Goal: Task Accomplishment & Management: Manage account settings

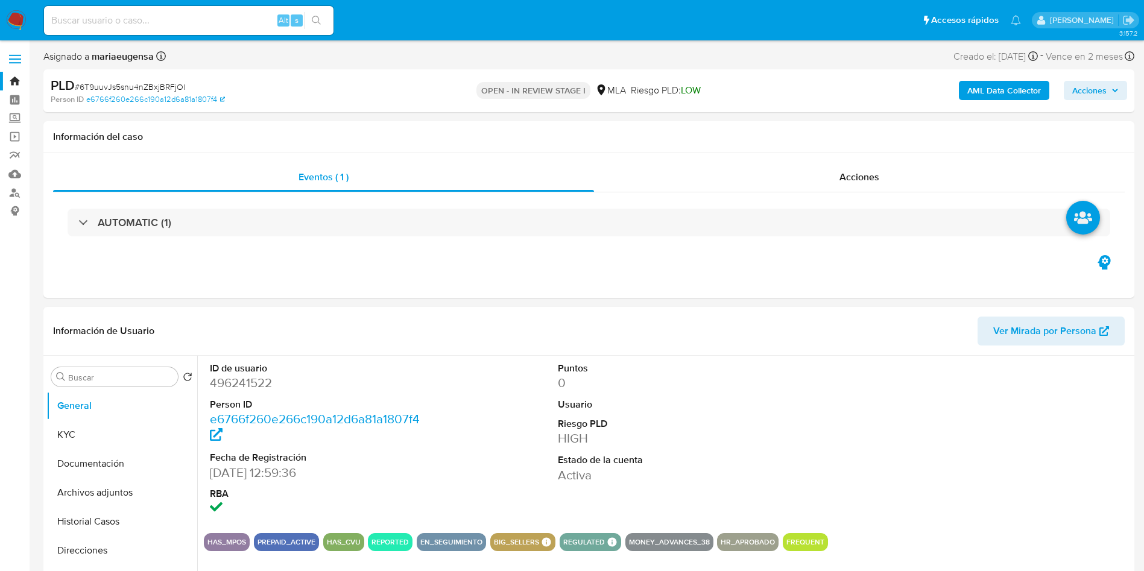
select select "10"
click at [103, 377] on input "Buscar" at bounding box center [120, 377] width 105 height 11
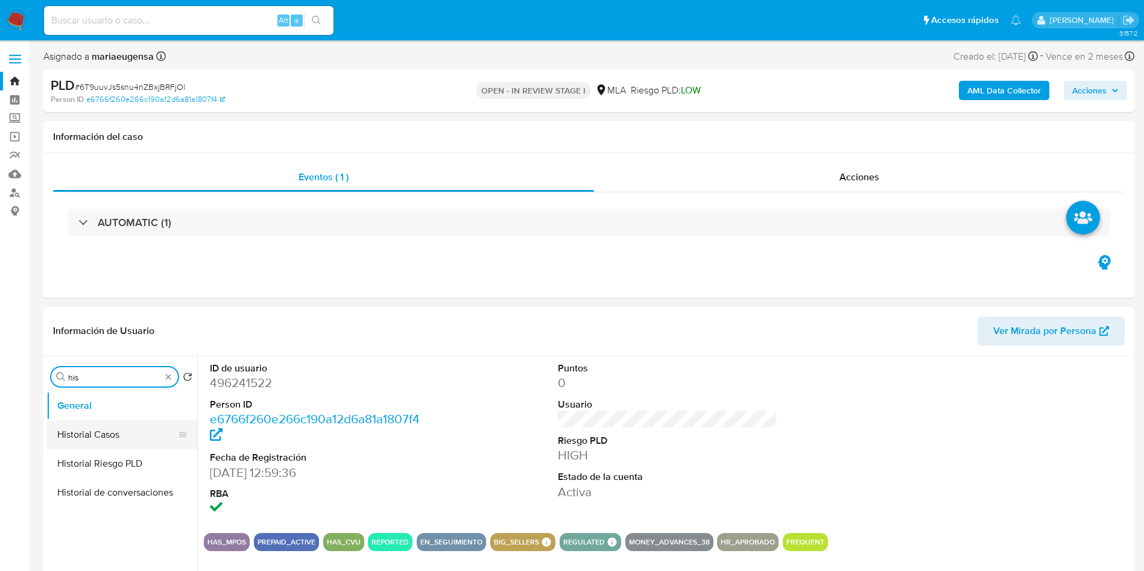
type input "his"
click at [117, 438] on button "Historial Casos" at bounding box center [116, 434] width 141 height 29
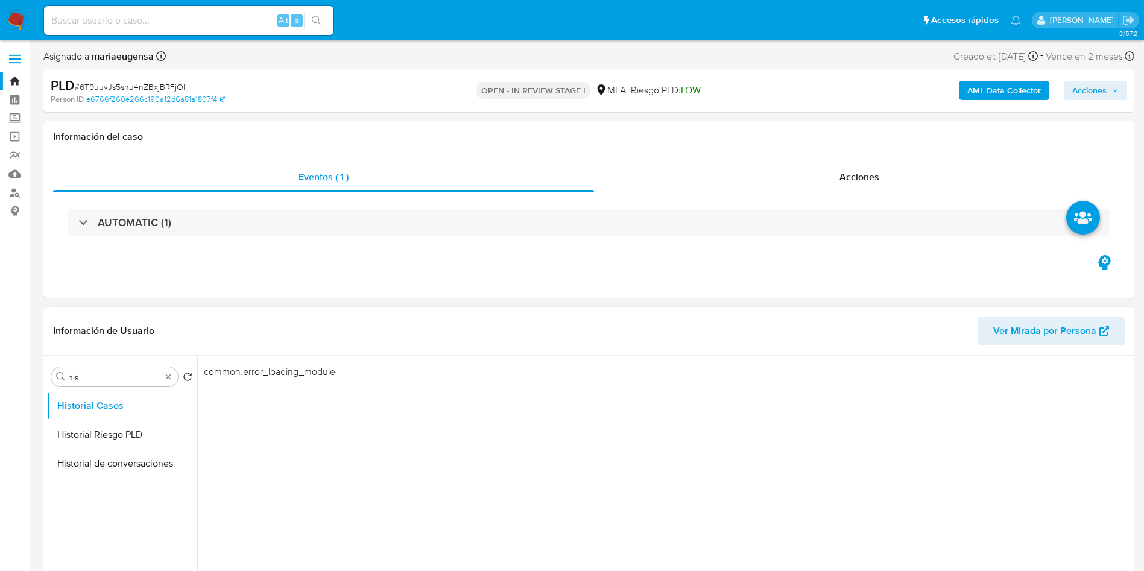
click at [535, 553] on div "common.error_loading_module" at bounding box center [664, 510] width 934 height 309
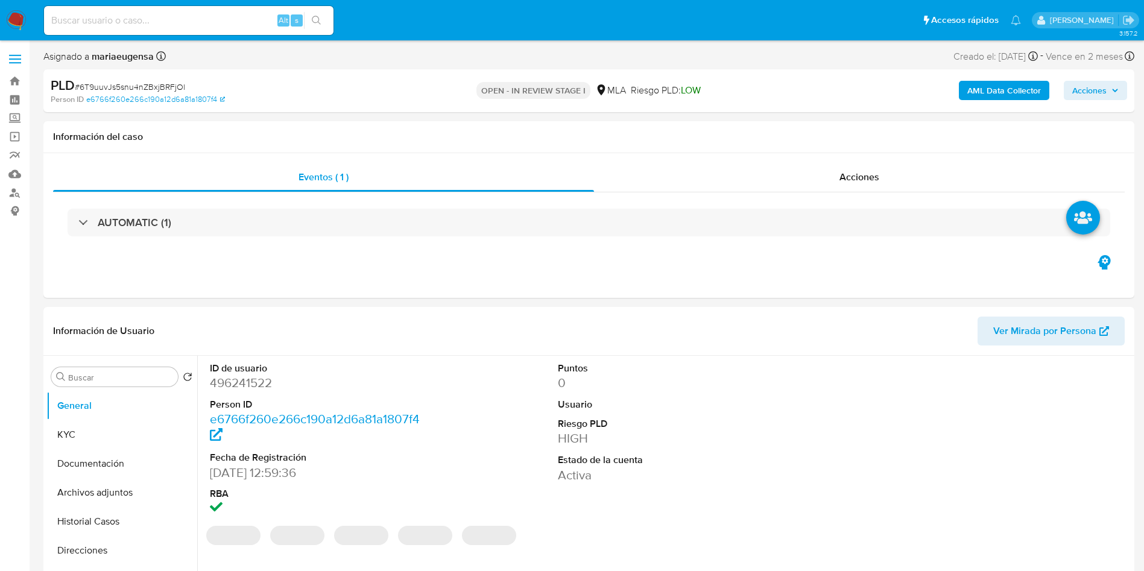
select select "10"
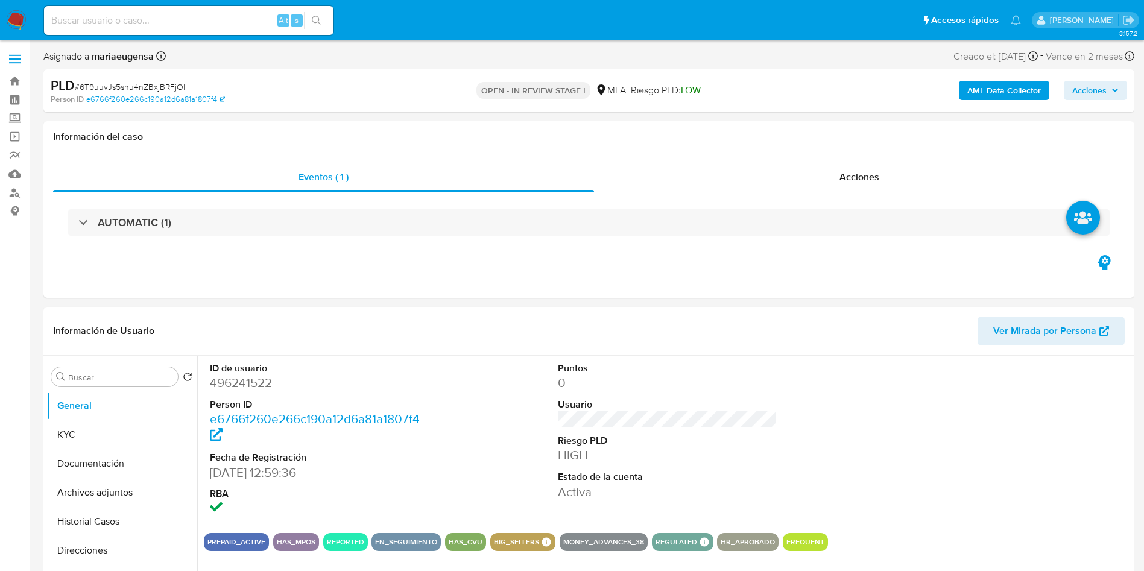
click at [104, 85] on span "# 6T9uuvJs5snu4nZBxjBRFjOl" at bounding box center [130, 87] width 110 height 12
copy span "6T9uuvJs5snu4nZBxjBRFjOl"
click at [104, 85] on span "# 6T9uuvJs5snu4nZBxjBRFjOl" at bounding box center [130, 87] width 110 height 12
click at [242, 388] on dd "496241522" at bounding box center [320, 383] width 220 height 17
copy dd "496241522"
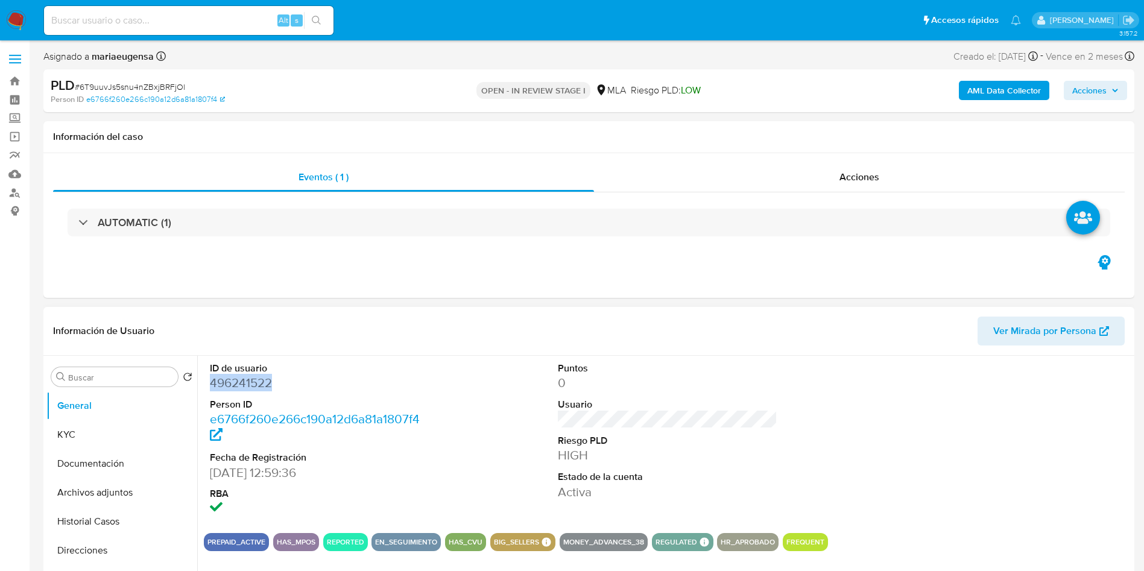
click at [242, 388] on dd "496241522" at bounding box center [320, 383] width 220 height 17
click at [198, 25] on input at bounding box center [189, 21] width 290 height 16
paste input "tgIDgb3kwFdv8MPe6RRiL6LM"
type input "tgIDgb3kwFdv8MPe6RRiL6LM"
click at [108, 371] on div "Buscar" at bounding box center [114, 376] width 127 height 19
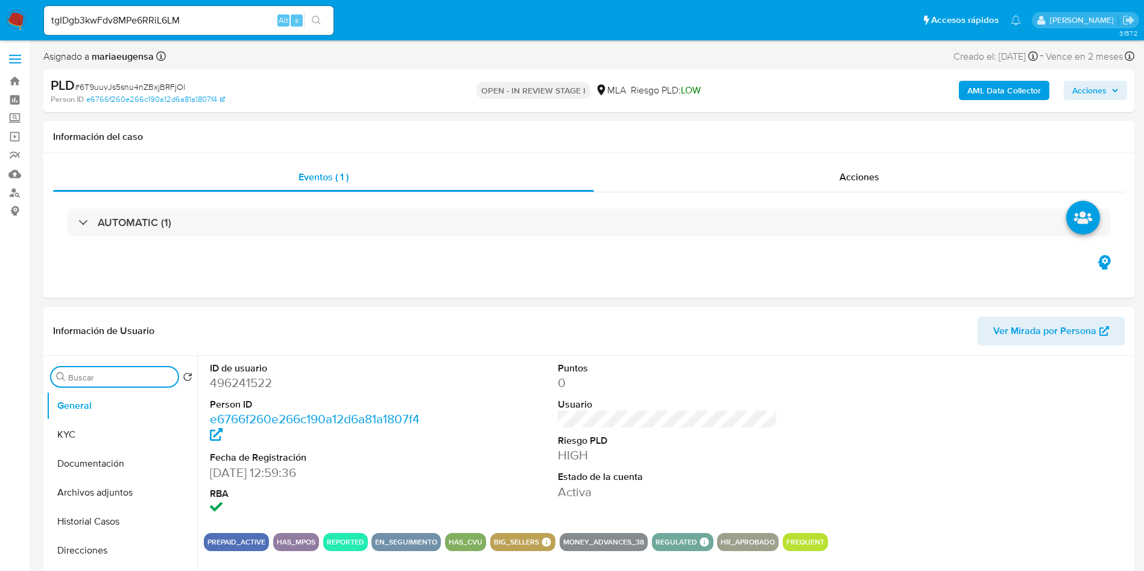
click at [110, 376] on input "Buscar" at bounding box center [120, 377] width 105 height 11
drag, startPoint x: 104, startPoint y: 437, endPoint x: 879, endPoint y: 145, distance: 828.1
click at [126, 426] on button "Archivos adjuntos" at bounding box center [121, 434] width 151 height 29
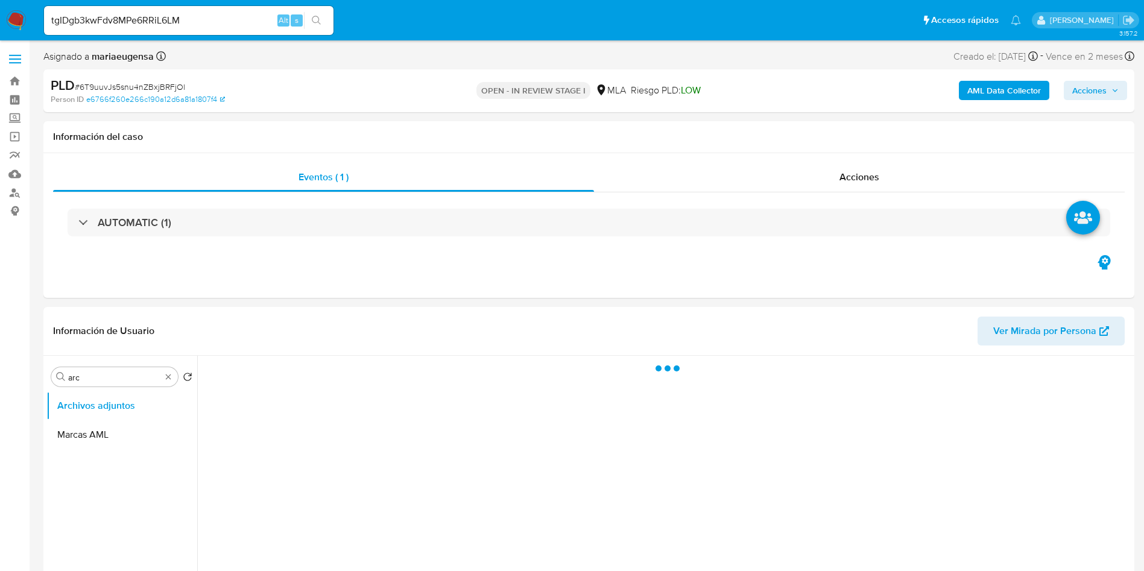
click at [961, 87] on button "AML Data Collector" at bounding box center [1004, 90] width 90 height 19
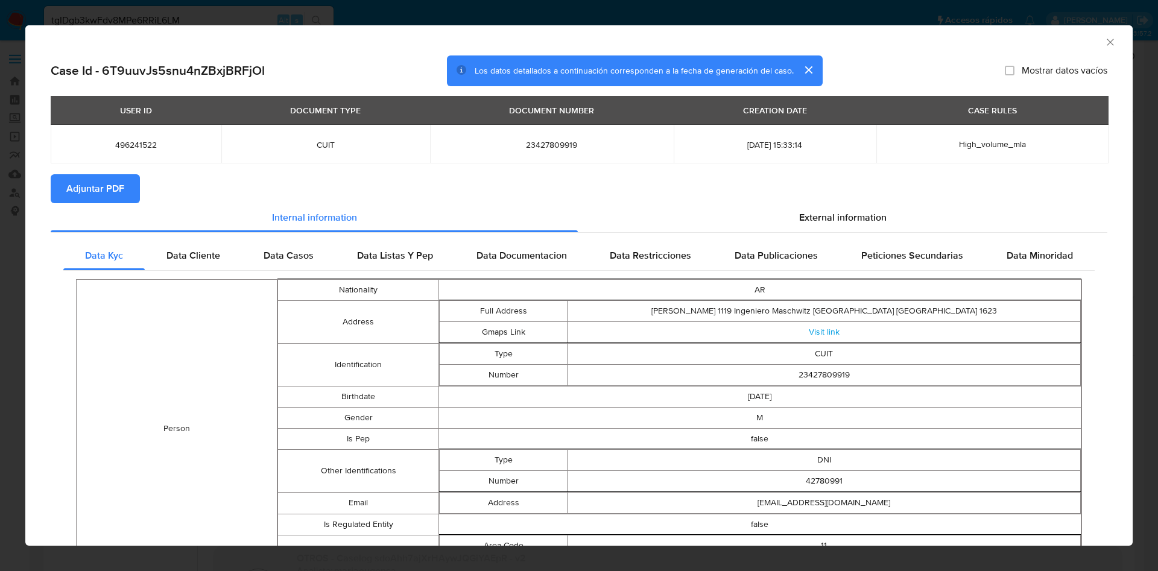
click at [124, 198] on button "Adjuntar PDF" at bounding box center [95, 188] width 89 height 29
click at [1104, 44] on icon "Cerrar ventana" at bounding box center [1110, 42] width 12 height 12
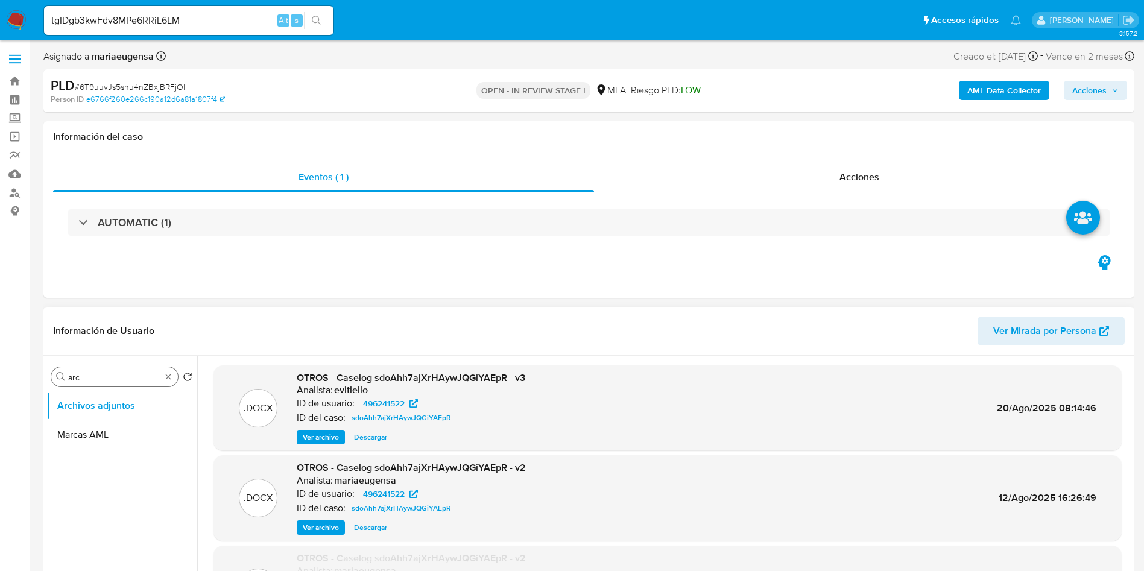
click at [134, 378] on input "arc" at bounding box center [114, 377] width 93 height 11
type input "arca"
click at [331, 436] on span "Ver archivo" at bounding box center [321, 437] width 36 height 12
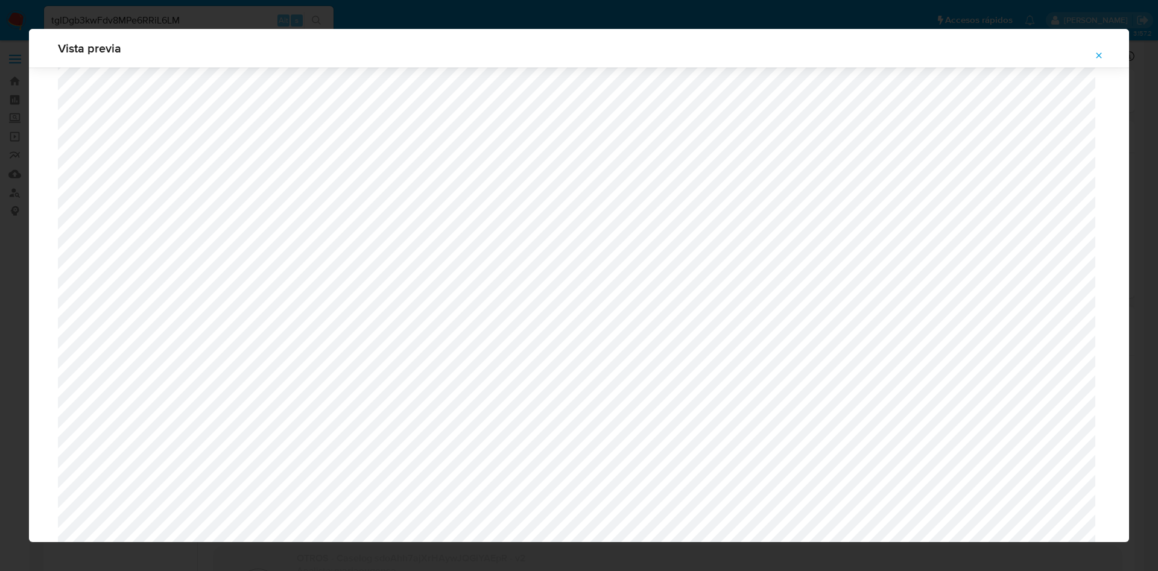
scroll to position [1152, 0]
click at [1097, 53] on icon "Attachment preview" at bounding box center [1099, 54] width 5 height 5
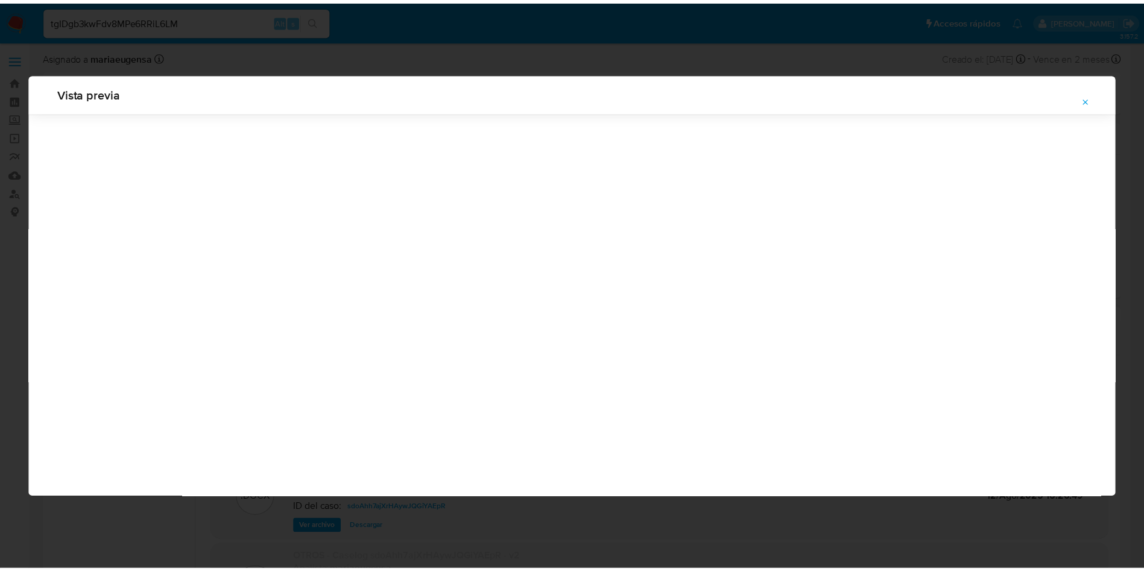
scroll to position [0, 0]
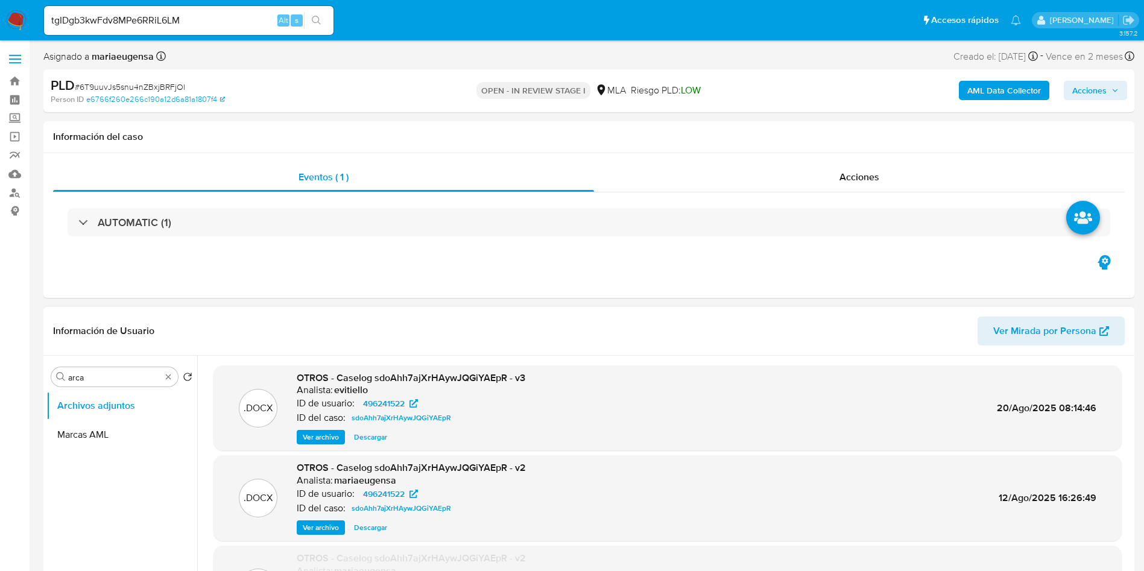
click at [990, 88] on b "AML Data Collector" at bounding box center [1005, 90] width 74 height 19
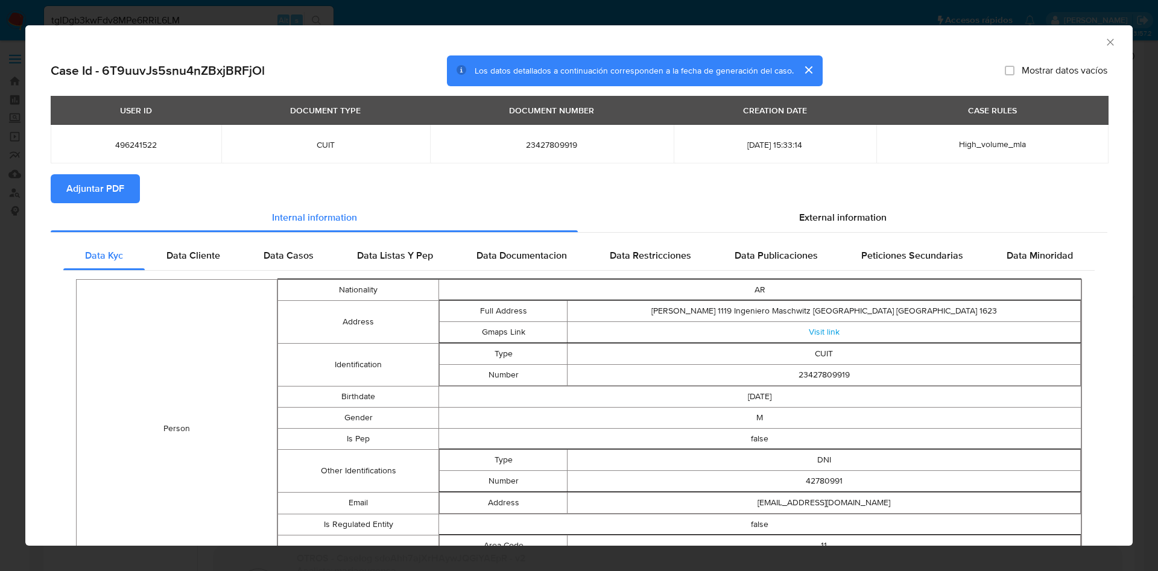
click at [108, 191] on span "Adjuntar PDF" at bounding box center [95, 189] width 58 height 27
drag, startPoint x: 1101, startPoint y: 40, endPoint x: 392, endPoint y: 197, distance: 726.5
click at [1104, 40] on icon "Cerrar ventana" at bounding box center [1110, 42] width 12 height 12
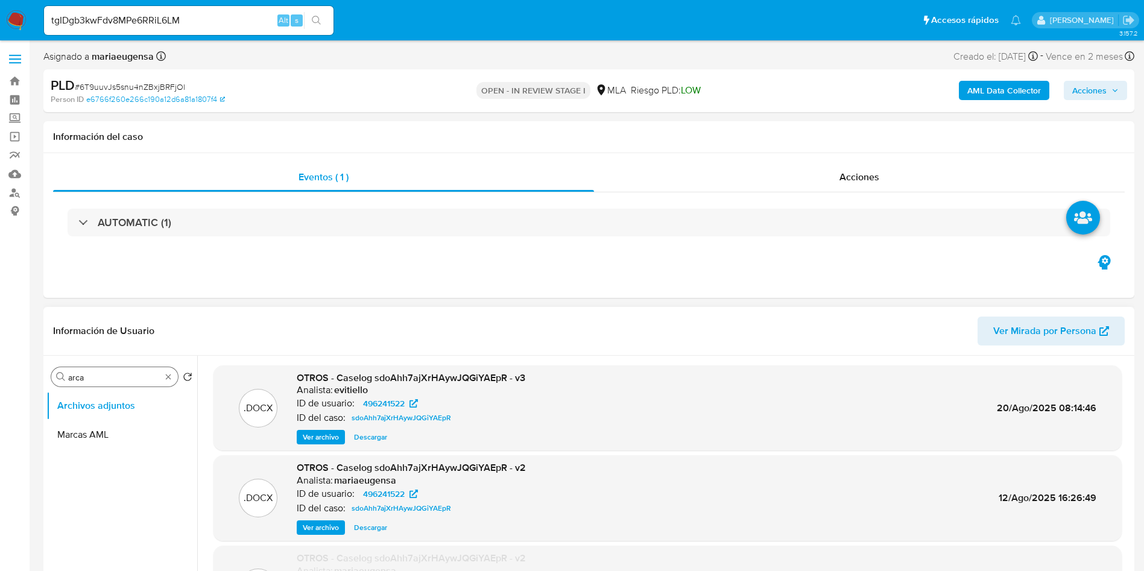
click at [78, 375] on input "arca" at bounding box center [114, 377] width 93 height 11
type input "arc"
click at [121, 401] on button "Archivos adjuntos" at bounding box center [116, 405] width 141 height 29
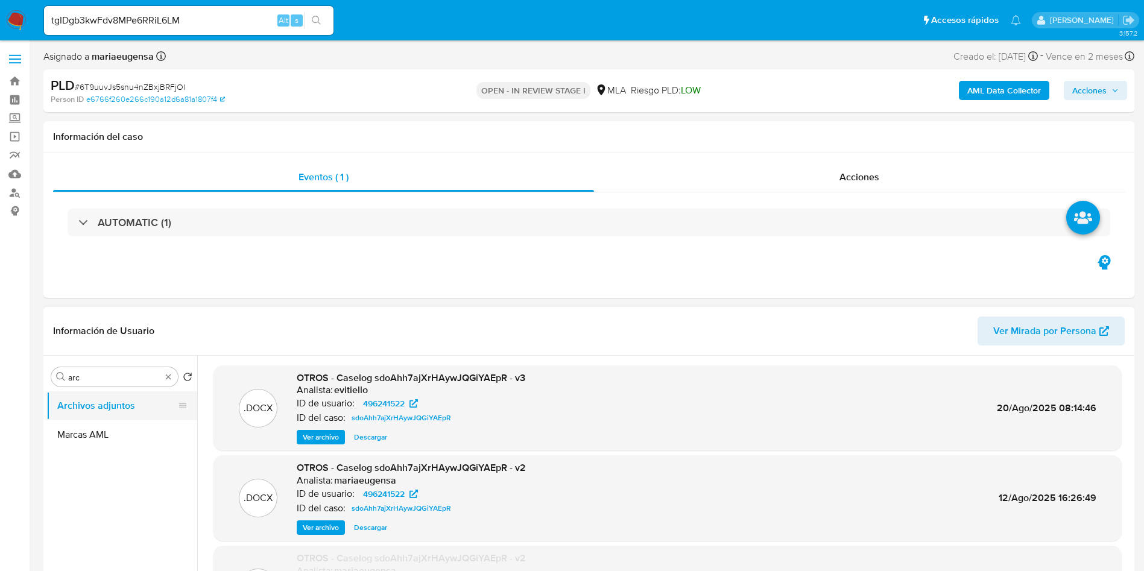
drag, startPoint x: 110, startPoint y: 429, endPoint x: 112, endPoint y: 414, distance: 14.7
click at [110, 427] on button "Marcas AML" at bounding box center [121, 434] width 151 height 29
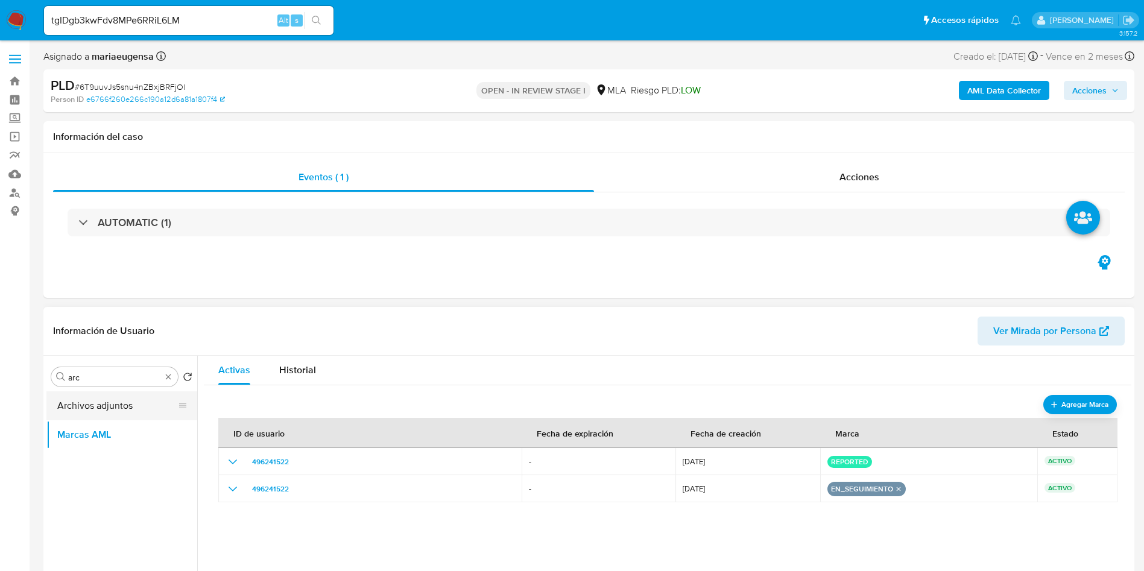
click at [116, 404] on button "Archivos adjuntos" at bounding box center [116, 405] width 141 height 29
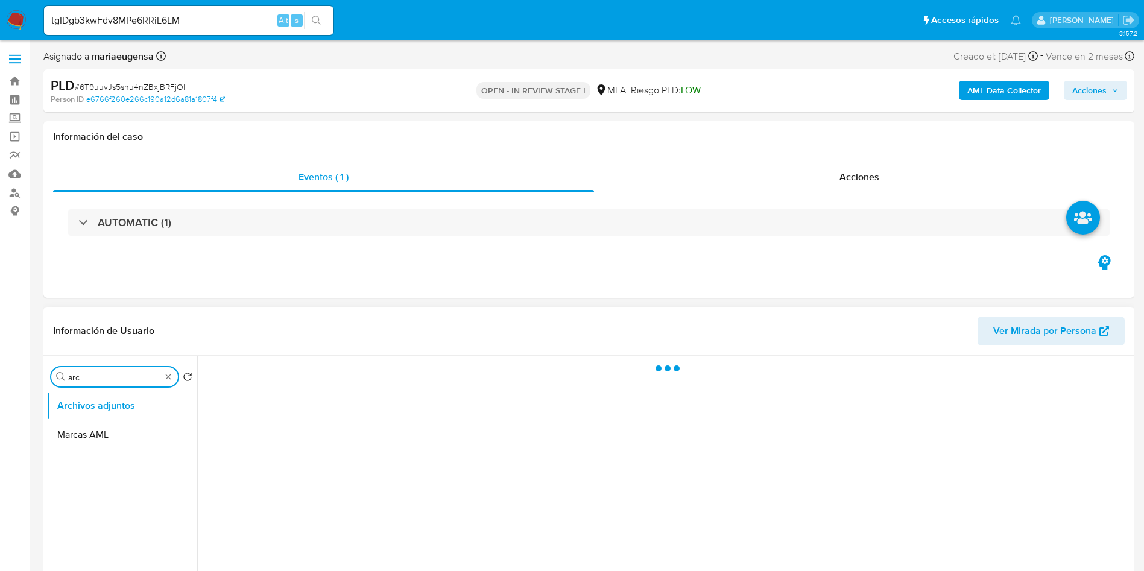
click at [106, 375] on input "arc" at bounding box center [114, 377] width 93 height 11
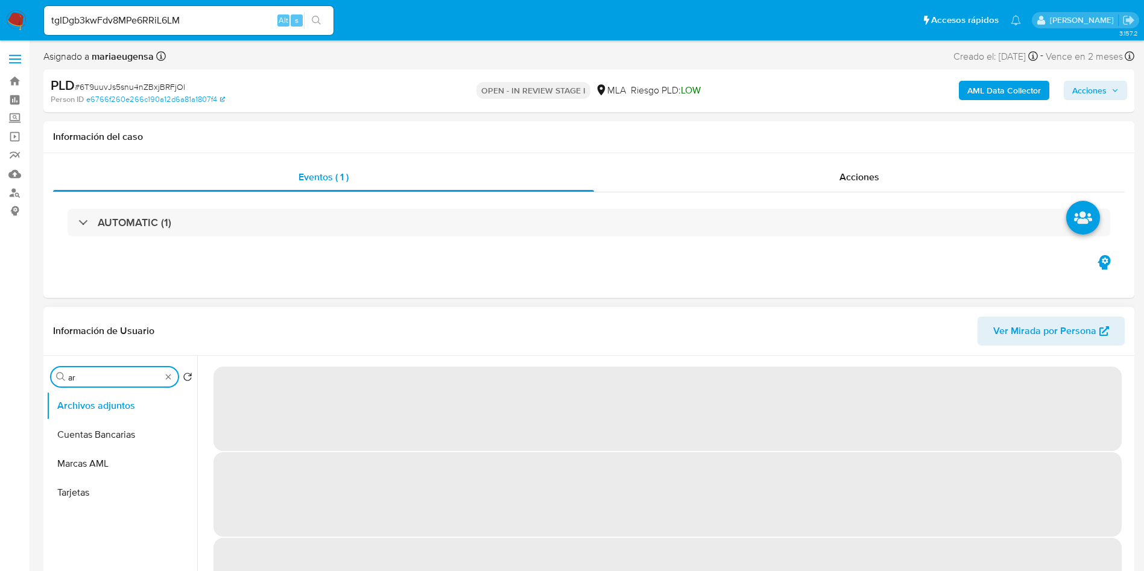
type input "arc"
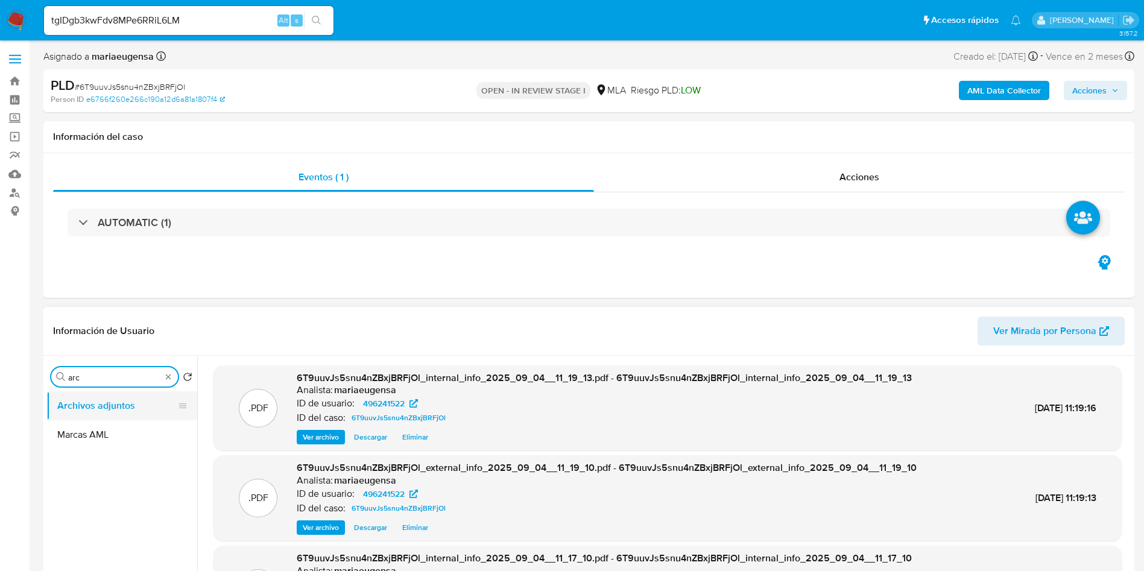
click at [111, 400] on button "Archivos adjuntos" at bounding box center [116, 405] width 141 height 29
click at [92, 356] on div "Buscar arc Volver al orden por defecto Archivos adjuntos Marcas AML .PDF 6T9uuv…" at bounding box center [588, 510] width 1085 height 309
drag, startPoint x: 92, startPoint y: 356, endPoint x: 92, endPoint y: 372, distance: 15.1
click at [92, 357] on div "Buscar arc Volver al orden por defecto Archivos adjuntos Marcas AML .PDF 6T9uuv…" at bounding box center [588, 510] width 1085 height 309
click at [92, 372] on input "arc" at bounding box center [114, 377] width 93 height 11
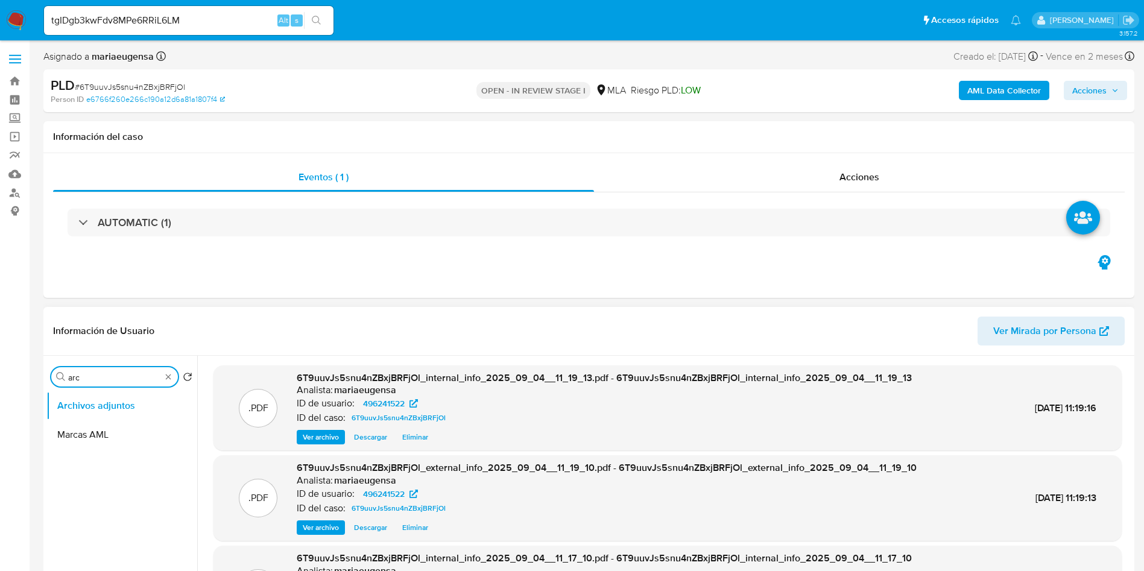
click at [92, 372] on input "arc" at bounding box center [114, 377] width 93 height 11
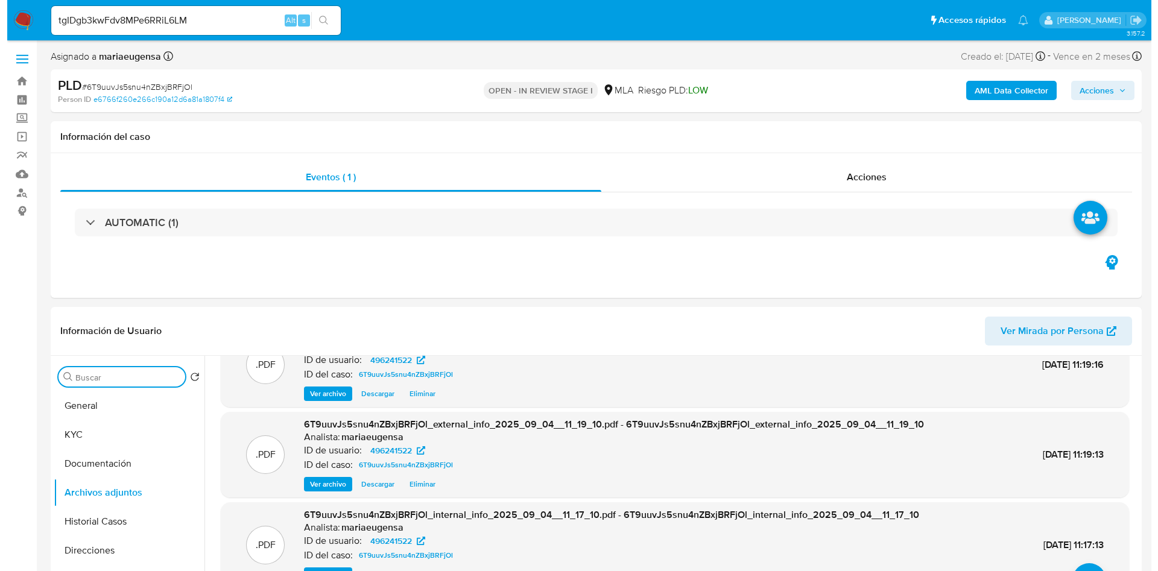
scroll to position [101, 0]
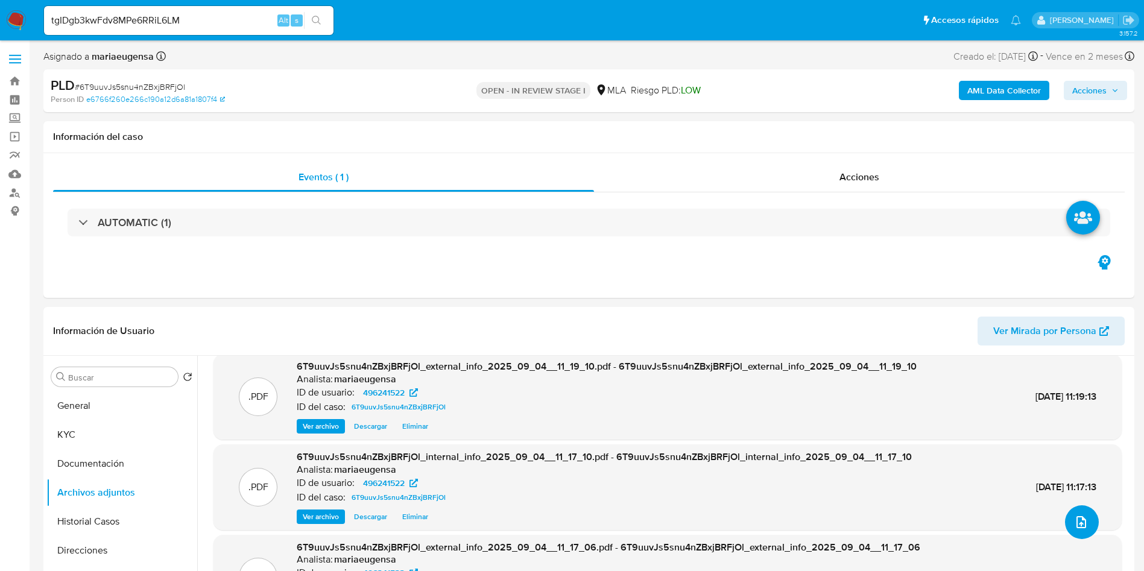
click at [1069, 507] on button "upload-file" at bounding box center [1082, 522] width 34 height 34
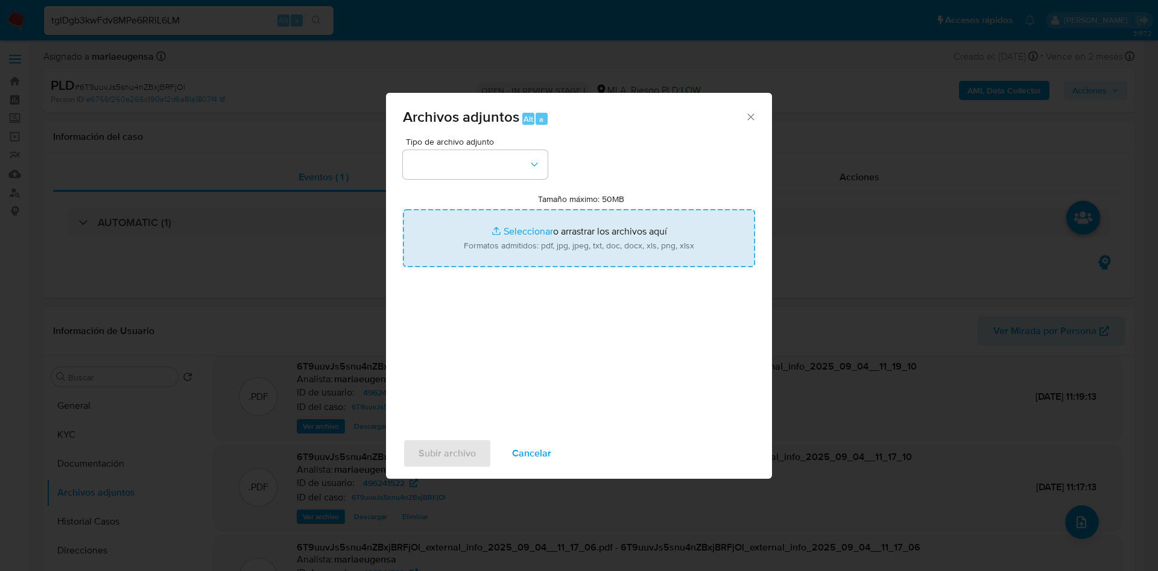
click at [483, 227] on input "Tamaño máximo: 50MB Seleccionar archivos" at bounding box center [579, 238] width 352 height 58
type input "C:\fakepath\Movimientos.xlsx"
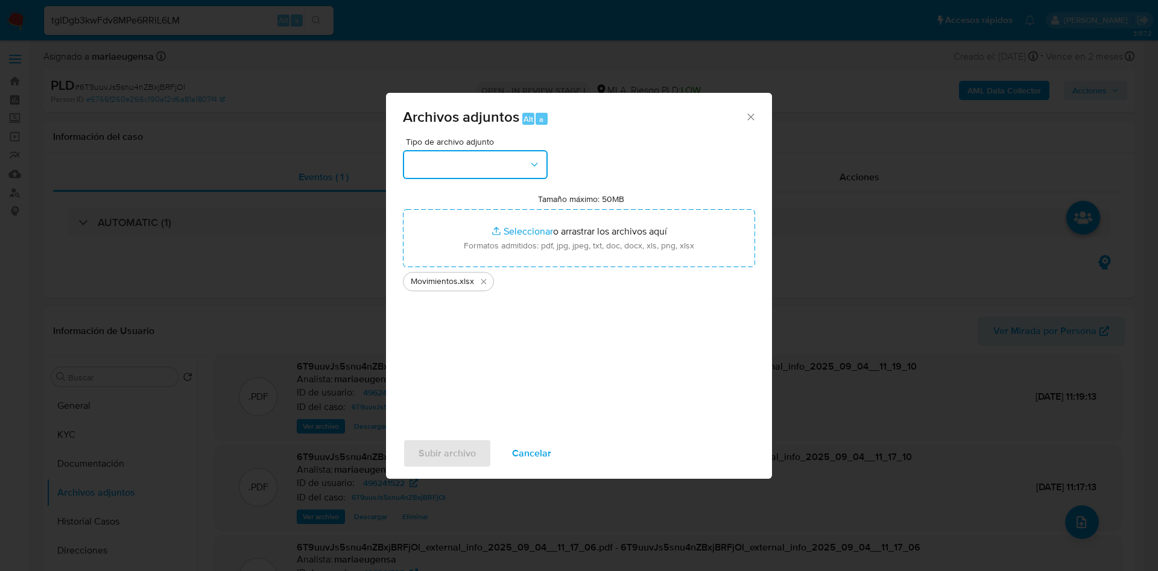
click at [465, 166] on button "button" at bounding box center [475, 164] width 145 height 29
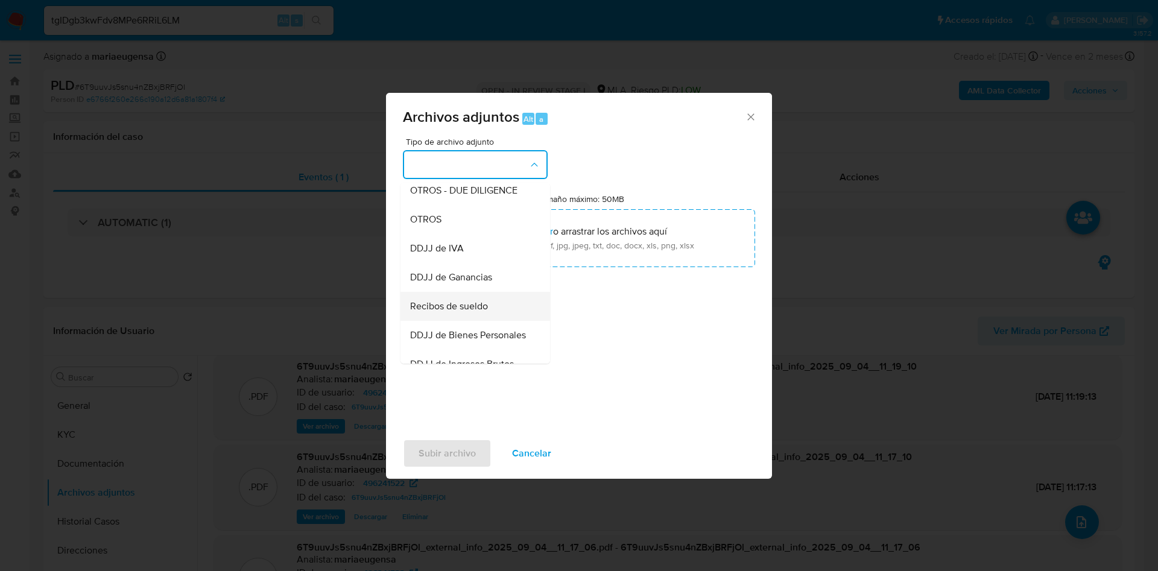
scroll to position [181, 0]
click at [440, 254] on span "OTROS" at bounding box center [425, 248] width 31 height 12
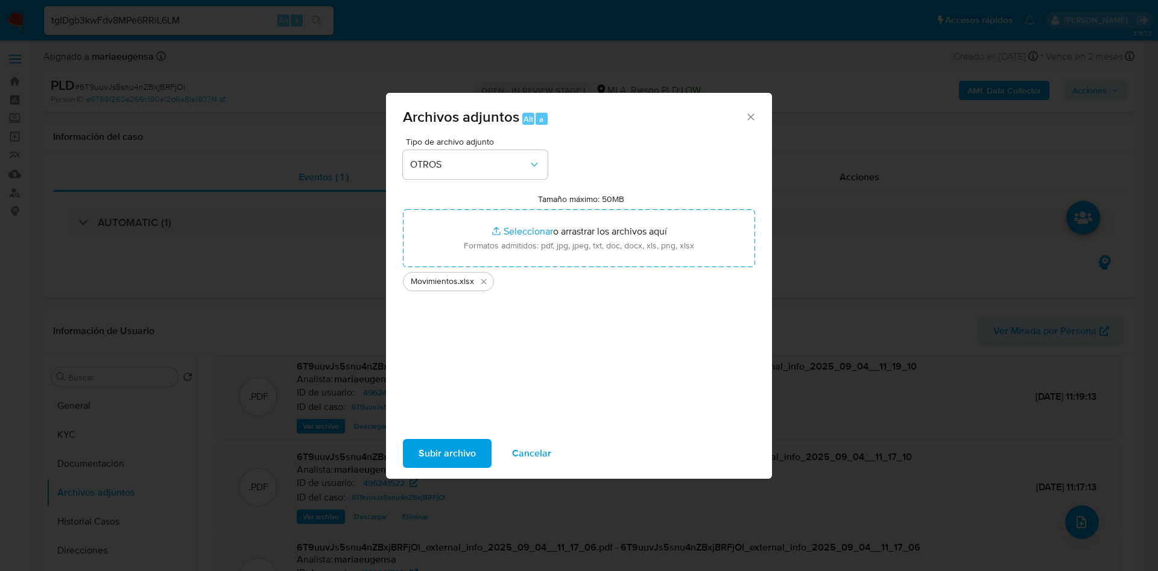
click at [473, 458] on span "Subir archivo" at bounding box center [447, 453] width 57 height 27
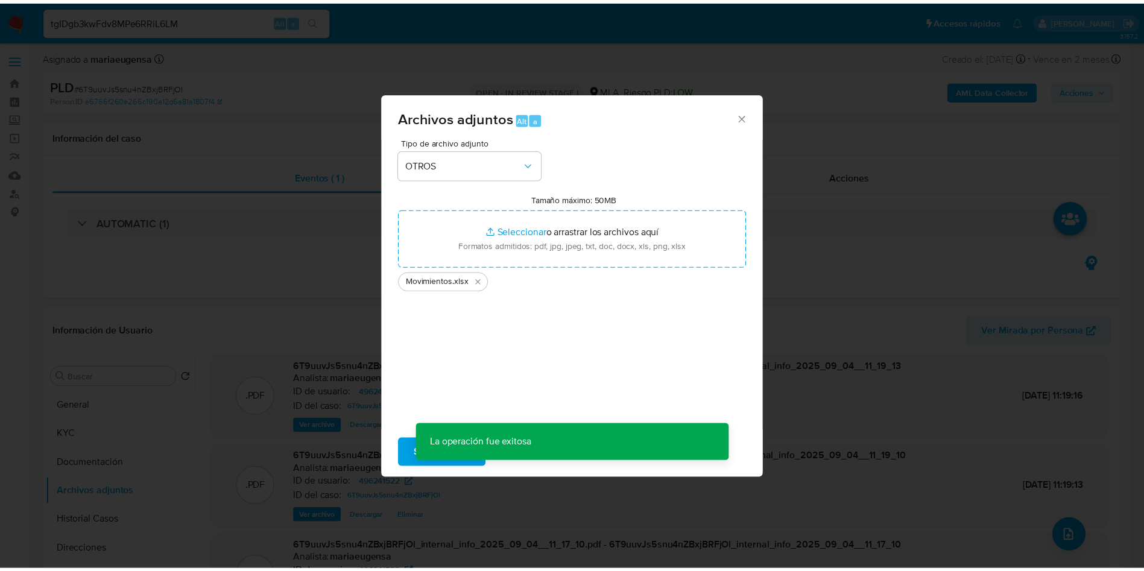
scroll to position [87, 0]
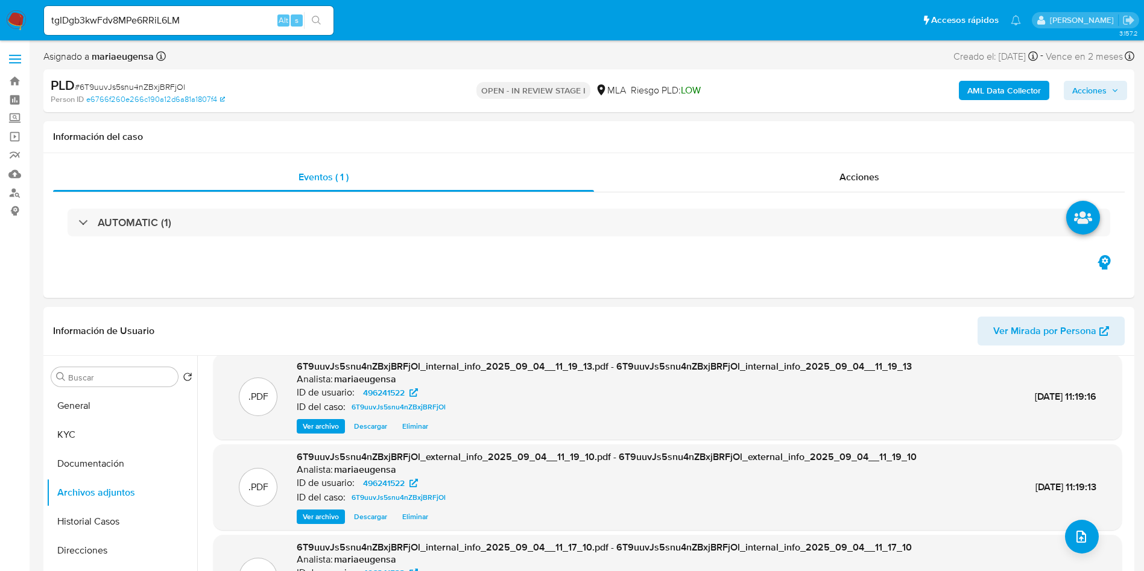
click at [173, 25] on input "tgIDgb3kwFdv8MPe6RRiL6LM" at bounding box center [189, 21] width 290 height 16
click at [176, 22] on input "tgIDgb3kwFdv8MPe6RRiL6LM" at bounding box center [189, 21] width 290 height 16
click at [176, 21] on input "tgIDgb3kwFdv8MPe6RRiL6LM" at bounding box center [189, 21] width 290 height 16
paste input "ZgqOCCO0CkNqdQ4dGZJHqShY"
type input "ZgqOCCO0CkNqdQ4dGZJHqShY"
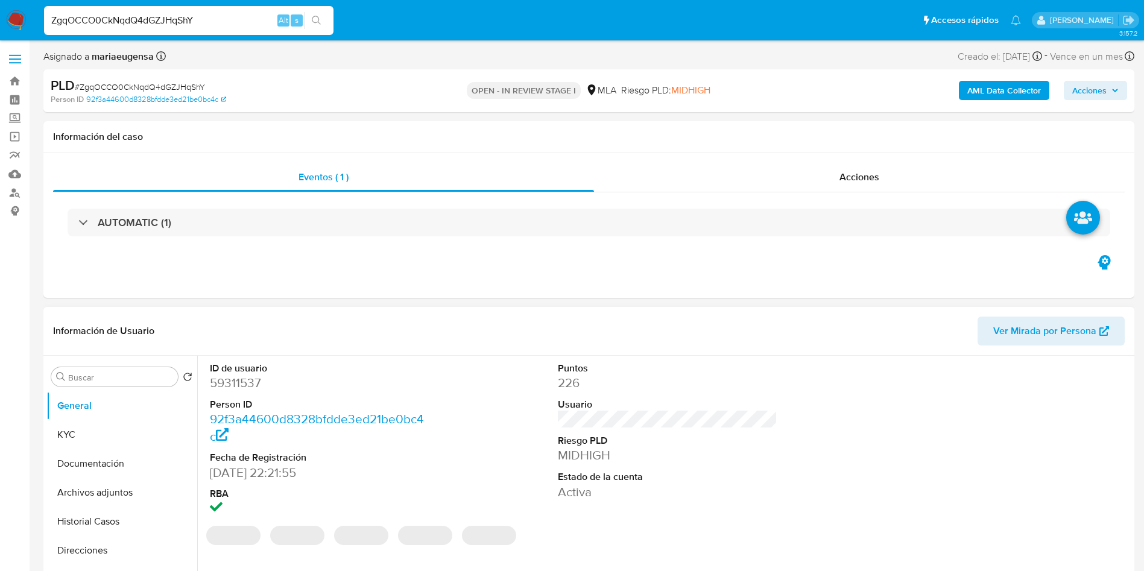
click at [253, 381] on dd "59311537" at bounding box center [320, 383] width 220 height 17
copy dd "59311537"
select select "10"
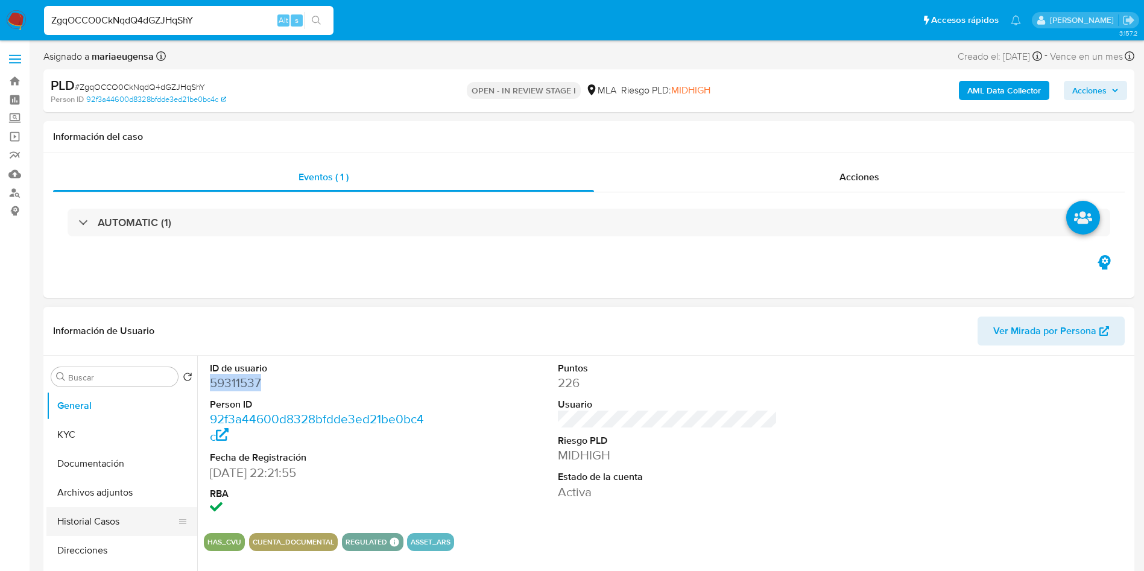
click at [98, 516] on button "Historial Casos" at bounding box center [116, 521] width 141 height 29
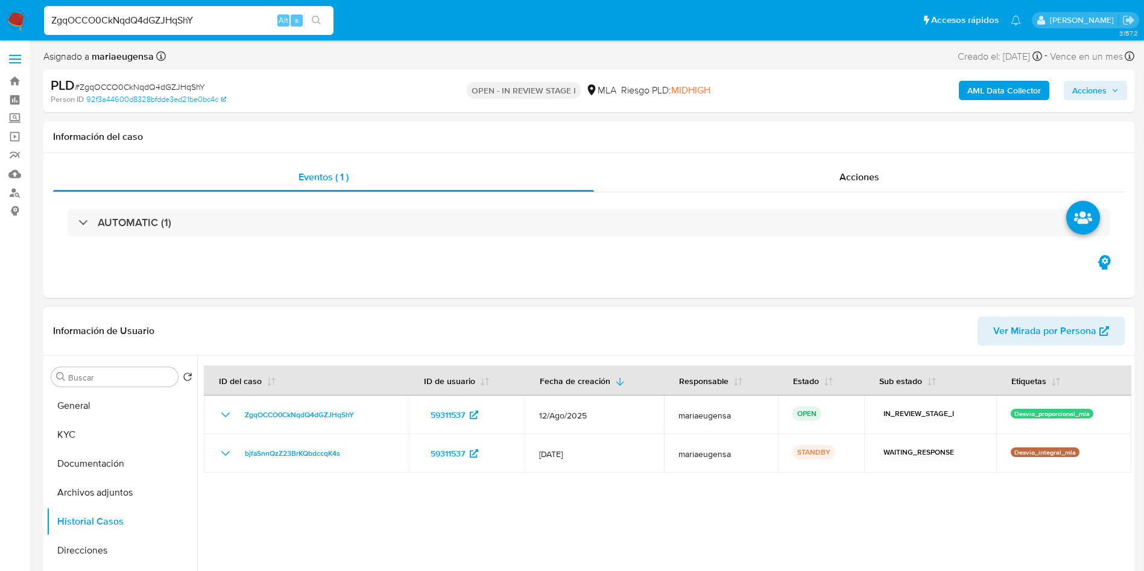
click at [366, 511] on div at bounding box center [664, 510] width 934 height 309
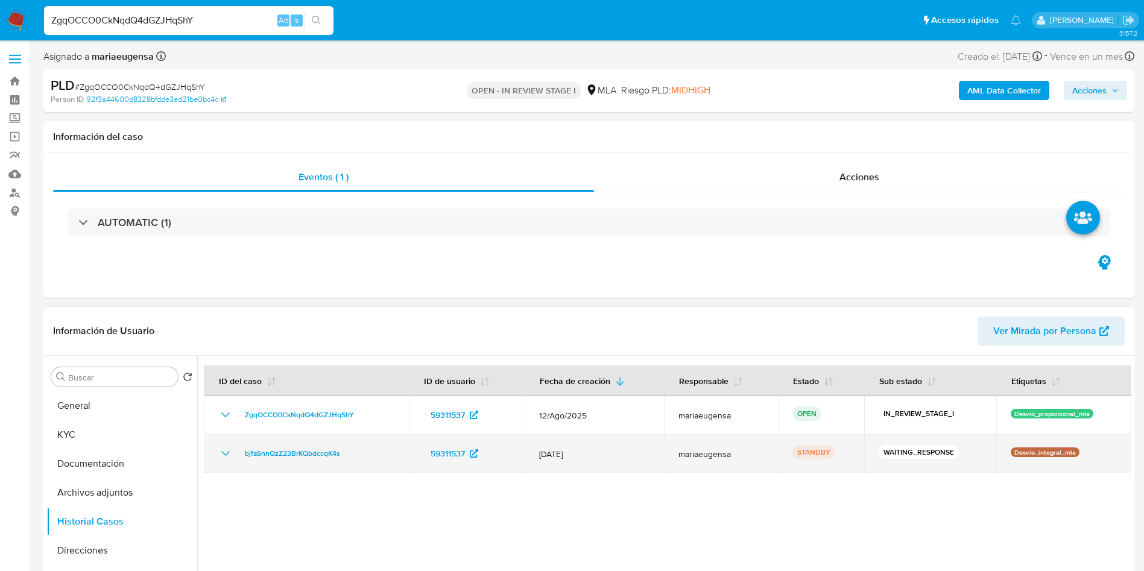
click at [371, 453] on div "bjfaSnnQzZ23BrKQbdccqK4s" at bounding box center [306, 453] width 176 height 14
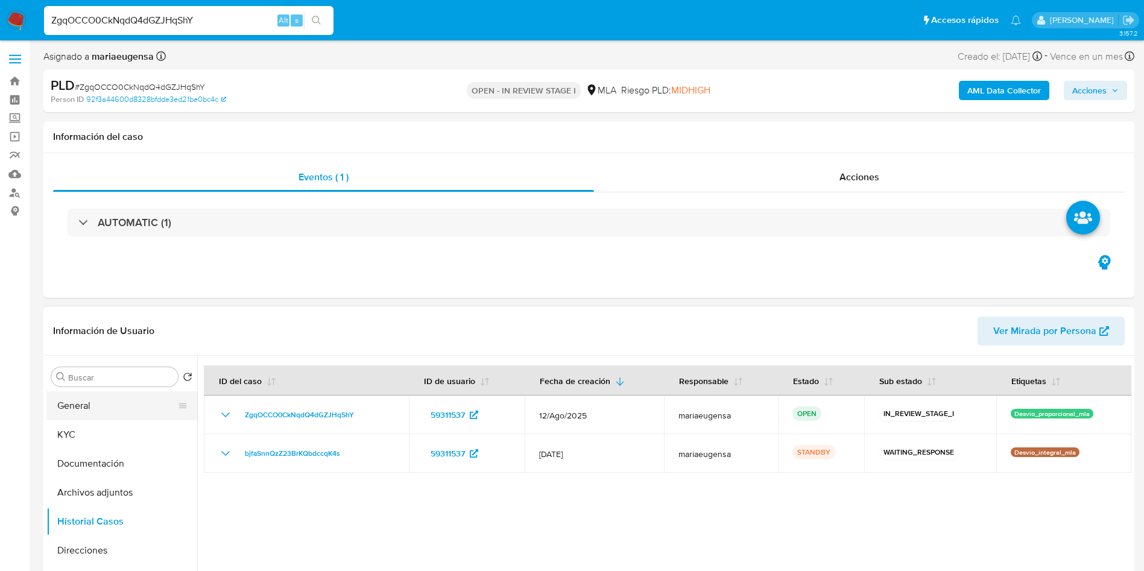
click at [97, 399] on button "General" at bounding box center [116, 405] width 141 height 29
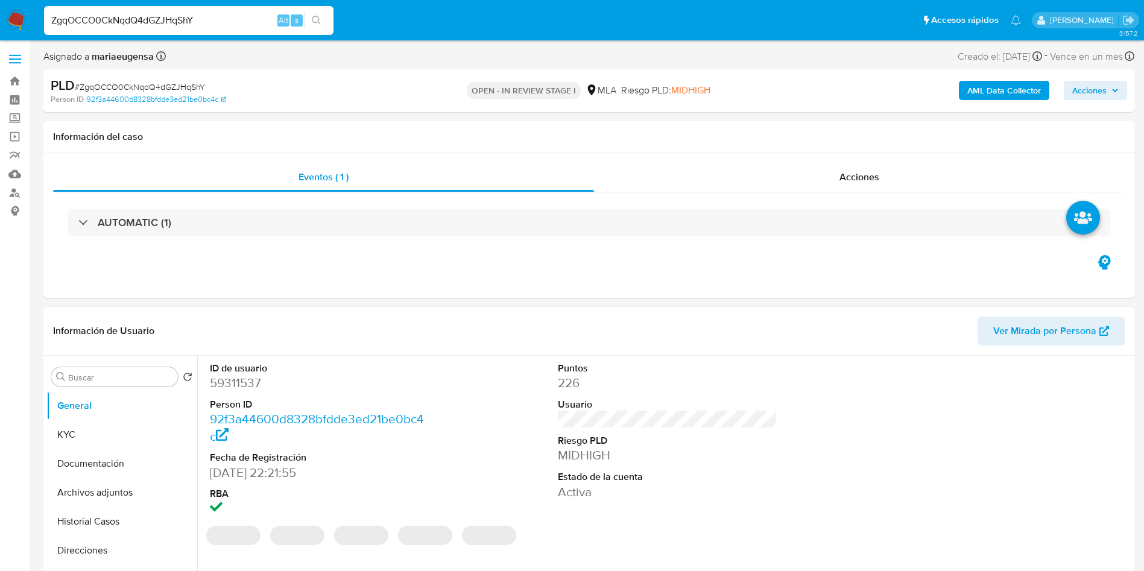
click at [230, 387] on dd "59311537" at bounding box center [320, 383] width 220 height 17
copy dd "59311537"
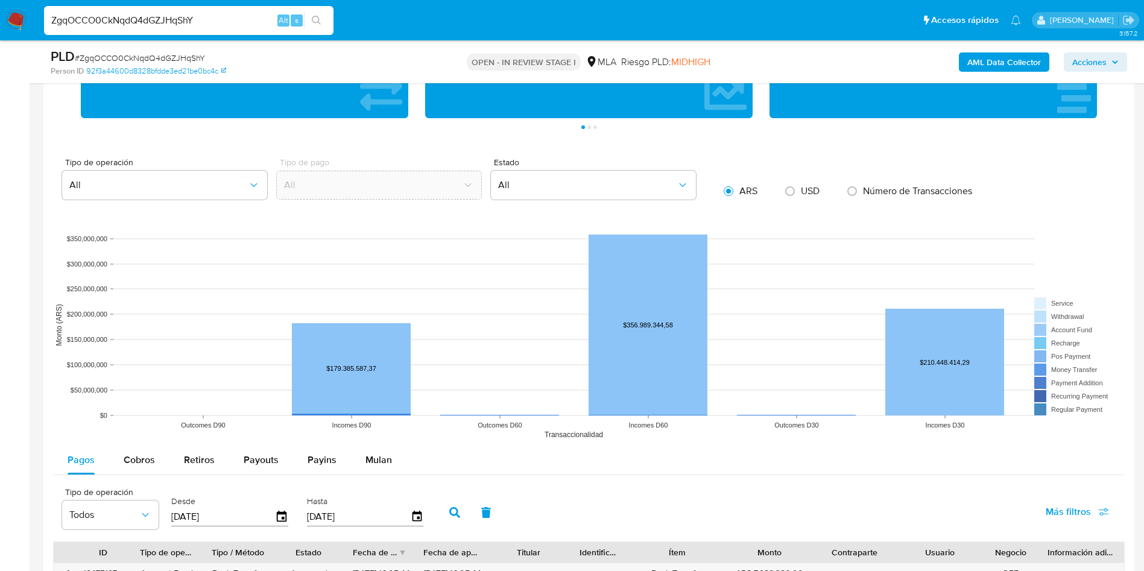
scroll to position [1086, 0]
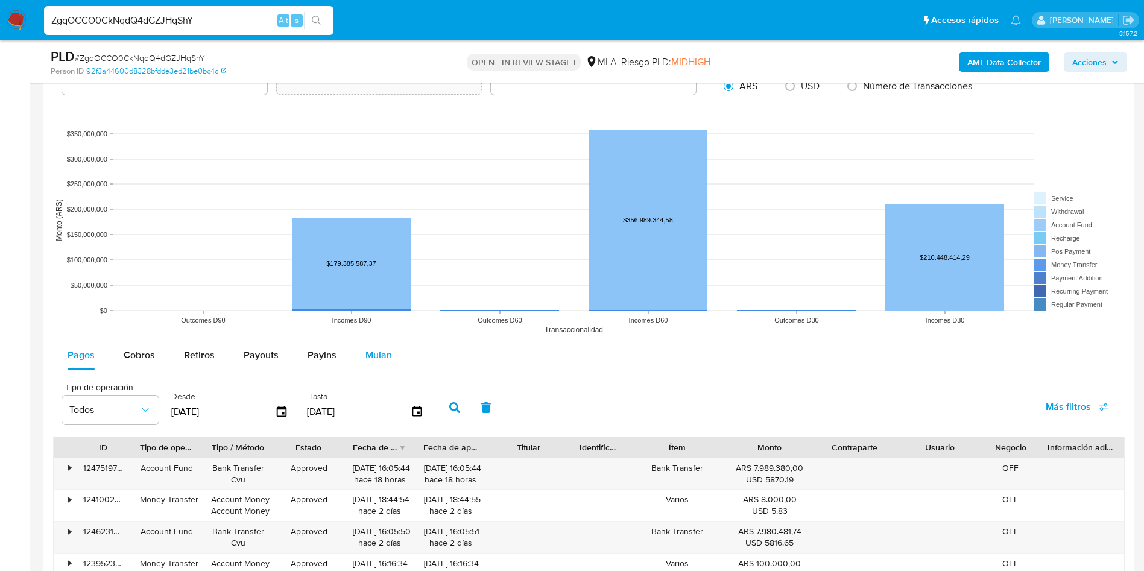
click at [379, 347] on div "Mulan" at bounding box center [379, 355] width 27 height 29
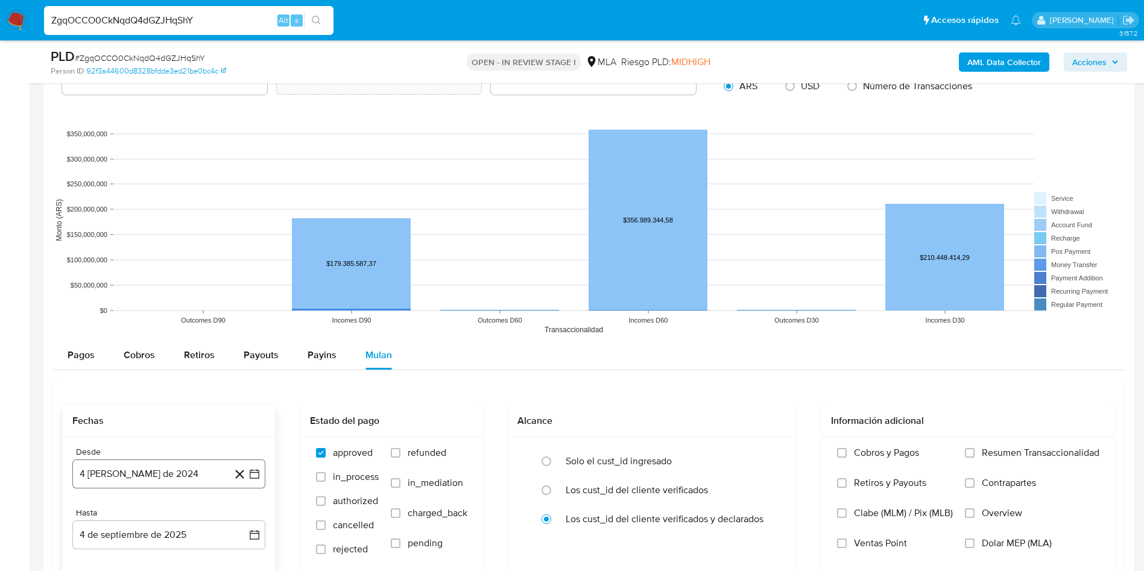
click at [147, 476] on button "4 de agosto de 2024" at bounding box center [168, 474] width 193 height 29
click at [171, 294] on span "agosto 2024" at bounding box center [163, 291] width 55 height 12
click at [240, 275] on icon "Año siguiente" at bounding box center [241, 277] width 14 height 14
click at [113, 390] on span "jul" at bounding box center [116, 389] width 27 height 10
click at [116, 335] on button "1" at bounding box center [120, 335] width 19 height 19
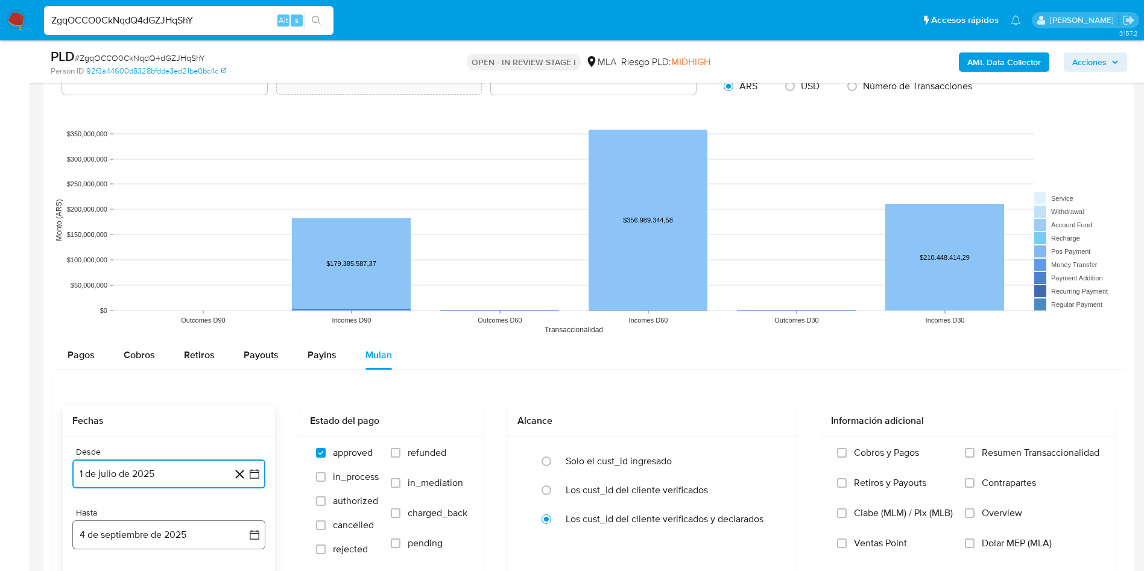
click at [133, 527] on button "4 de septiembre de 2025" at bounding box center [168, 535] width 193 height 29
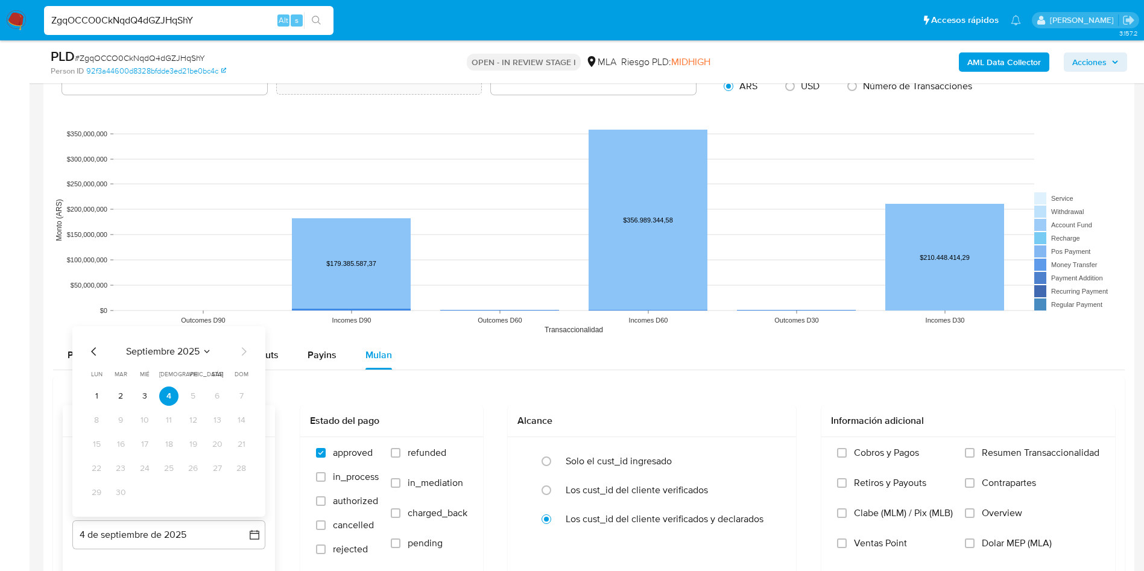
click at [92, 347] on icon "Mes anterior" at bounding box center [94, 351] width 14 height 14
click at [239, 489] on button "31" at bounding box center [241, 492] width 19 height 19
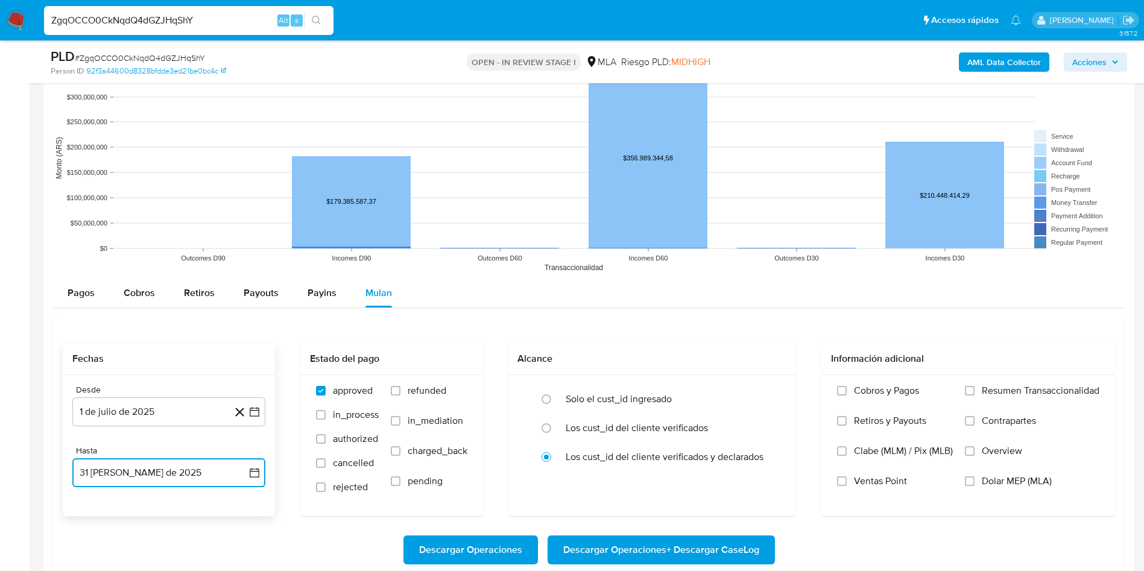
scroll to position [1176, 0]
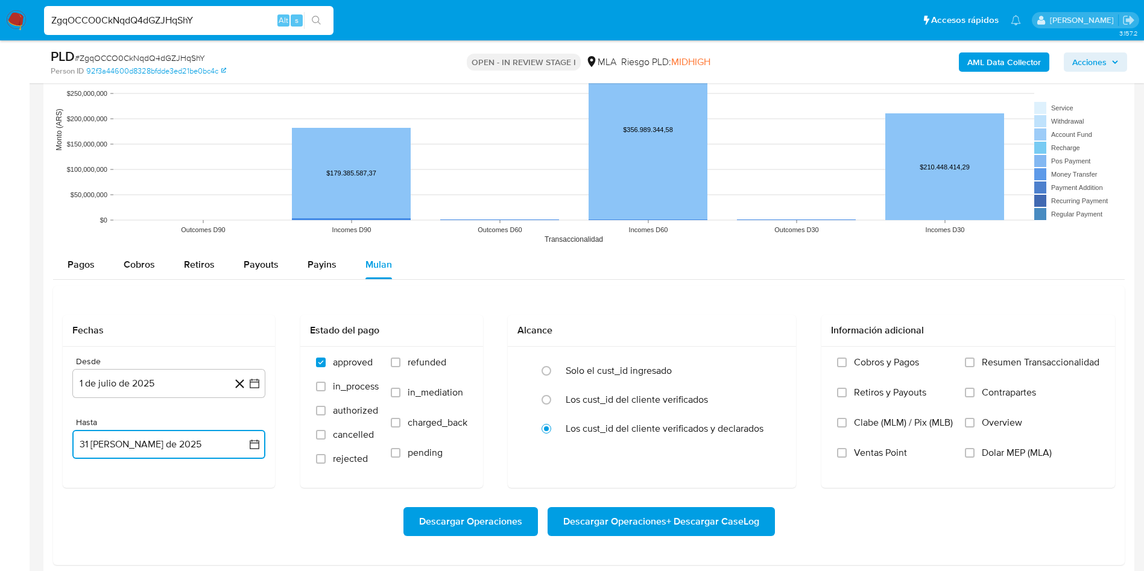
click at [218, 449] on button "31 de agosto de 2025" at bounding box center [168, 444] width 193 height 29
click at [96, 264] on icon "Mes anterior" at bounding box center [94, 261] width 14 height 14
drag, startPoint x: 166, startPoint y: 401, endPoint x: 175, endPoint y: 398, distance: 9.2
click at [168, 400] on button "31" at bounding box center [168, 402] width 19 height 19
click at [408, 359] on span "refunded" at bounding box center [427, 362] width 39 height 12
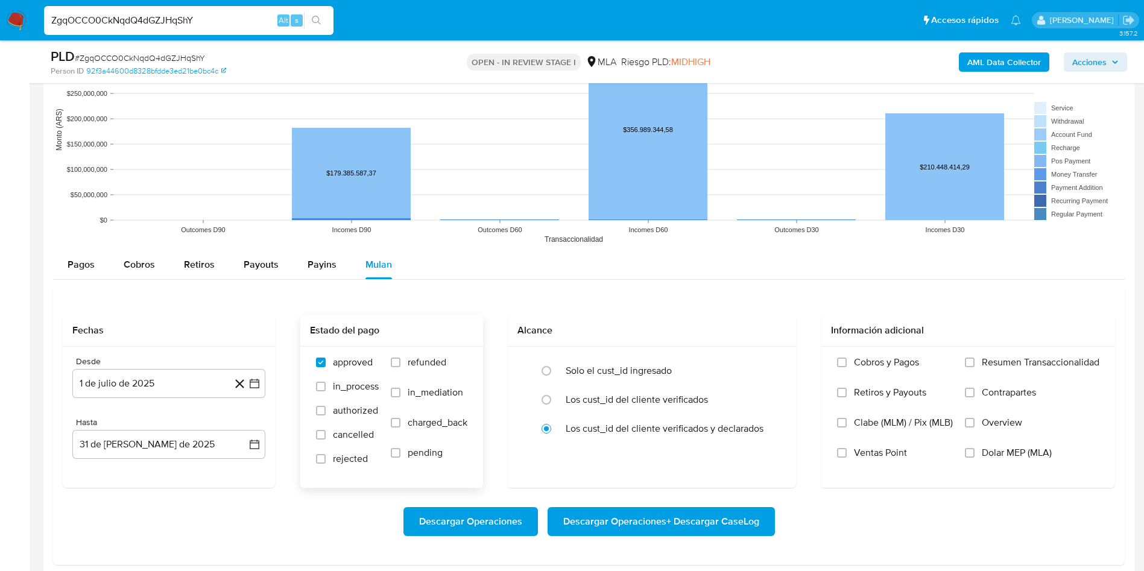
click at [401, 359] on input "refunded" at bounding box center [396, 363] width 10 height 10
checkbox input "true"
click at [1011, 459] on label "Dolar MEP (MLA)" at bounding box center [1032, 462] width 135 height 30
click at [975, 458] on input "Dolar MEP (MLA)" at bounding box center [970, 453] width 10 height 10
click at [686, 521] on span "Descargar Operaciones + Descargar CaseLog" at bounding box center [661, 522] width 196 height 27
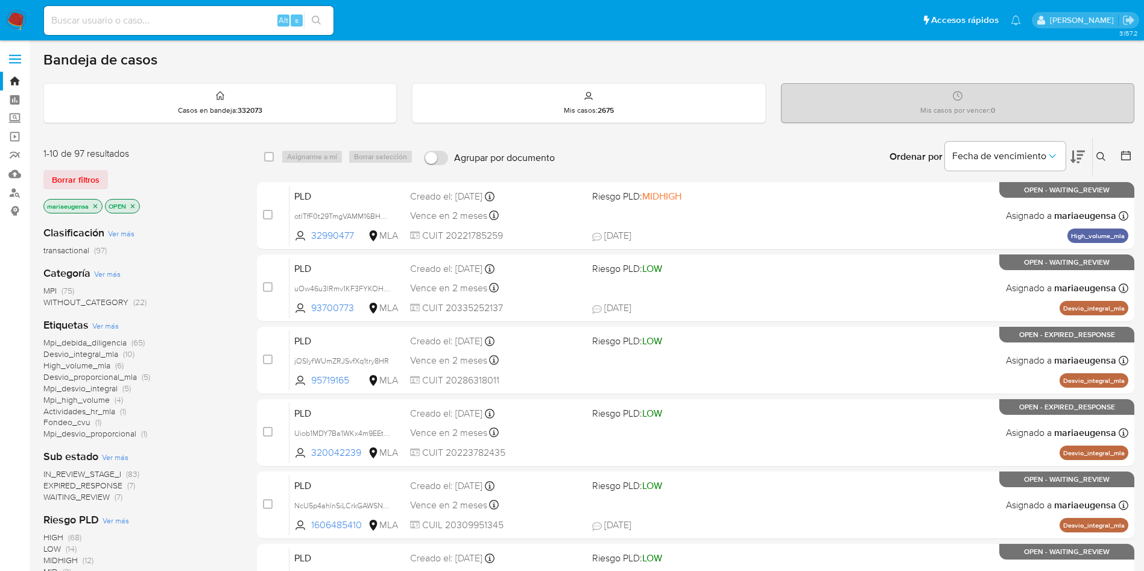
click at [1101, 156] on icon at bounding box center [1102, 157] width 10 height 10
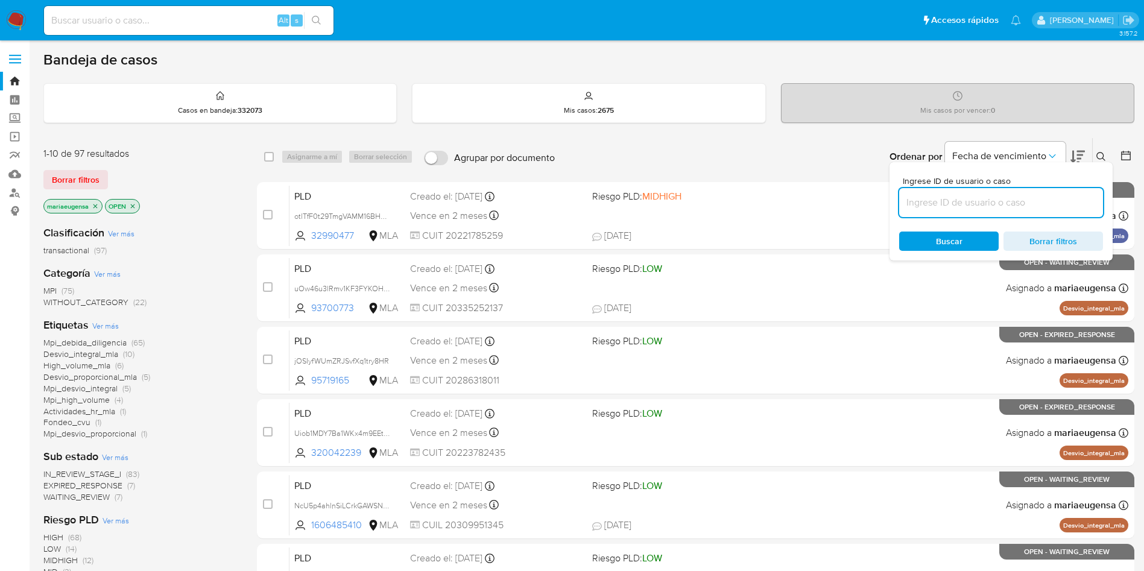
click at [1013, 206] on input at bounding box center [1001, 203] width 204 height 16
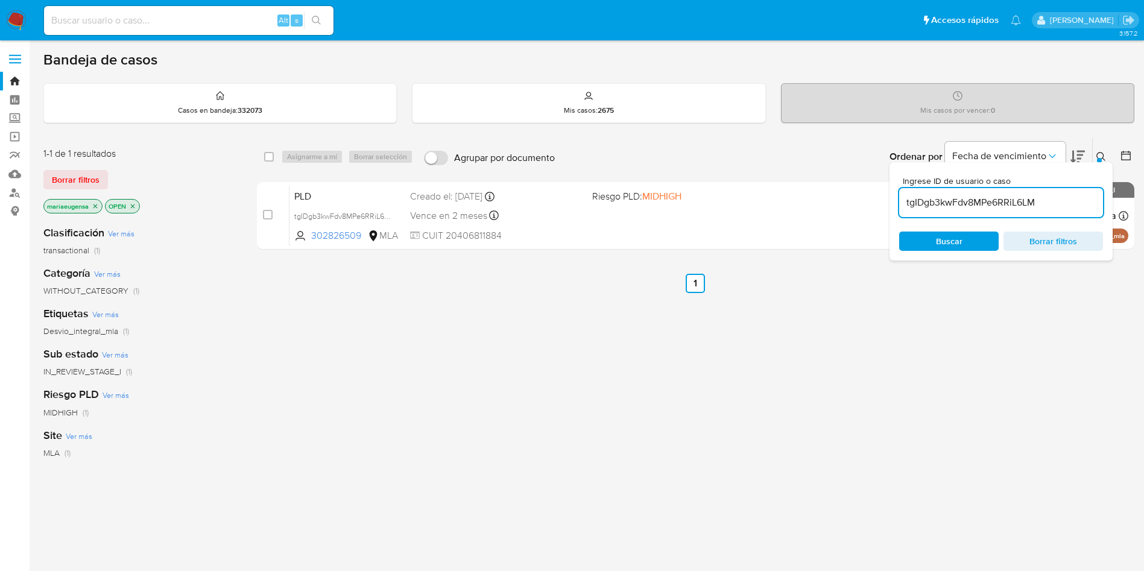
click at [1099, 158] on div at bounding box center [1099, 160] width 5 height 5
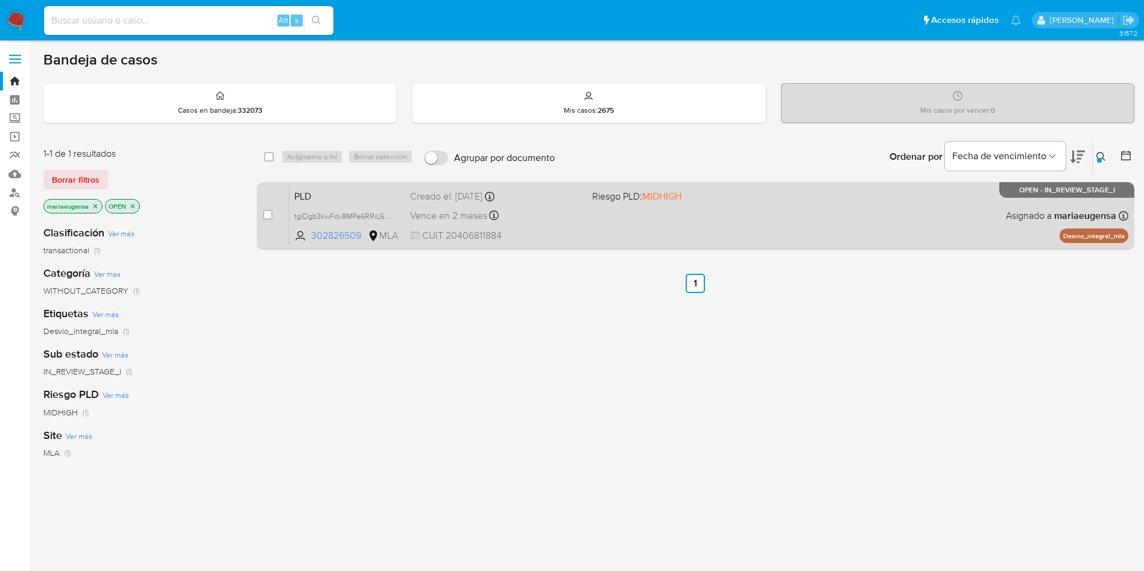
click at [356, 203] on div "PLD tgIDgb3kwFdv8MPe6RRiL6LM 302826509 MLA Riesgo PLD: MIDHIGH Creado el: 12/08…" at bounding box center [709, 215] width 839 height 61
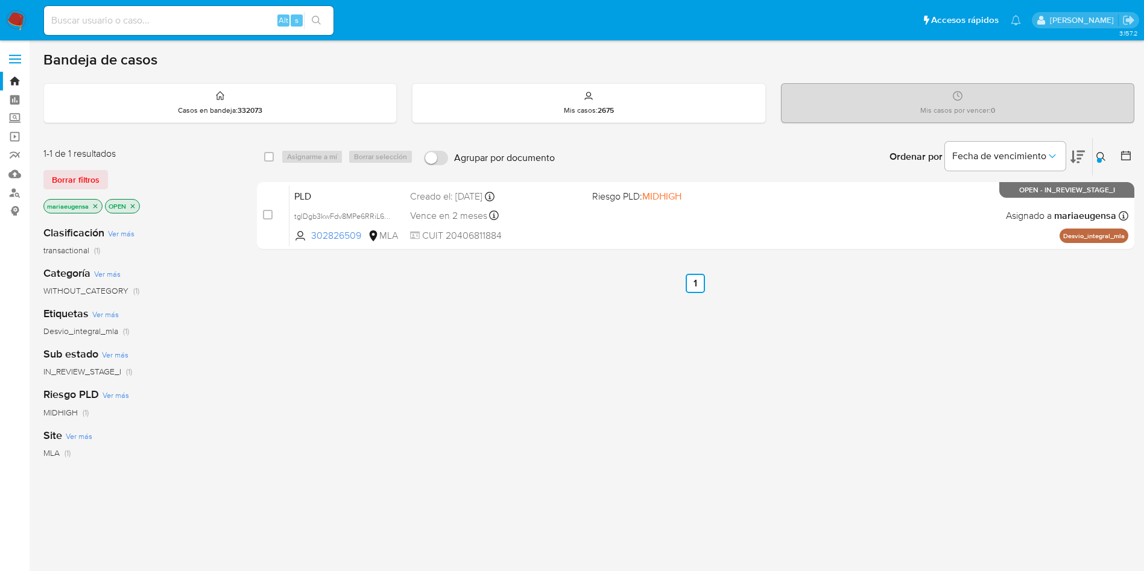
click at [1100, 160] on div at bounding box center [1099, 160] width 5 height 5
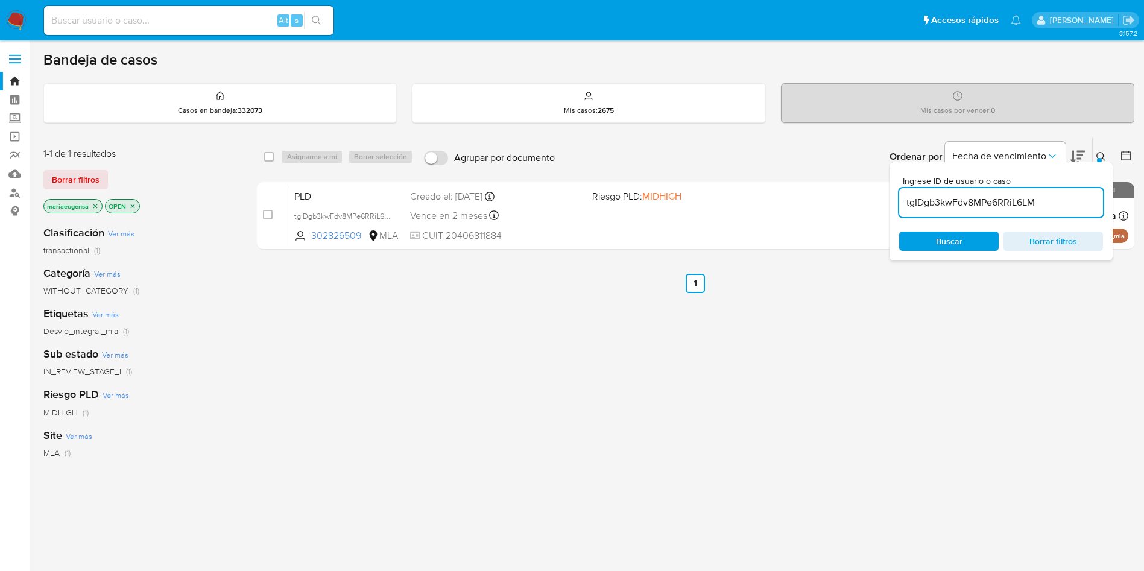
click at [1076, 198] on input "tgIDgb3kwFdv8MPe6RRiL6LM" at bounding box center [1001, 203] width 204 height 16
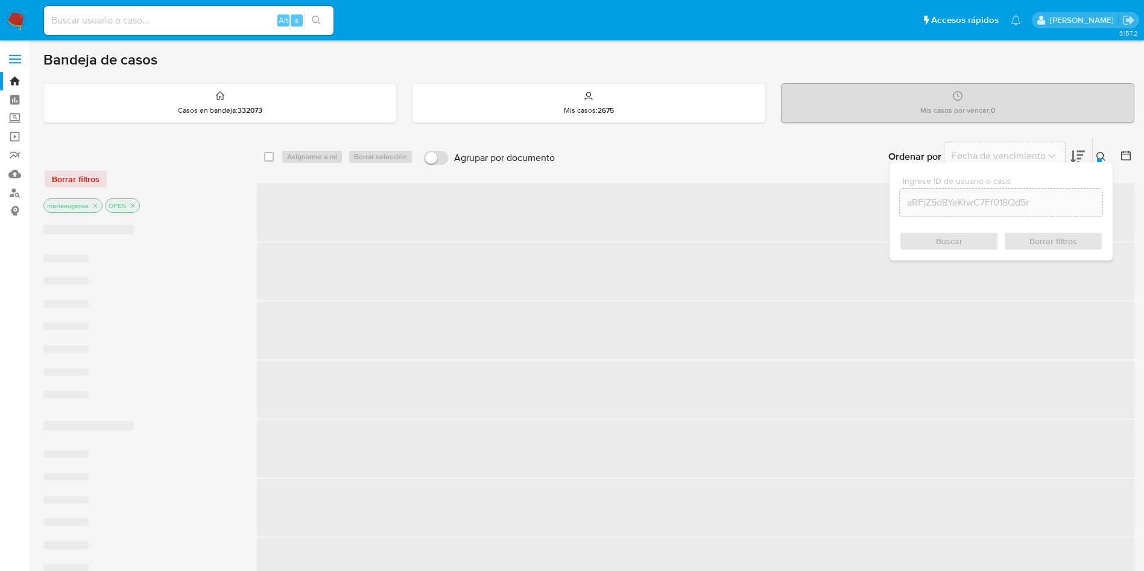
click at [1106, 154] on icon at bounding box center [1102, 157] width 10 height 10
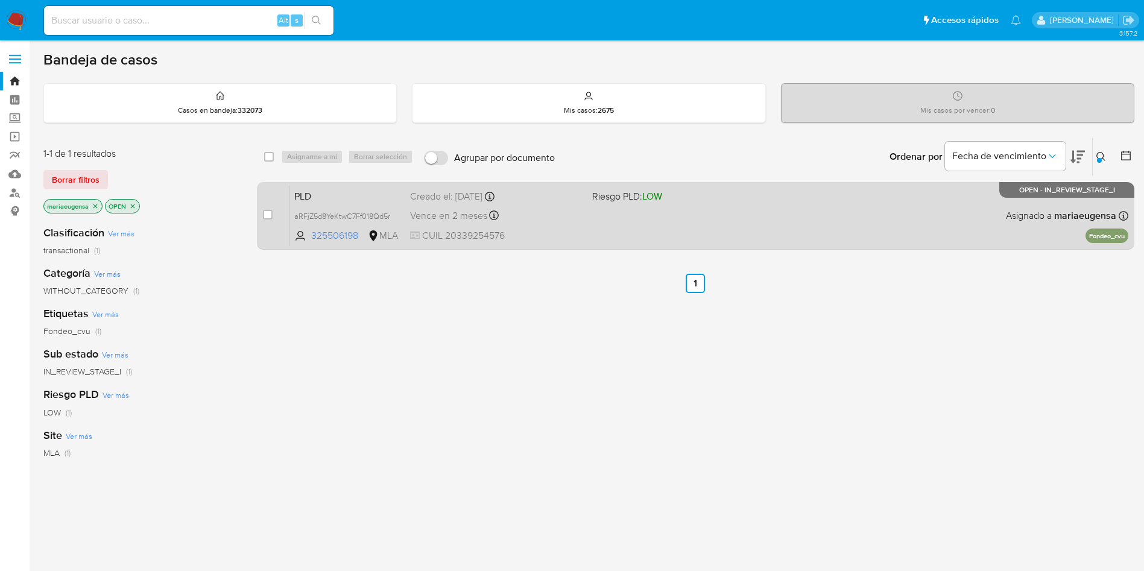
click at [329, 196] on span "PLD" at bounding box center [347, 196] width 106 height 16
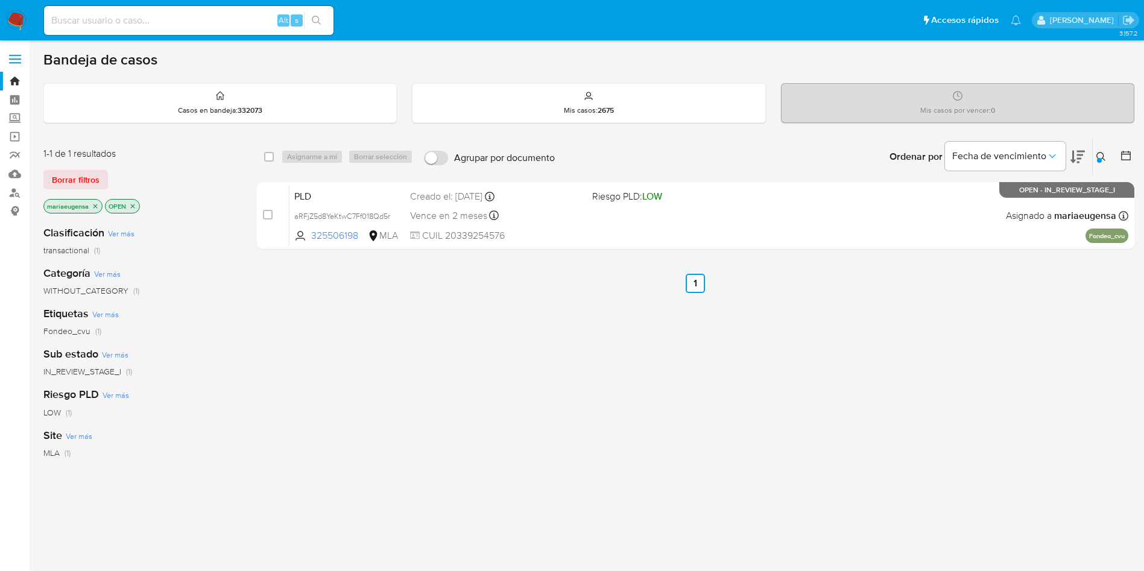
click at [1098, 155] on icon at bounding box center [1102, 157] width 10 height 10
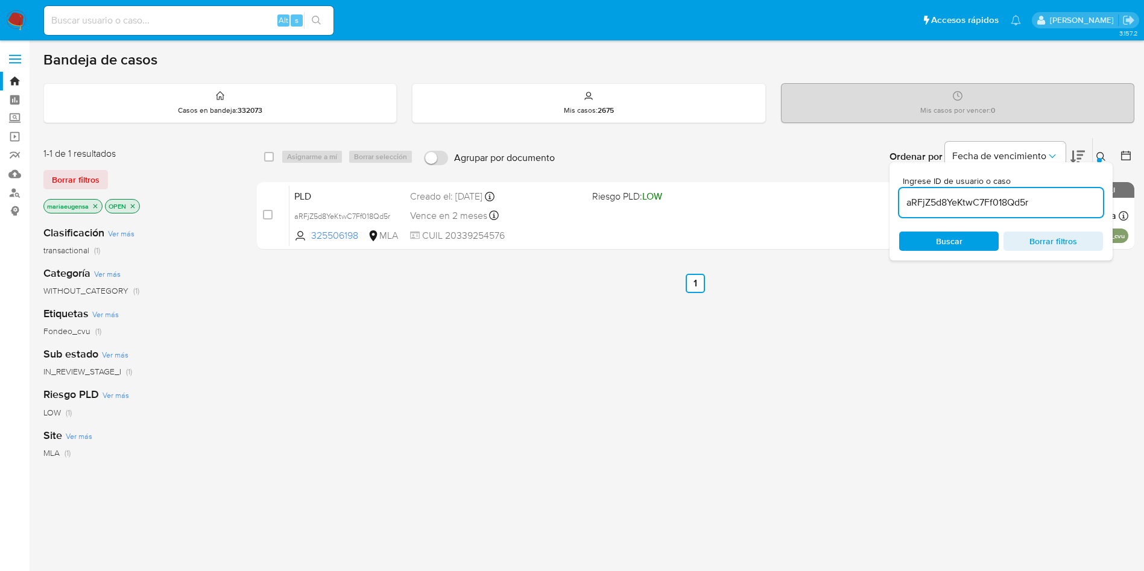
click at [1069, 204] on input "aRFjZ5d8YeKtwC7Ff018Qd5r" at bounding box center [1001, 203] width 204 height 16
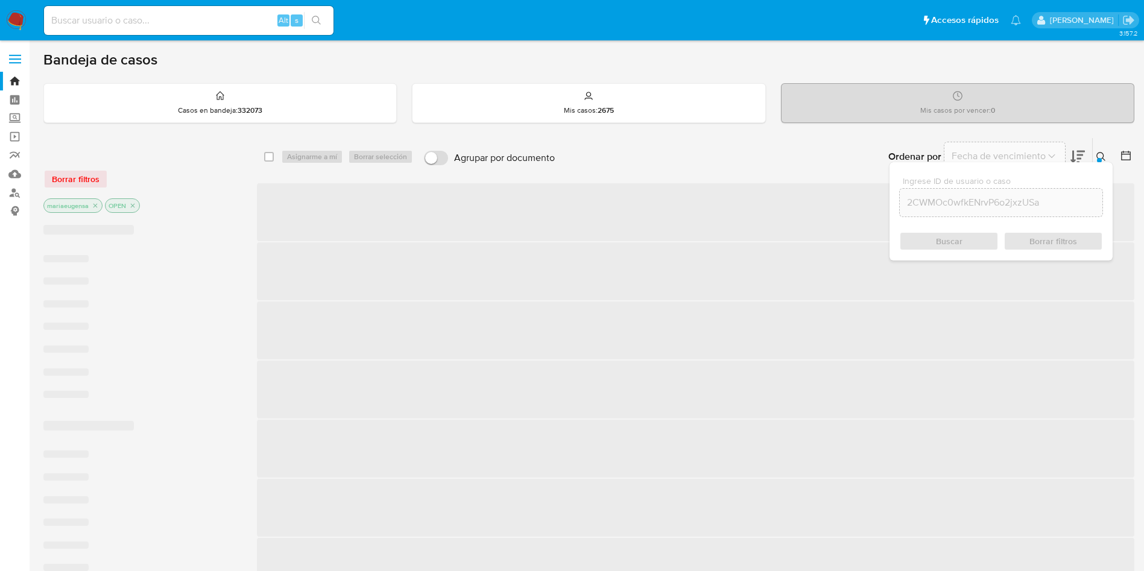
click at [1101, 156] on icon at bounding box center [1102, 157] width 10 height 10
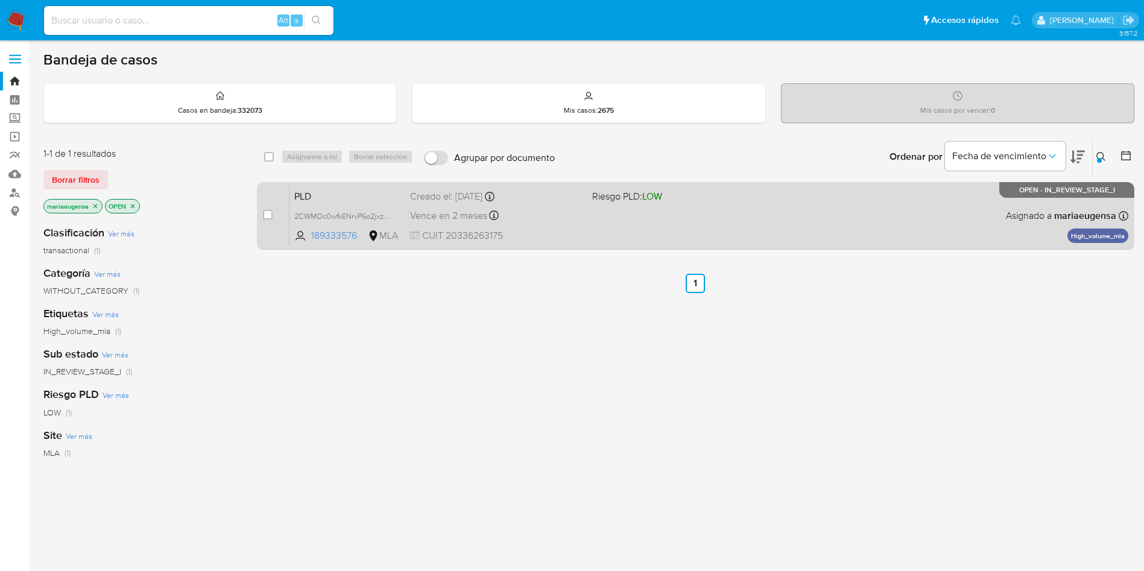
click at [340, 190] on span "PLD" at bounding box center [347, 196] width 106 height 16
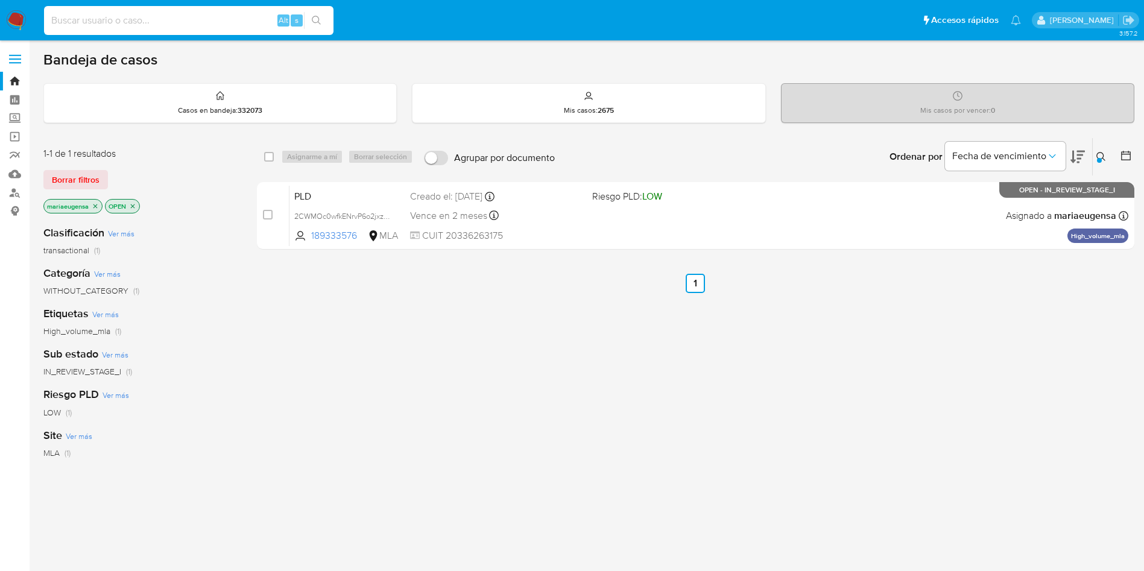
click at [153, 11] on div "Alt s" at bounding box center [189, 20] width 290 height 29
drag, startPoint x: 1103, startPoint y: 154, endPoint x: 1097, endPoint y: 170, distance: 16.8
click at [1103, 154] on icon at bounding box center [1102, 157] width 10 height 10
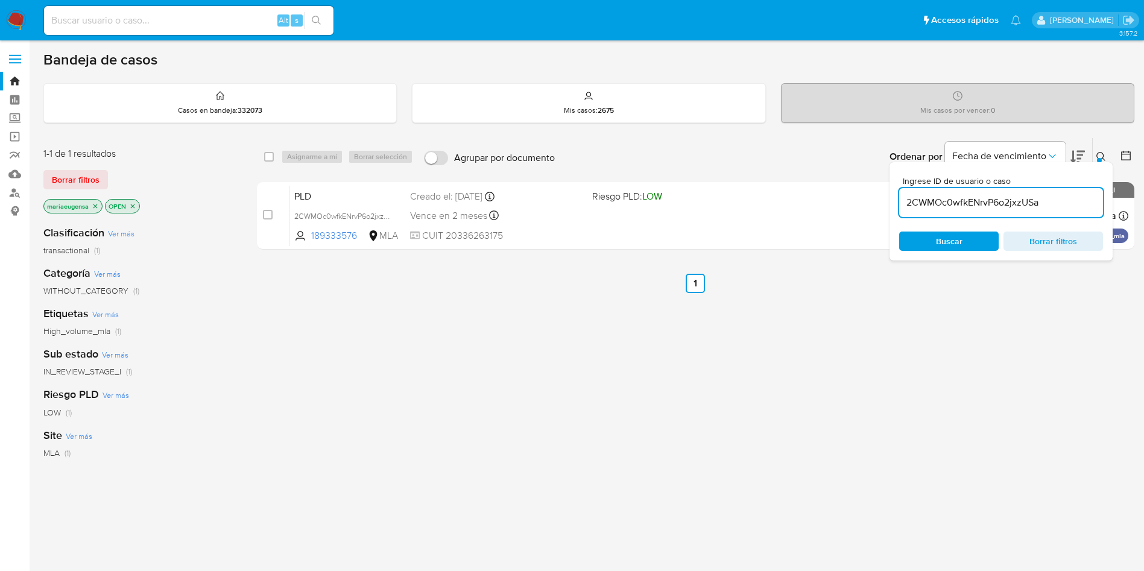
click at [1071, 198] on input "2CWMOc0wfkENrvP6o2jxzUSa" at bounding box center [1001, 203] width 204 height 16
click at [1071, 197] on input "2CWMOc0wfkENrvP6o2jxzUSa" at bounding box center [1001, 203] width 204 height 16
type input "uOw46u3lRmv1KF3FYKOHL34Y"
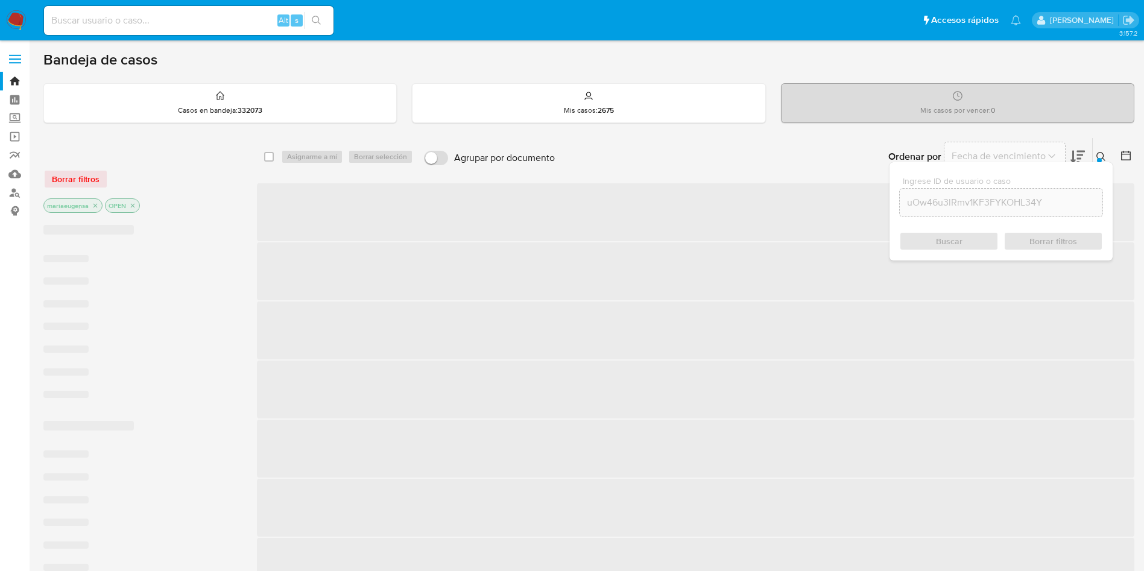
click at [1104, 148] on div "Ingrese ID de usuario o caso uOw46u3lRmv1KF3FYKOHL34Y Buscar Borrar filtros" at bounding box center [1102, 156] width 21 height 37
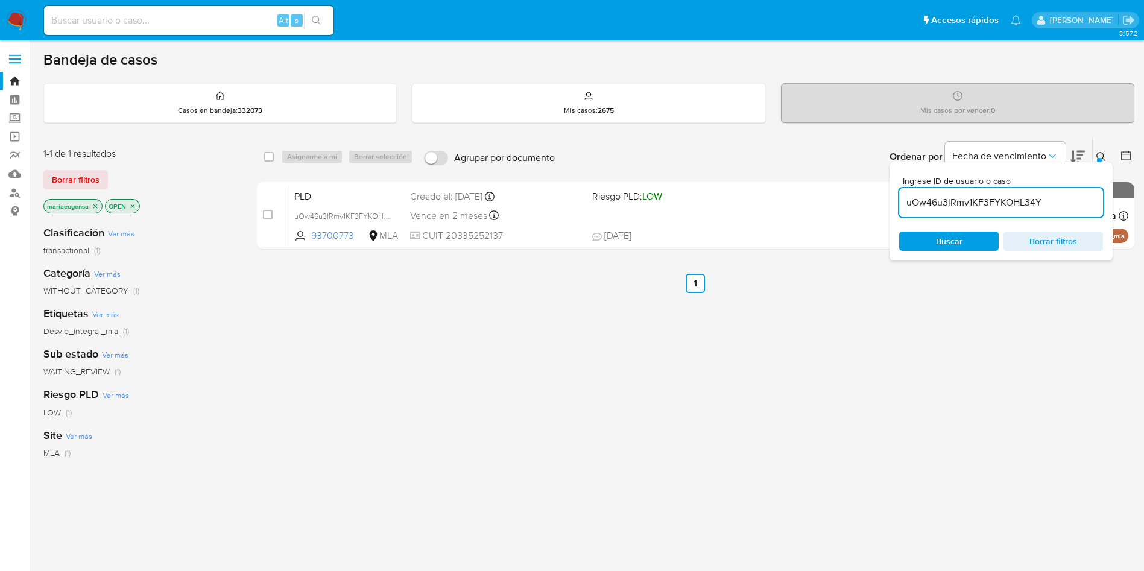
click at [1096, 171] on div "Ingrese ID de usuario o caso uOw46u3lRmv1KF3FYKOHL34Y Buscar Borrar filtros" at bounding box center [1001, 211] width 223 height 98
click at [1100, 156] on icon at bounding box center [1102, 157] width 10 height 10
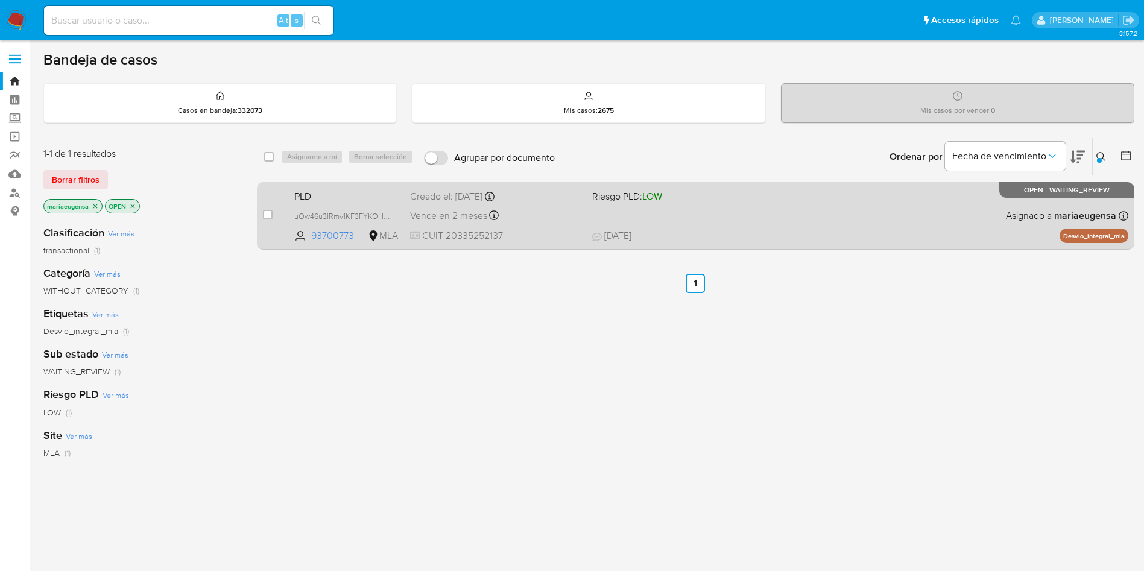
click at [273, 212] on div "case-item-checkbox No es posible asignar el caso" at bounding box center [276, 215] width 27 height 61
drag, startPoint x: 268, startPoint y: 213, endPoint x: 288, endPoint y: 194, distance: 27.3
click at [271, 209] on div "case-item-checkbox" at bounding box center [268, 215] width 10 height 12
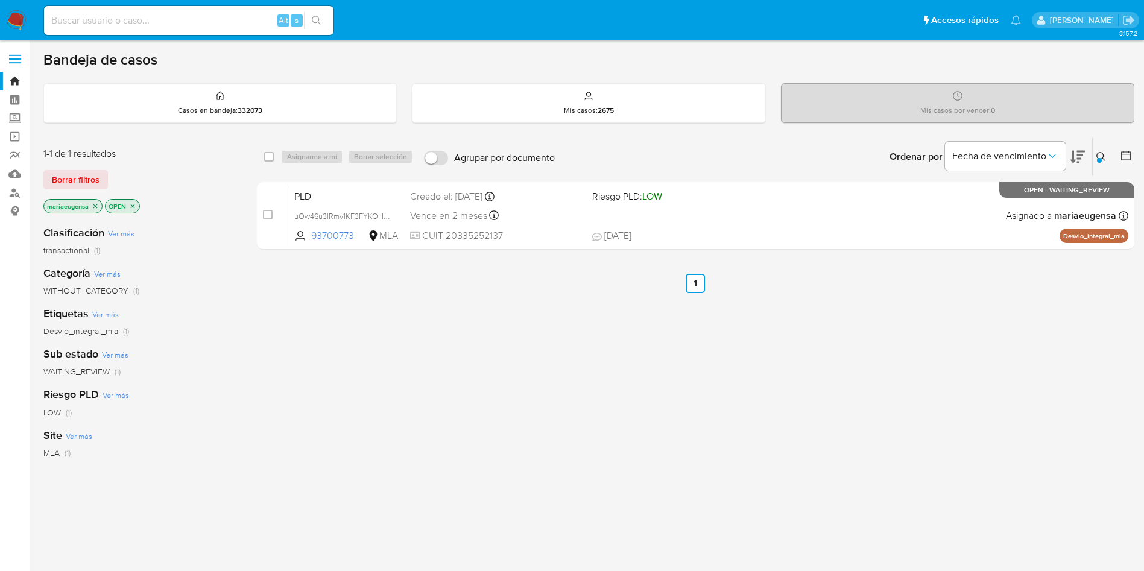
click at [312, 153] on div "Asignarme a mí Borrar selección" at bounding box center [349, 157] width 137 height 14
drag, startPoint x: 268, startPoint y: 214, endPoint x: 305, endPoint y: 161, distance: 64.2
click at [270, 211] on input "checkbox" at bounding box center [268, 215] width 10 height 10
checkbox input "true"
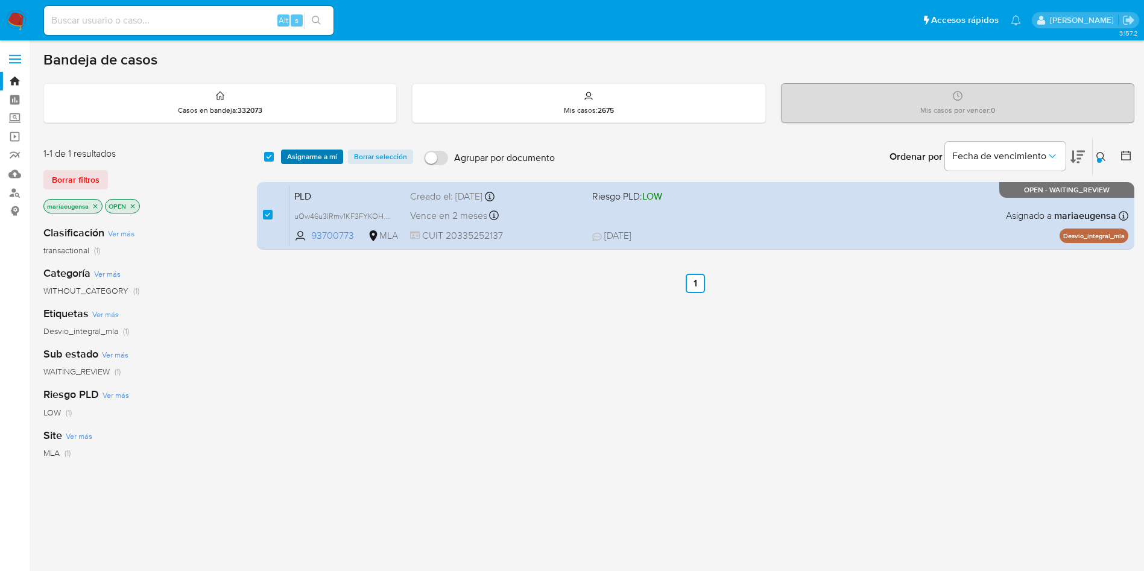
click at [306, 156] on span "Asignarme a mí" at bounding box center [312, 157] width 50 height 12
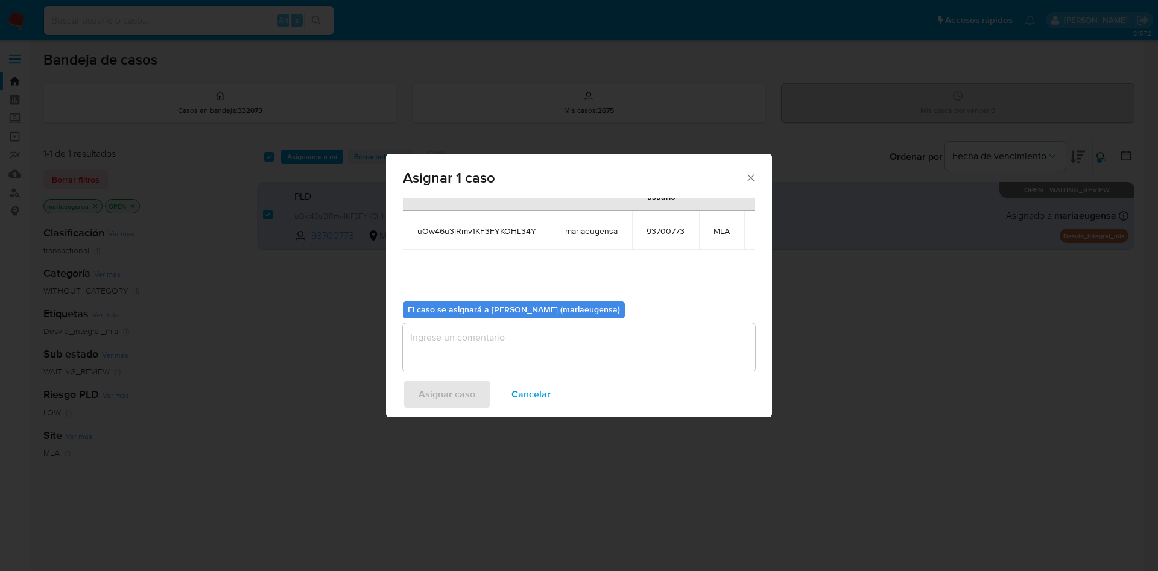
scroll to position [77, 0]
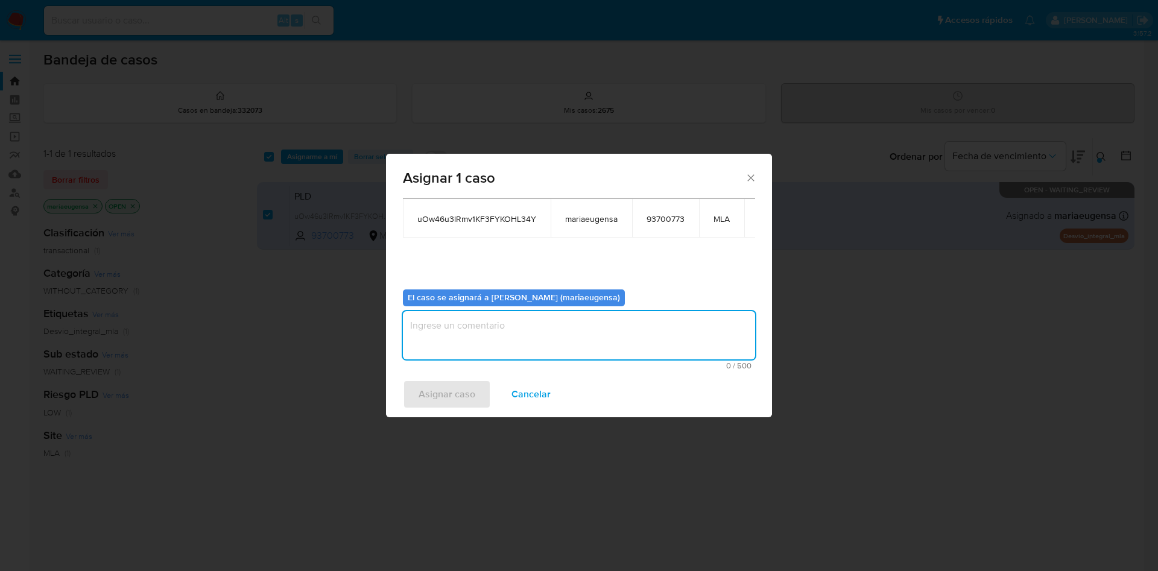
click at [525, 317] on textarea "assign-modal" at bounding box center [579, 335] width 352 height 48
click at [457, 385] on span "Asignar caso" at bounding box center [447, 394] width 57 height 27
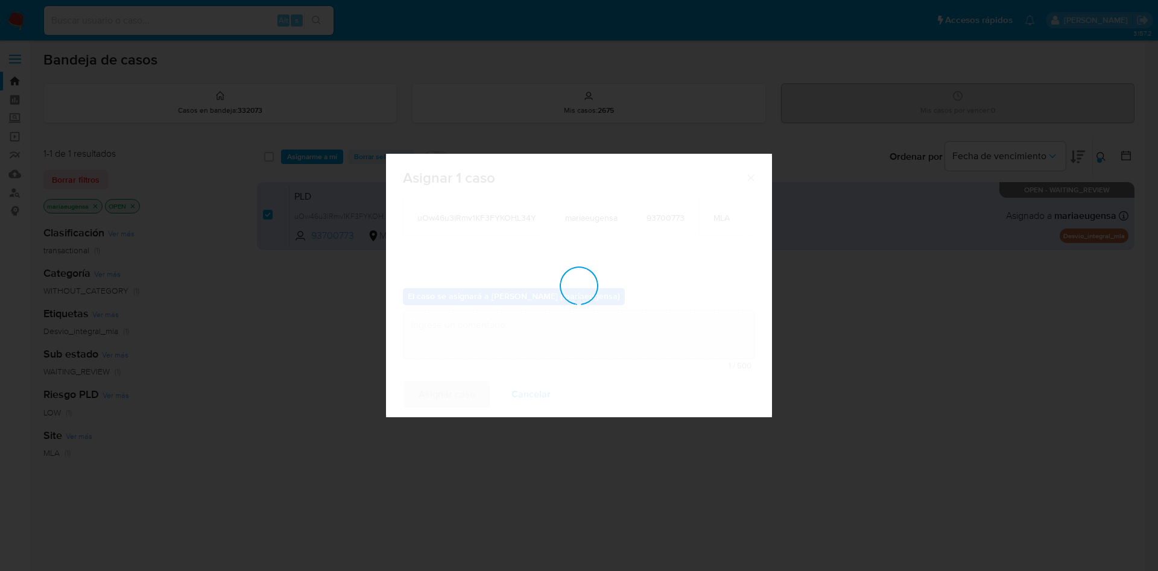
checkbox input "false"
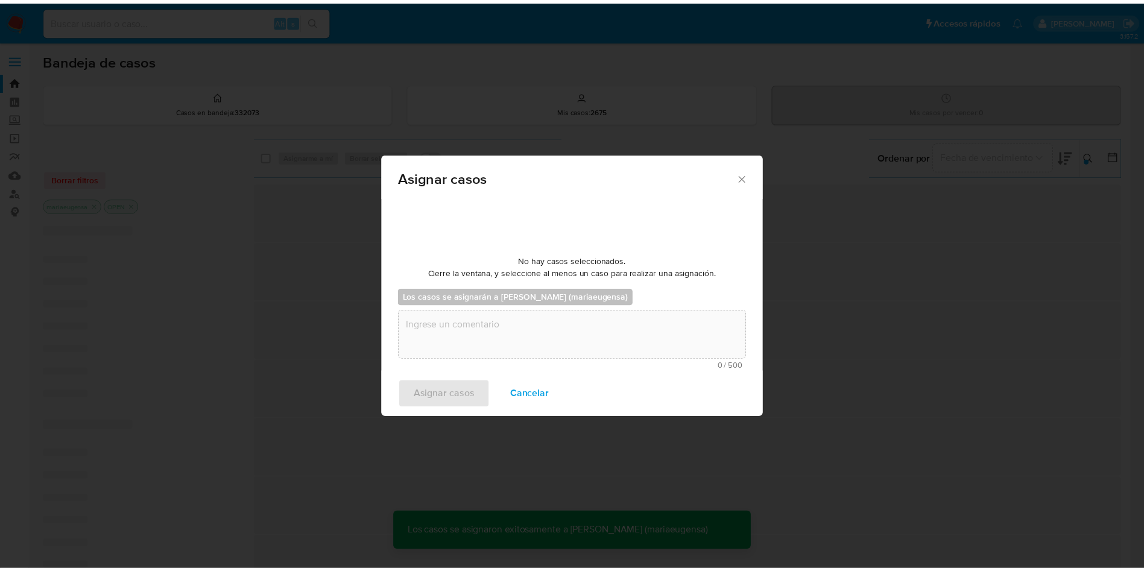
scroll to position [73, 0]
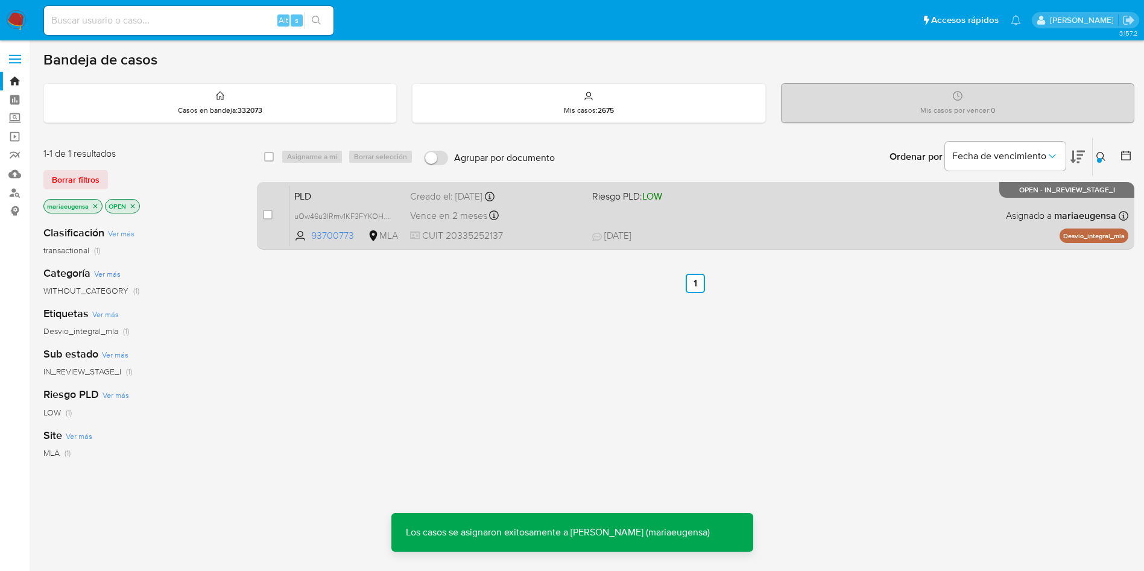
click at [349, 198] on span "PLD" at bounding box center [347, 196] width 106 height 16
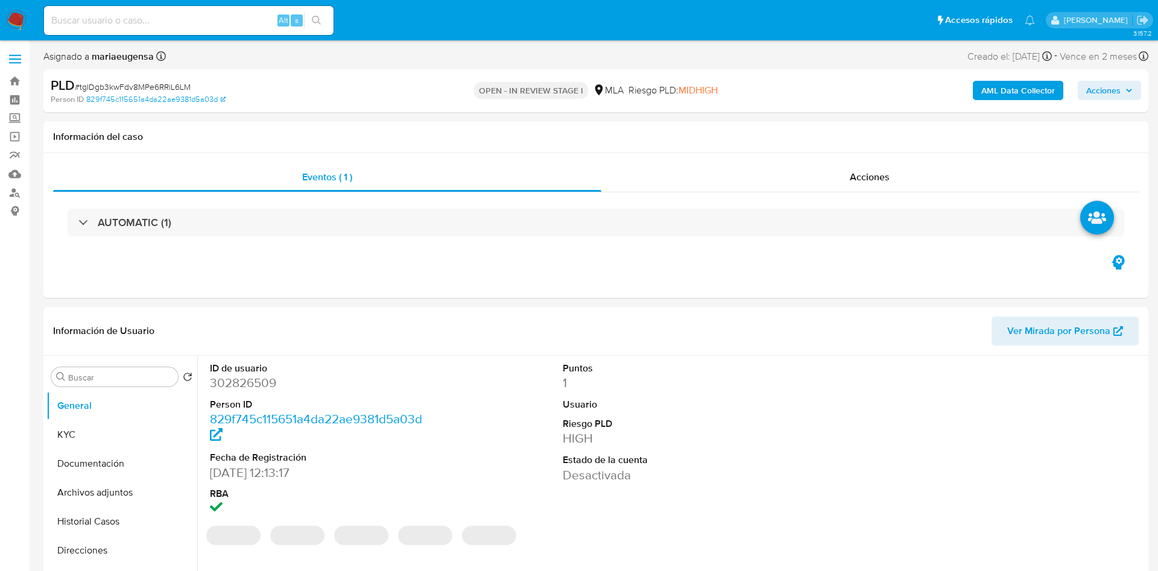
select select "10"
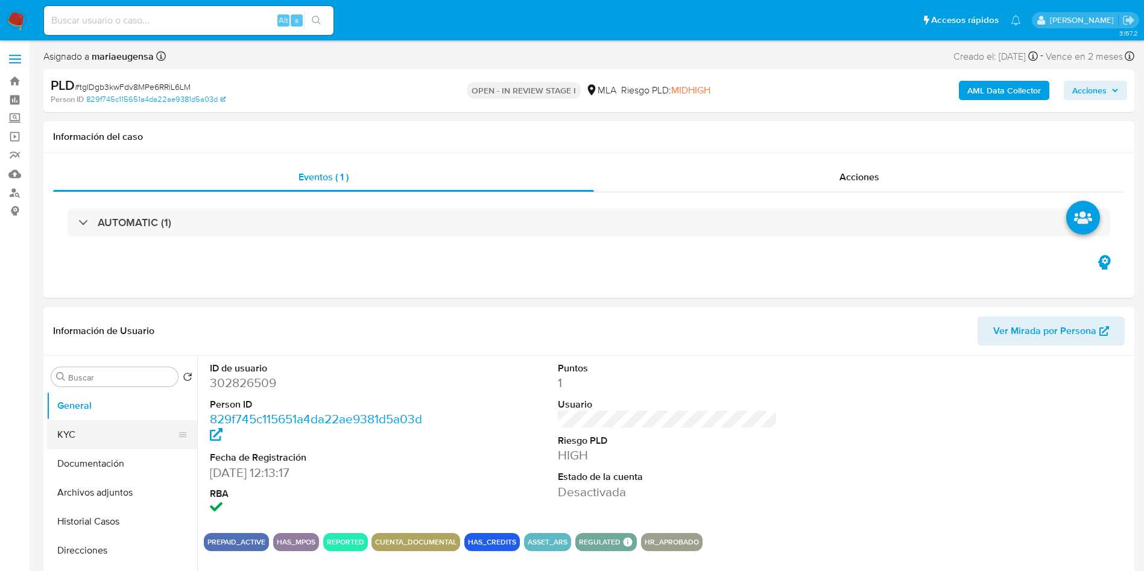
click at [125, 422] on button "KYC" at bounding box center [116, 434] width 141 height 29
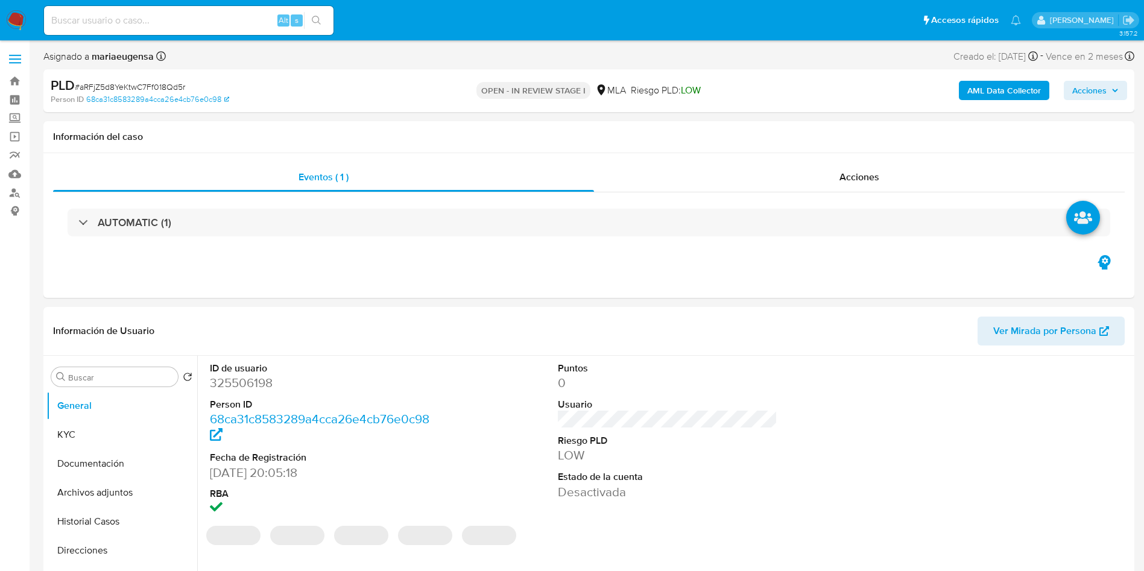
select select "10"
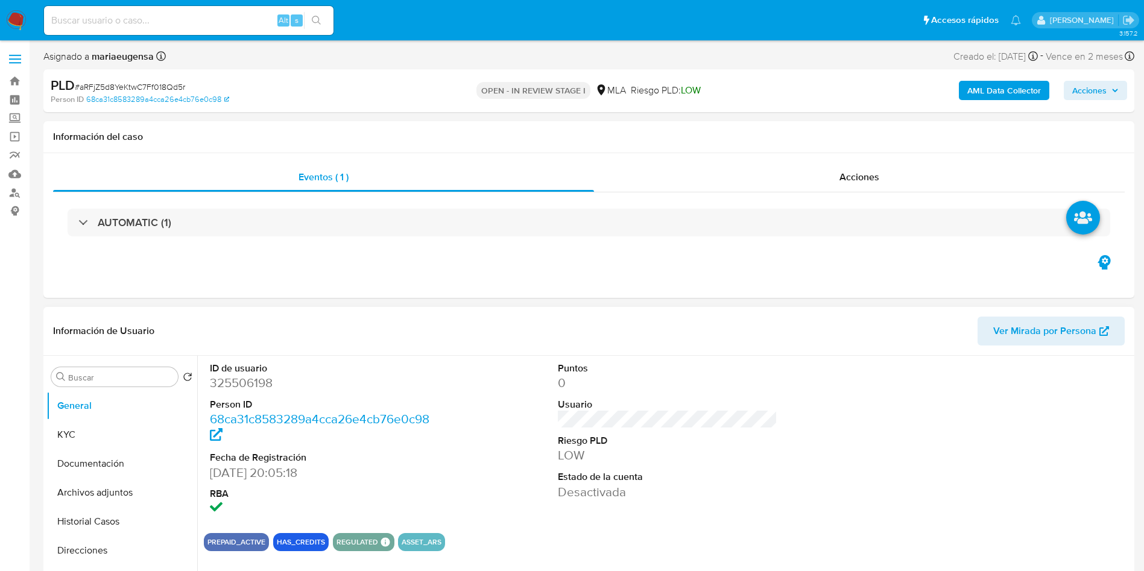
click at [257, 386] on dd "325506198" at bounding box center [320, 383] width 220 height 17
copy dd "325506198"
click at [147, 527] on button "Historial Casos" at bounding box center [116, 521] width 141 height 29
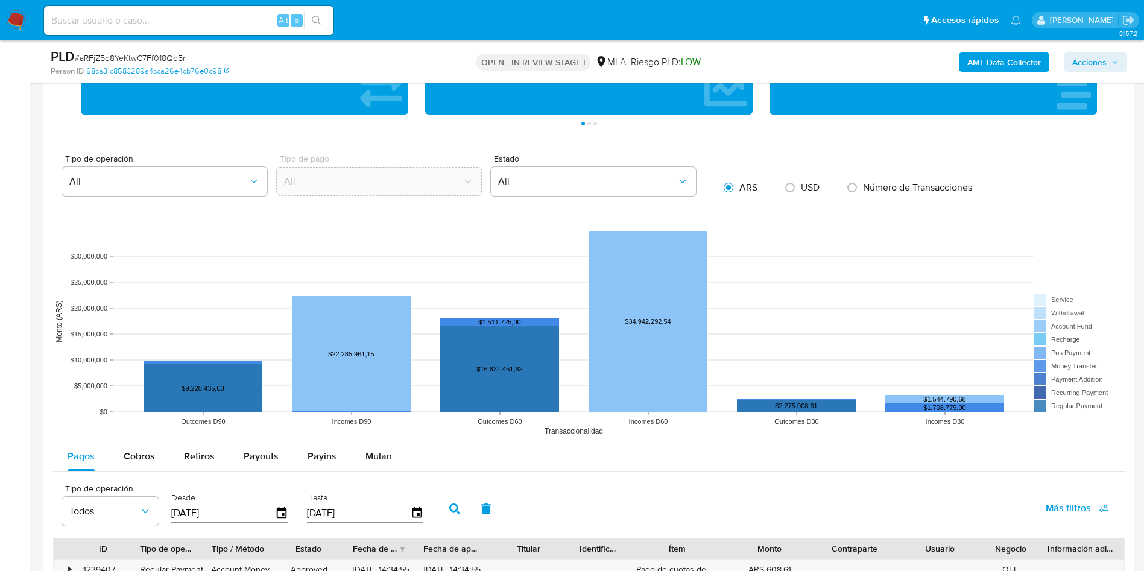
scroll to position [1086, 0]
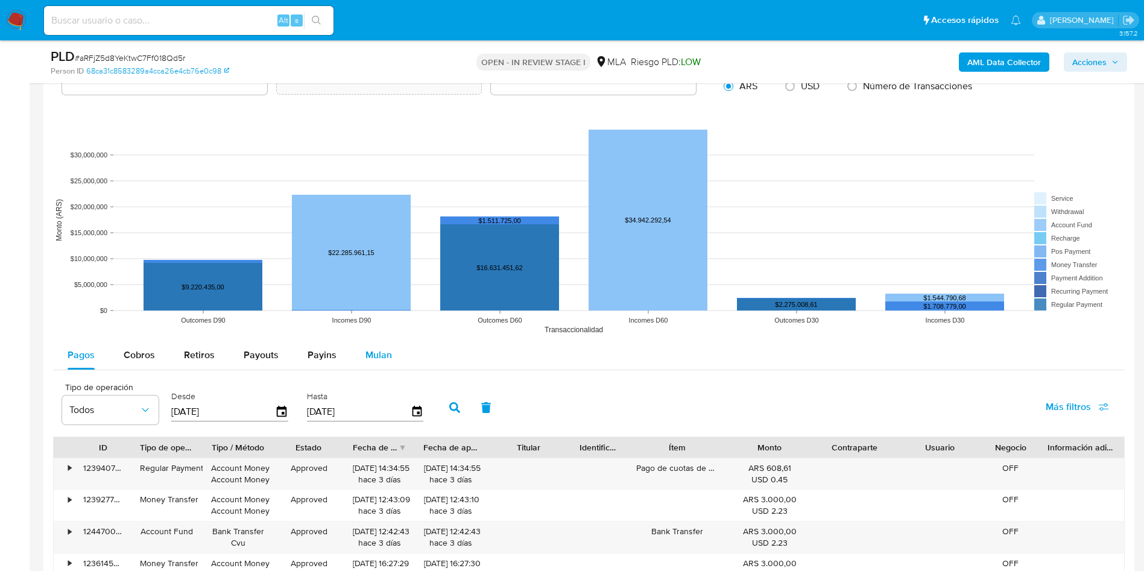
click at [373, 352] on span "Mulan" at bounding box center [379, 355] width 27 height 14
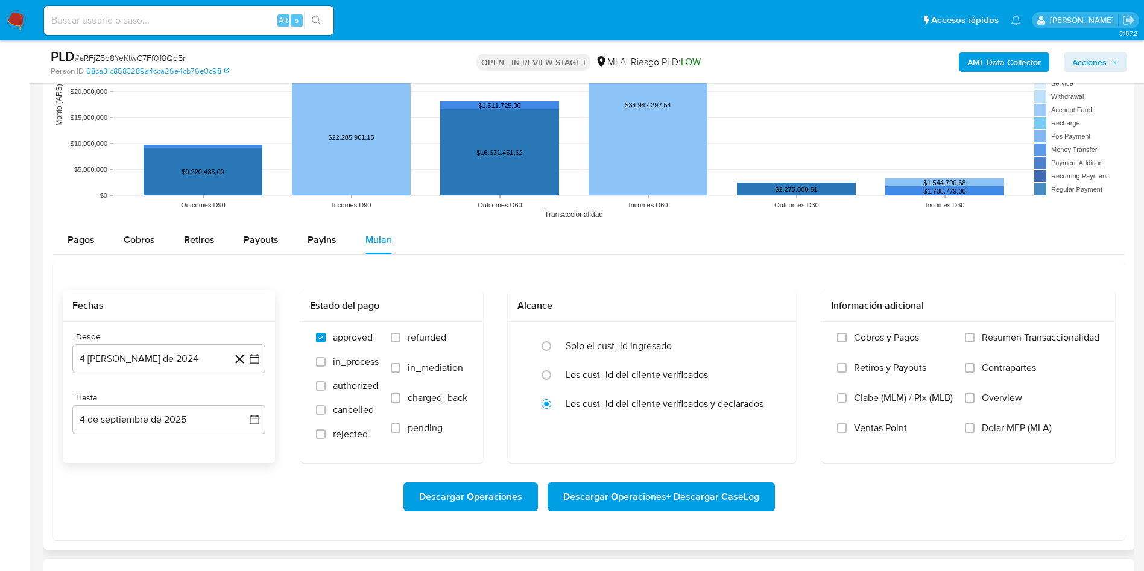
scroll to position [1267, 0]
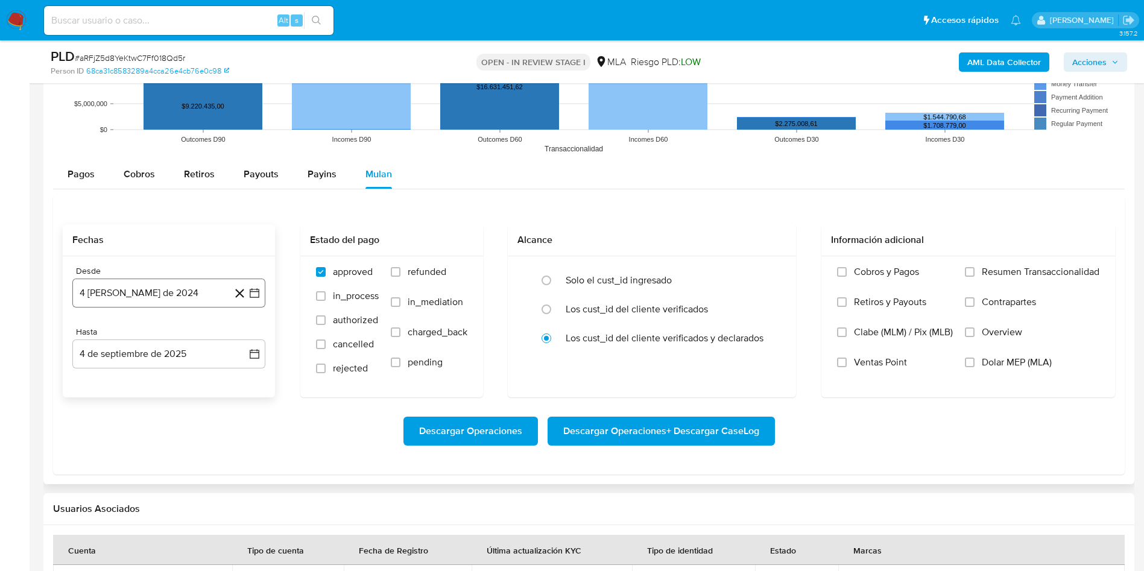
click at [179, 286] on button "4 de agosto de 2024" at bounding box center [168, 293] width 193 height 29
click at [196, 333] on icon "Seleccionar mes y año" at bounding box center [198, 337] width 10 height 10
drag, startPoint x: 250, startPoint y: 336, endPoint x: 243, endPoint y: 336, distance: 7.2
click at [250, 336] on div "2024 2024 ene feb mar abr may jun jul ago sep oct nov dic" at bounding box center [167, 413] width 191 height 204
click at [243, 335] on icon "Año siguiente" at bounding box center [241, 336] width 5 height 8
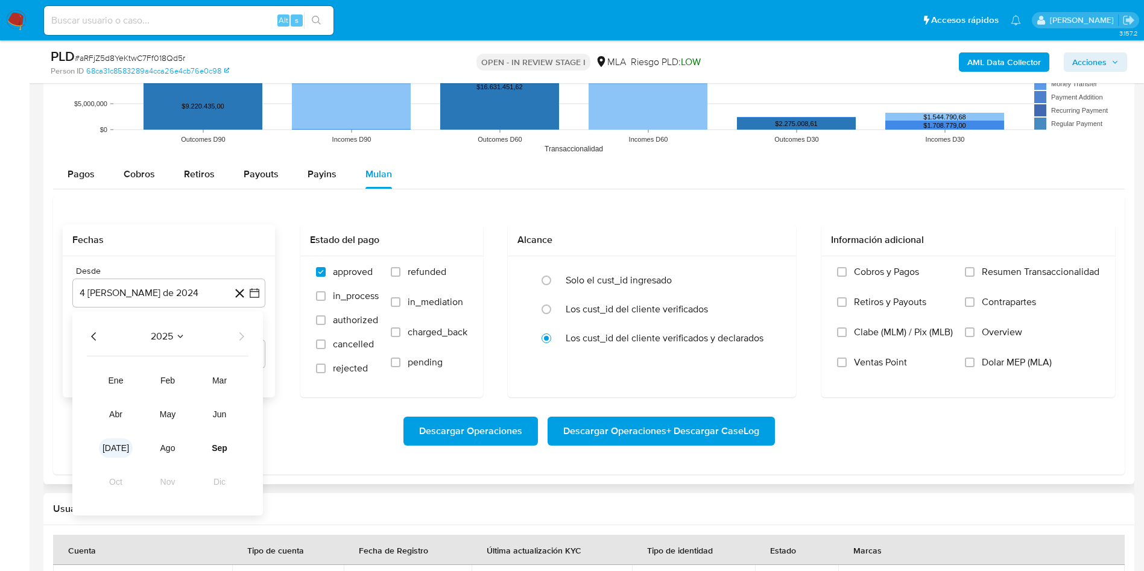
click at [109, 453] on button "jul" at bounding box center [116, 448] width 34 height 19
click at [122, 378] on button "1" at bounding box center [120, 381] width 19 height 19
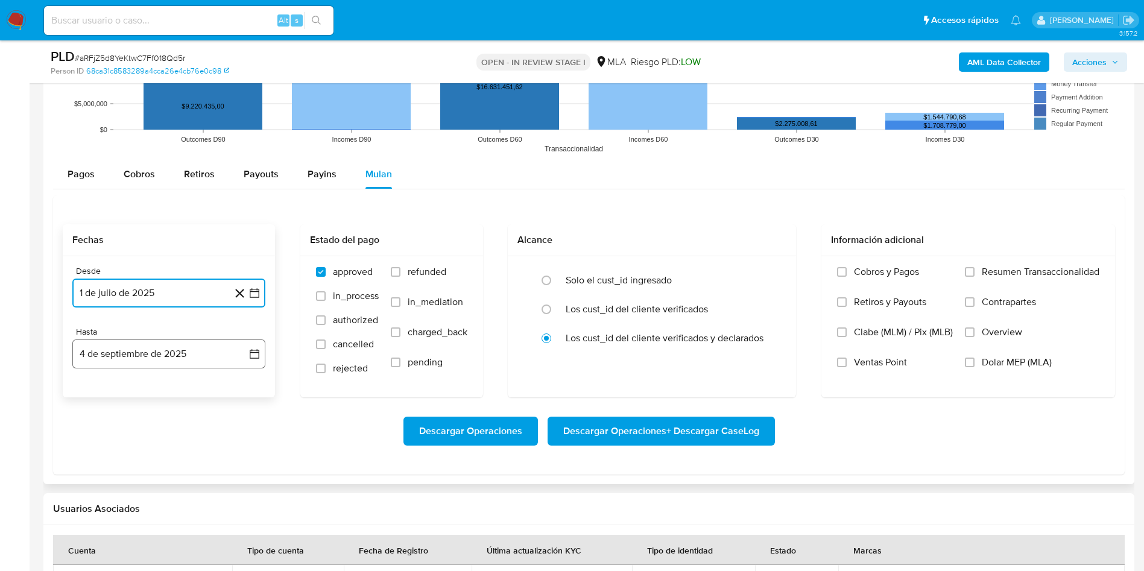
click at [131, 357] on button "4 de septiembre de 2025" at bounding box center [168, 354] width 193 height 29
click at [94, 400] on icon "Mes anterior" at bounding box center [93, 397] width 5 height 8
click at [170, 531] on button "31" at bounding box center [168, 538] width 19 height 19
click at [429, 276] on span "refunded" at bounding box center [427, 272] width 39 height 12
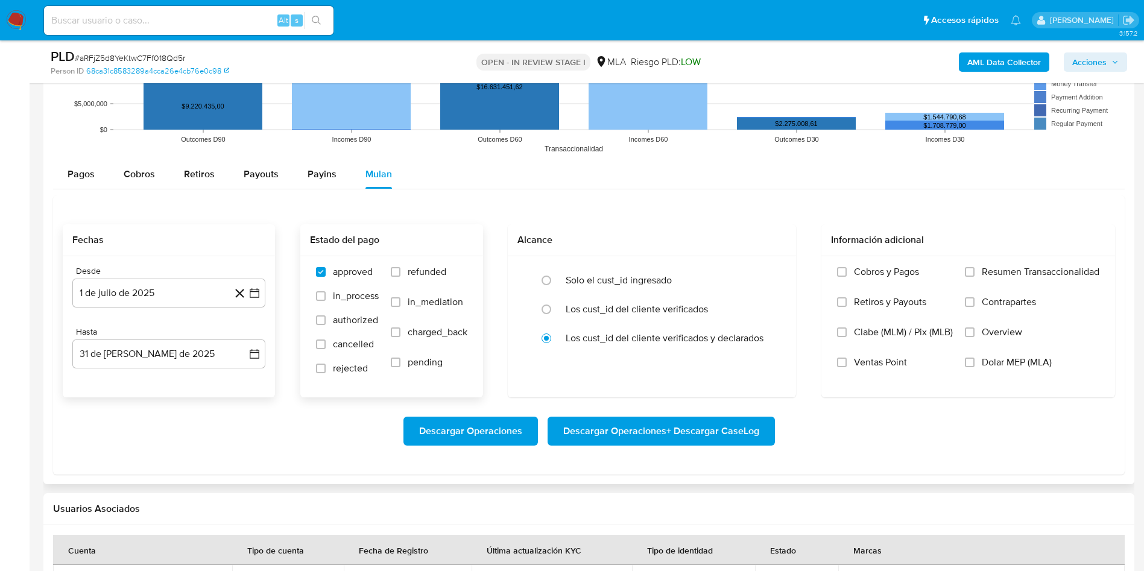
click at [401, 276] on input "refunded" at bounding box center [396, 272] width 10 height 10
checkbox input "true"
click at [969, 364] on input "Dolar MEP (MLA)" at bounding box center [970, 363] width 10 height 10
click at [628, 445] on span "Descargar Operaciones + Descargar CaseLog" at bounding box center [661, 431] width 196 height 27
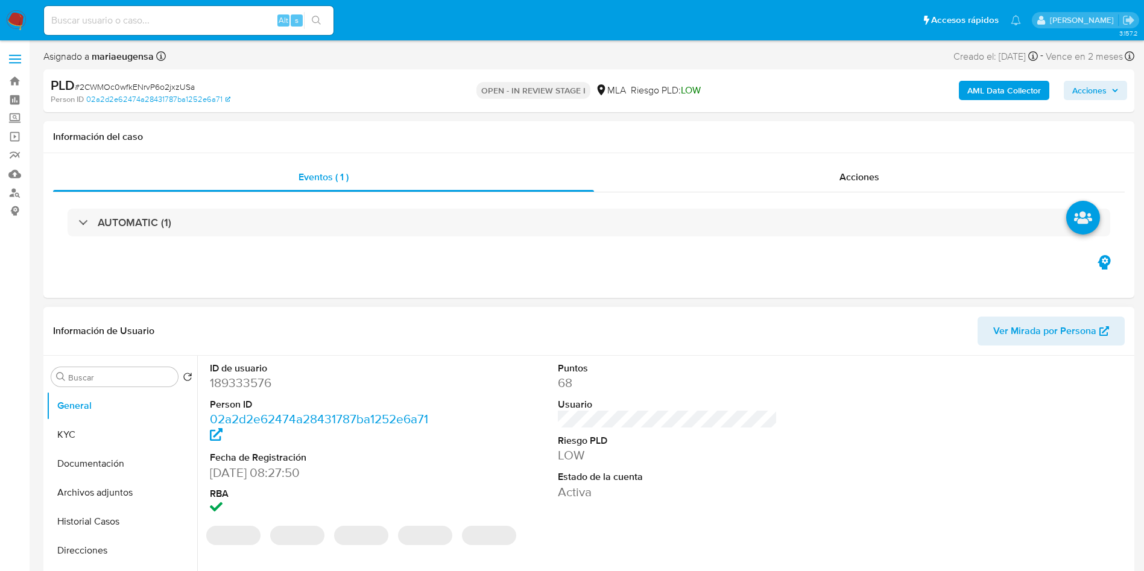
select select "10"
click at [255, 381] on dd "189333576" at bounding box center [320, 383] width 220 height 17
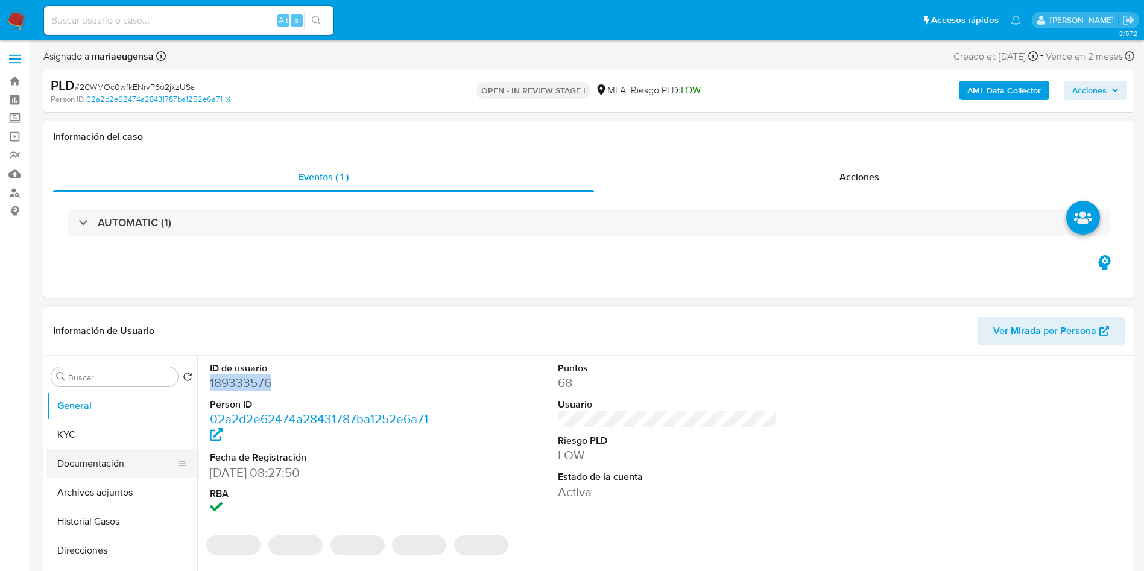
copy dd "189333576"
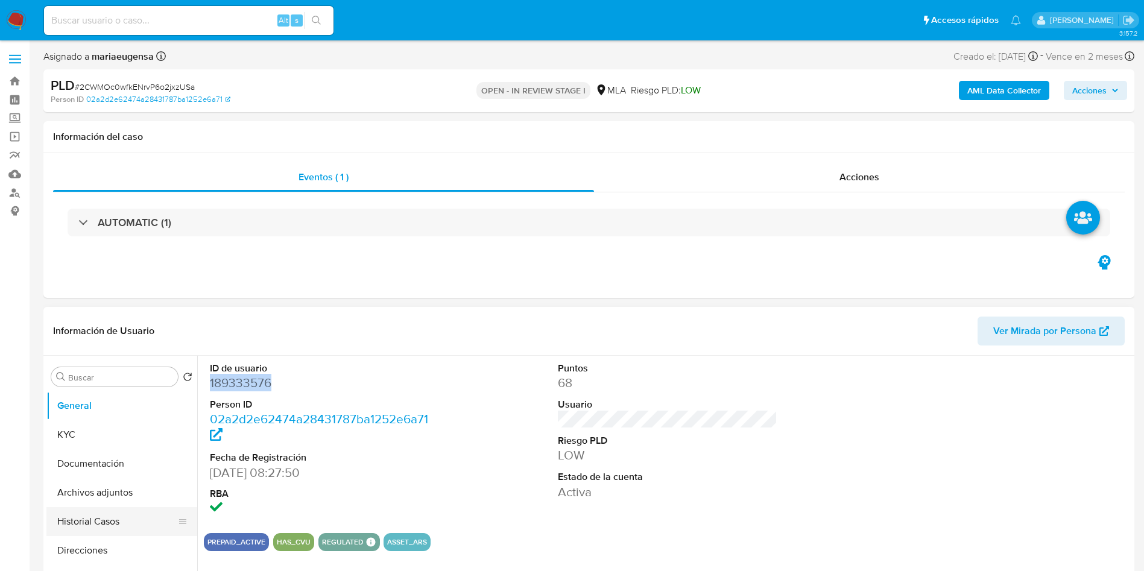
click at [114, 525] on button "Historial Casos" at bounding box center [116, 521] width 141 height 29
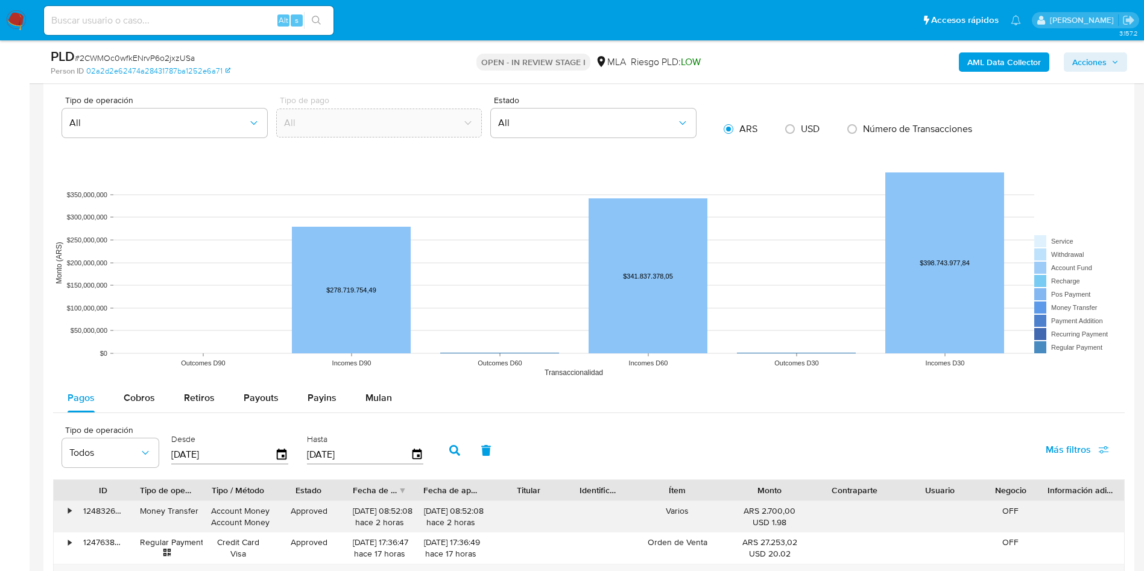
scroll to position [1176, 0]
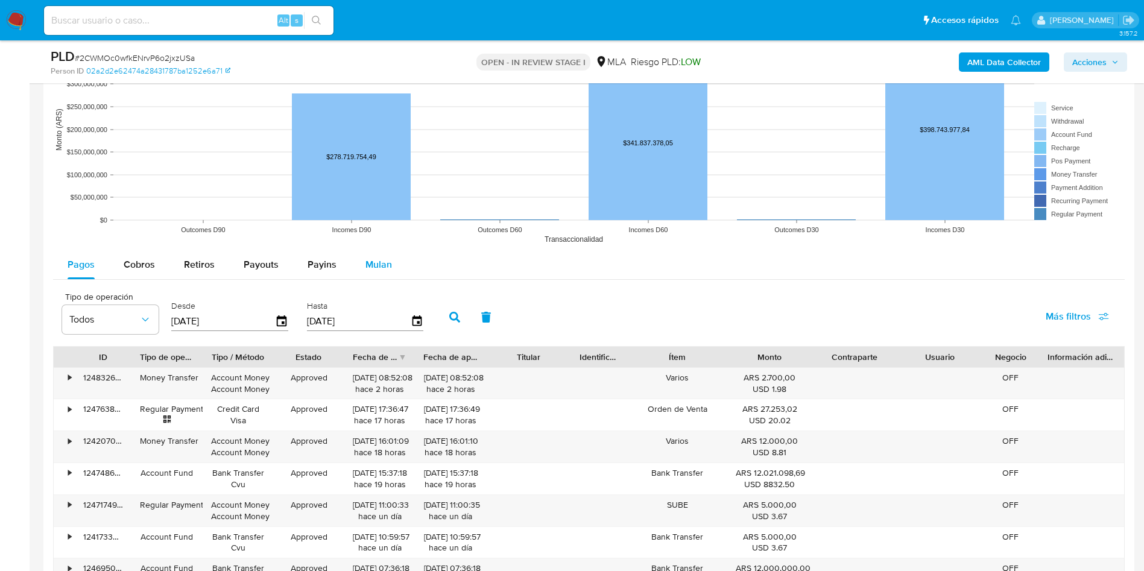
click at [373, 262] on span "Mulan" at bounding box center [379, 265] width 27 height 14
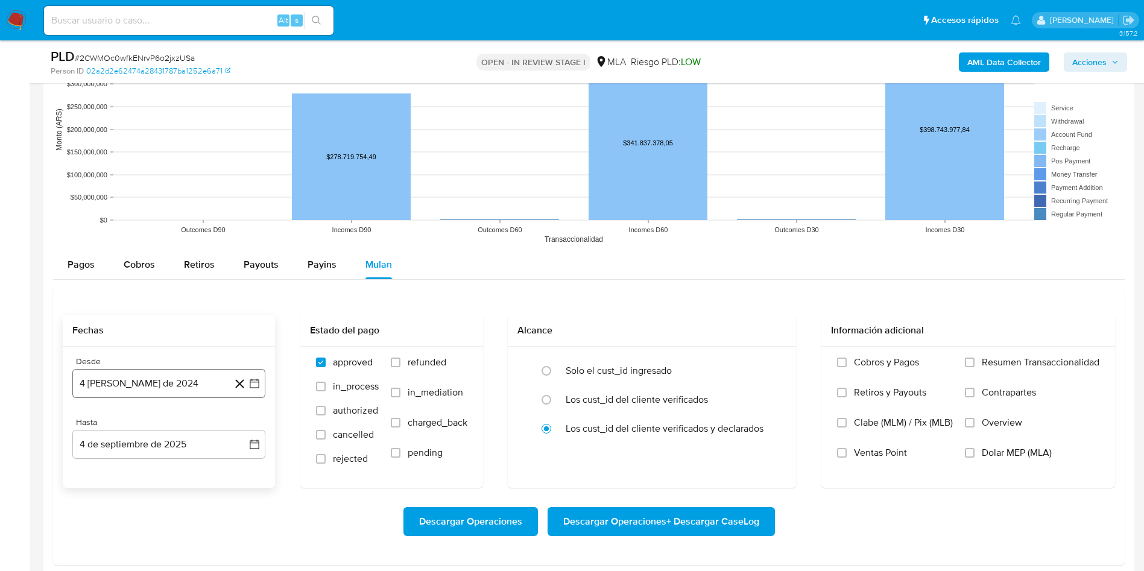
click at [163, 383] on button "4 [PERSON_NAME] de 2024" at bounding box center [168, 383] width 193 height 29
click at [243, 200] on icon "Mes siguiente" at bounding box center [243, 200] width 14 height 14
click at [204, 174] on icon "Seleccionar mes y año" at bounding box center [207, 176] width 10 height 10
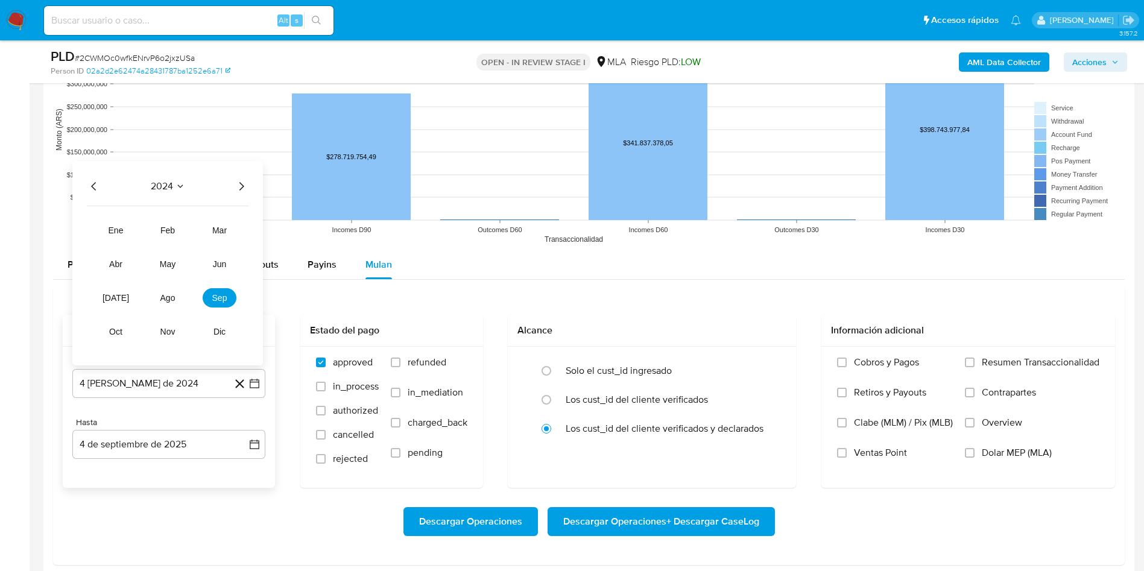
click at [241, 183] on icon "Año siguiente" at bounding box center [241, 186] width 5 height 8
click at [122, 297] on button "[DATE]" at bounding box center [116, 297] width 34 height 19
click at [118, 239] on button "1" at bounding box center [120, 244] width 19 height 19
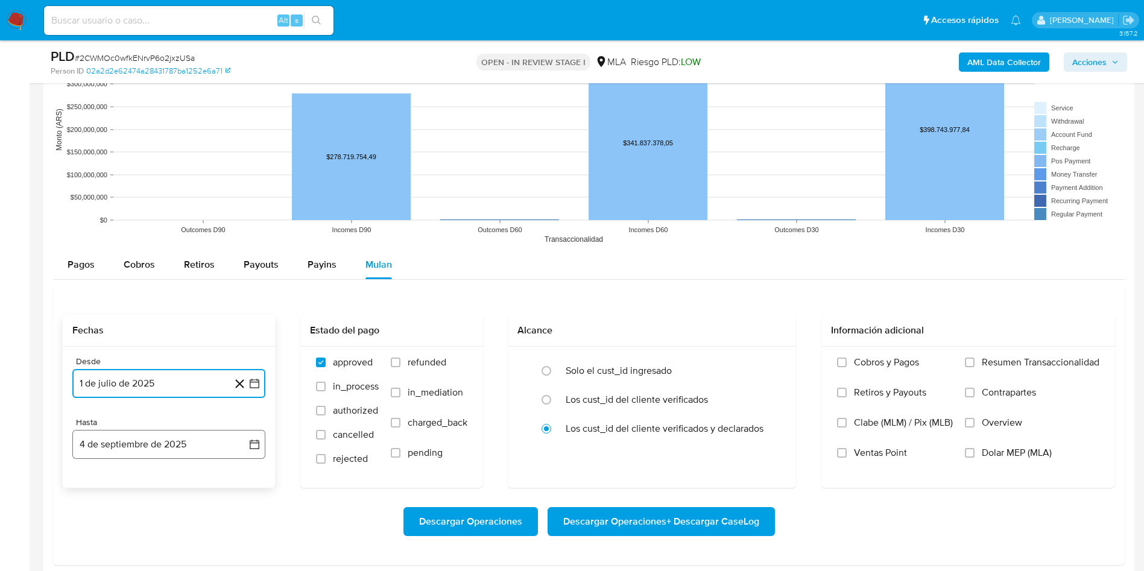
click at [175, 451] on button "4 de septiembre de 2025" at bounding box center [168, 444] width 193 height 29
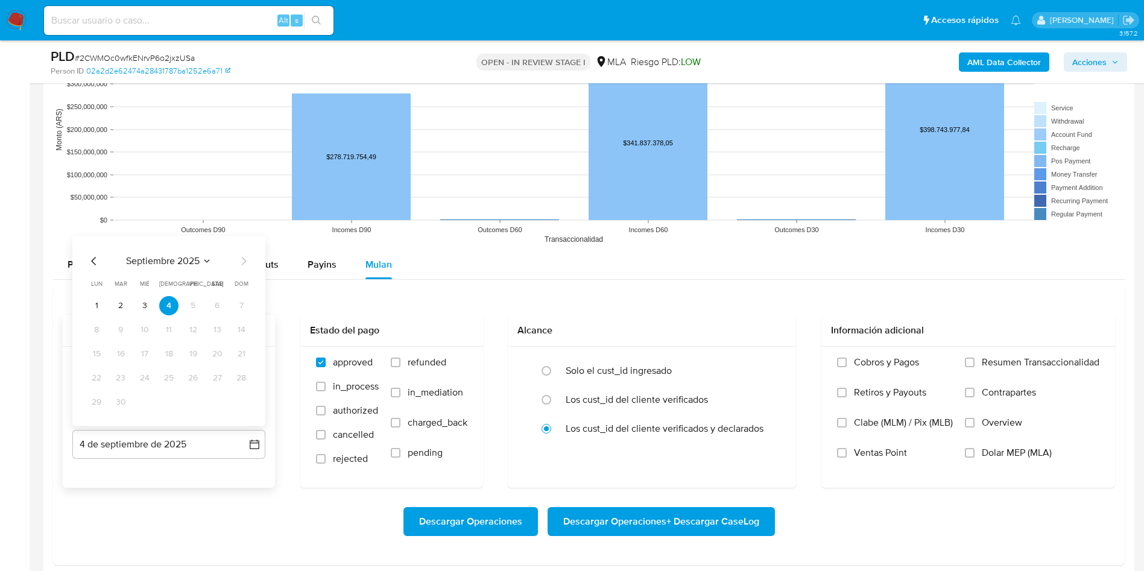
click at [165, 258] on span "septiembre 2025" at bounding box center [163, 261] width 74 height 12
click at [90, 247] on icon "Año anterior" at bounding box center [94, 247] width 14 height 14
click at [94, 249] on icon "Año anterior" at bounding box center [94, 247] width 14 height 14
click at [94, 249] on icon "Año anterior" at bounding box center [93, 247] width 5 height 8
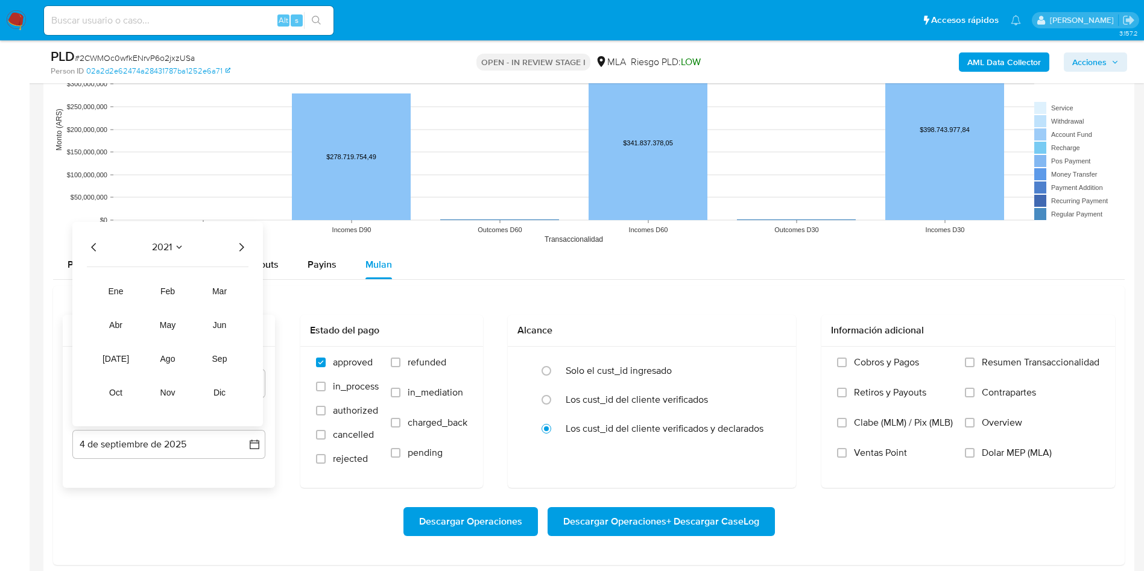
click at [165, 244] on span "2021" at bounding box center [162, 247] width 20 height 12
click at [92, 259] on icon "Mes anterior" at bounding box center [94, 261] width 14 height 14
click at [92, 258] on icon "Mes anterior" at bounding box center [94, 261] width 14 height 14
click at [122, 306] on button "1" at bounding box center [120, 305] width 19 height 19
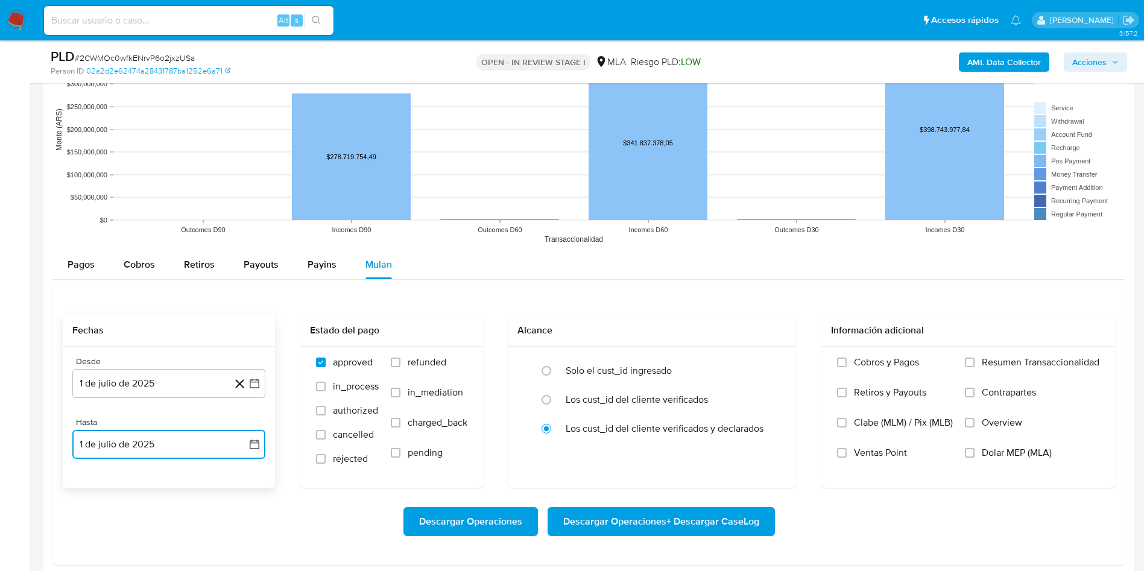
click at [144, 440] on button "1 de julio de 2025" at bounding box center [168, 444] width 193 height 29
click at [171, 402] on button "31" at bounding box center [168, 402] width 19 height 19
drag, startPoint x: 434, startPoint y: 361, endPoint x: 575, endPoint y: 390, distance: 144.0
click at [437, 361] on span "refunded" at bounding box center [427, 362] width 39 height 12
click at [401, 361] on input "refunded" at bounding box center [396, 363] width 10 height 10
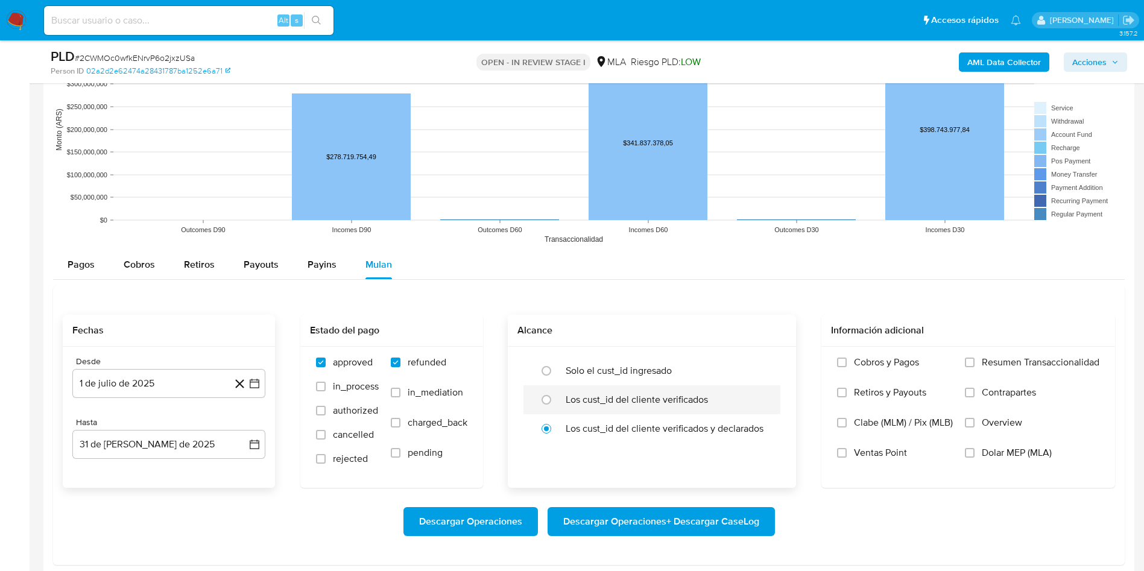
checkbox input "true"
click at [1005, 456] on span "Dolar MEP (MLA)" at bounding box center [1017, 453] width 70 height 12
click at [975, 456] on input "Dolar MEP (MLA)" at bounding box center [970, 453] width 10 height 10
click at [691, 520] on span "Descargar Operaciones + Descargar CaseLog" at bounding box center [661, 522] width 196 height 27
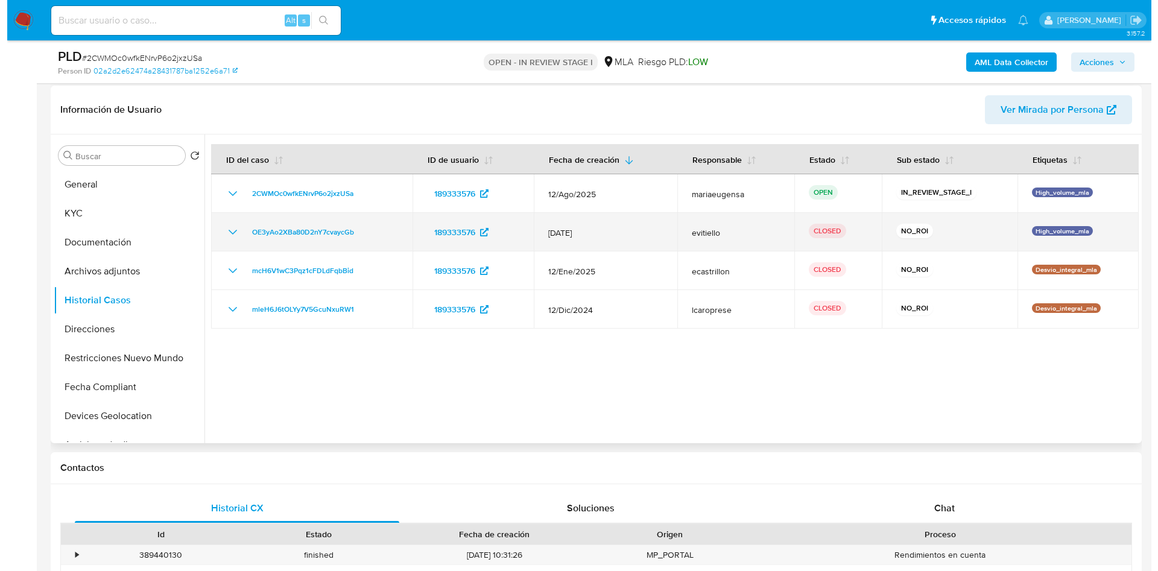
scroll to position [181, 0]
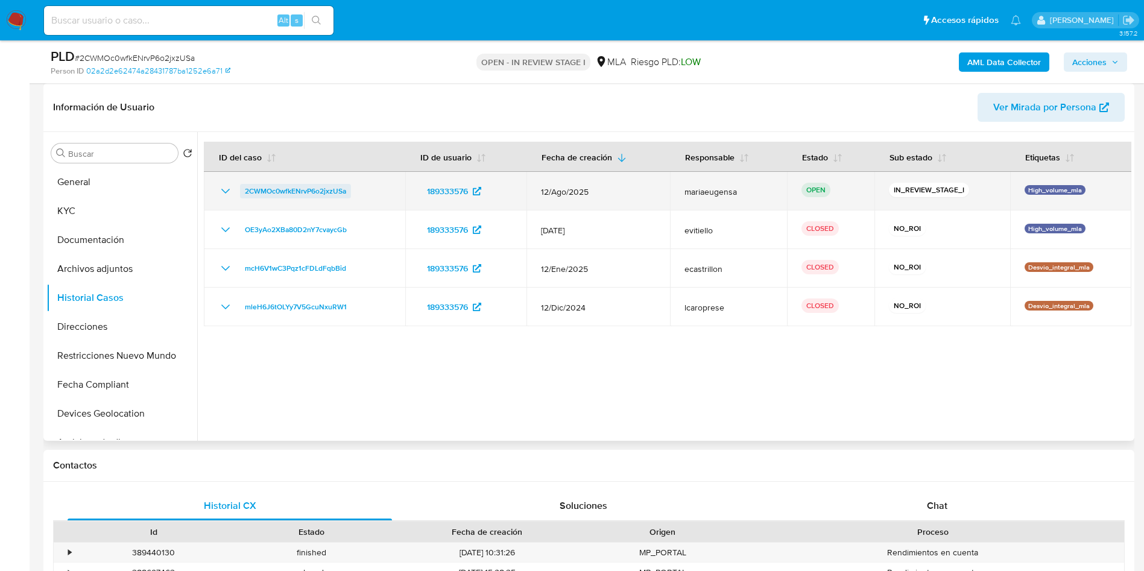
drag, startPoint x: 357, startPoint y: 192, endPoint x: 240, endPoint y: 192, distance: 117.0
click at [240, 192] on div "2CWMOc0wfkENrvP6o2jxzUSa" at bounding box center [304, 191] width 173 height 14
click at [366, 186] on div "2CWMOc0wfkENrvP6o2jxzUSa" at bounding box center [304, 191] width 173 height 14
drag, startPoint x: 366, startPoint y: 188, endPoint x: 258, endPoint y: 185, distance: 108.6
click at [256, 184] on div "2CWMOc0wfkENrvP6o2jxzUSa" at bounding box center [304, 191] width 173 height 14
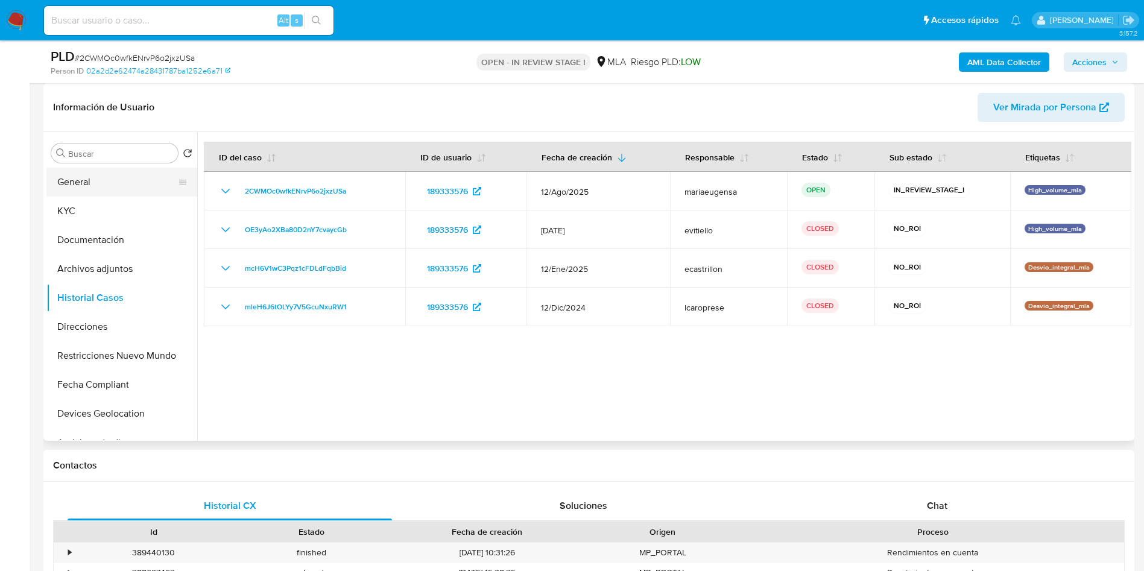
click at [128, 189] on button "General" at bounding box center [116, 182] width 141 height 29
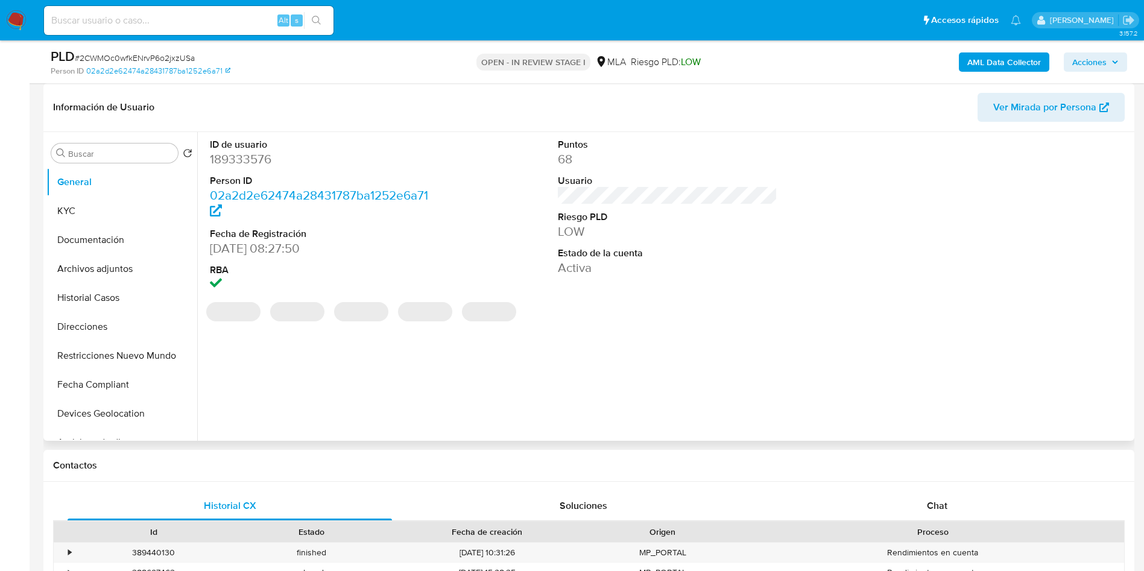
click at [243, 165] on dd "189333576" at bounding box center [320, 159] width 220 height 17
copy dd "189333576"
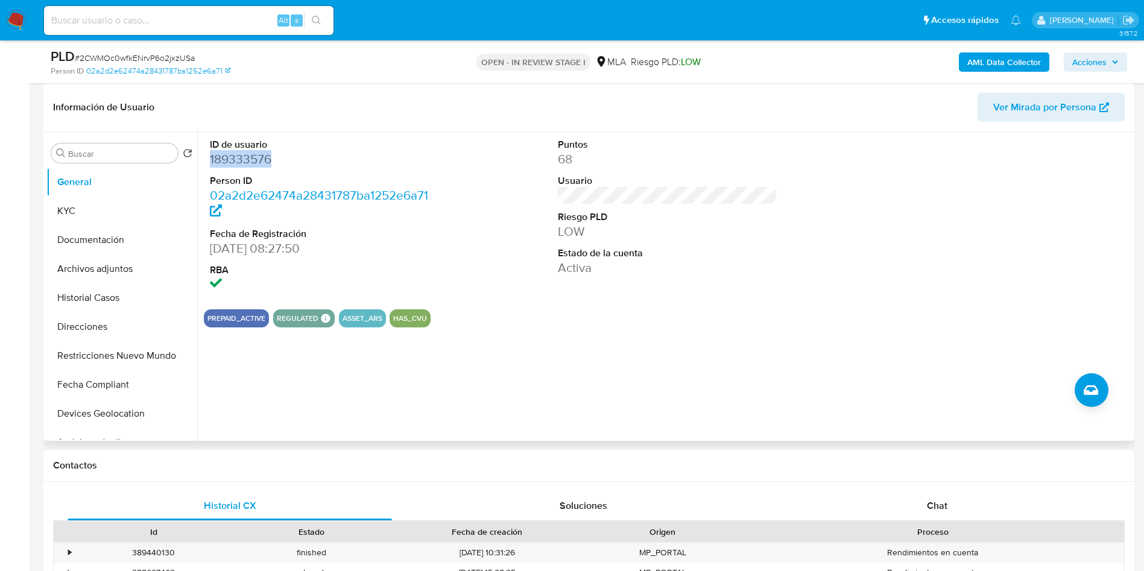
click at [242, 159] on dd "189333576" at bounding box center [320, 159] width 220 height 17
click at [242, 160] on dd "189333576" at bounding box center [320, 159] width 220 height 17
copy dd "189333576"
click at [133, 42] on div "PLD # 2CWMOc0wfkENrvP6o2jxzUSa Person ID 02a2d2e62474a28431787ba1252e6a71 OPEN …" at bounding box center [588, 61] width 1091 height 43
click at [135, 52] on span "# 2CWMOc0wfkENrvP6o2jxzUSa" at bounding box center [135, 58] width 120 height 12
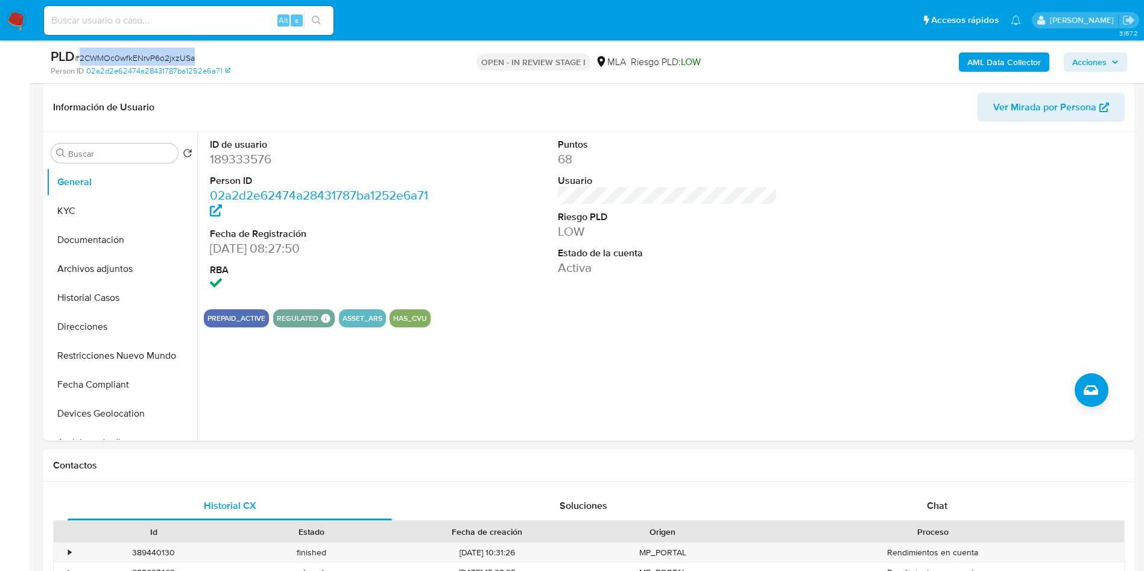
click at [135, 52] on span "# 2CWMOc0wfkENrvP6o2jxzUSa" at bounding box center [135, 58] width 120 height 12
copy span "2CWMOc0wfkENrvP6o2jxzUSa"
click at [221, 163] on dd "189333576" at bounding box center [320, 159] width 220 height 17
copy dd "189333576"
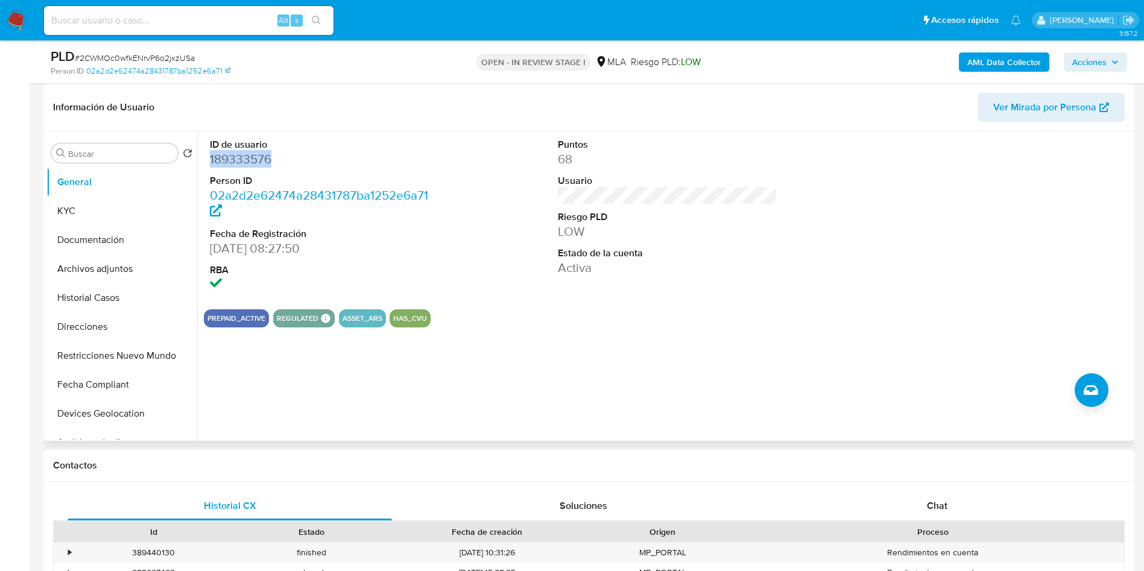
click at [241, 162] on dd "189333576" at bounding box center [320, 159] width 220 height 17
click at [241, 161] on dd "189333576" at bounding box center [320, 159] width 220 height 17
copy dd "189333576"
click at [155, 56] on span "# 2CWMOc0wfkENrvP6o2jxzUSa" at bounding box center [135, 58] width 120 height 12
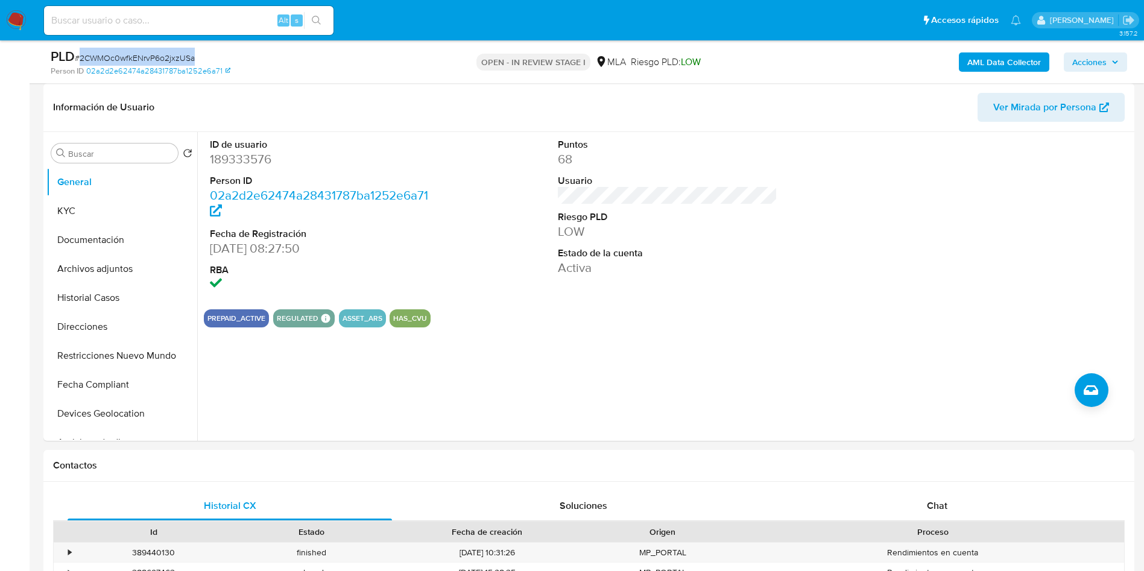
copy span "2CWMOc0wfkENrvP6o2jxzUSa"
drag, startPoint x: 93, startPoint y: 214, endPoint x: 110, endPoint y: 284, distance: 71.3
click at [93, 215] on button "KYC" at bounding box center [121, 211] width 151 height 29
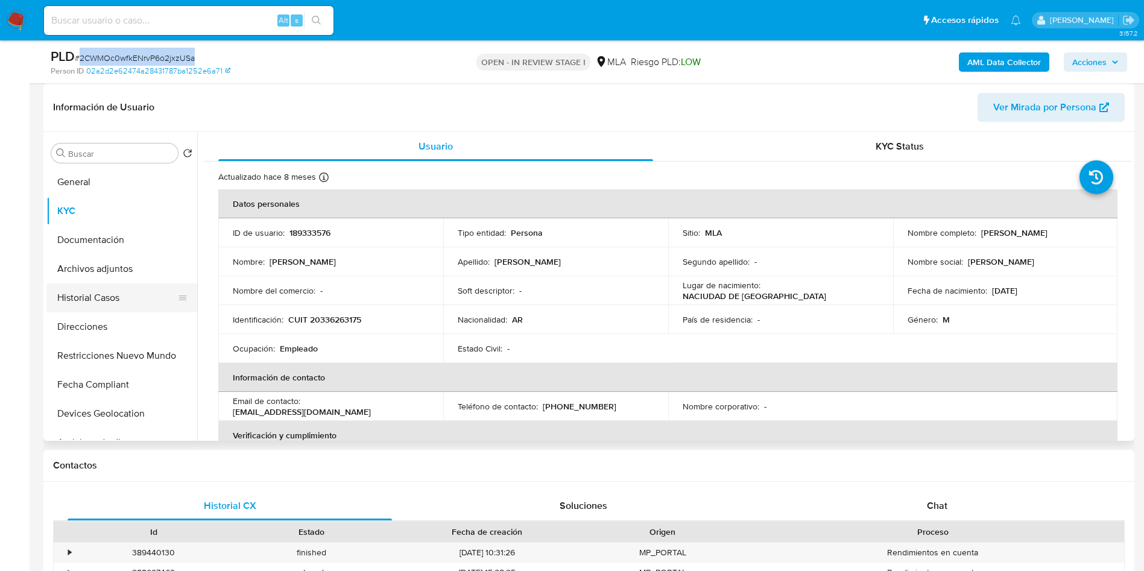
click at [148, 282] on ul "General KYC Documentación Archivos adjuntos Historial Casos Direcciones Restric…" at bounding box center [121, 304] width 151 height 272
drag, startPoint x: 136, startPoint y: 302, endPoint x: 168, endPoint y: 324, distance: 38.2
click at [136, 303] on button "Historial Casos" at bounding box center [121, 298] width 151 height 29
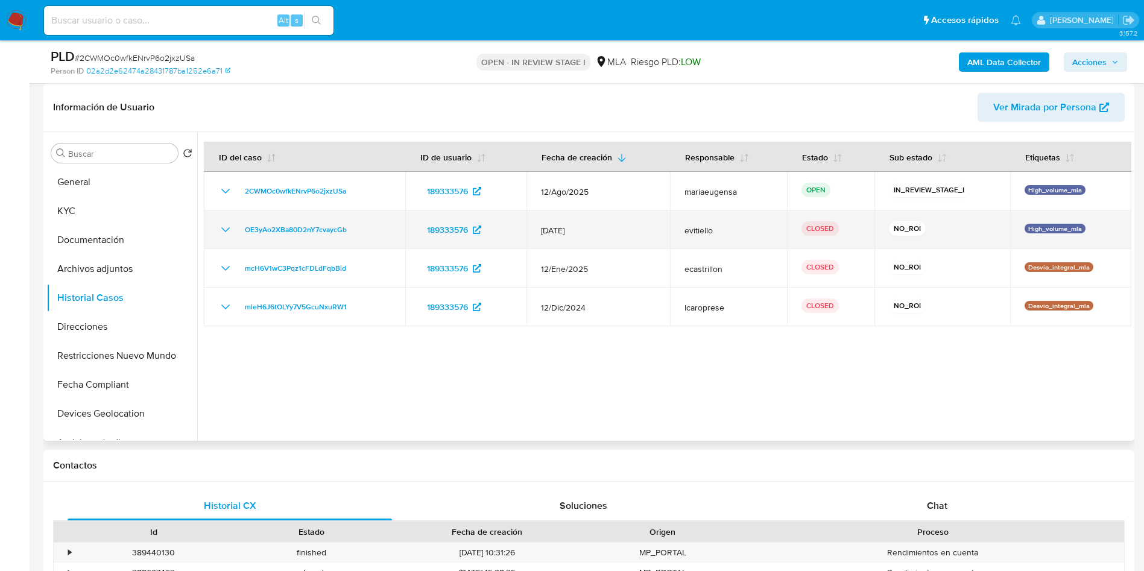
drag, startPoint x: 365, startPoint y: 235, endPoint x: 231, endPoint y: 231, distance: 134.0
click at [231, 231] on div "OE3yAo2XBa80D2nY7cvaycGb" at bounding box center [304, 230] width 173 height 14
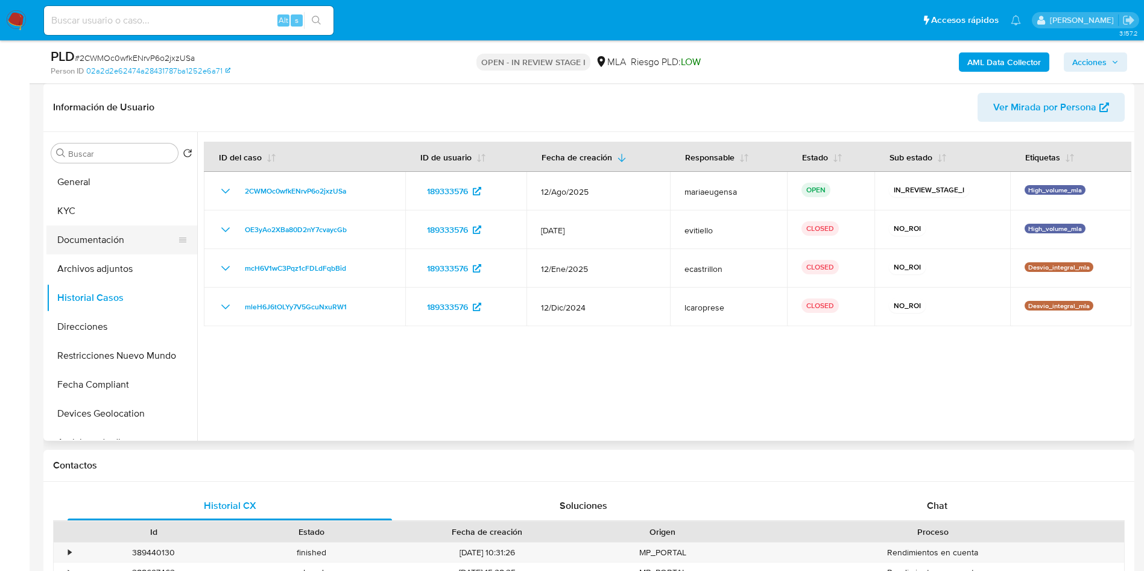
drag, startPoint x: 94, startPoint y: 218, endPoint x: 85, endPoint y: 232, distance: 17.1
click at [94, 218] on button "KYC" at bounding box center [121, 211] width 151 height 29
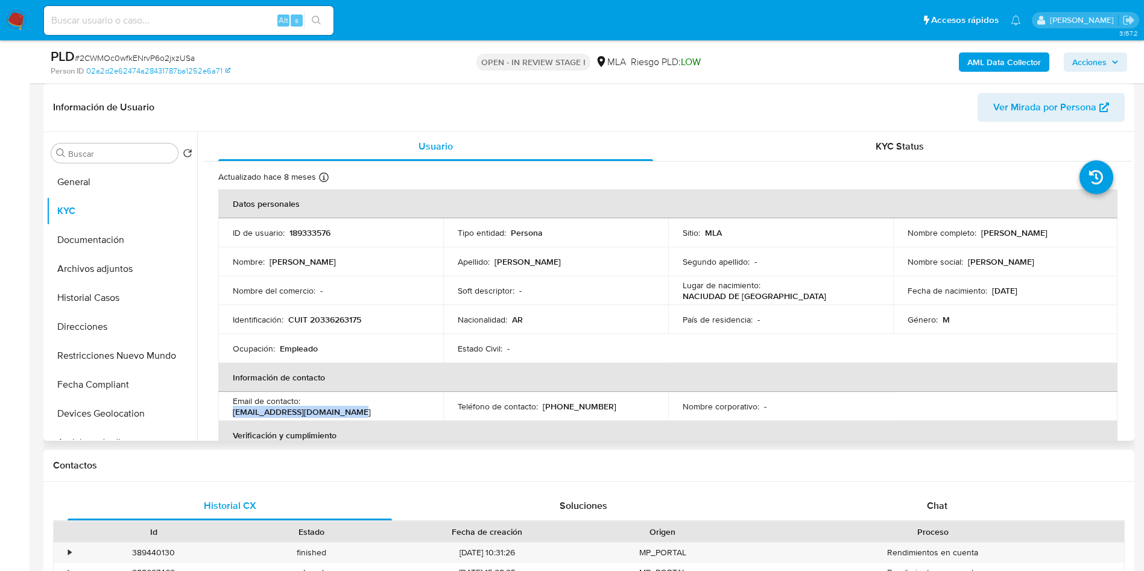
copy p "eduardolpignataro@gmail.com"
drag, startPoint x: 306, startPoint y: 402, endPoint x: 428, endPoint y: 408, distance: 122.6
click at [428, 408] on td "Email de contacto : eduardolpignataro@gmail.com" at bounding box center [330, 406] width 225 height 29
click at [113, 151] on input "Buscar" at bounding box center [120, 153] width 105 height 11
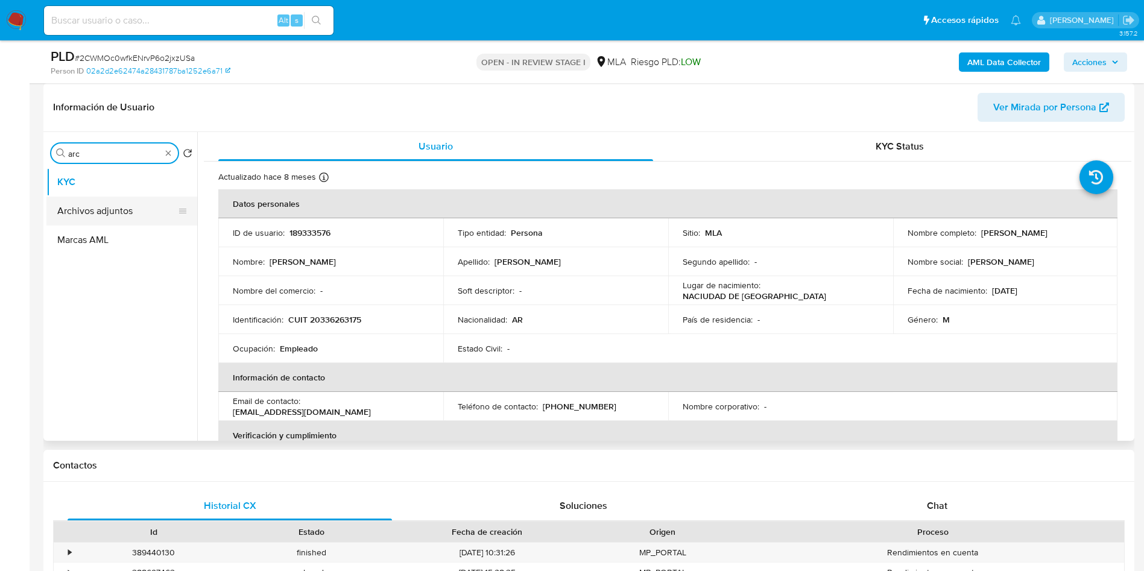
type input "arc"
click at [114, 202] on button "Archivos adjuntos" at bounding box center [116, 211] width 141 height 29
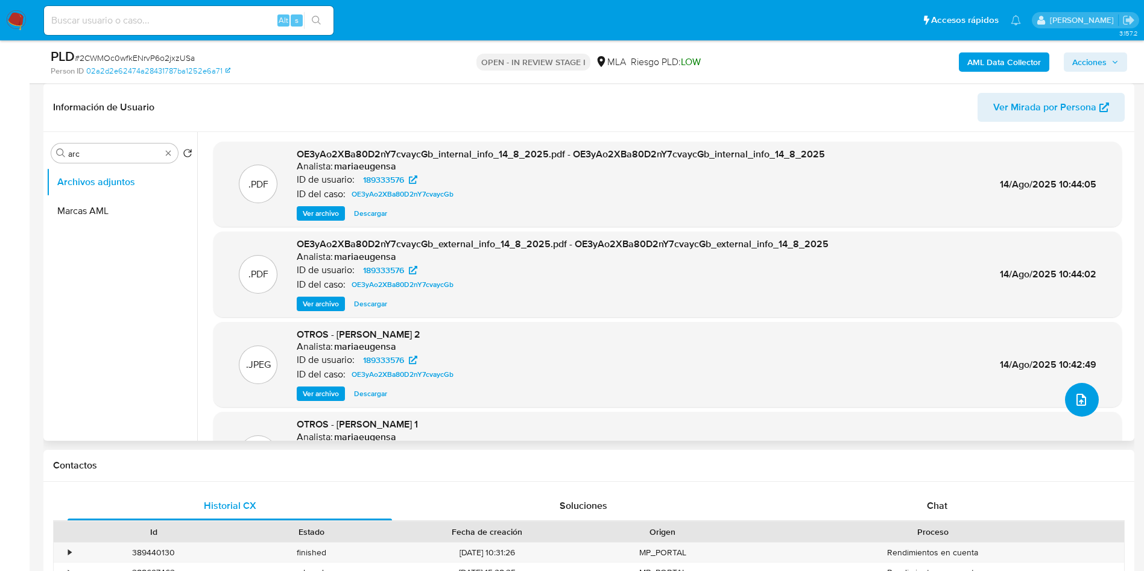
click at [1076, 408] on button "upload-file" at bounding box center [1082, 400] width 34 height 34
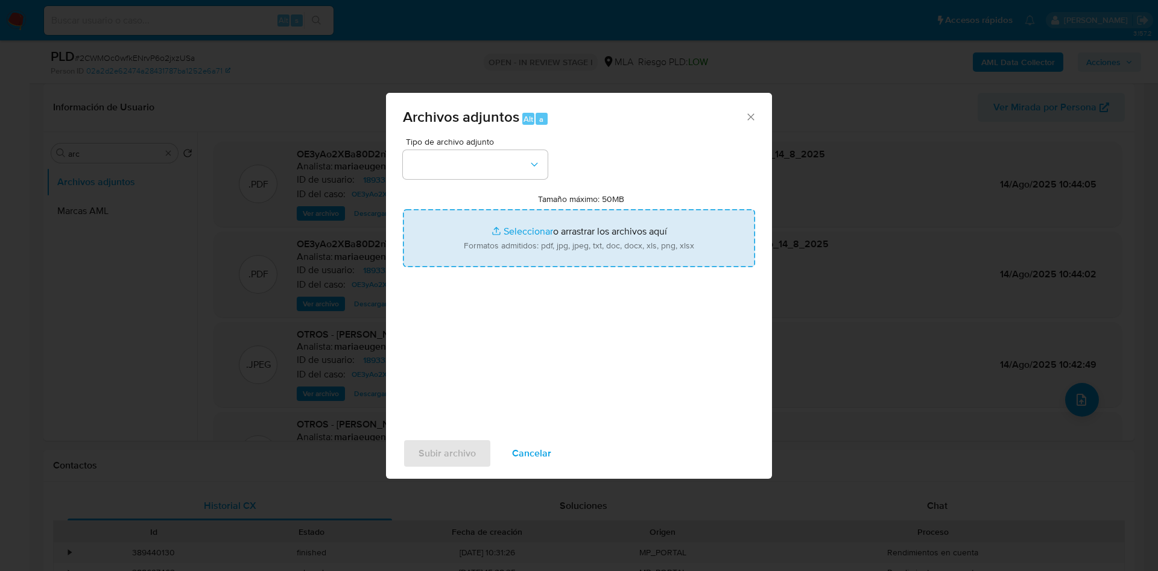
click at [548, 247] on input "Tamaño máximo: 50MB Seleccionar archivos" at bounding box center [579, 238] width 352 height 58
type input "C:\fakepath\Caselog 2CWMOc0wfkENrvP6o2jxzUSa_2025_09_04_10_45_13 (1).docx"
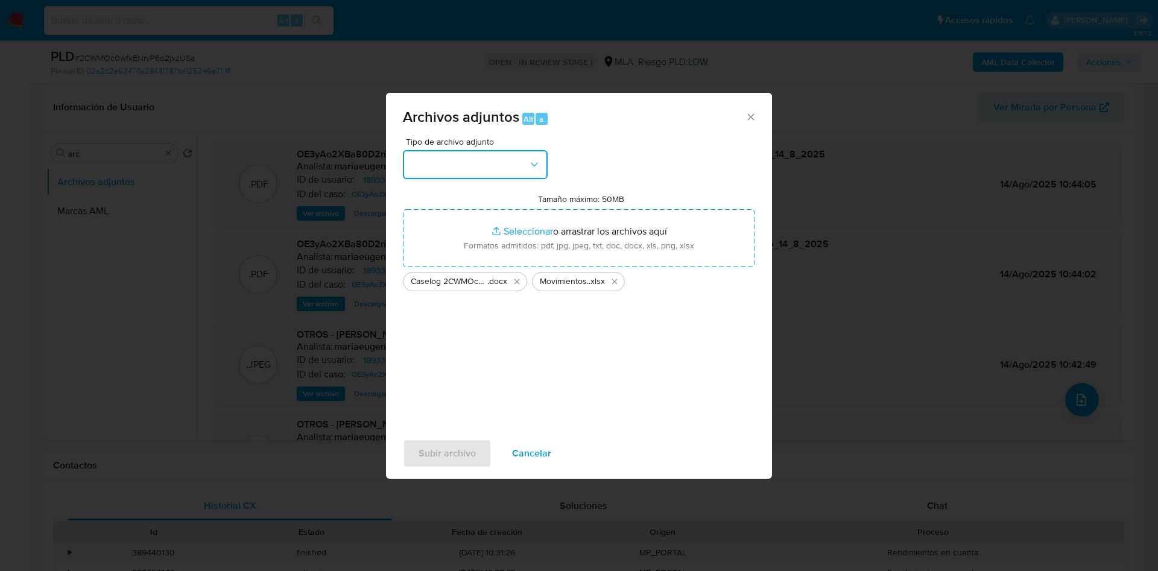
click at [472, 166] on button "button" at bounding box center [475, 164] width 145 height 29
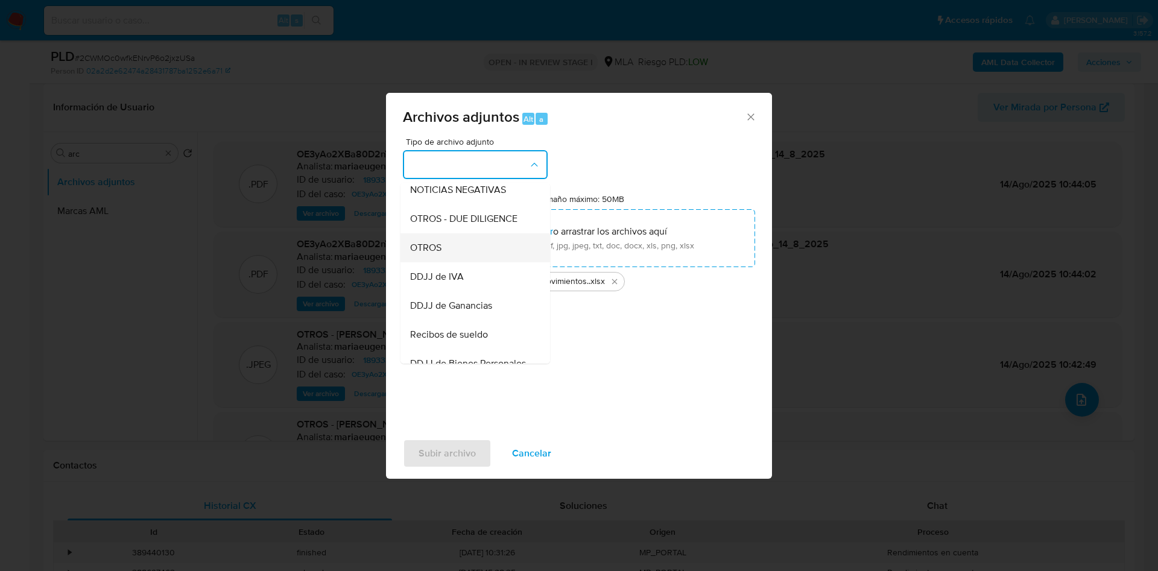
click at [440, 252] on div "OTROS" at bounding box center [471, 247] width 123 height 29
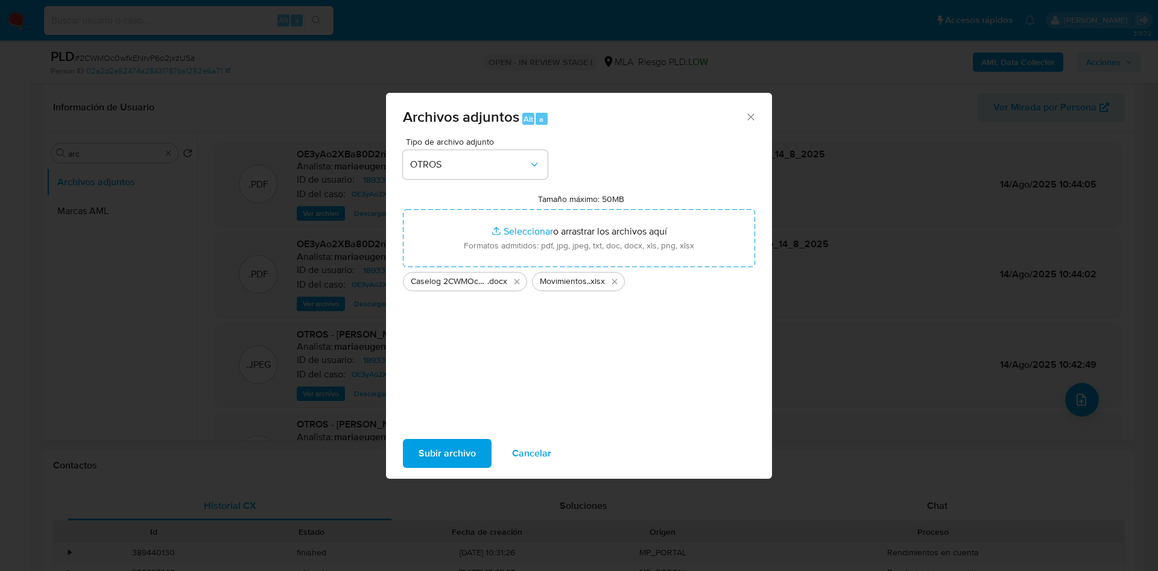
click at [428, 442] on span "Subir archivo" at bounding box center [447, 453] width 57 height 27
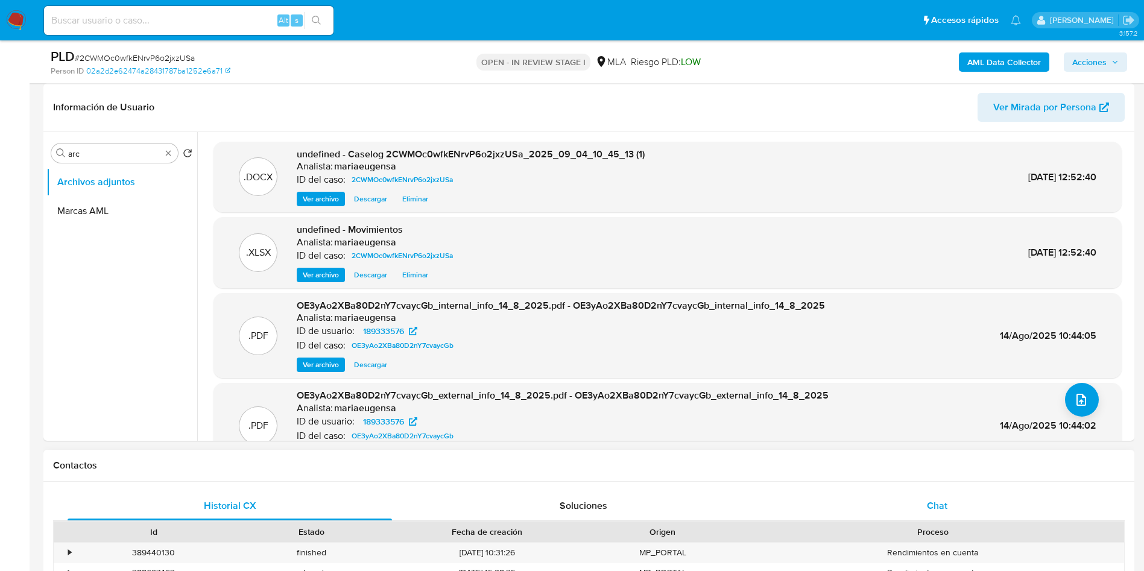
click at [945, 495] on div "Chat" at bounding box center [937, 506] width 325 height 29
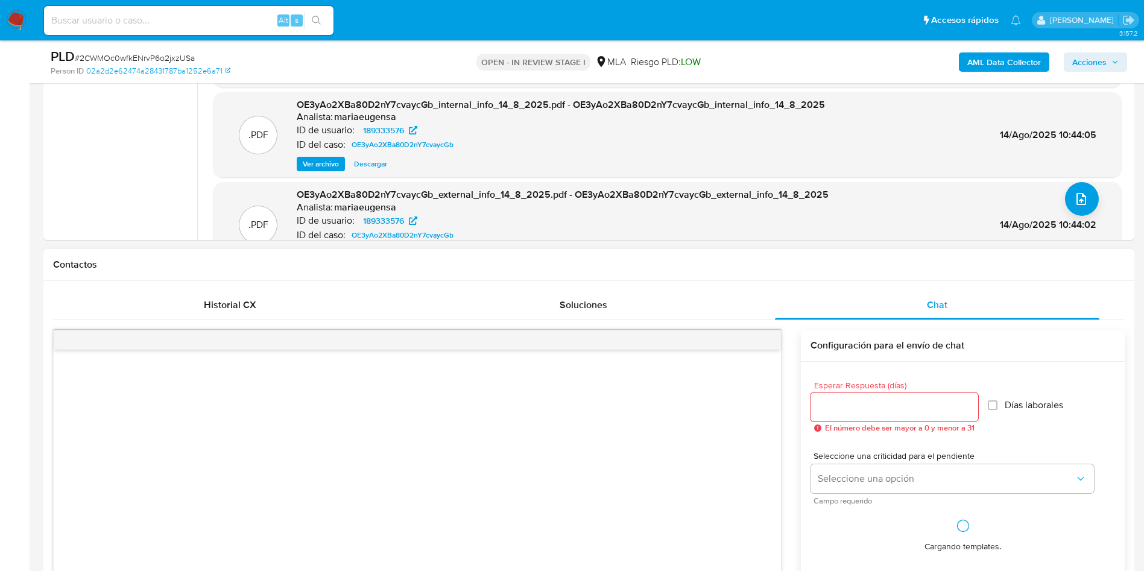
scroll to position [452, 0]
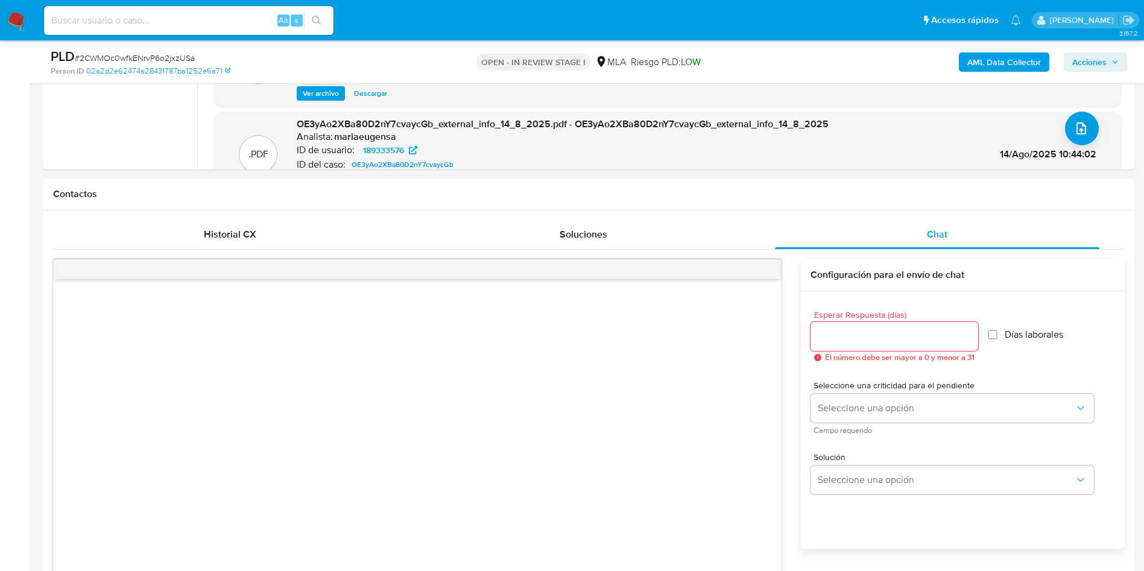
click at [1077, 57] on span "Acciones" at bounding box center [1090, 61] width 34 height 19
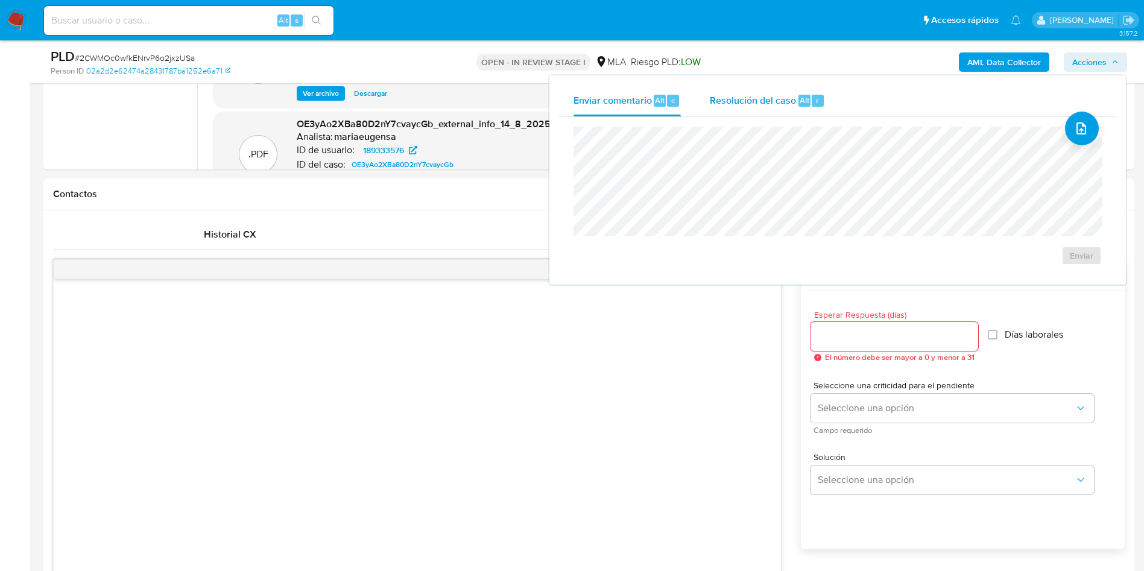
click at [787, 109] on div "Resolución del caso Alt r" at bounding box center [767, 100] width 115 height 31
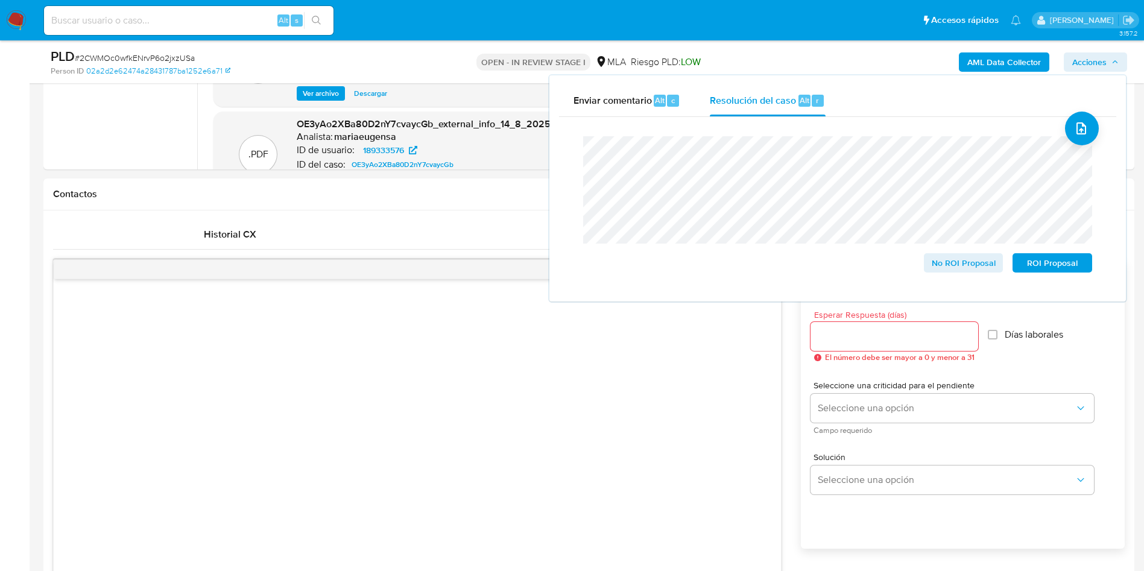
click at [114, 60] on span "# 2CWMOc0wfkENrvP6o2jxzUSa" at bounding box center [135, 58] width 120 height 12
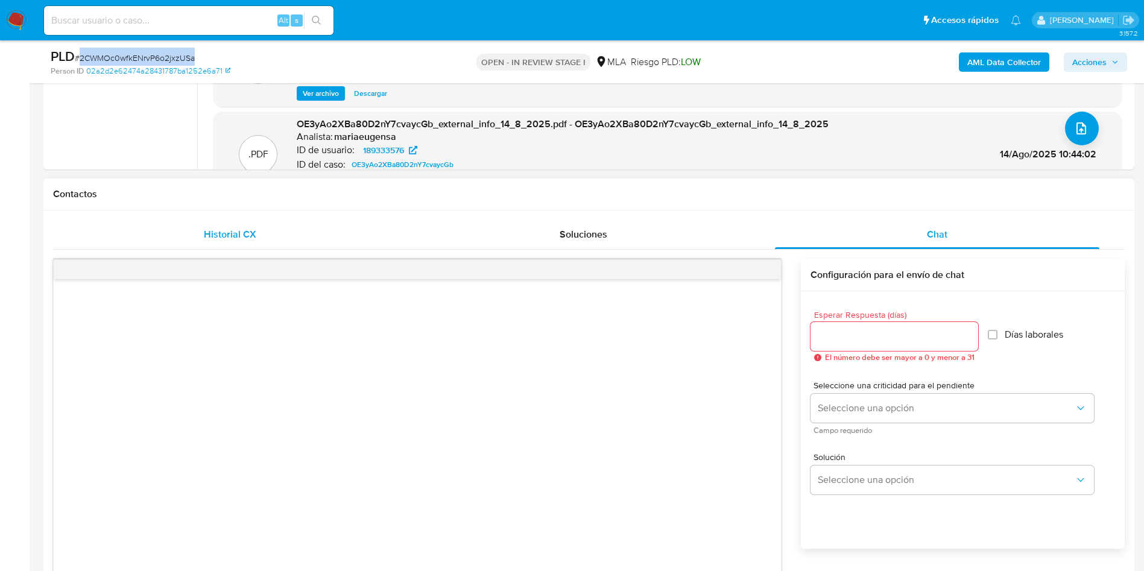
copy span "2CWMOc0wfkENrvP6o2jxzUSa"
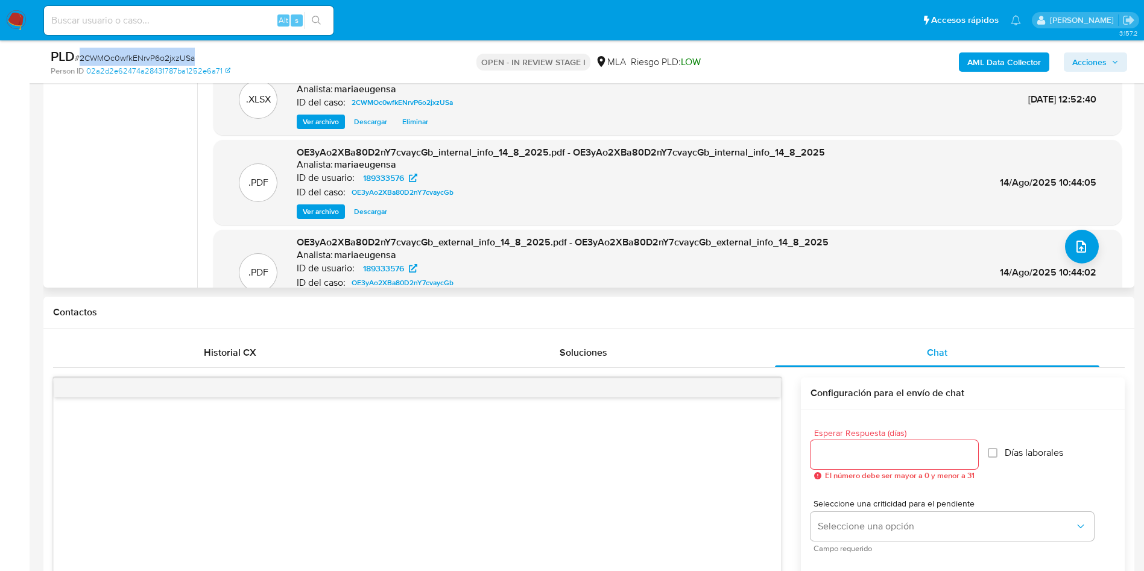
scroll to position [181, 0]
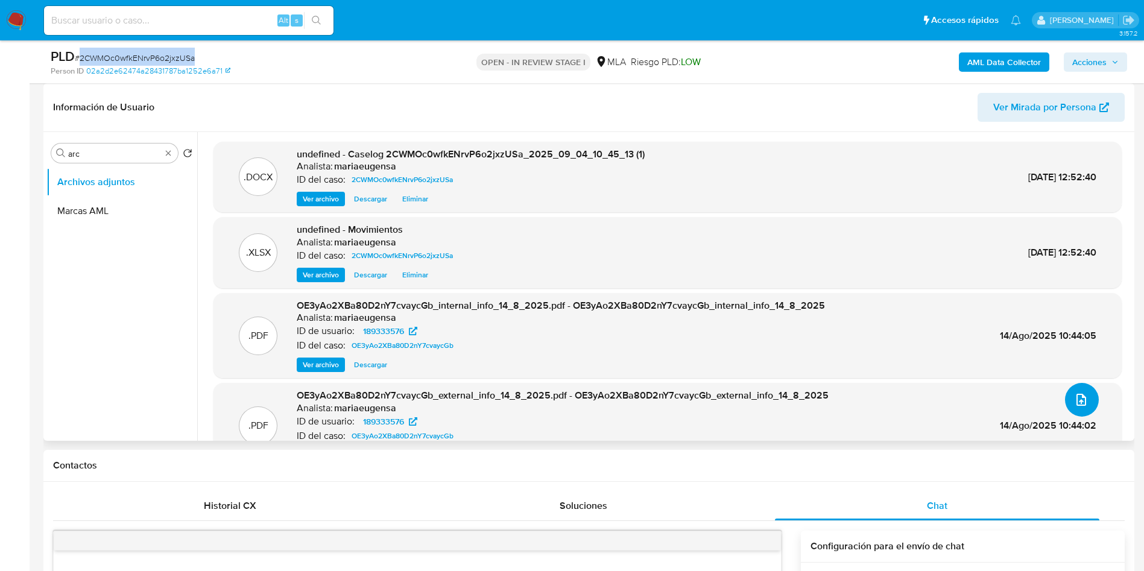
click at [1080, 396] on icon "upload-file" at bounding box center [1081, 400] width 14 height 14
drag, startPoint x: 1110, startPoint y: 57, endPoint x: 1093, endPoint y: 69, distance: 20.4
click at [1110, 57] on span "Acciones" at bounding box center [1096, 62] width 46 height 17
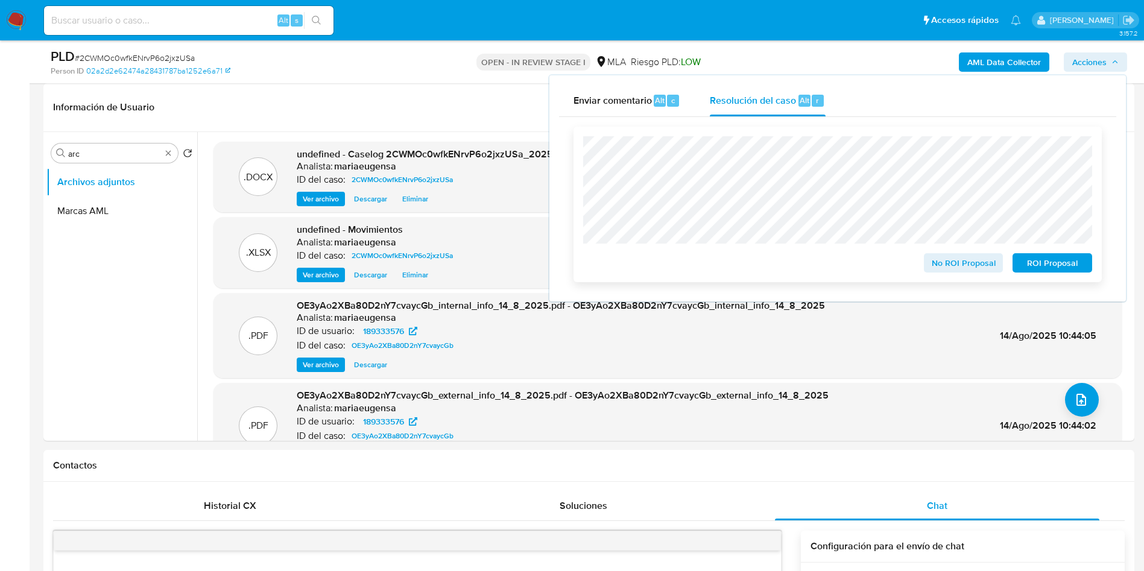
click at [934, 264] on span "No ROI Proposal" at bounding box center [964, 263] width 63 height 17
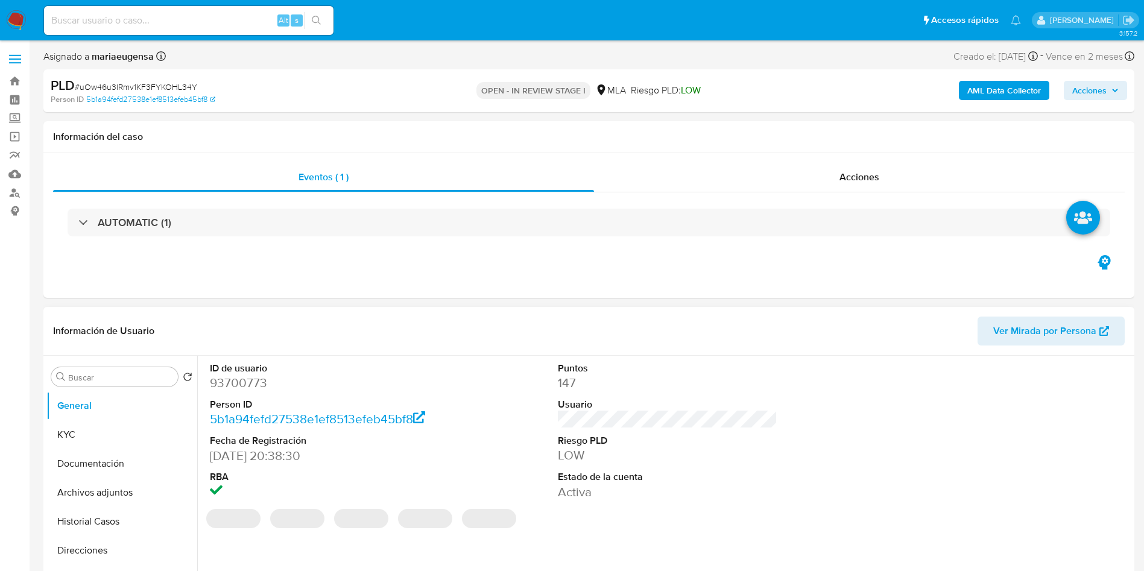
select select "10"
click at [225, 380] on dd "93700773" at bounding box center [320, 383] width 220 height 17
copy dd "93700773"
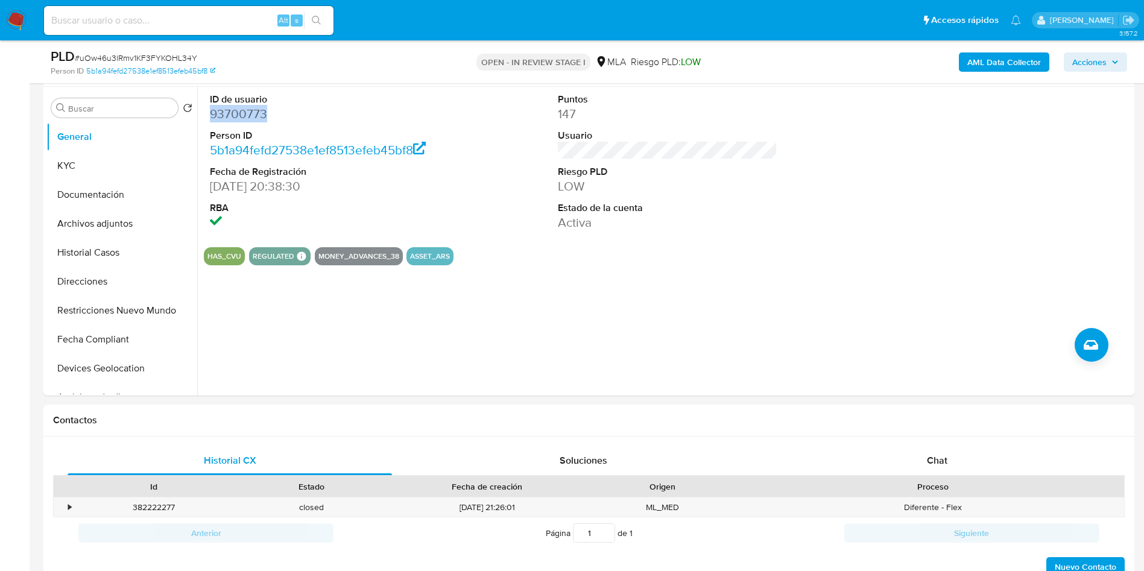
scroll to position [362, 0]
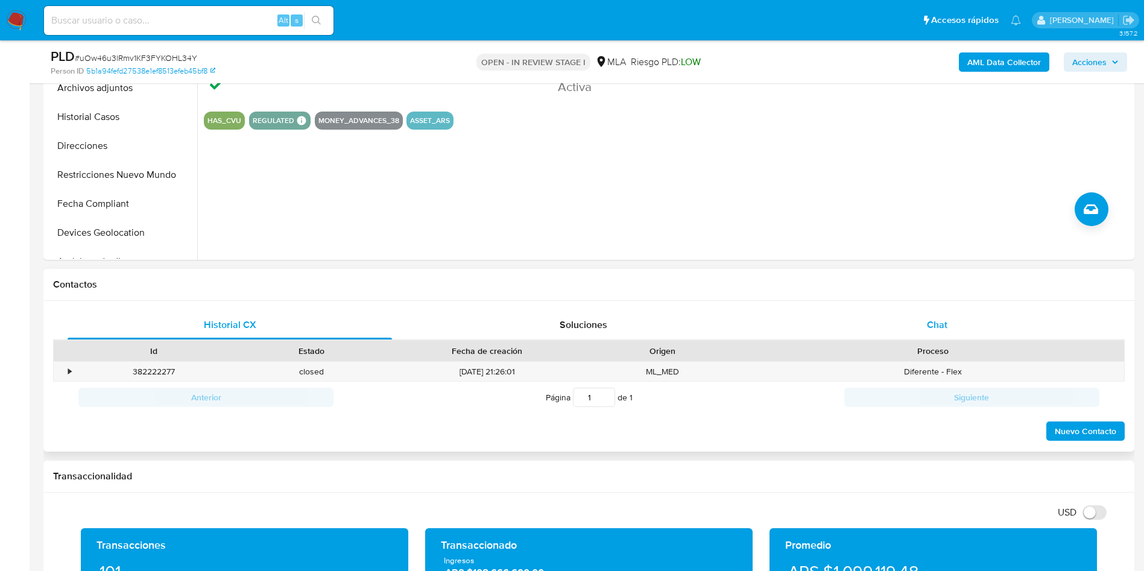
click at [762, 327] on div "Chat" at bounding box center [937, 325] width 325 height 29
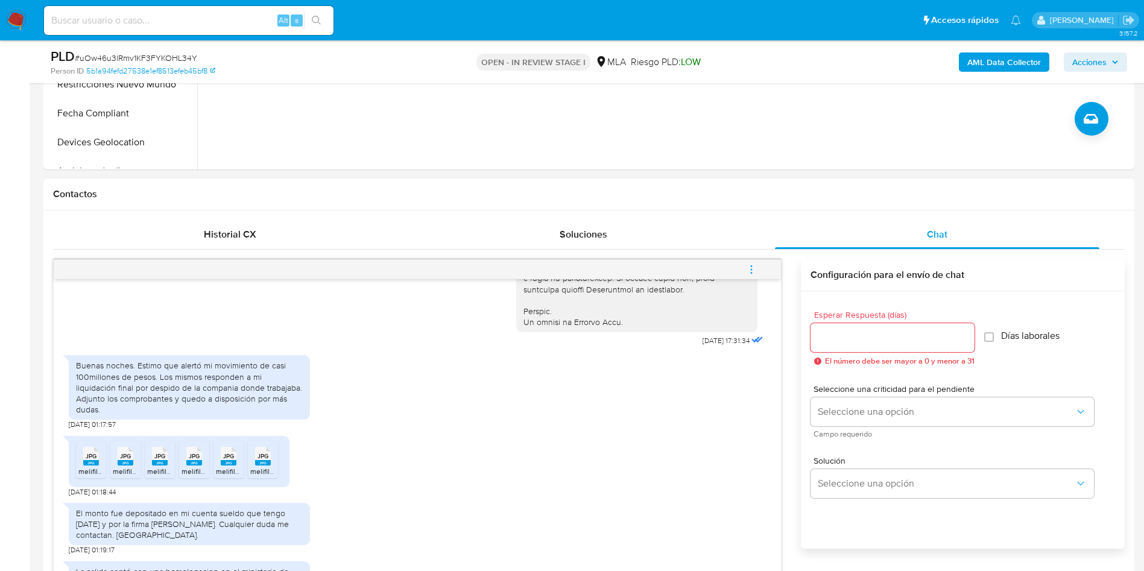
scroll to position [606, 0]
click at [385, 380] on div "Buenas noches. Estimo que alertó mi movimiento de casi 100millones de pesos. Lo…" at bounding box center [417, 389] width 697 height 80
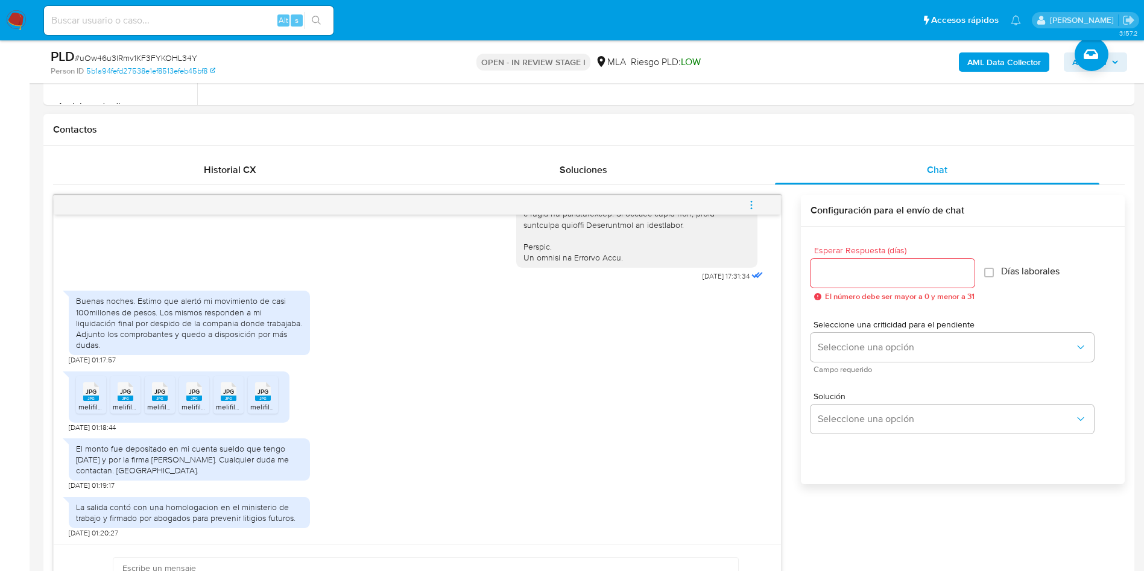
scroll to position [543, 0]
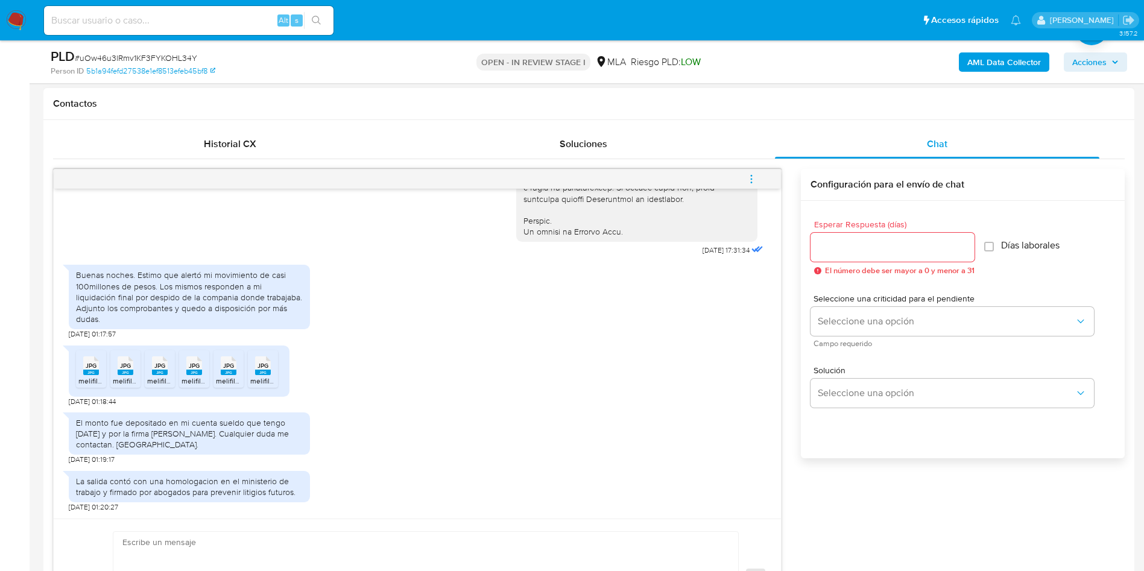
click at [754, 176] on icon "menu-action" at bounding box center [751, 179] width 11 height 11
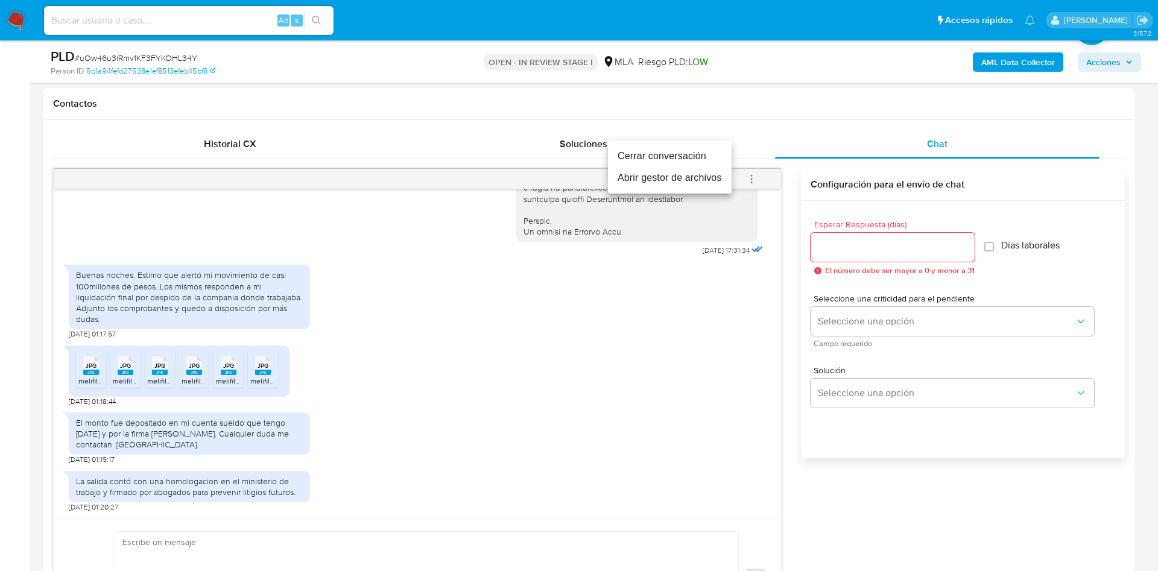
click at [685, 182] on li "Abrir gestor de archivos" at bounding box center [670, 178] width 124 height 22
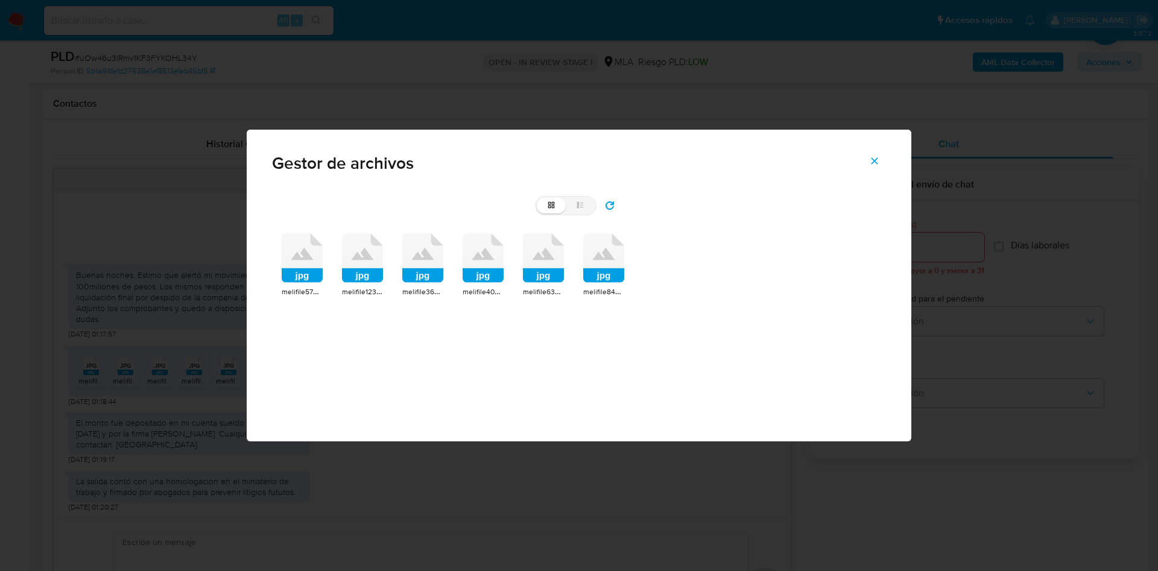
drag, startPoint x: 308, startPoint y: 253, endPoint x: 349, endPoint y: 250, distance: 41.1
click at [314, 252] on icon "jpg" at bounding box center [302, 257] width 41 height 49
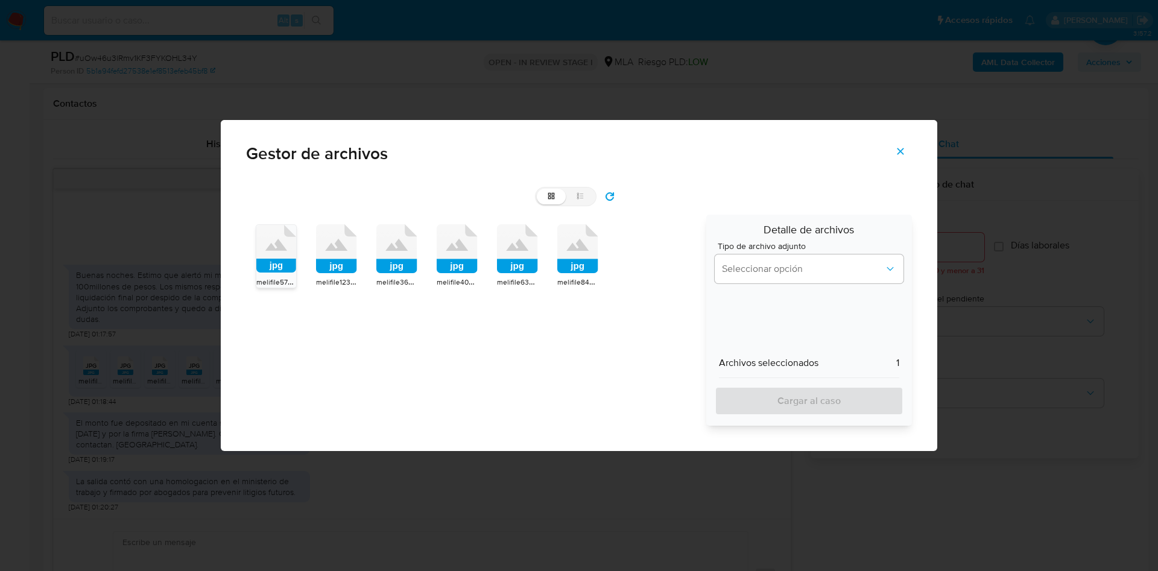
drag, startPoint x: 331, startPoint y: 243, endPoint x: 405, endPoint y: 252, distance: 74.7
click at [339, 246] on icon at bounding box center [336, 245] width 22 height 12
click at [404, 250] on icon at bounding box center [396, 245] width 22 height 12
click at [459, 253] on icon at bounding box center [457, 248] width 41 height 49
drag, startPoint x: 516, startPoint y: 244, endPoint x: 560, endPoint y: 242, distance: 44.1
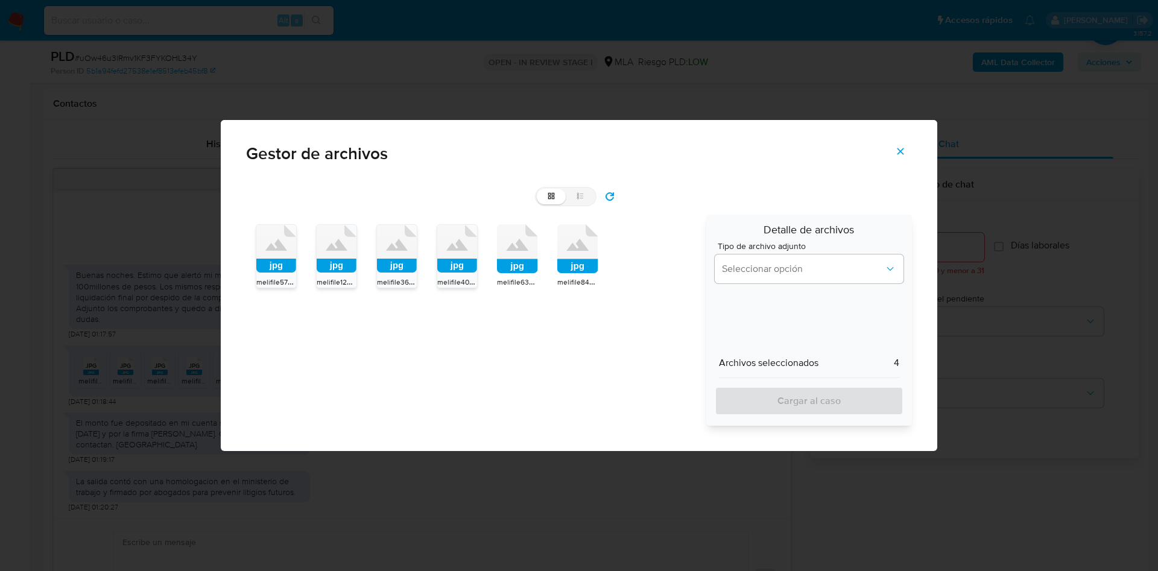
click at [522, 244] on icon "jpg" at bounding box center [517, 248] width 41 height 49
drag, startPoint x: 571, startPoint y: 242, endPoint x: 597, endPoint y: 246, distance: 26.2
click at [583, 242] on icon "jpg" at bounding box center [577, 248] width 41 height 49
click at [761, 258] on button "Seleccionar opción" at bounding box center [809, 269] width 189 height 29
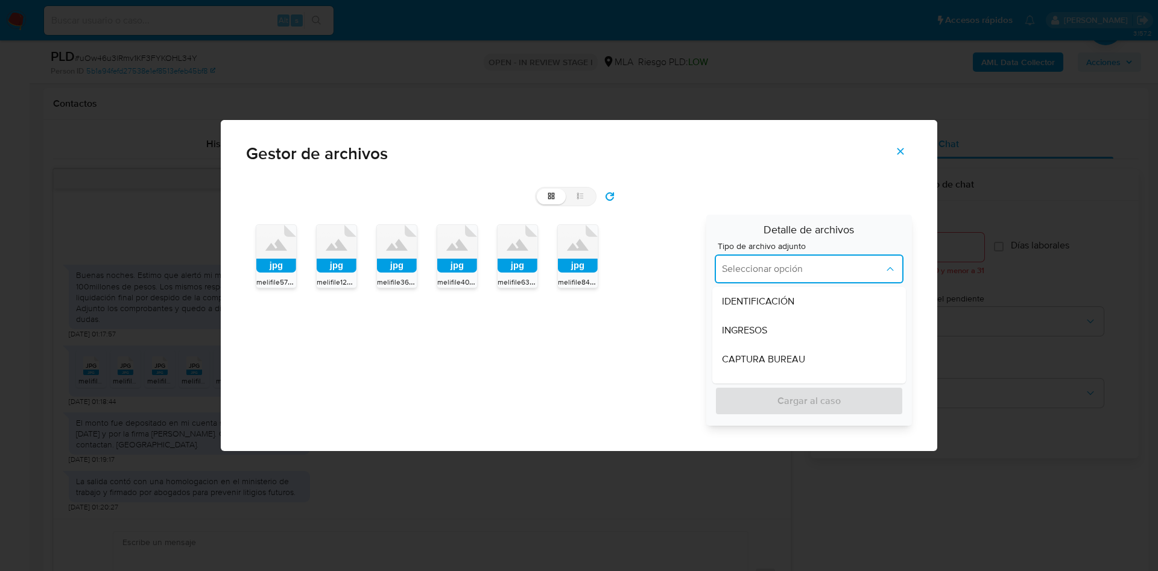
drag, startPoint x: 753, startPoint y: 324, endPoint x: 770, endPoint y: 397, distance: 74.9
click at [754, 325] on span "INGRESOS" at bounding box center [744, 331] width 45 height 12
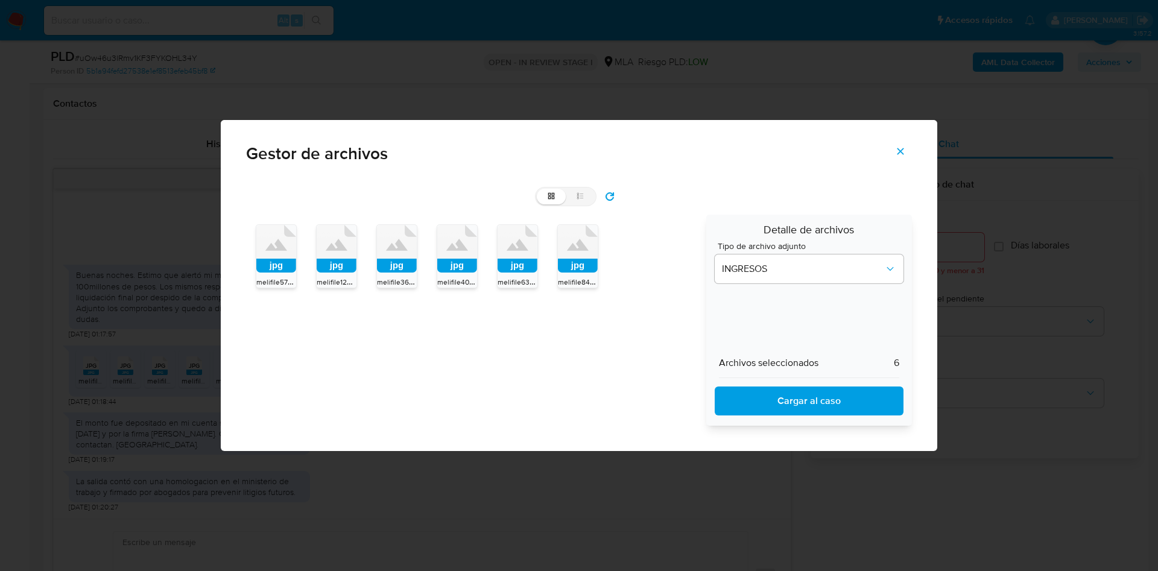
click at [762, 380] on span "Cargar al caso" at bounding box center [808, 401] width 157 height 27
drag, startPoint x: 901, startPoint y: 154, endPoint x: 837, endPoint y: 180, distance: 69.2
click at [762, 156] on icon "Cerrar" at bounding box center [900, 151] width 11 height 11
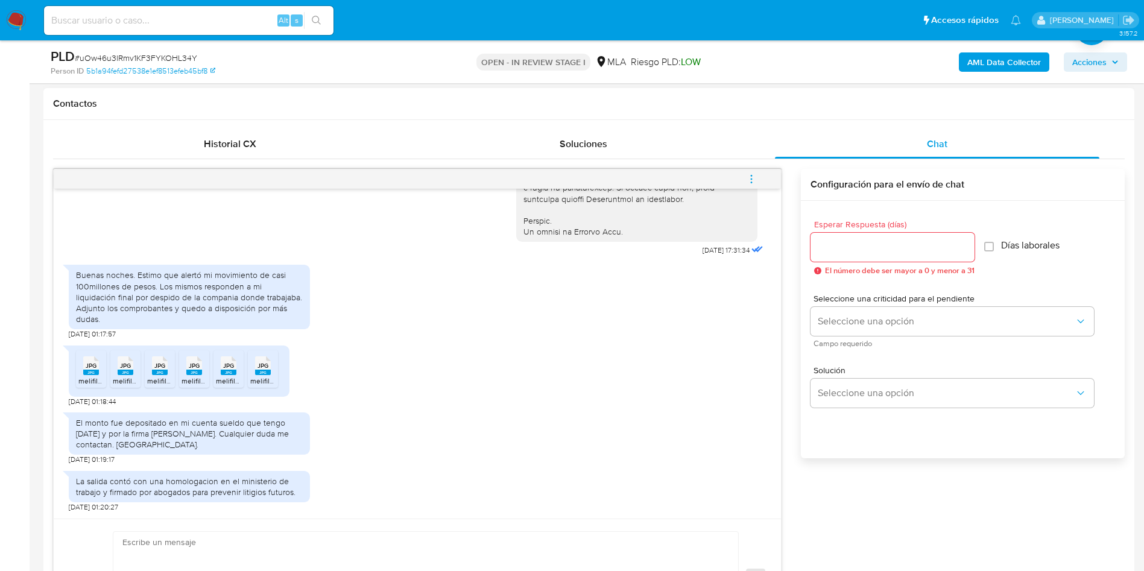
click at [81, 370] on div "JPG JPG" at bounding box center [90, 365] width 25 height 24
click at [116, 369] on div "JPG JPG" at bounding box center [125, 365] width 25 height 24
click at [160, 373] on rect at bounding box center [160, 372] width 16 height 5
click at [191, 374] on rect at bounding box center [194, 372] width 16 height 5
drag, startPoint x: 215, startPoint y: 375, endPoint x: 226, endPoint y: 375, distance: 10.9
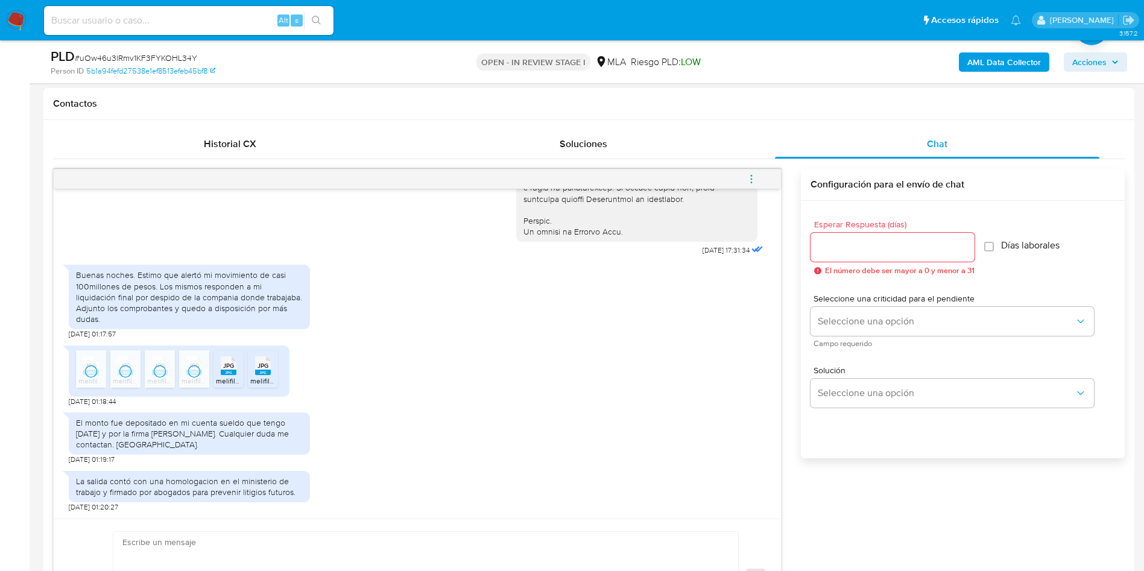
click at [224, 375] on ul "JPG JPG melifile5798826269558337049.jpg JPG JPG melifile1230290660421069576.jpg…" at bounding box center [179, 371] width 206 height 42
drag, startPoint x: 226, startPoint y: 375, endPoint x: 263, endPoint y: 370, distance: 37.1
click at [239, 375] on div "JPG JPG" at bounding box center [228, 365] width 25 height 24
click at [270, 368] on div "JPG JPG" at bounding box center [262, 365] width 25 height 24
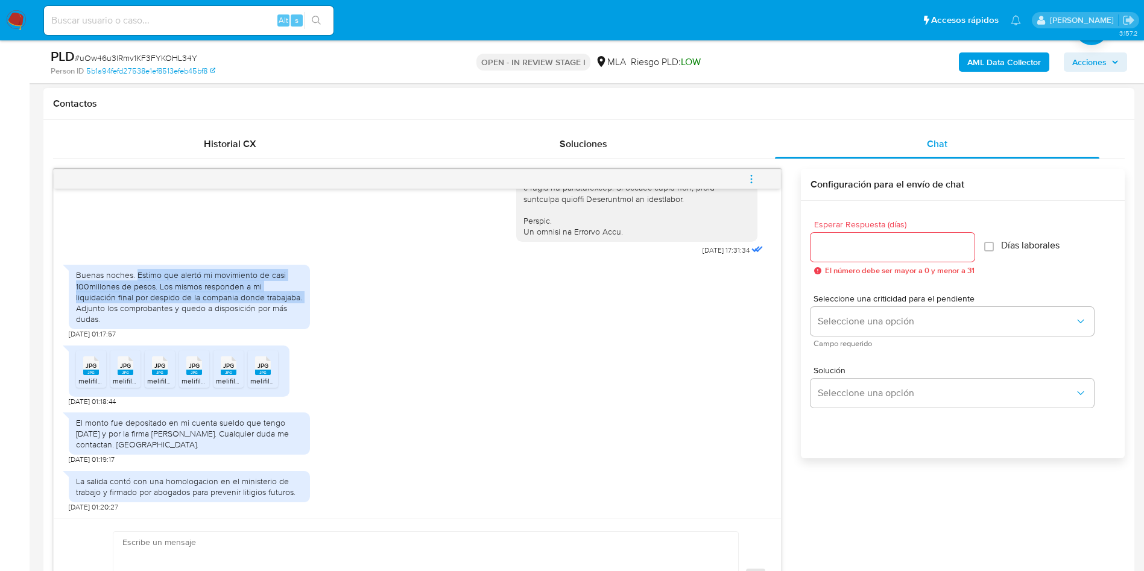
drag, startPoint x: 138, startPoint y: 288, endPoint x: 261, endPoint y: 309, distance: 124.3
click at [261, 309] on div "Buenas noches. Estimo que alertó mi movimiento de casi 100millones de pesos. Lo…" at bounding box center [189, 297] width 227 height 55
copy div "Estimo que alertó mi movimiento de casi 100millones de pesos. Los mismos respon…"
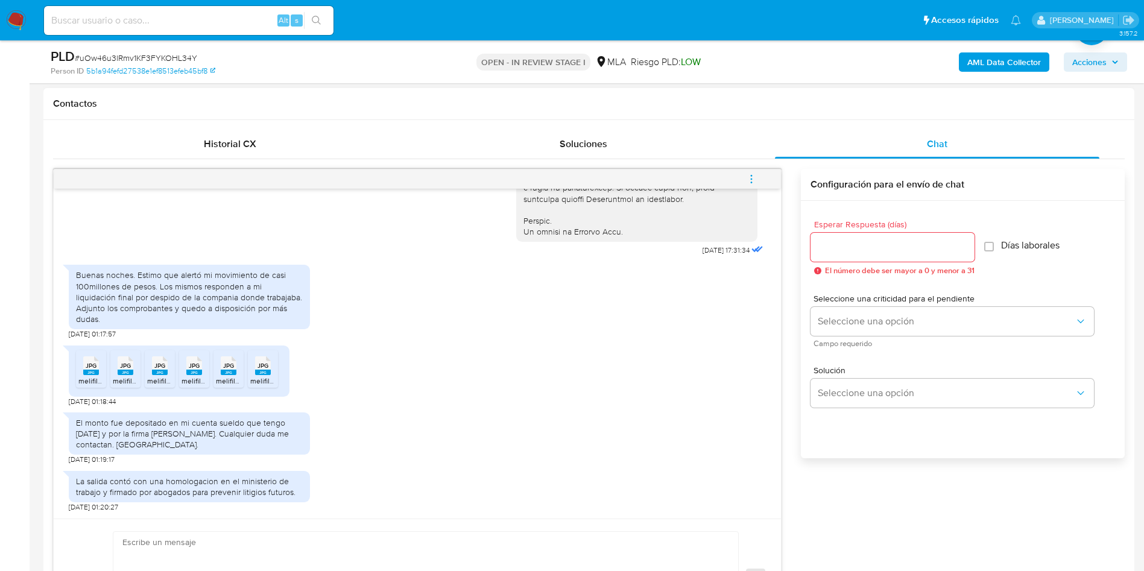
click at [480, 380] on div "El monto fue depositado en mi cuenta sueldo que tengo hace 13 años y por la fir…" at bounding box center [417, 436] width 697 height 59
drag, startPoint x: 1127, startPoint y: 111, endPoint x: 1091, endPoint y: 5, distance: 111.6
click at [762, 109] on div "Contactos" at bounding box center [588, 105] width 1091 height 32
click at [315, 365] on div "JPG JPG melifile5798826269558337049.jpg JPG JPG melifile1230290660421069576.jpg…" at bounding box center [417, 374] width 697 height 67
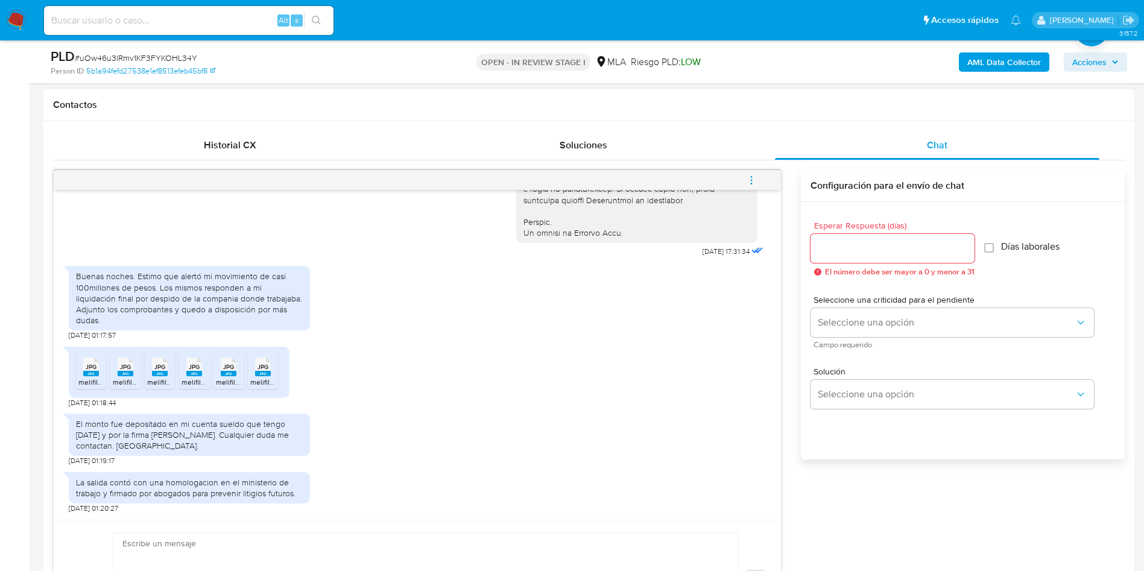
click at [414, 380] on div "El monto fue depositado en mi cuenta sueldo que tengo hace 13 años y por la fir…" at bounding box center [417, 437] width 697 height 59
click at [762, 244] on input "Esperar Respuesta (días)" at bounding box center [893, 249] width 164 height 16
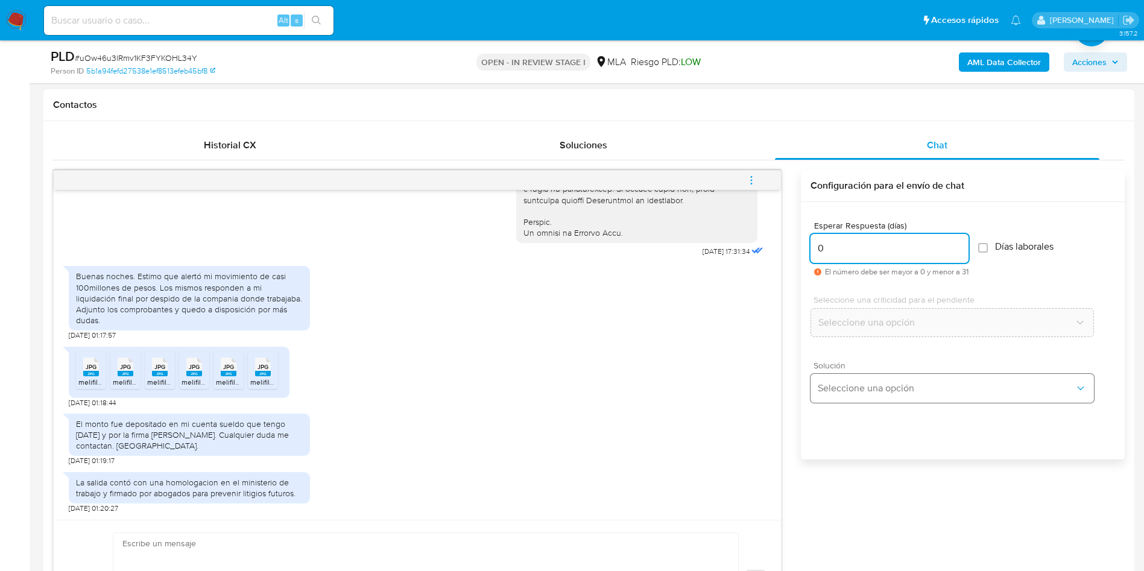
type input "0"
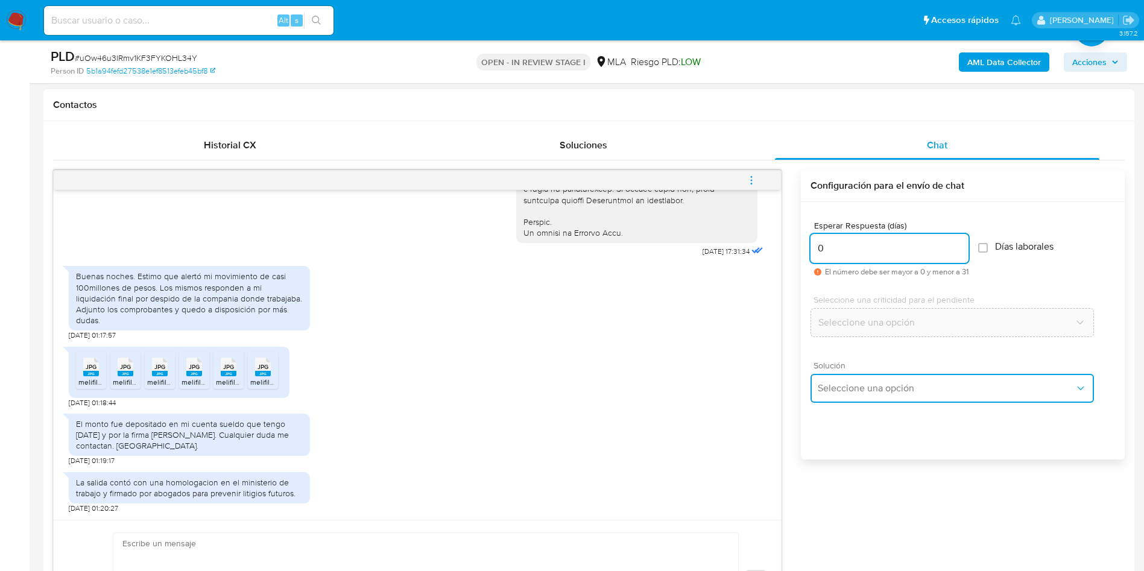
click at [762, 380] on button "Seleccione una opción" at bounding box center [953, 388] width 284 height 29
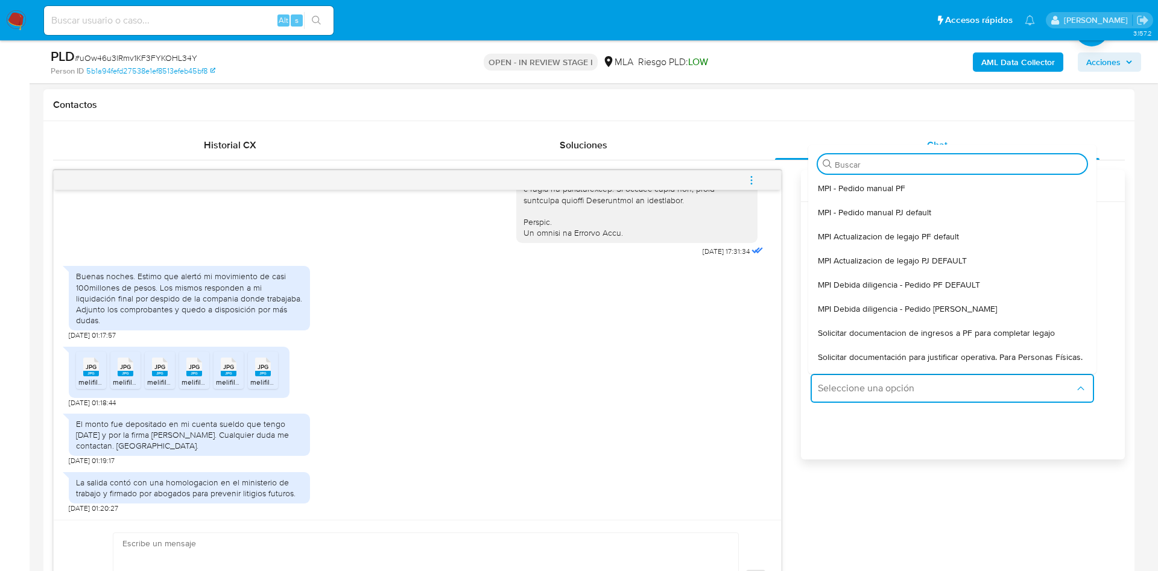
drag, startPoint x: 872, startPoint y: 359, endPoint x: 839, endPoint y: 366, distance: 33.4
click at [762, 359] on span "Solicitar documentación para justificar operativa. Para Personas Físicas." at bounding box center [950, 357] width 265 height 11
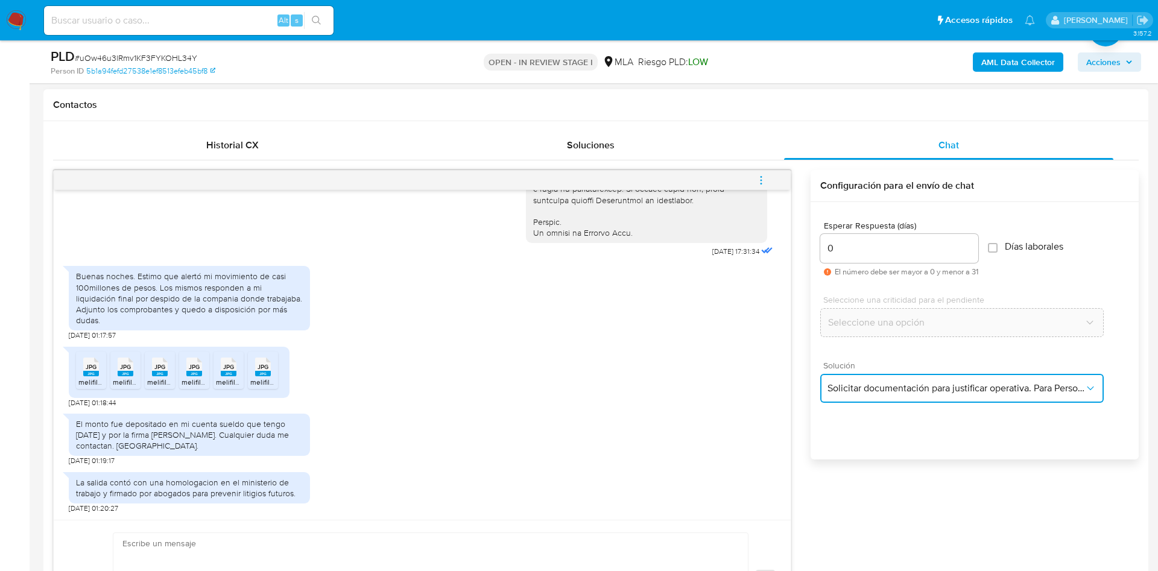
type textarea "Hola,En función de las operaciones registradas en tu cuenta de Mercado Pago, ne…"
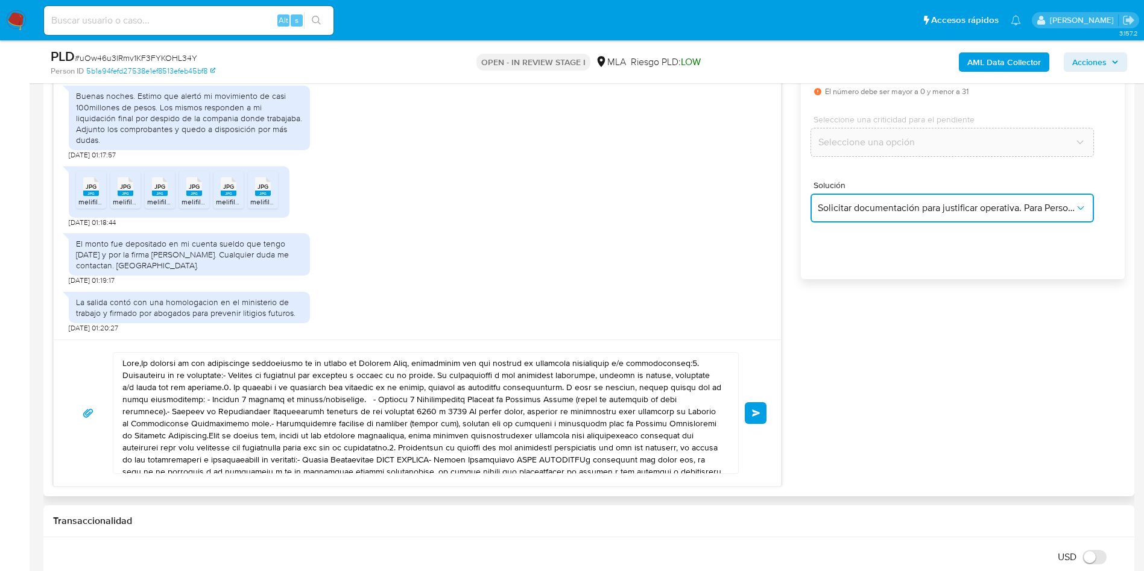
scroll to position [723, 0]
click at [323, 374] on textarea at bounding box center [422, 412] width 601 height 121
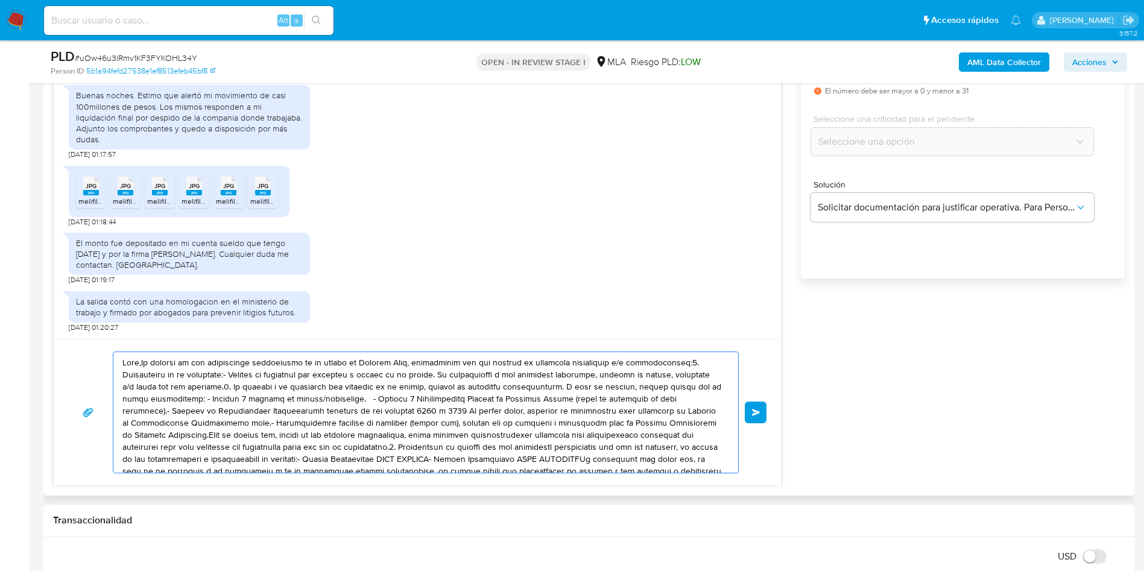
click at [323, 374] on textarea at bounding box center [422, 412] width 601 height 121
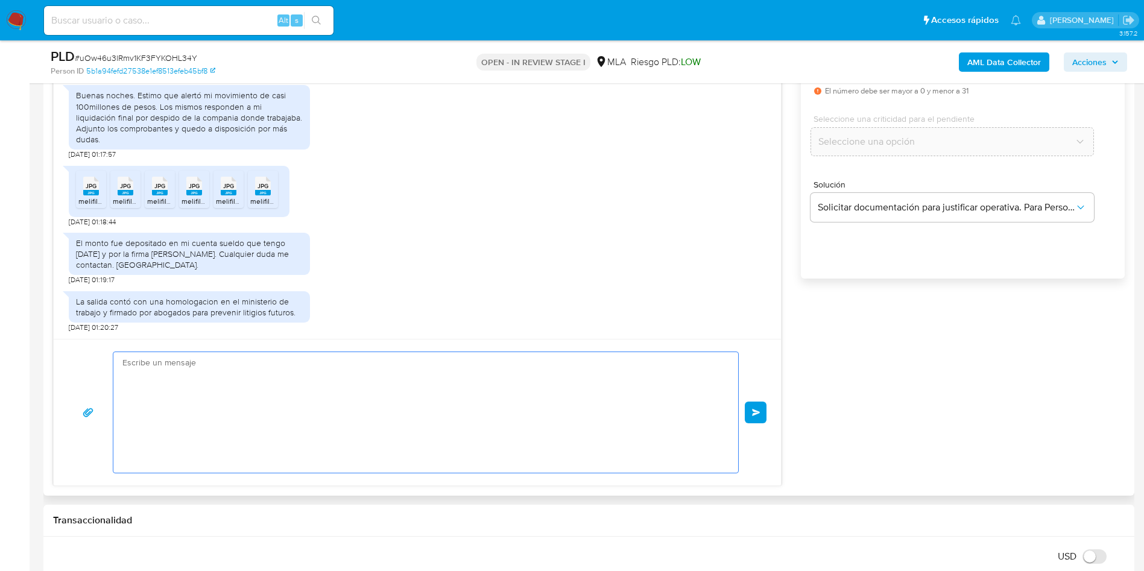
paste textarea "Optica Led Bmw F650gs F700gs F800gs Adv F800r"
type textarea "Optica Led Bmw F650gs F700gs F800gs Adv F800r"
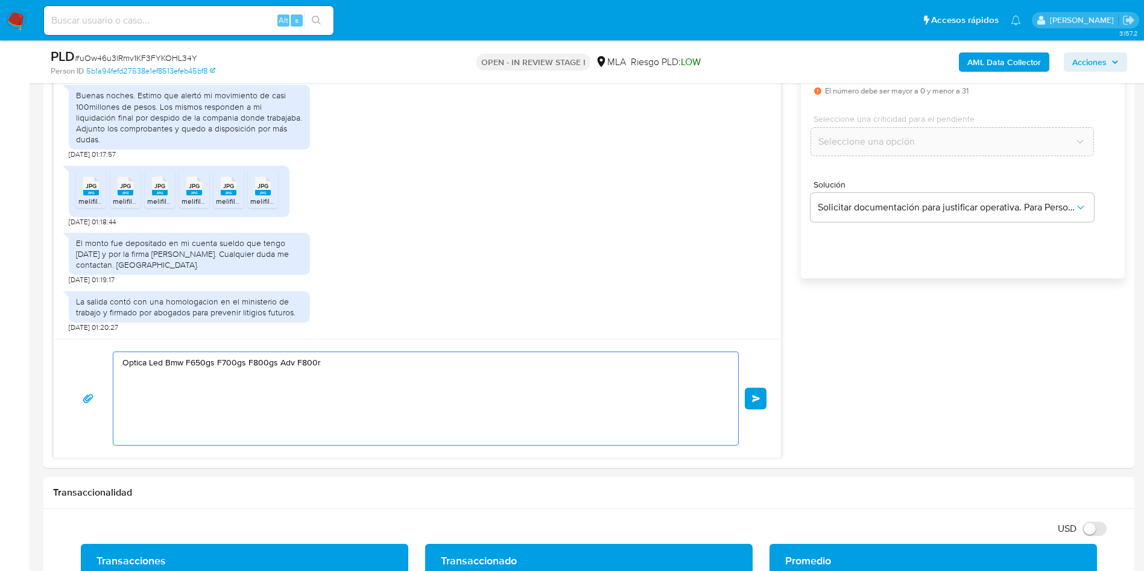
drag, startPoint x: 347, startPoint y: 365, endPoint x: 5, endPoint y: 338, distance: 342.5
paste textarea "Hola, ¡Muchas gracias por tu respuesta! Confirmamos la recepción de la document…"
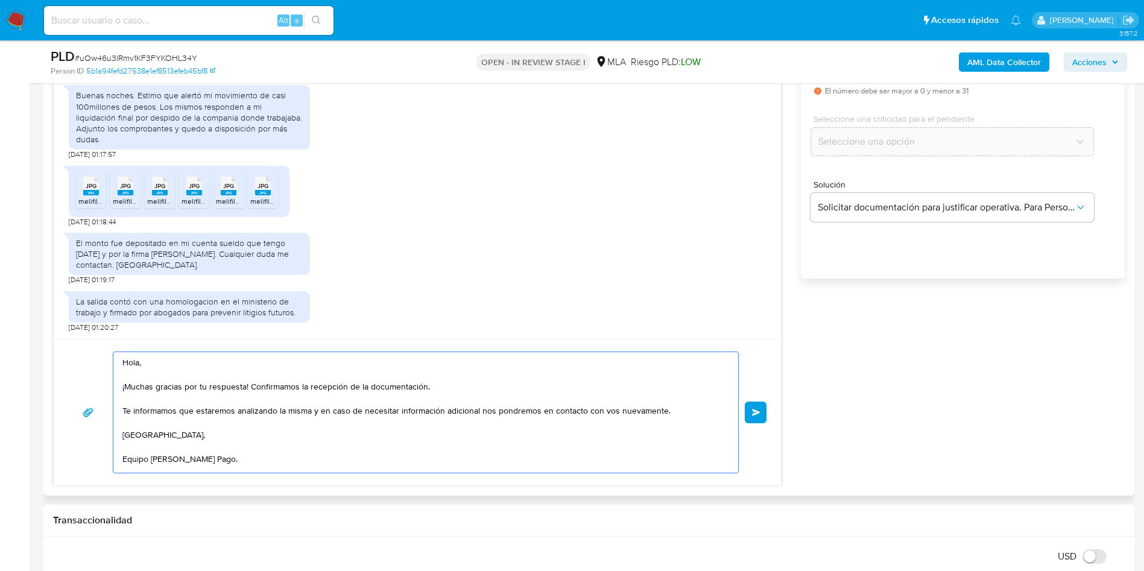
scroll to position [4, 0]
click at [509, 380] on textarea "Hola, ¡Muchas gracias por tu respuesta! Confirmamos la recepción de la document…" at bounding box center [422, 412] width 601 height 121
type textarea "Hola, ¡Muchas gracias por tu respuesta! Confirmamos la recepción de la document…"
click at [759, 380] on span "Enviar" at bounding box center [756, 412] width 8 height 7
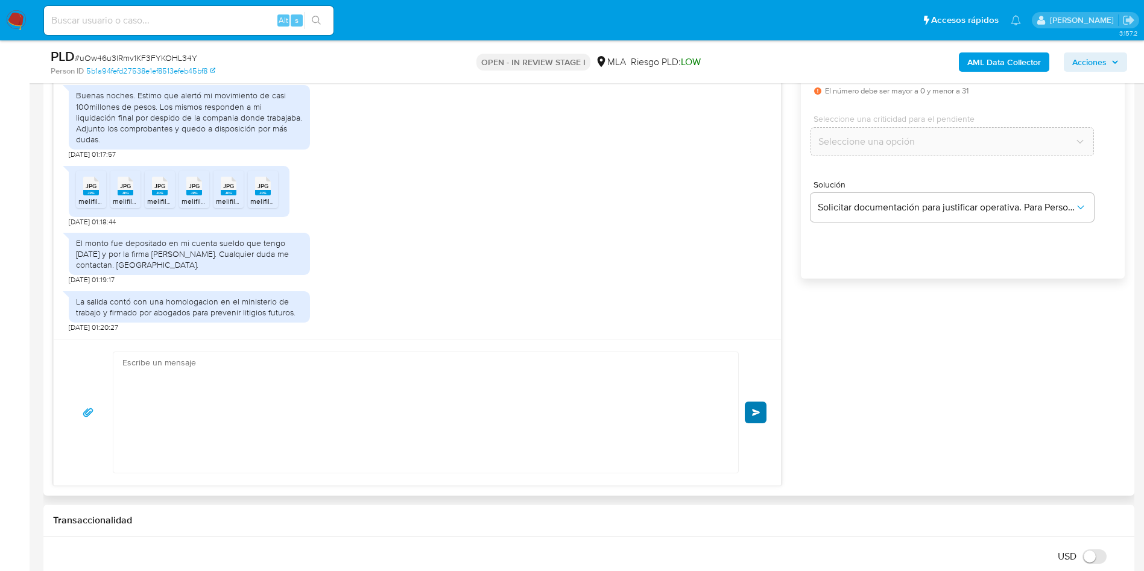
scroll to position [773, 0]
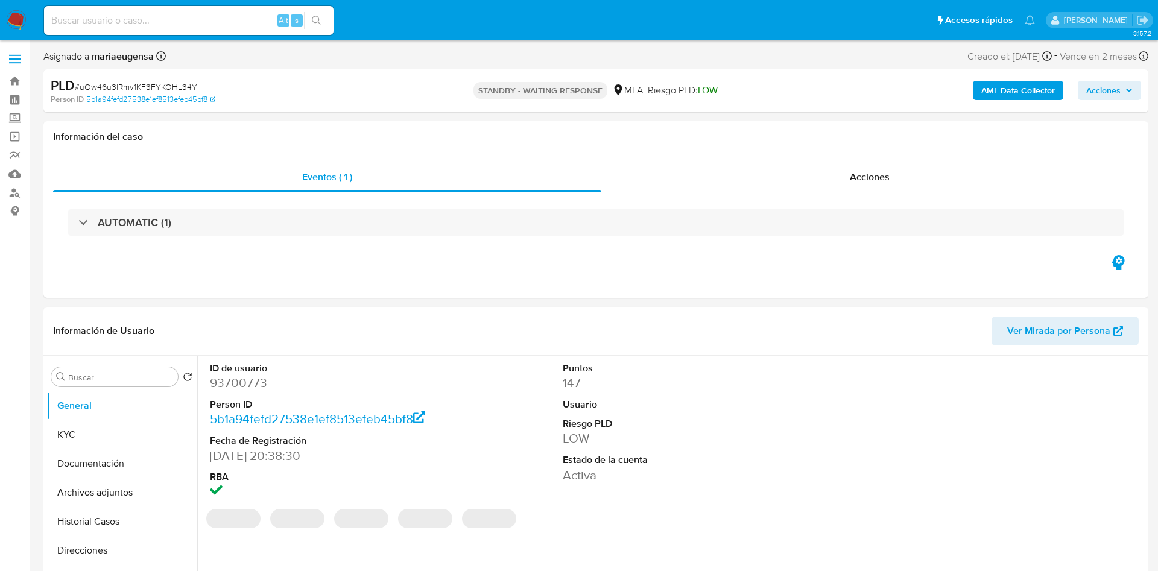
select select "10"
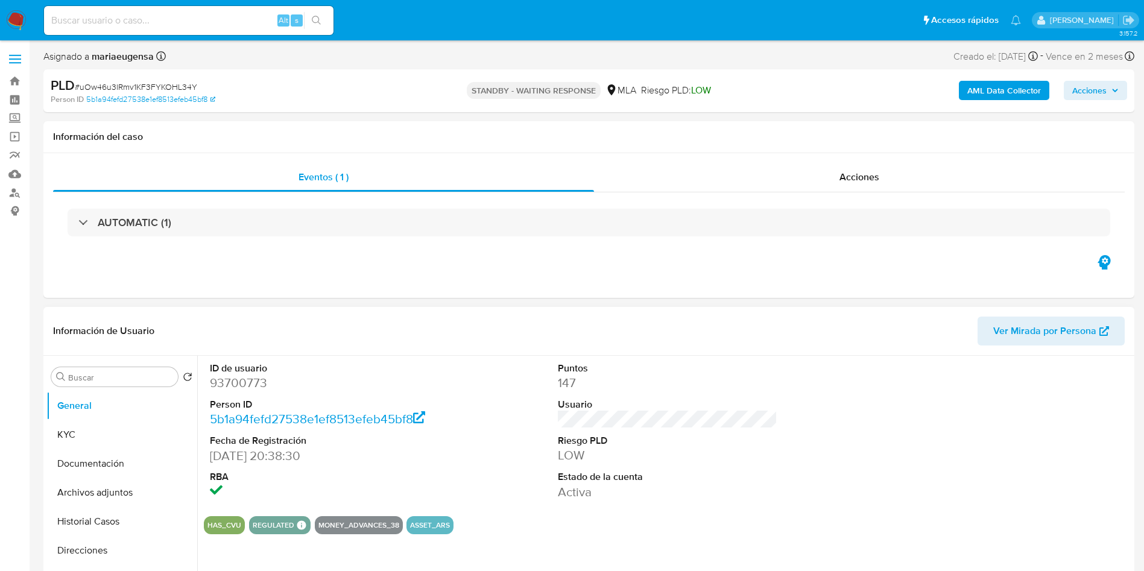
drag, startPoint x: 683, startPoint y: 401, endPoint x: 686, endPoint y: 408, distance: 7.1
click at [683, 401] on dt "Usuario" at bounding box center [668, 404] width 220 height 13
select select "10"
click at [154, 382] on input "Buscar" at bounding box center [120, 377] width 105 height 11
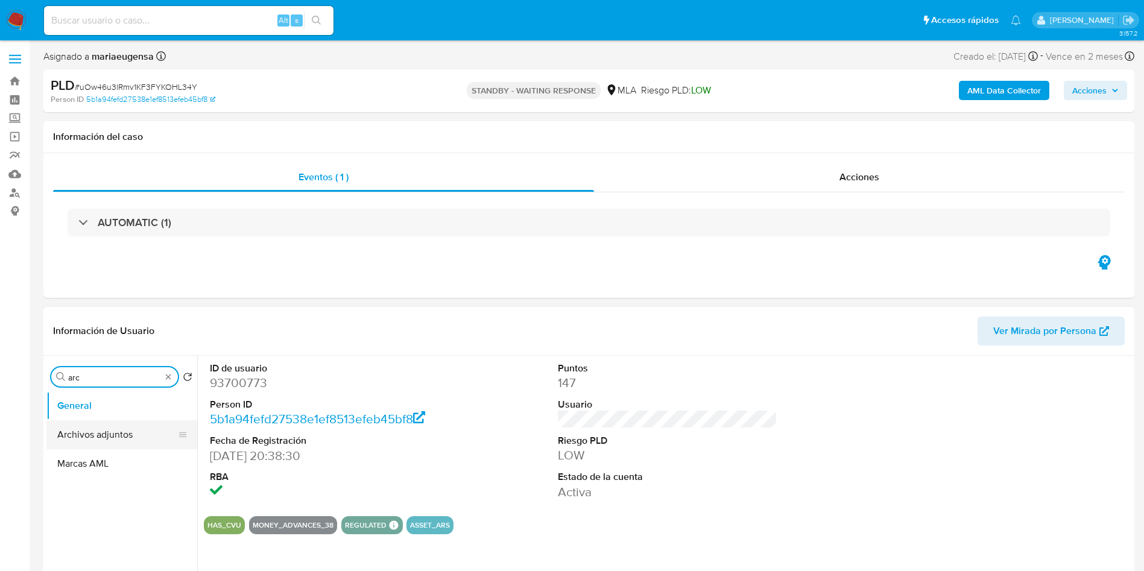
type input "arc"
click at [137, 426] on button "Archivos adjuntos" at bounding box center [116, 434] width 141 height 29
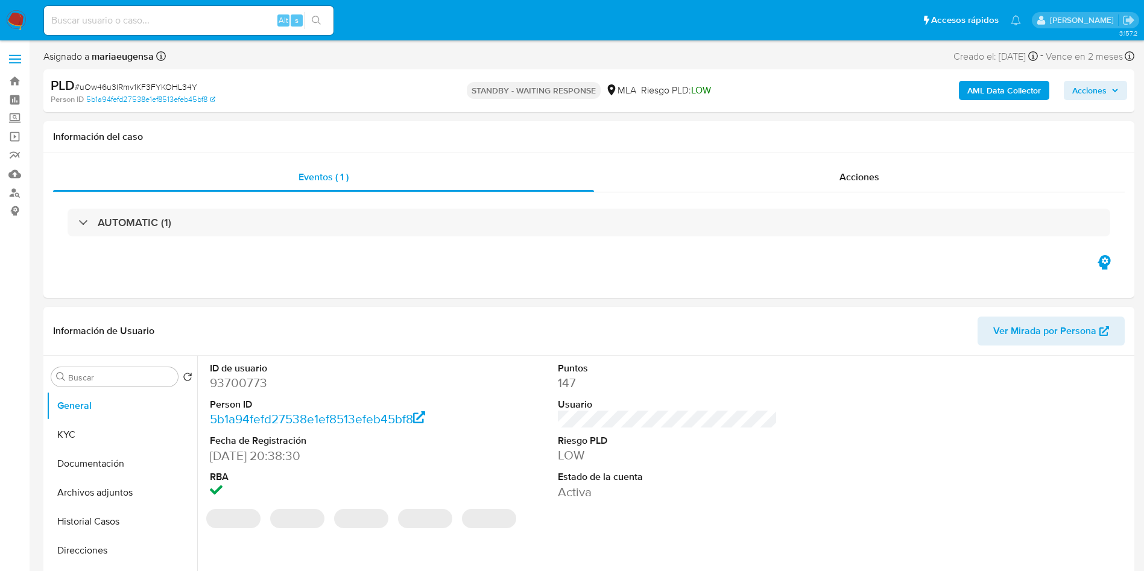
select select "10"
click at [142, 81] on span "# uOw46u3lRmv1KF3FYKOHL34Y" at bounding box center [136, 87] width 122 height 12
copy span "uOw46u3lRmv1KF3FYKOHL34Y"
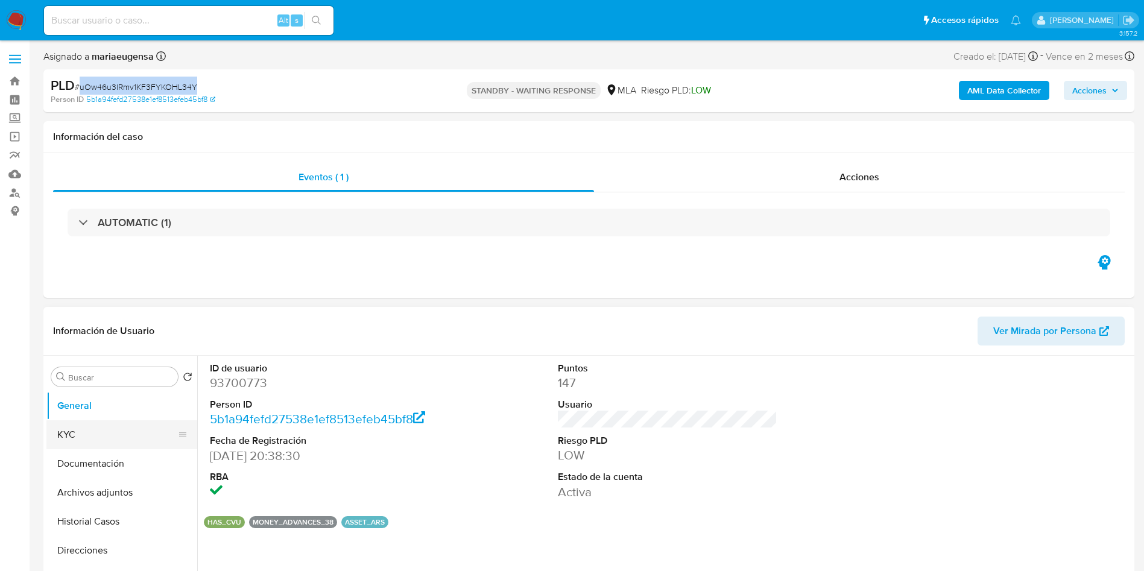
click at [107, 422] on button "KYC" at bounding box center [116, 434] width 141 height 29
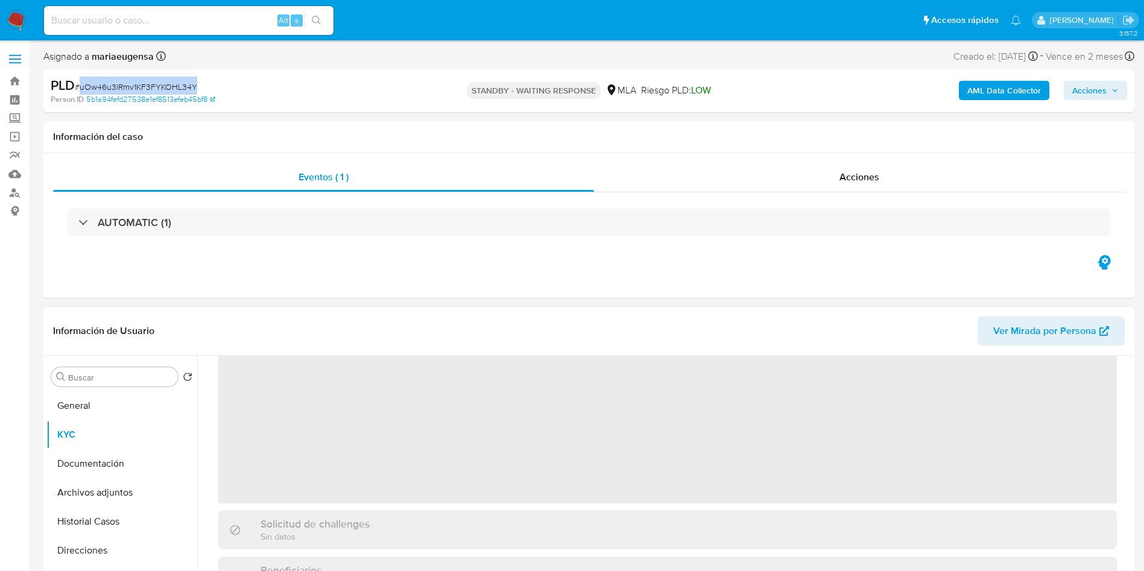
scroll to position [90, 0]
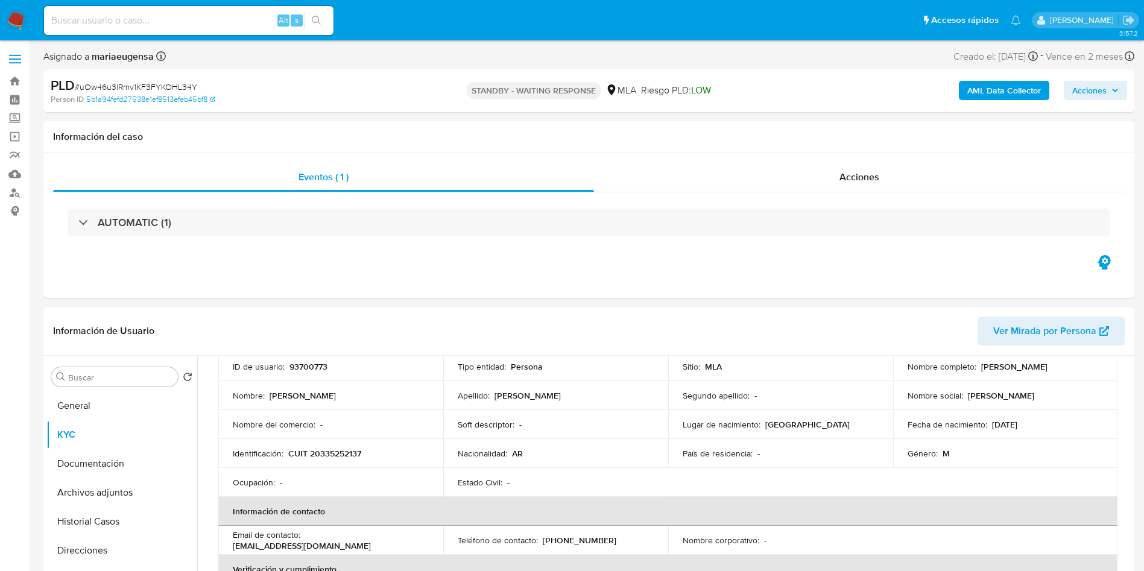
click at [153, 31] on div "Alt s" at bounding box center [189, 20] width 290 height 29
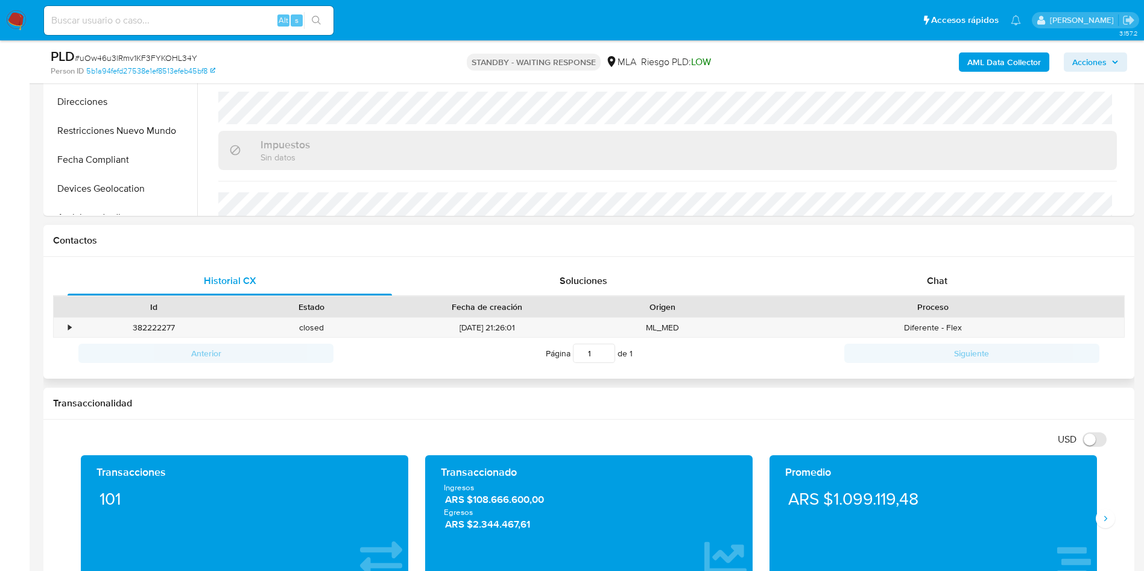
scroll to position [404, 0]
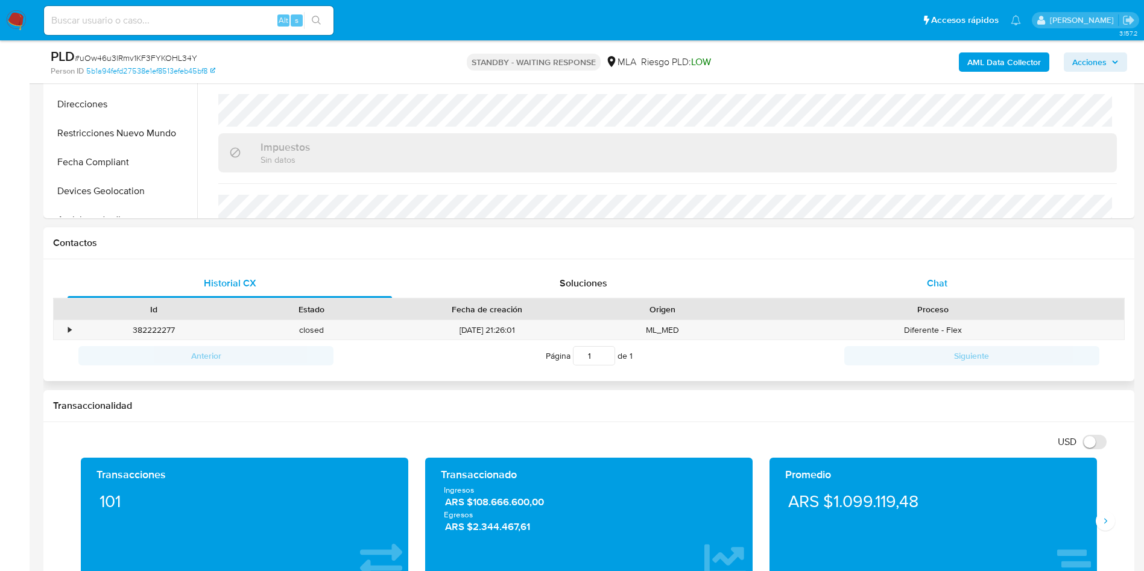
click at [945, 284] on span "Chat" at bounding box center [937, 283] width 21 height 14
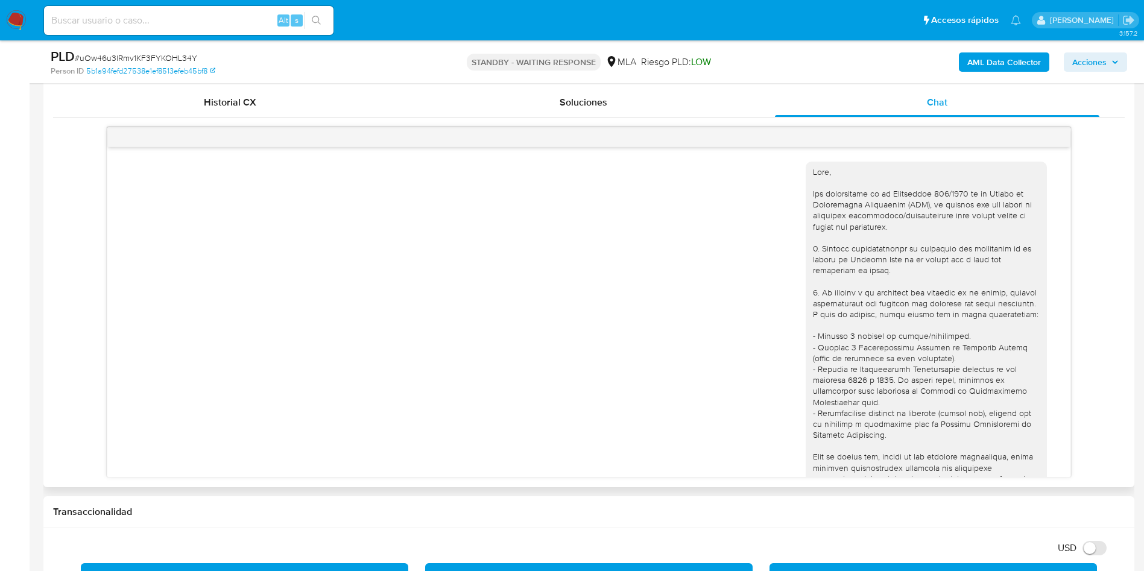
scroll to position [773, 0]
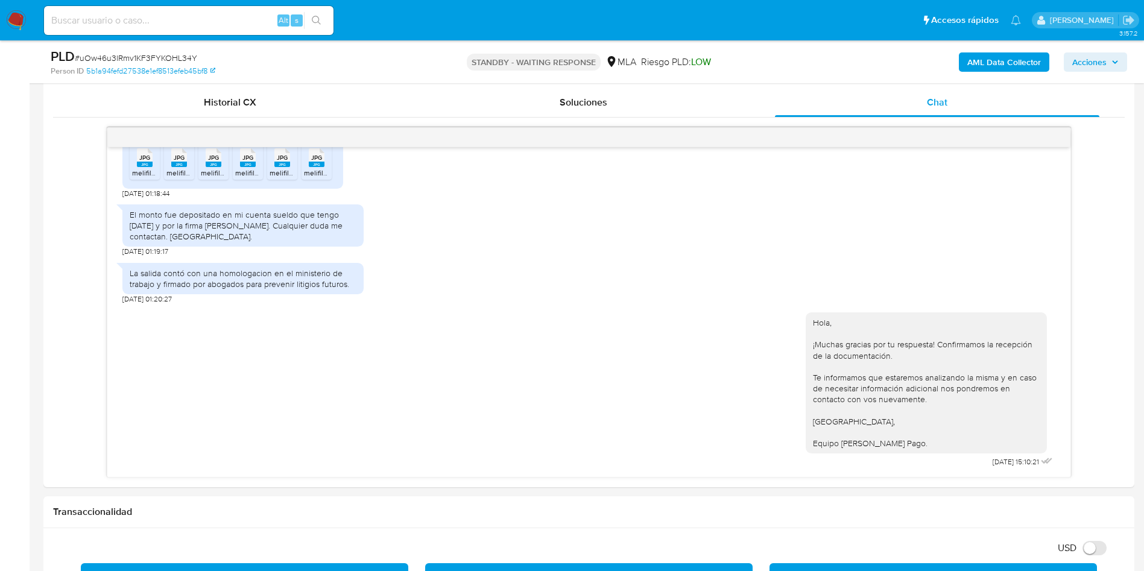
click at [95, 57] on span "# uOw46u3lRmv1KF3FYKOHL34Y" at bounding box center [136, 58] width 122 height 12
copy span "uOw46u3lRmv1KF3FYKOHL34Y"
click at [1, 333] on aside "Bandeja Tablero Screening Búsqueda en Listas Watchlist Herramientas Operaciones…" at bounding box center [15, 548] width 30 height 2266
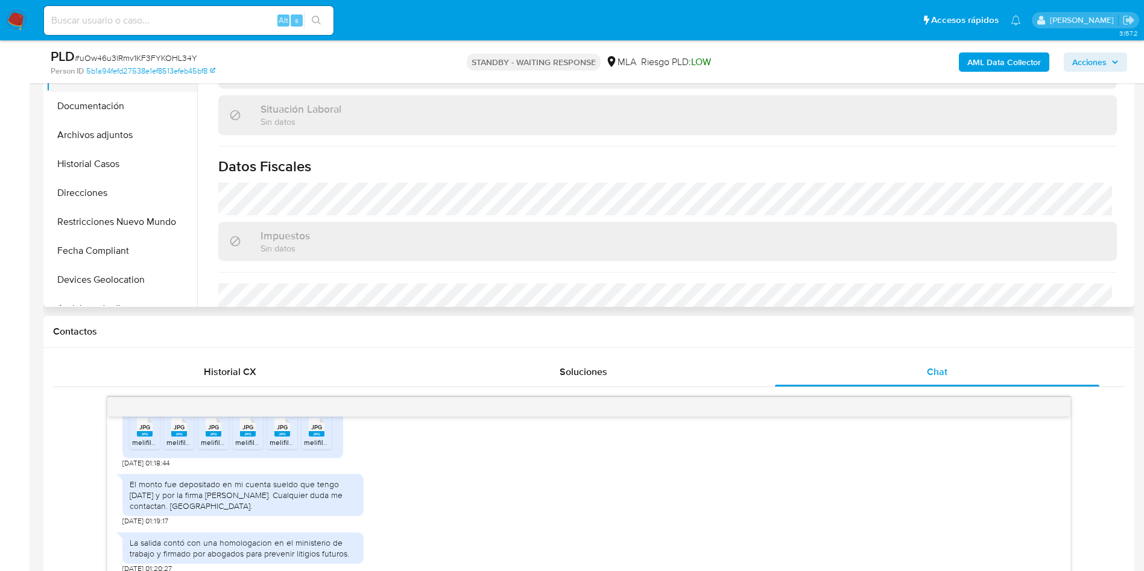
scroll to position [42, 0]
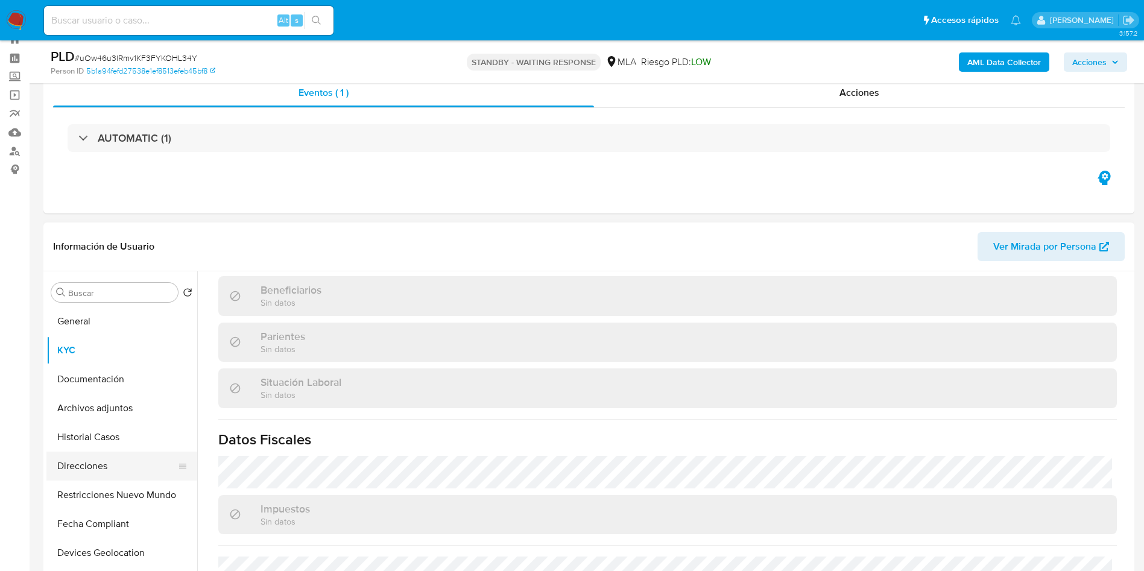
click at [103, 461] on button "Direcciones" at bounding box center [116, 466] width 141 height 29
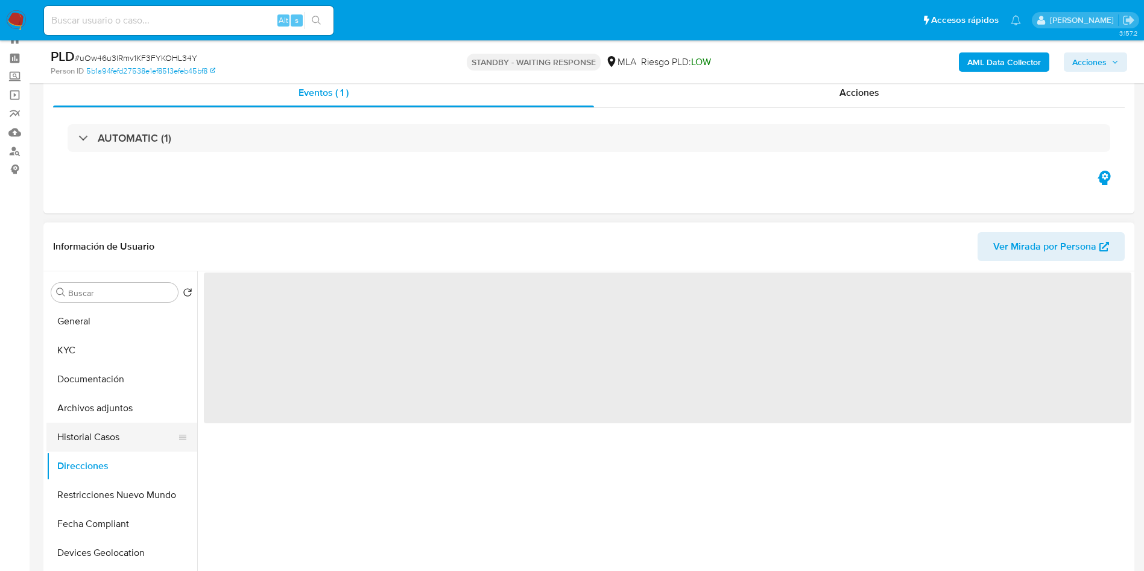
drag, startPoint x: 106, startPoint y: 434, endPoint x: 100, endPoint y: 448, distance: 15.1
click at [106, 436] on button "Historial Casos" at bounding box center [116, 437] width 141 height 29
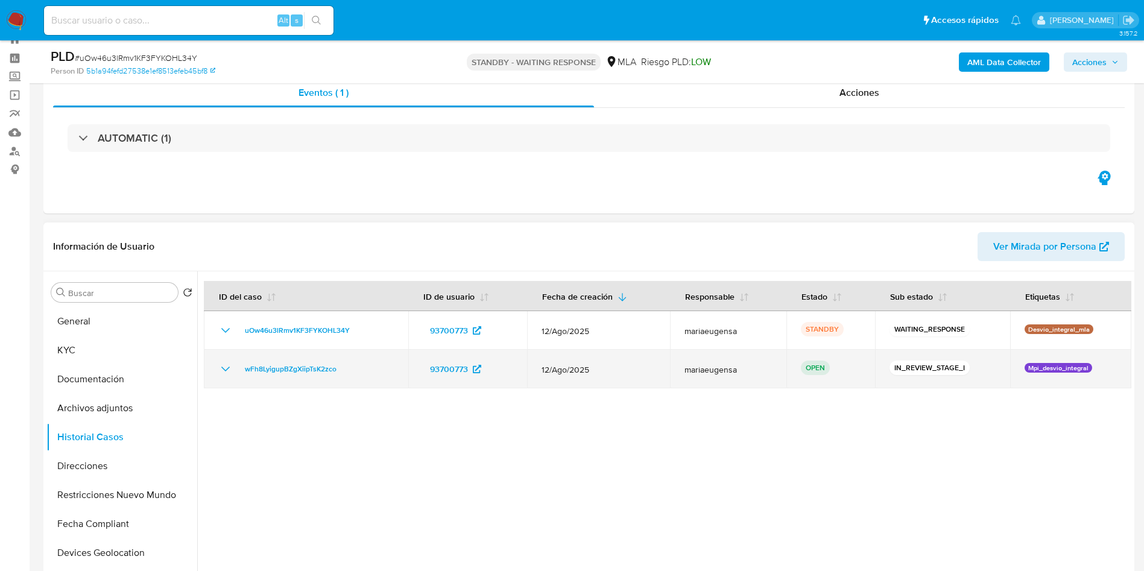
drag, startPoint x: 364, startPoint y: 370, endPoint x: 214, endPoint y: 365, distance: 149.7
click at [214, 366] on td "wFh8LyigupBZgXiipTsK2zco" at bounding box center [306, 369] width 204 height 39
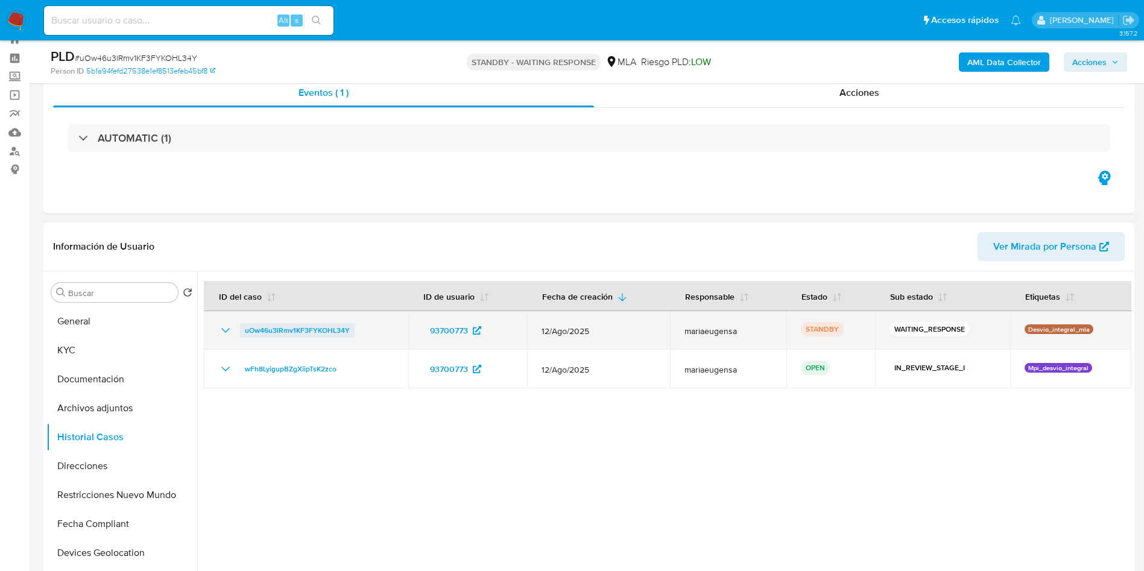
click at [311, 325] on span "uOw46u3lRmv1KF3FYKOHL34Y" at bounding box center [297, 330] width 105 height 14
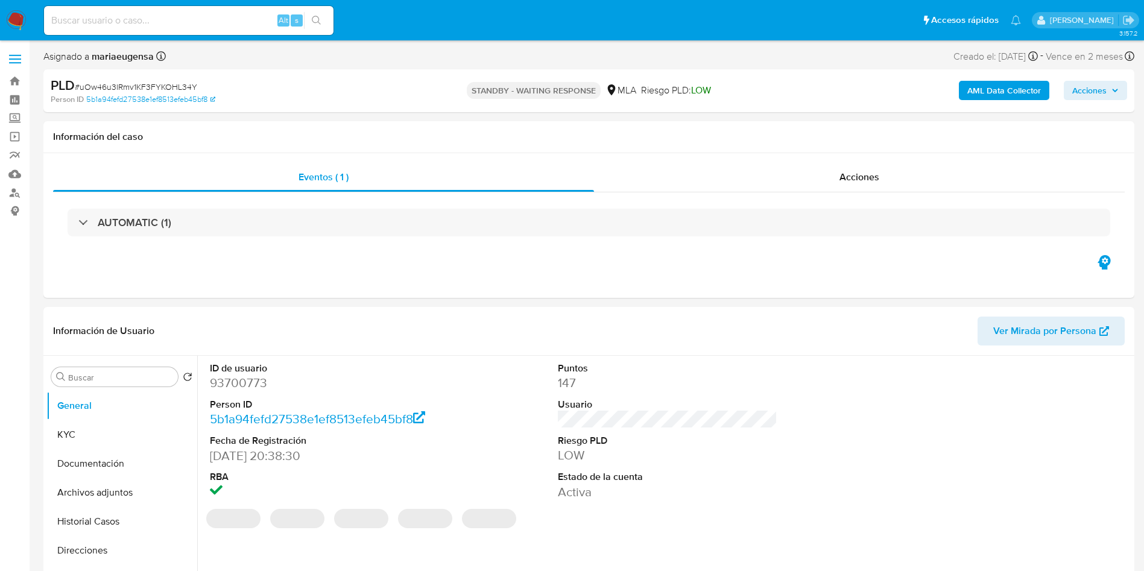
select select "10"
click at [123, 370] on div "Buscar" at bounding box center [114, 376] width 127 height 19
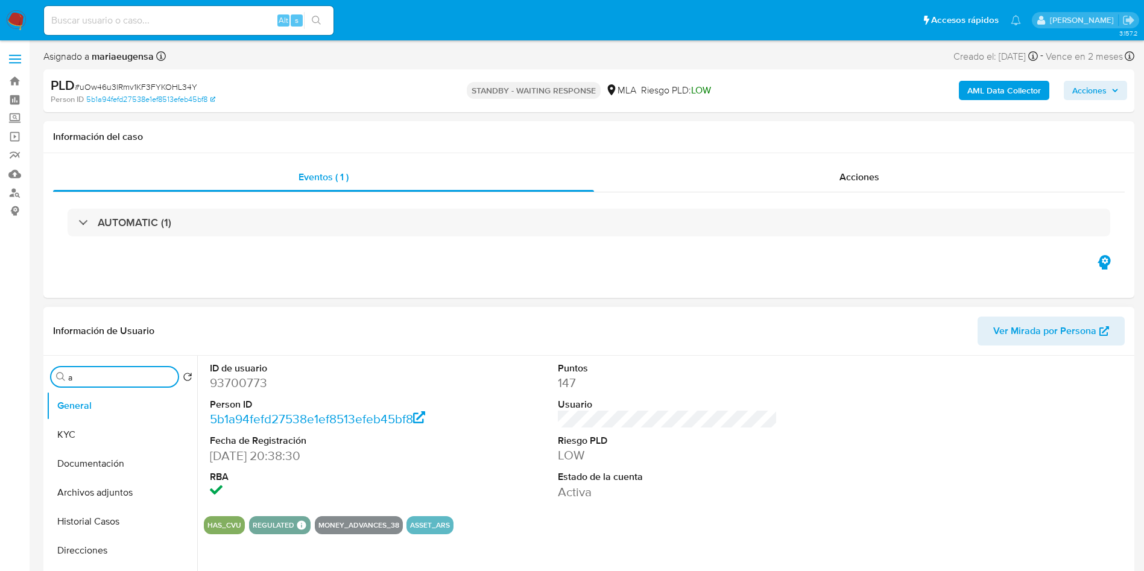
click at [125, 379] on input "a" at bounding box center [120, 377] width 105 height 11
type input "arc"
click at [110, 436] on button "Archivos adjuntos" at bounding box center [116, 434] width 141 height 29
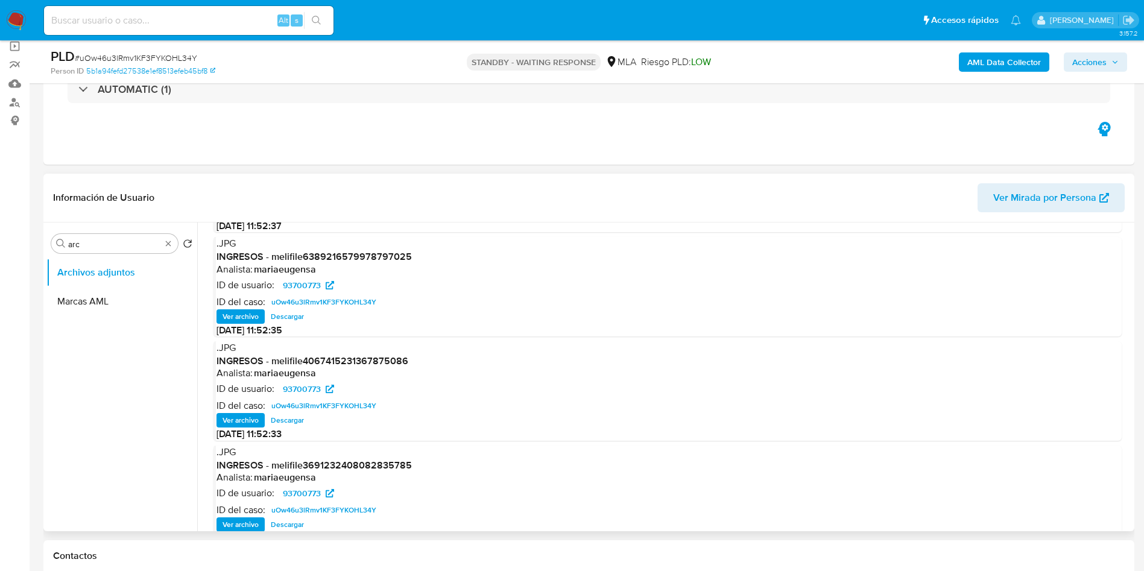
scroll to position [101, 0]
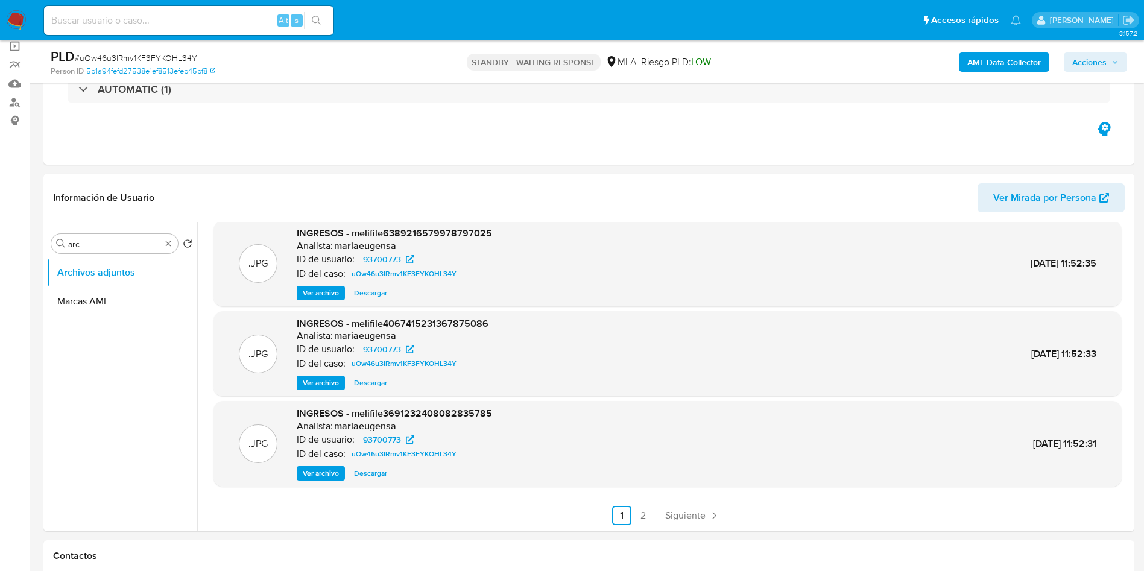
click at [978, 58] on b "AML Data Collector" at bounding box center [1005, 61] width 74 height 19
click at [177, 55] on span "# uOw46u3lRmv1KF3FYKOHL34Y" at bounding box center [136, 58] width 122 height 12
copy span "uOw46u3lRmv1KF3FYKOHL34Y"
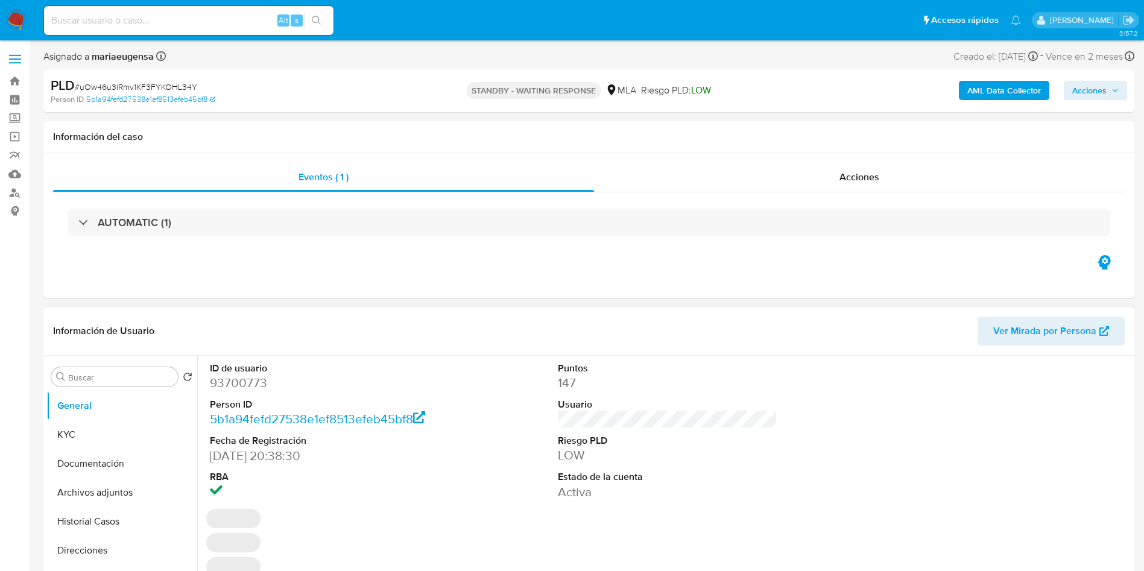
select select "10"
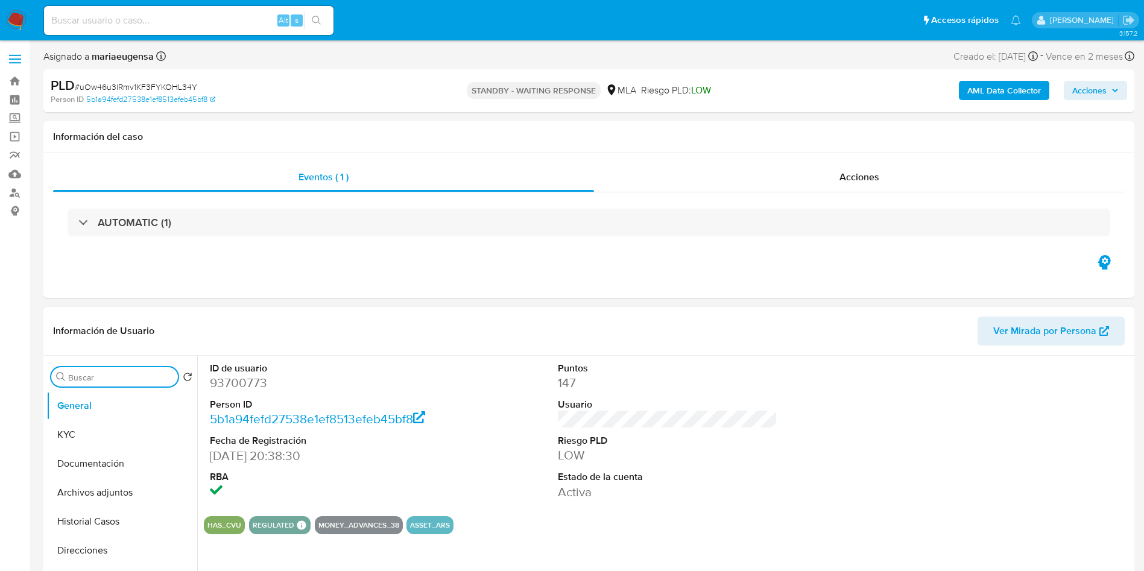
click at [113, 379] on input "Buscar" at bounding box center [120, 377] width 105 height 11
type input "arc"
click at [105, 434] on button "Archivos adjuntos" at bounding box center [116, 434] width 141 height 29
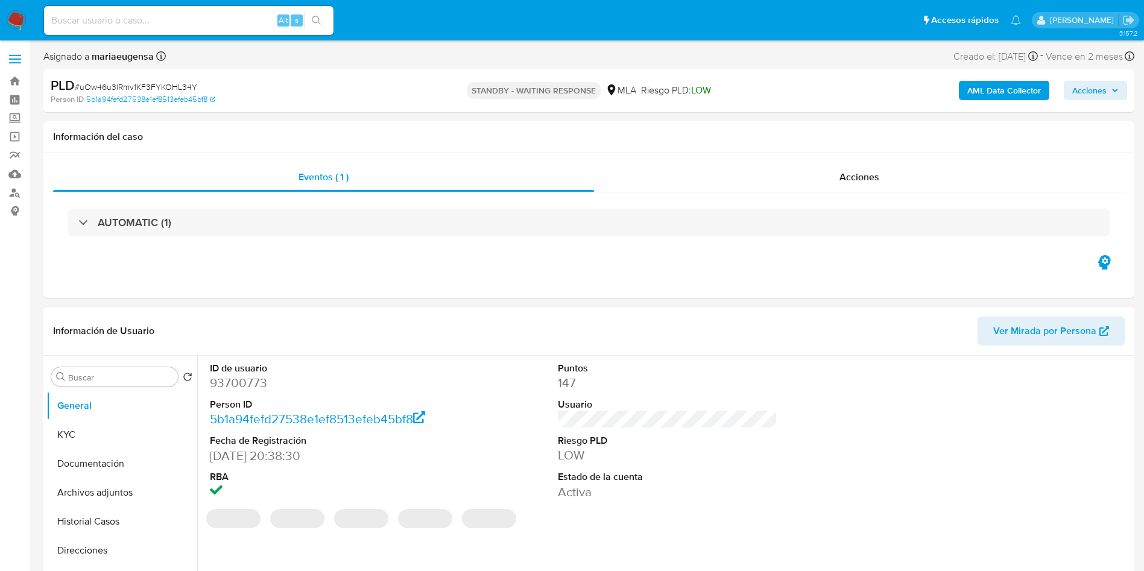
select select "10"
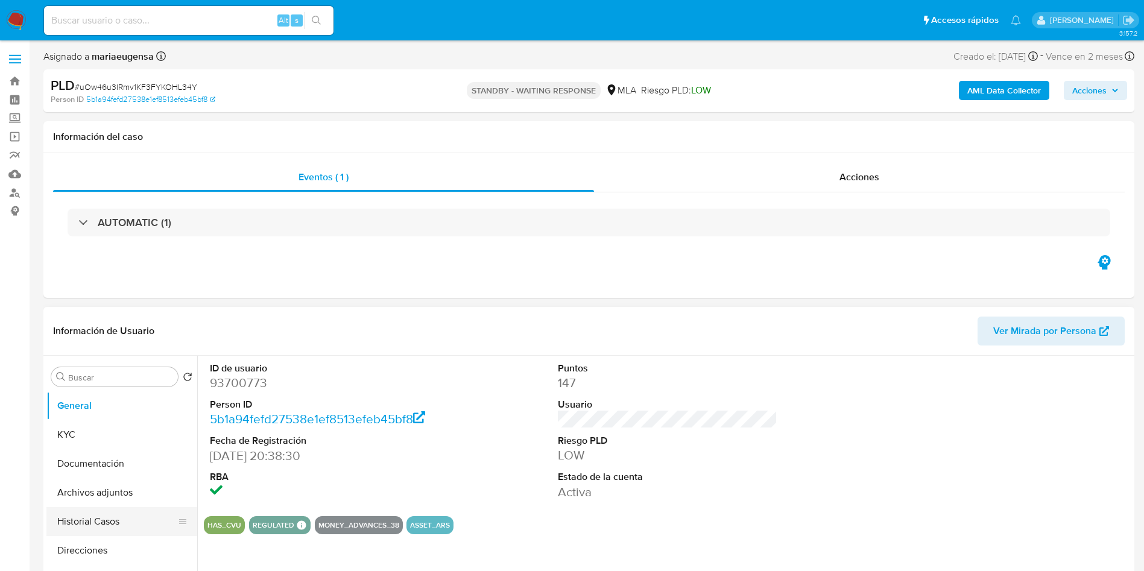
click at [136, 520] on button "Historial Casos" at bounding box center [116, 521] width 141 height 29
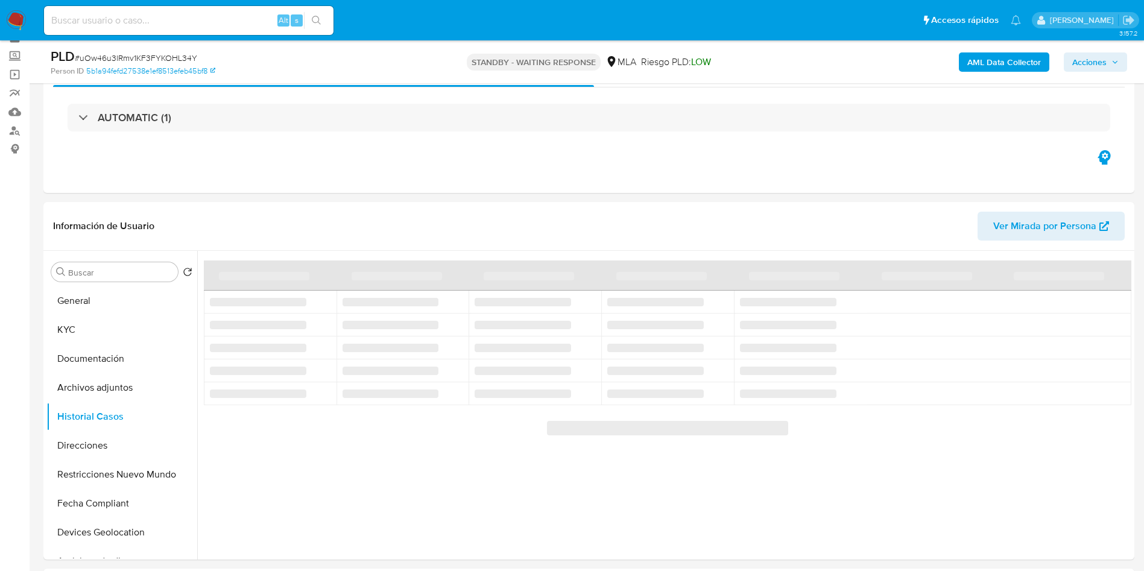
scroll to position [90, 0]
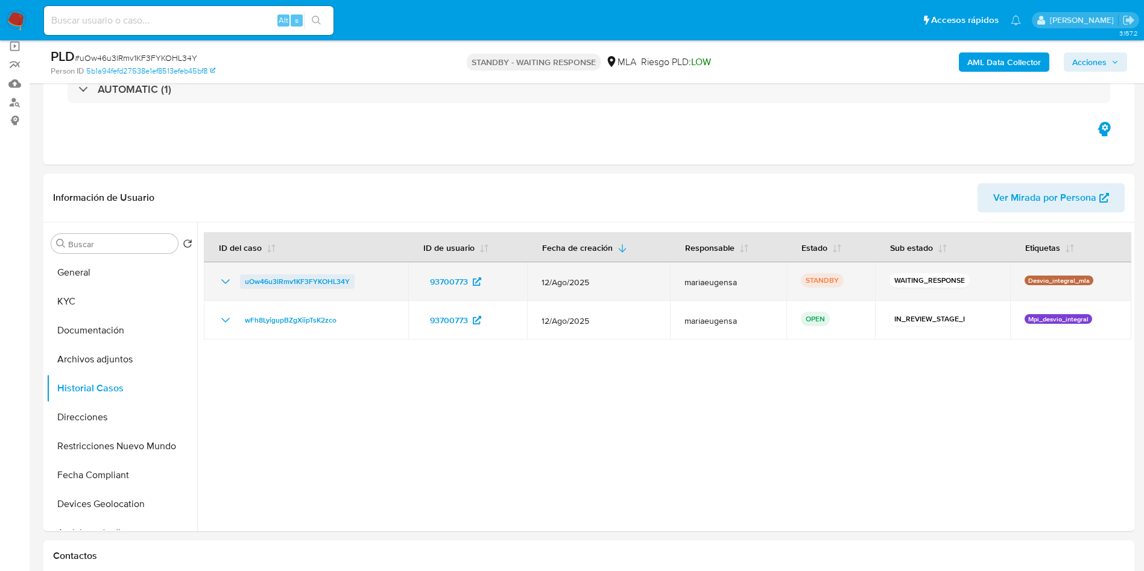
click at [294, 286] on span "uOw46u3lRmv1KF3FYKOHL34Y" at bounding box center [297, 281] width 105 height 14
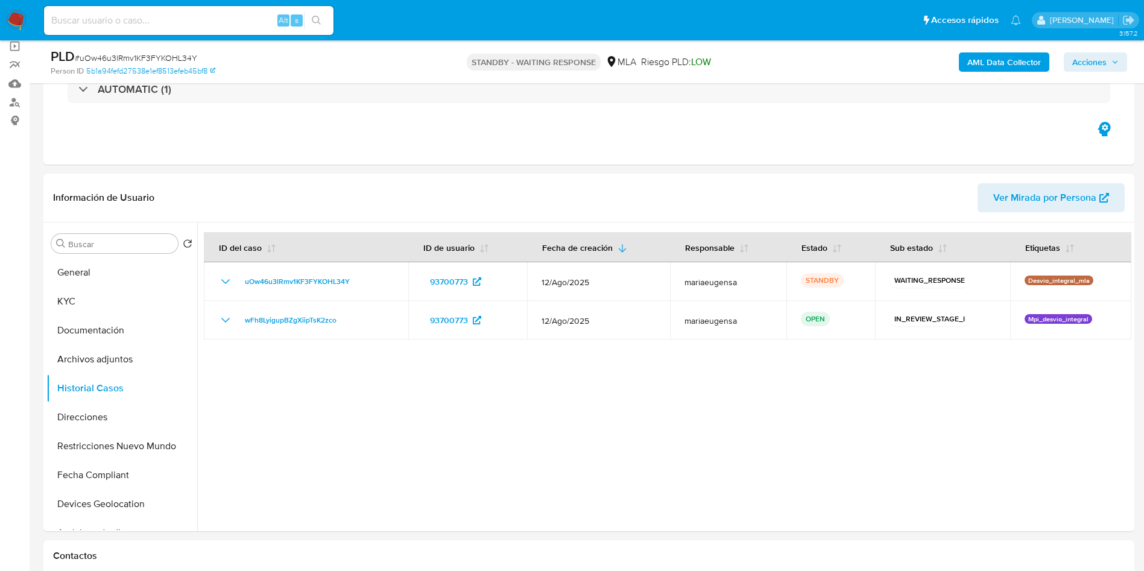
click at [151, 55] on span "# uOw46u3lRmv1KF3FYKOHL34Y" at bounding box center [136, 58] width 122 height 12
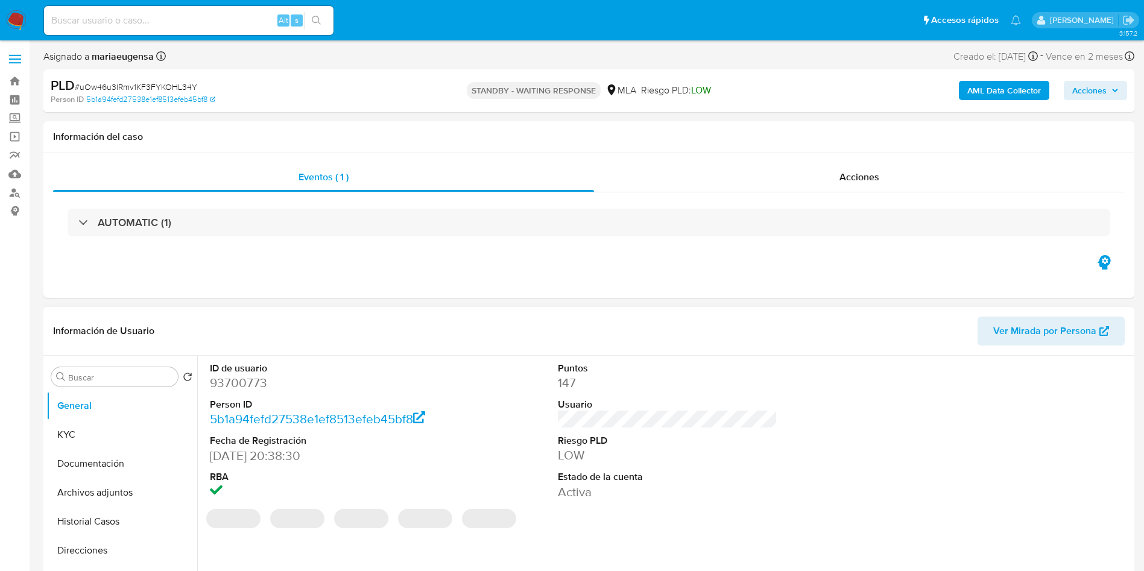
select select "10"
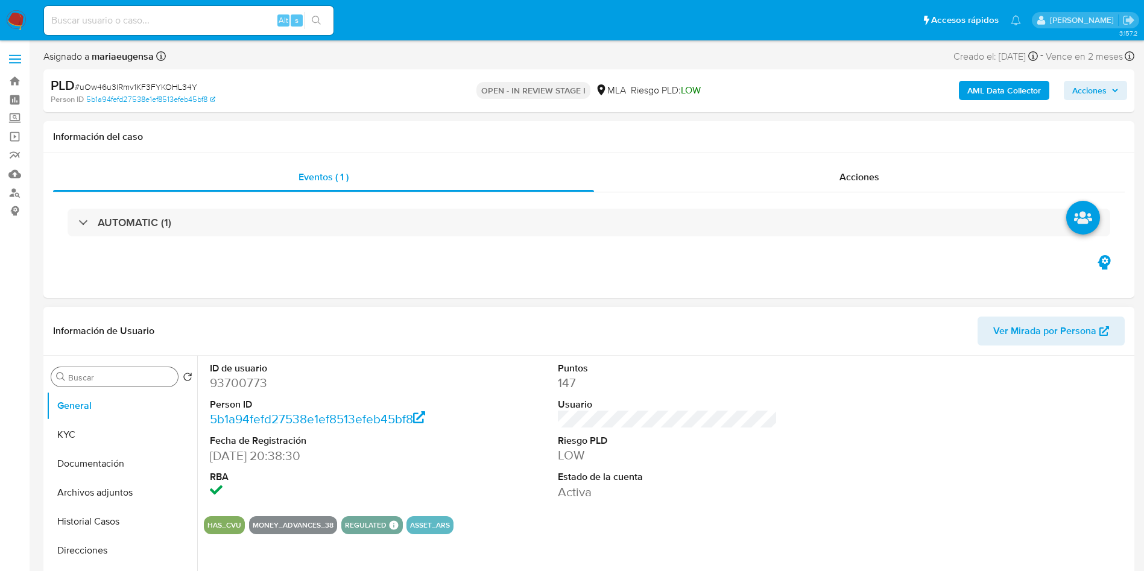
drag, startPoint x: 129, startPoint y: 369, endPoint x: 131, endPoint y: 378, distance: 9.2
click at [131, 374] on div "Buscar" at bounding box center [114, 376] width 127 height 19
click at [131, 379] on input "Buscar" at bounding box center [120, 377] width 105 height 11
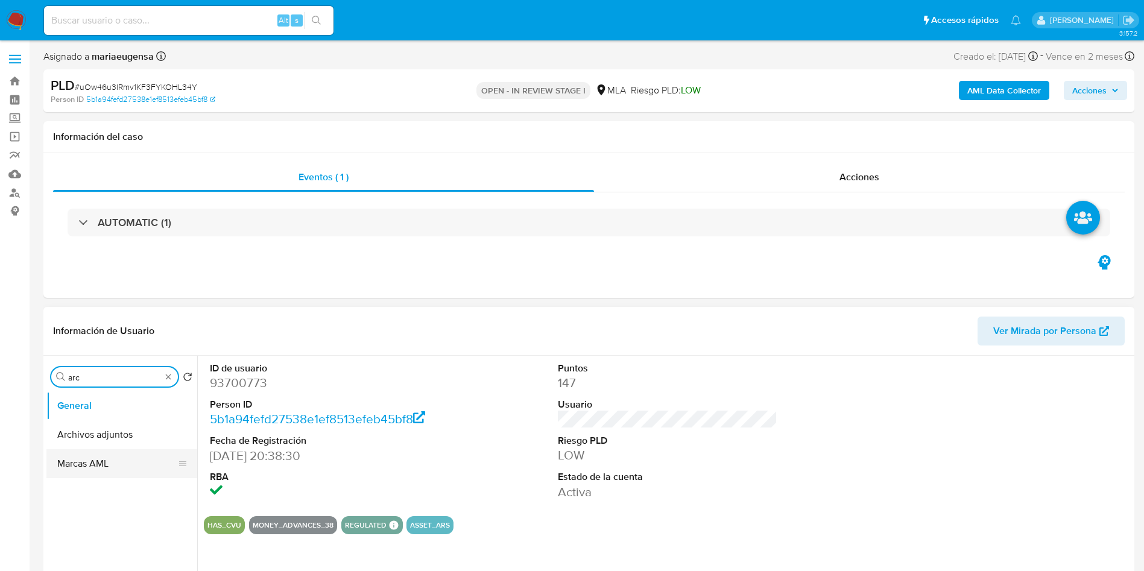
type input "arc"
click at [118, 437] on button "Archivos adjuntos" at bounding box center [121, 434] width 151 height 29
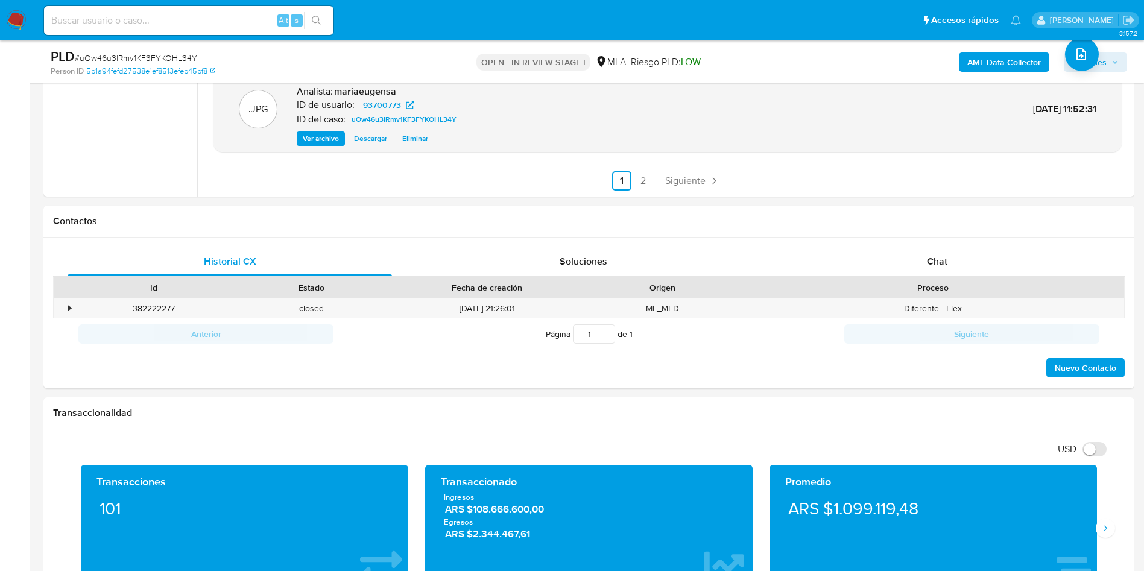
scroll to position [428, 0]
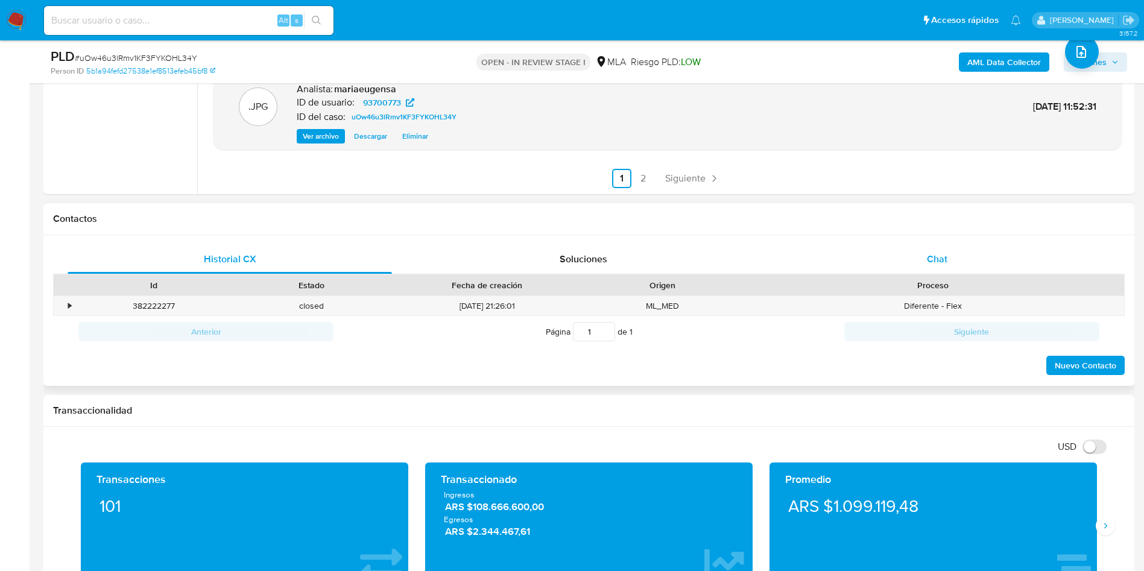
click at [989, 268] on div "Chat" at bounding box center [937, 259] width 325 height 29
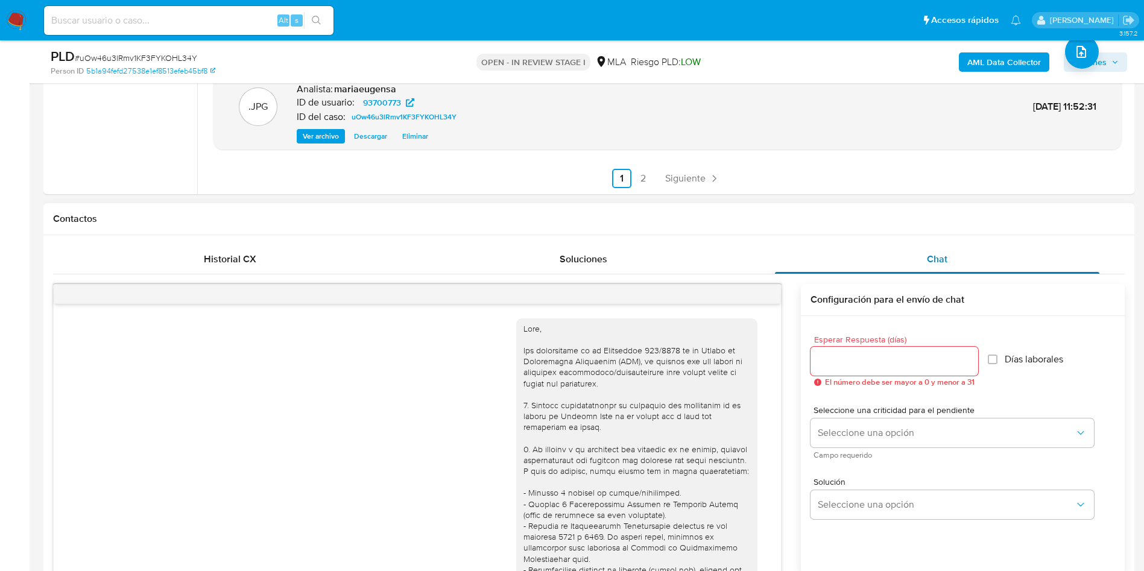
scroll to position [773, 0]
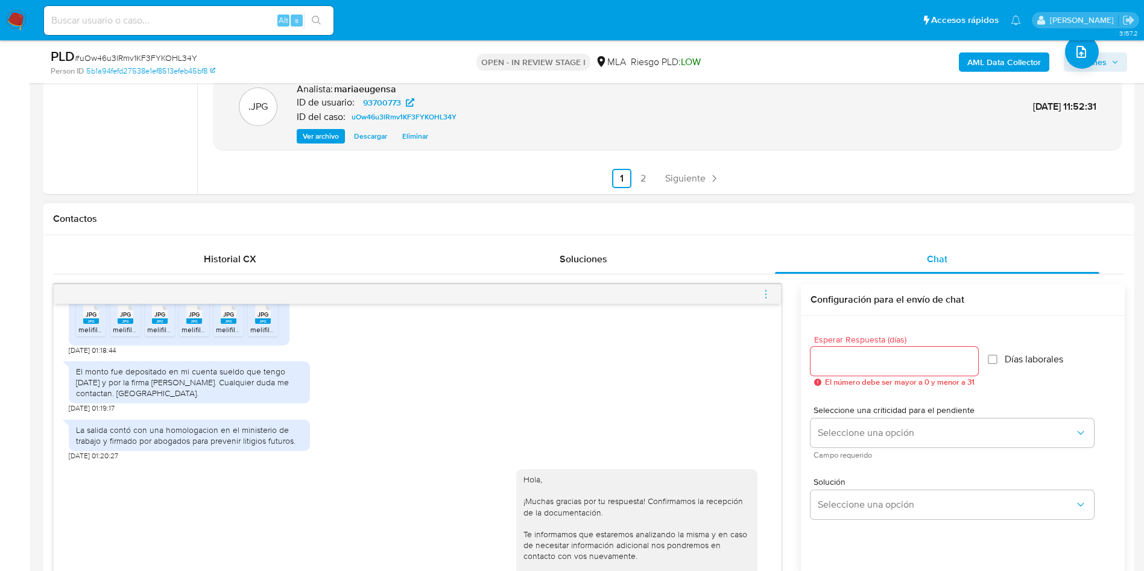
click at [626, 390] on div "El monto fue depositado en mi cuenta sueldo que tengo hace 13 años y por la fir…" at bounding box center [417, 384] width 697 height 59
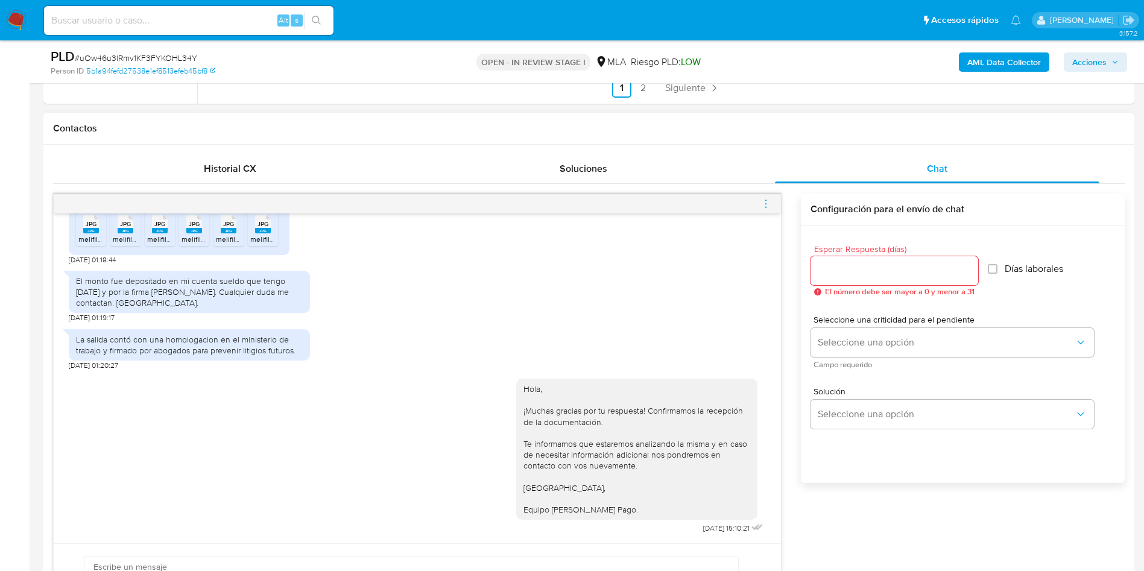
scroll to position [609, 0]
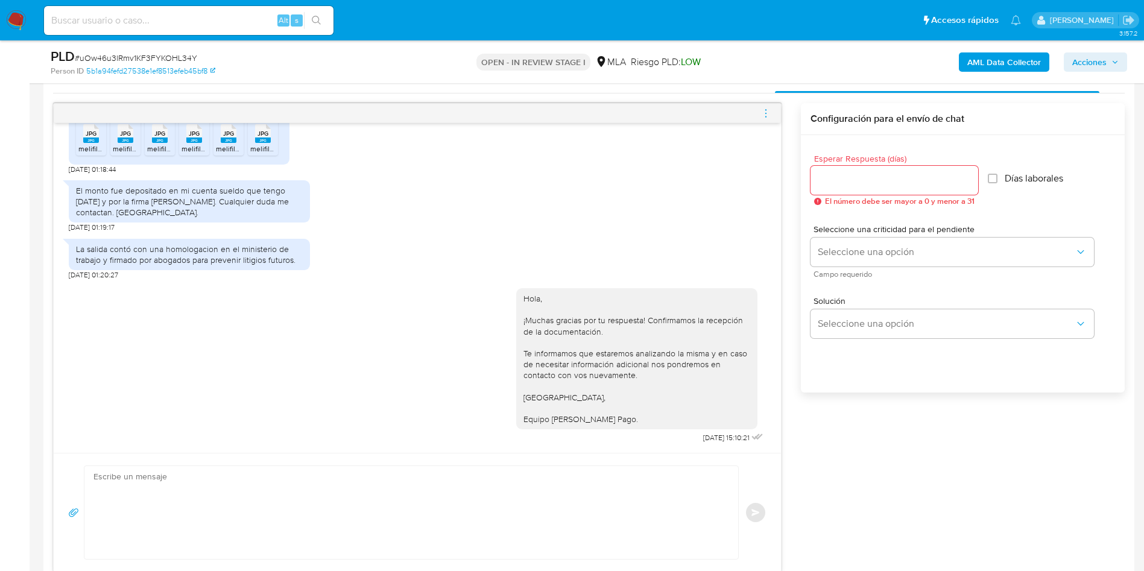
click at [764, 110] on icon "menu-action" at bounding box center [766, 113] width 11 height 11
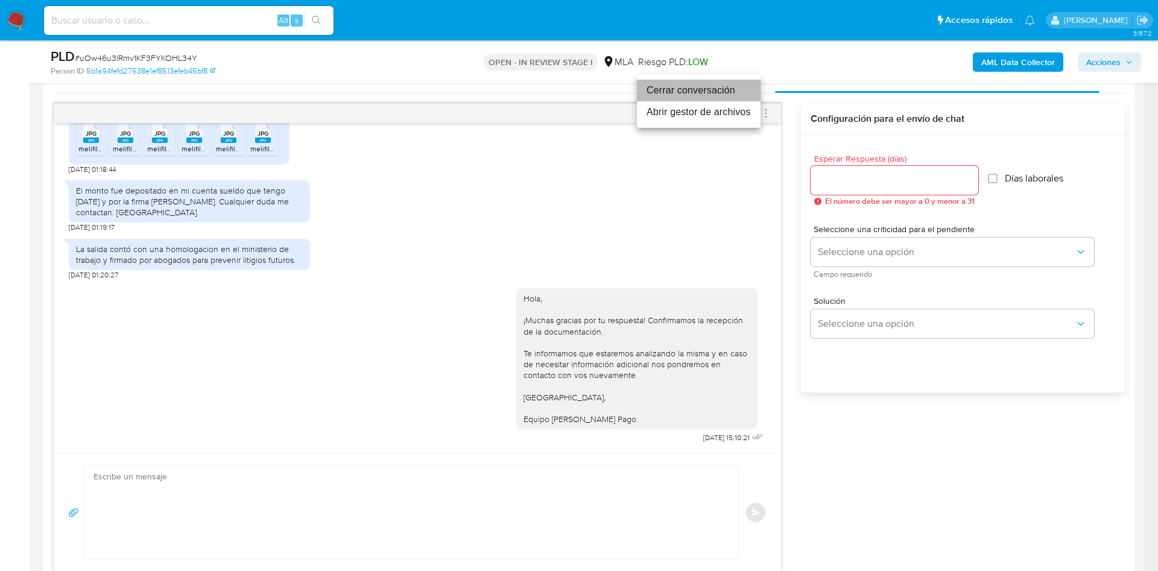
click at [699, 93] on li "Cerrar conversación" at bounding box center [699, 91] width 124 height 22
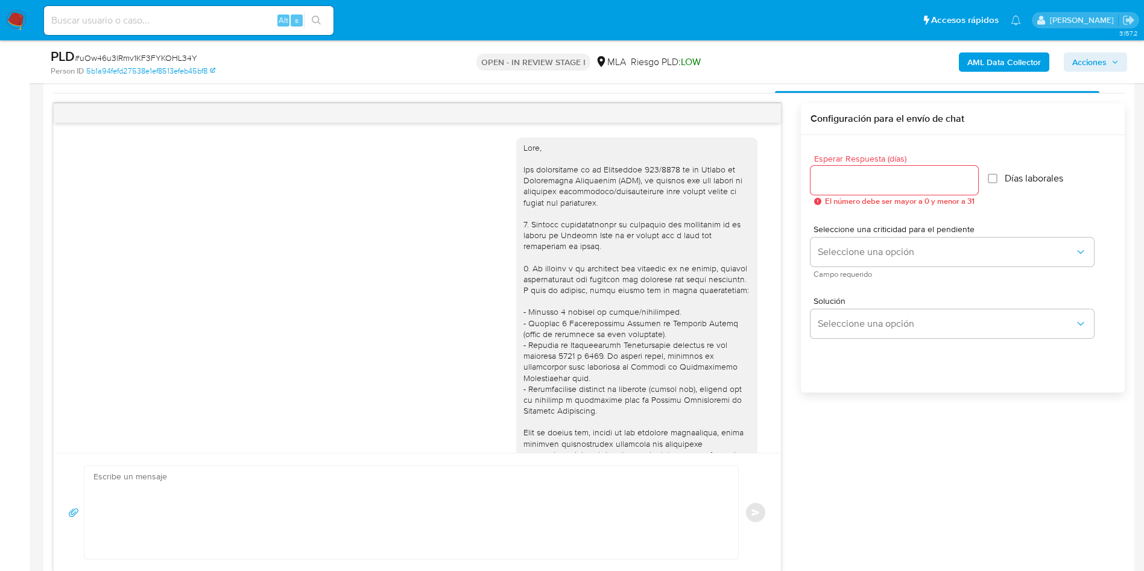
scroll to position [247, 0]
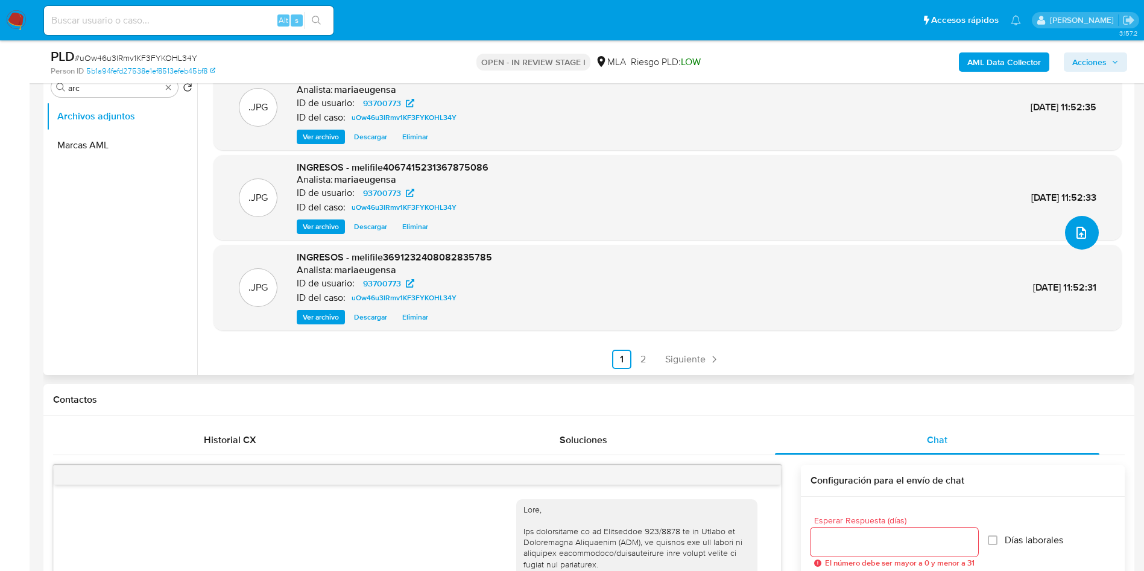
click at [1075, 241] on button "upload-file" at bounding box center [1082, 233] width 34 height 34
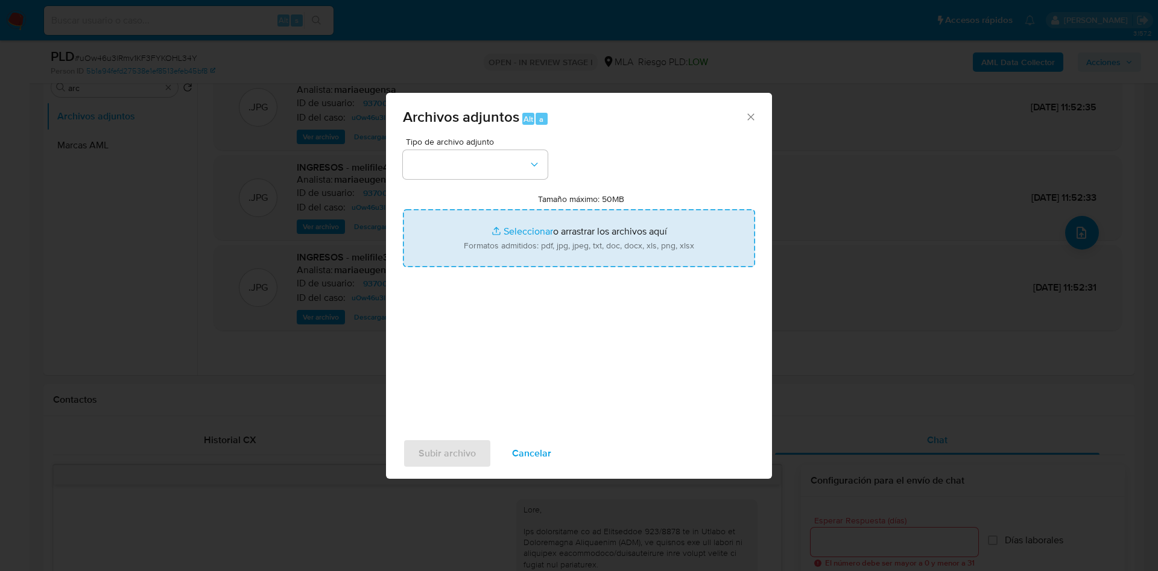
click at [524, 242] on input "Tamaño máximo: 50MB Seleccionar archivos" at bounding box center [579, 238] width 352 height 58
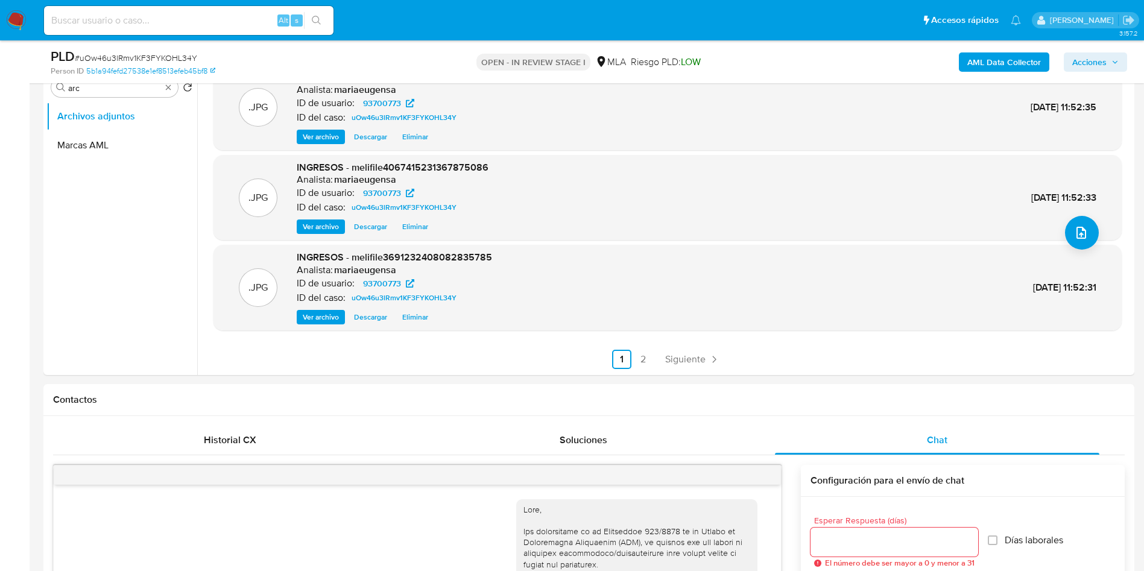
click at [142, 56] on span "# uOw46u3lRmv1KF3FYKOHL34Y" at bounding box center [136, 58] width 122 height 12
click at [142, 55] on span "# uOw46u3lRmv1KF3FYKOHL34Y" at bounding box center [136, 58] width 122 height 12
copy span "uOw46u3lRmv1KF3FYKOHL34Y"
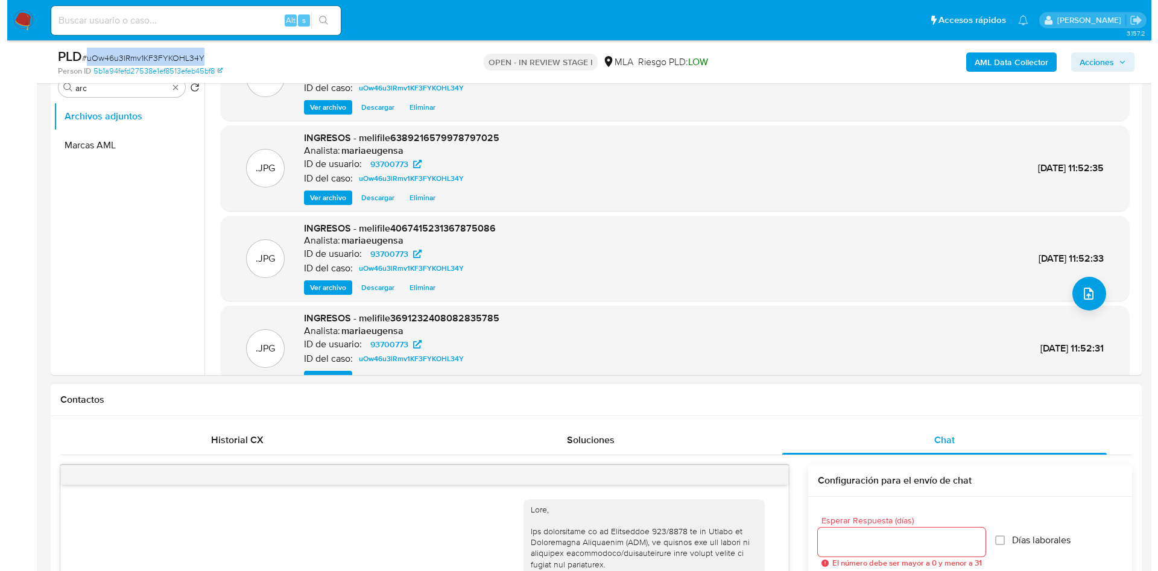
scroll to position [0, 0]
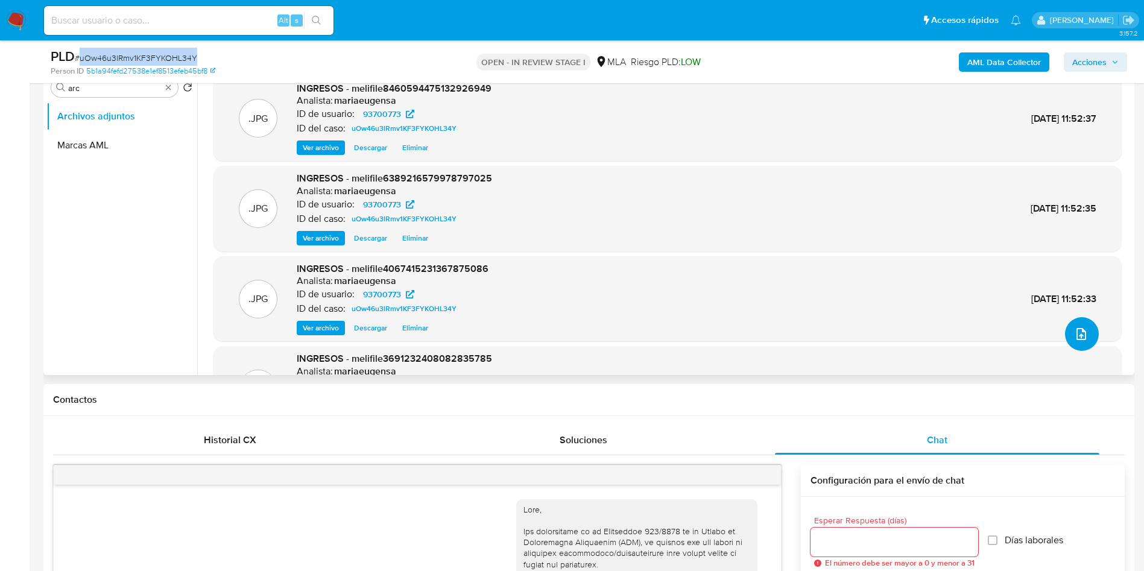
click at [1074, 331] on icon "upload-file" at bounding box center [1081, 334] width 14 height 14
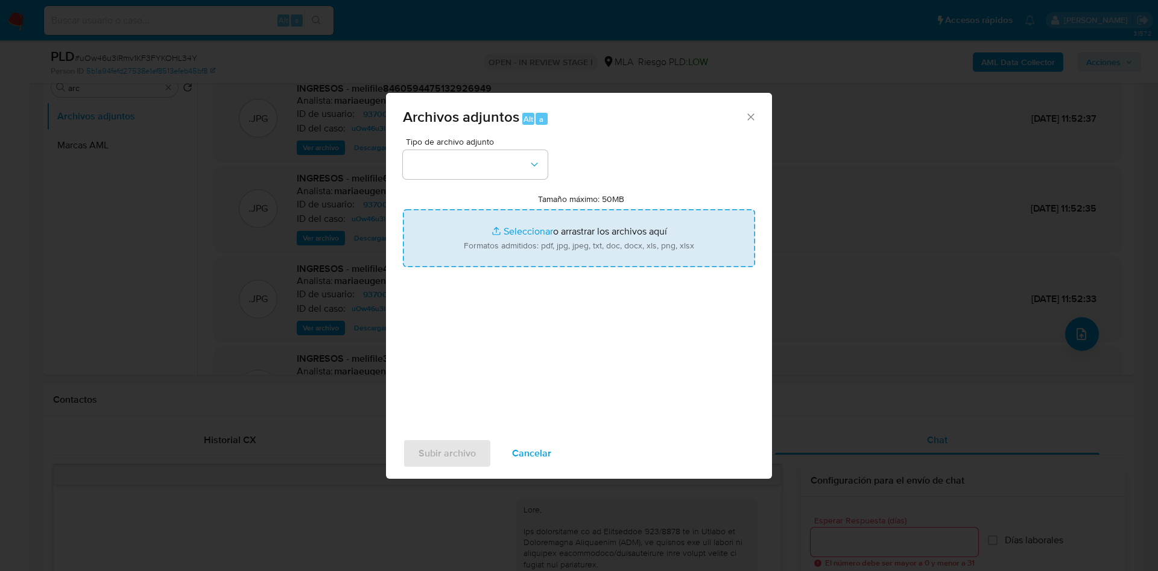
click at [544, 217] on input "Tamaño máximo: 50MB Seleccionar archivos" at bounding box center [579, 238] width 352 height 58
type input "C:\fakepath\Caselog wFh8LyigupBZgXiipTsK2zco_2025_08_18_20_55_23.docx"
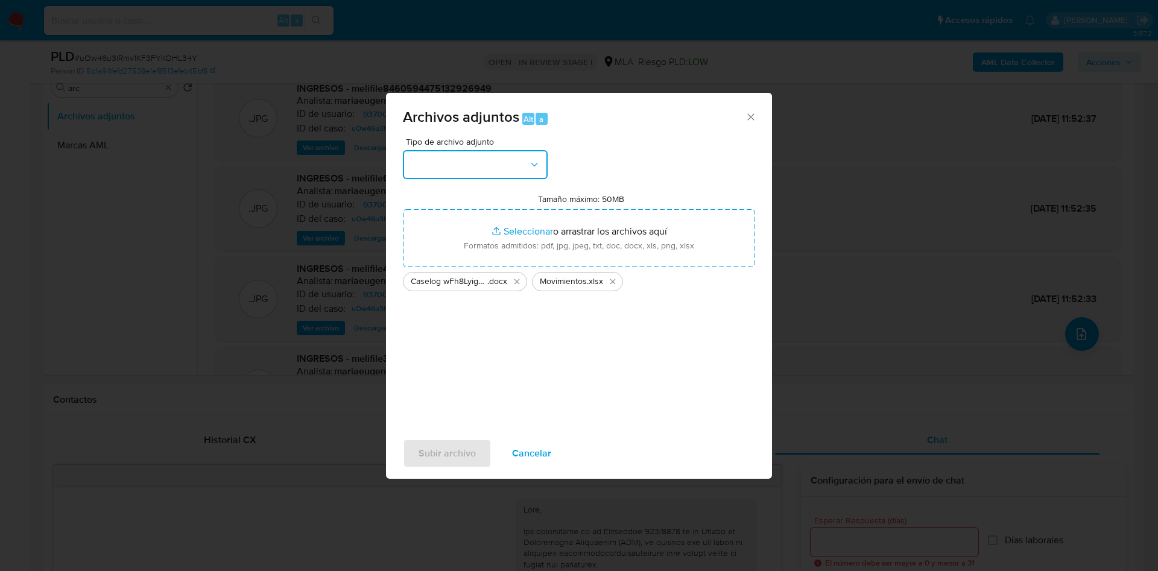
click at [435, 160] on button "button" at bounding box center [475, 164] width 145 height 29
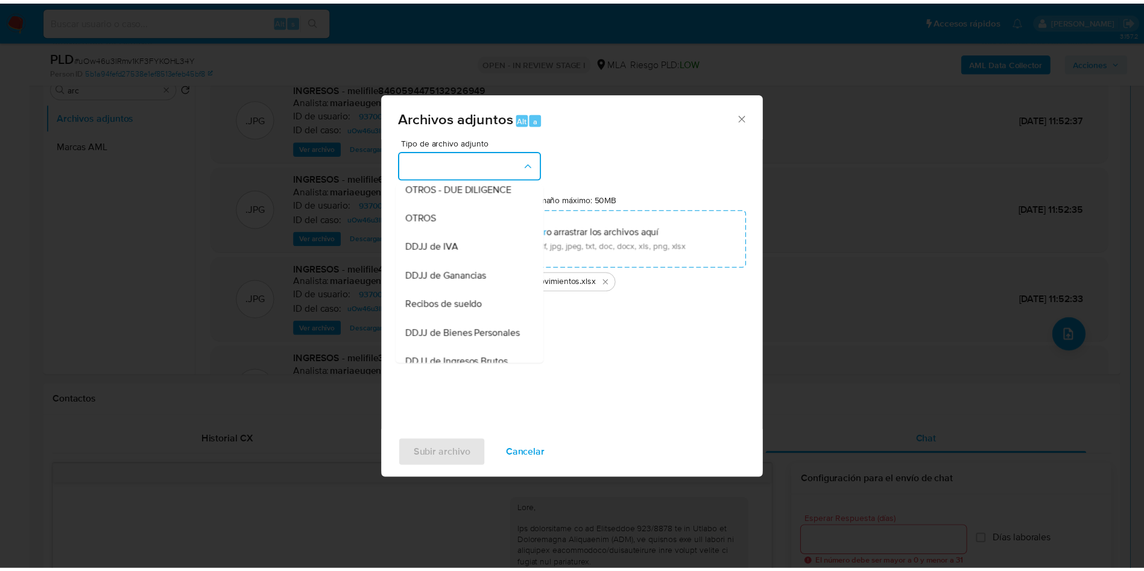
scroll to position [183, 0]
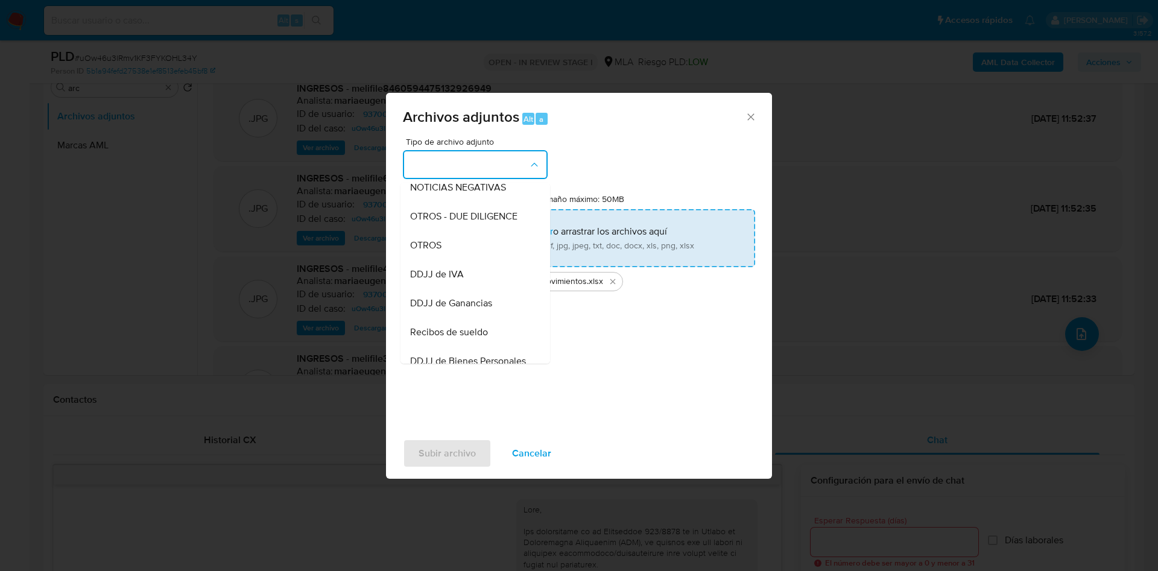
click at [447, 258] on div "OTROS" at bounding box center [471, 245] width 123 height 29
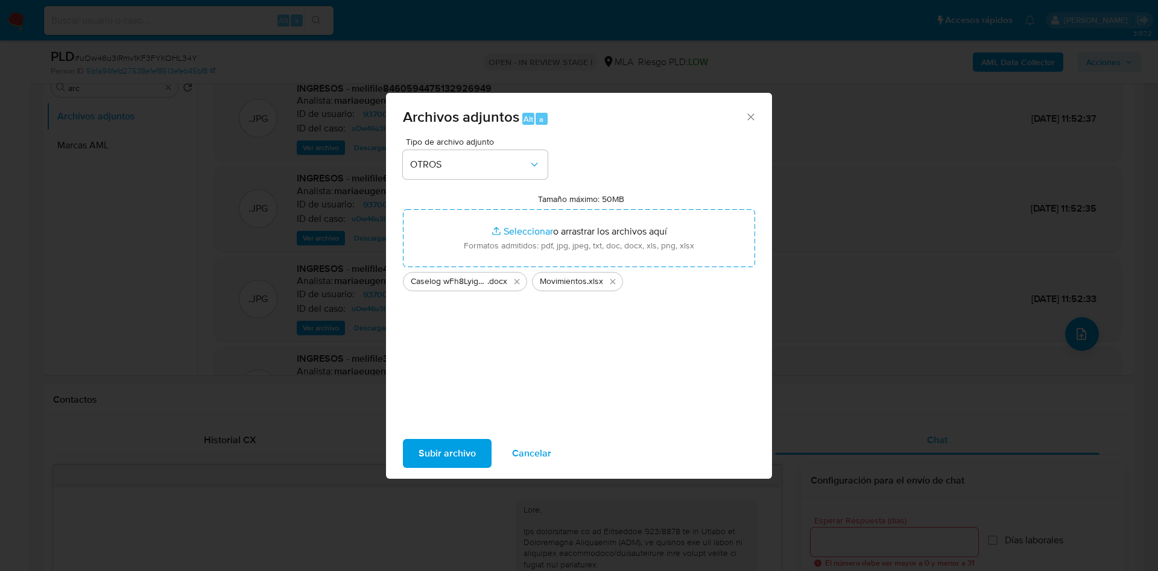
click at [451, 446] on span "Subir archivo" at bounding box center [447, 453] width 57 height 27
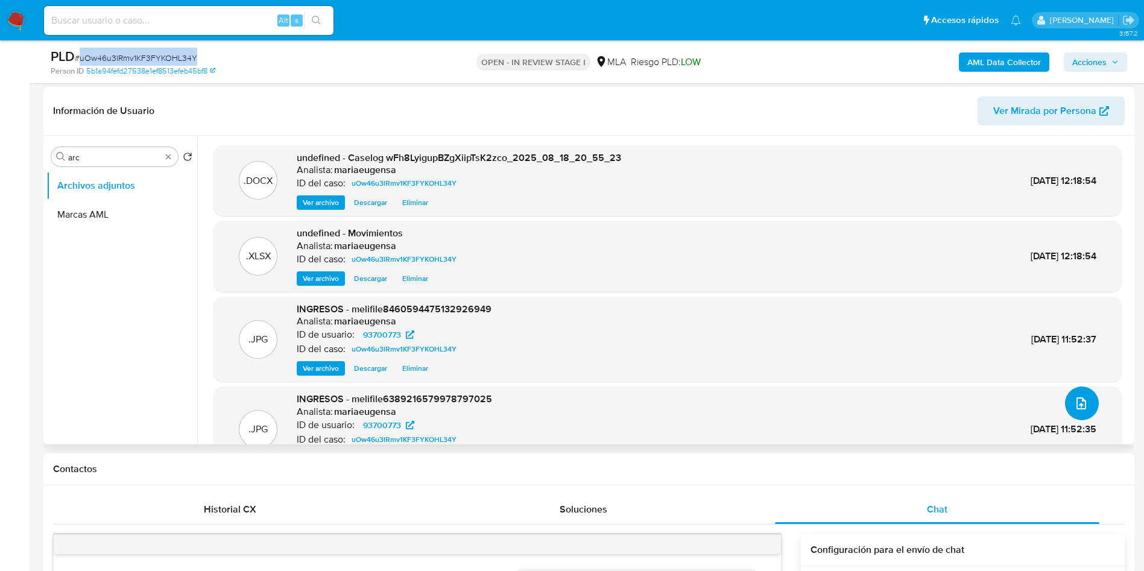
scroll to position [0, 0]
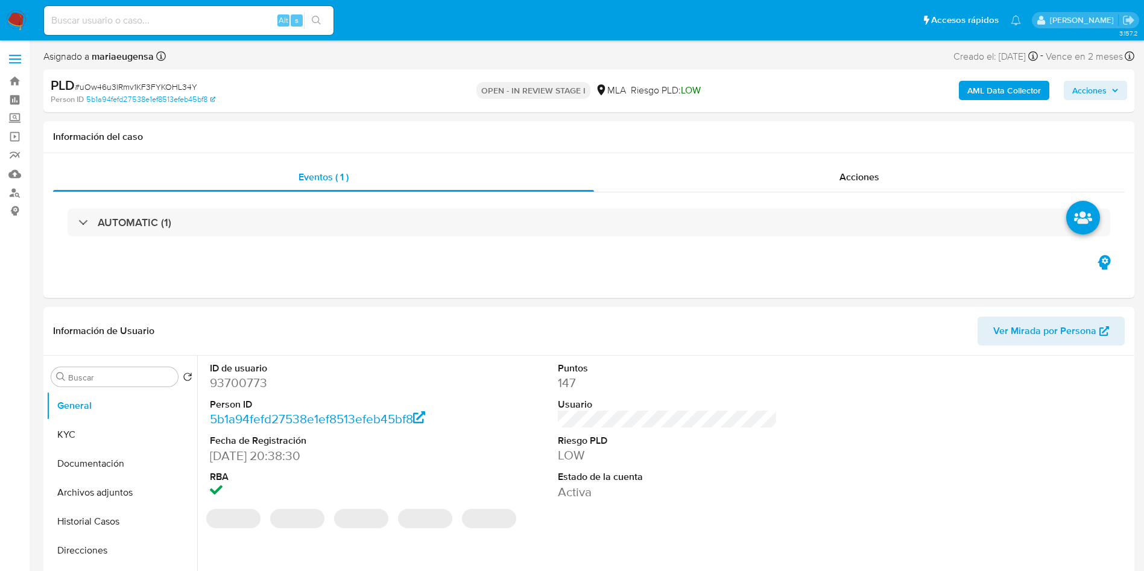
select select "10"
click at [135, 373] on input "Buscar" at bounding box center [120, 377] width 105 height 11
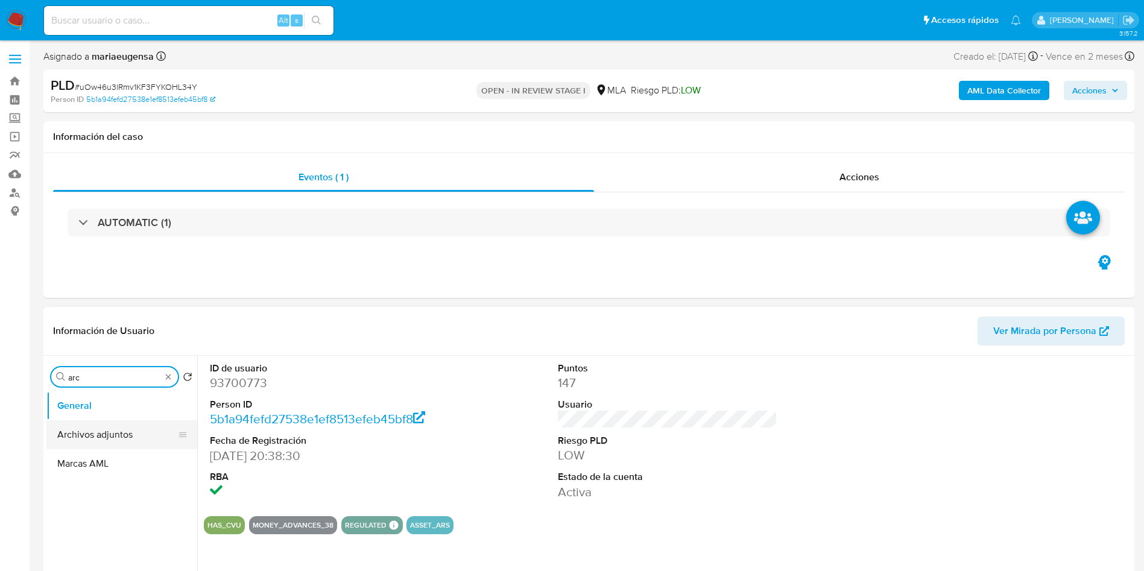
type input "arc"
drag, startPoint x: 129, startPoint y: 436, endPoint x: 906, endPoint y: 179, distance: 818.5
click at [131, 435] on button "Archivos adjuntos" at bounding box center [121, 434] width 151 height 29
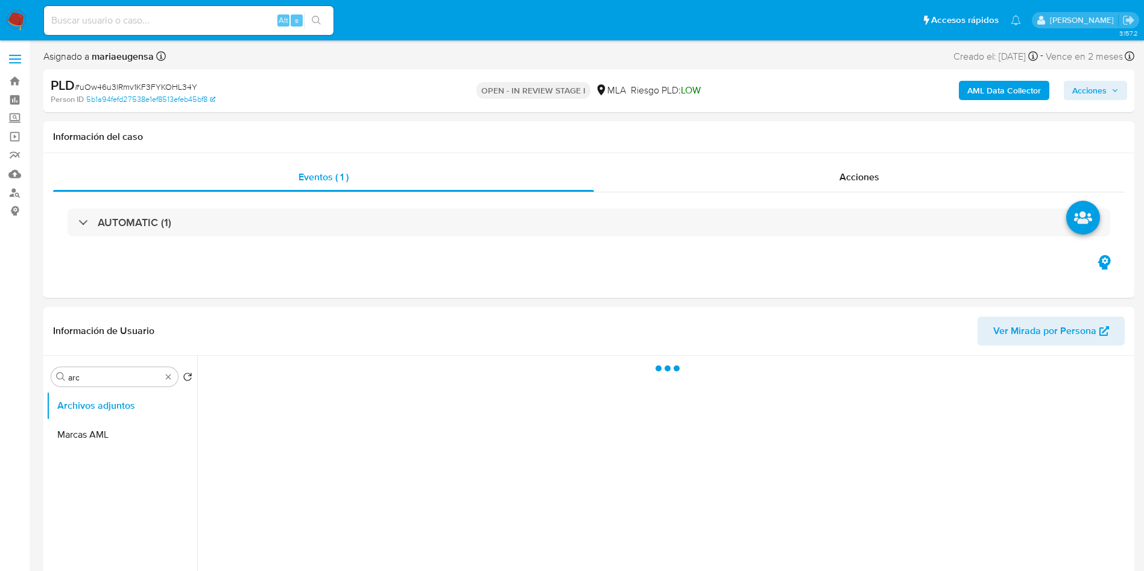
drag, startPoint x: 1115, startPoint y: 92, endPoint x: 1098, endPoint y: 98, distance: 17.9
click at [1107, 95] on span "Acciones" at bounding box center [1096, 90] width 46 height 17
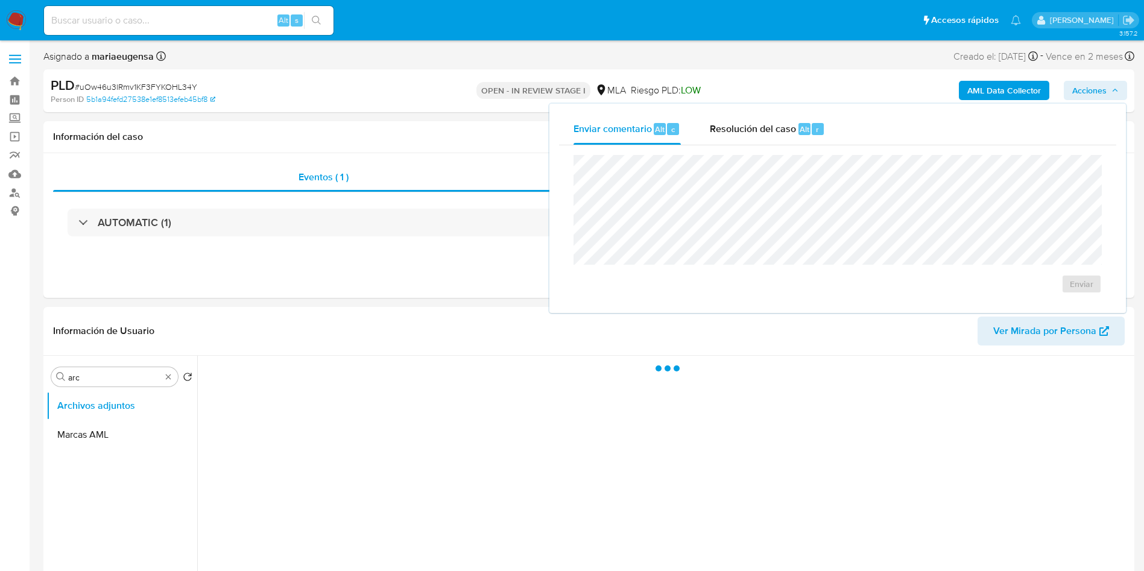
drag, startPoint x: 766, startPoint y: 122, endPoint x: 768, endPoint y: 150, distance: 27.2
click at [766, 122] on span "Resolución del caso" at bounding box center [753, 129] width 86 height 14
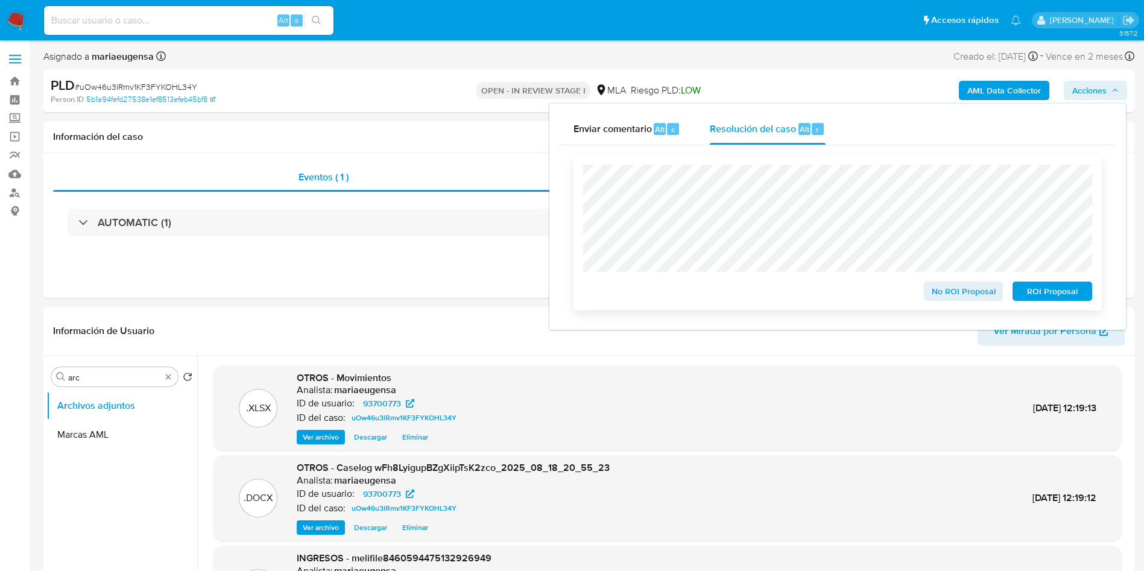
click at [585, 165] on div at bounding box center [837, 218] width 509 height 107
drag, startPoint x: 942, startPoint y: 287, endPoint x: 929, endPoint y: 492, distance: 205.5
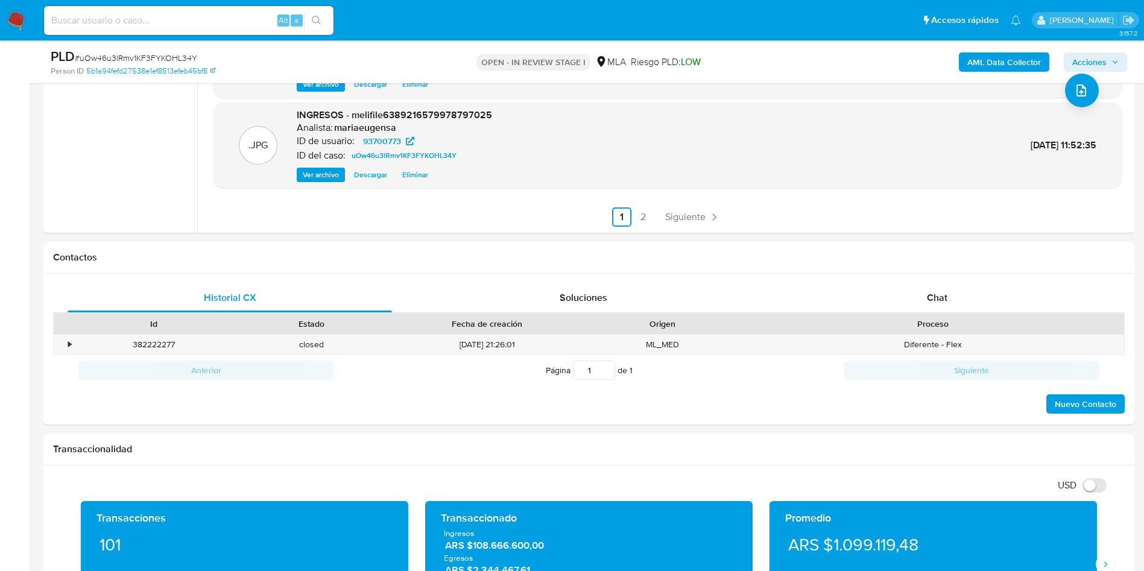
scroll to position [543, 0]
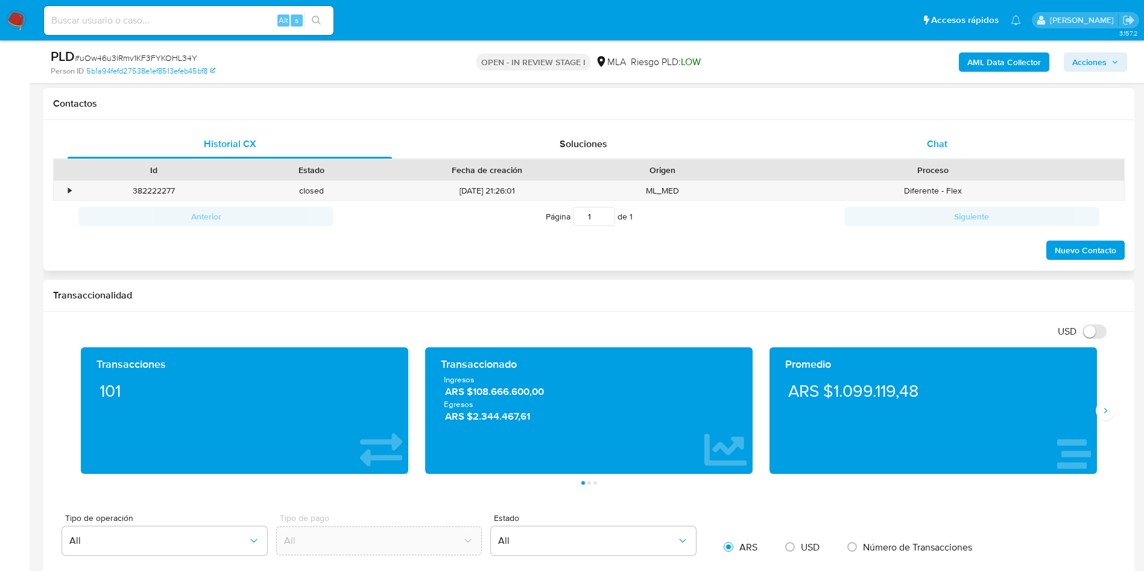
click at [932, 136] on div "Chat" at bounding box center [937, 144] width 325 height 29
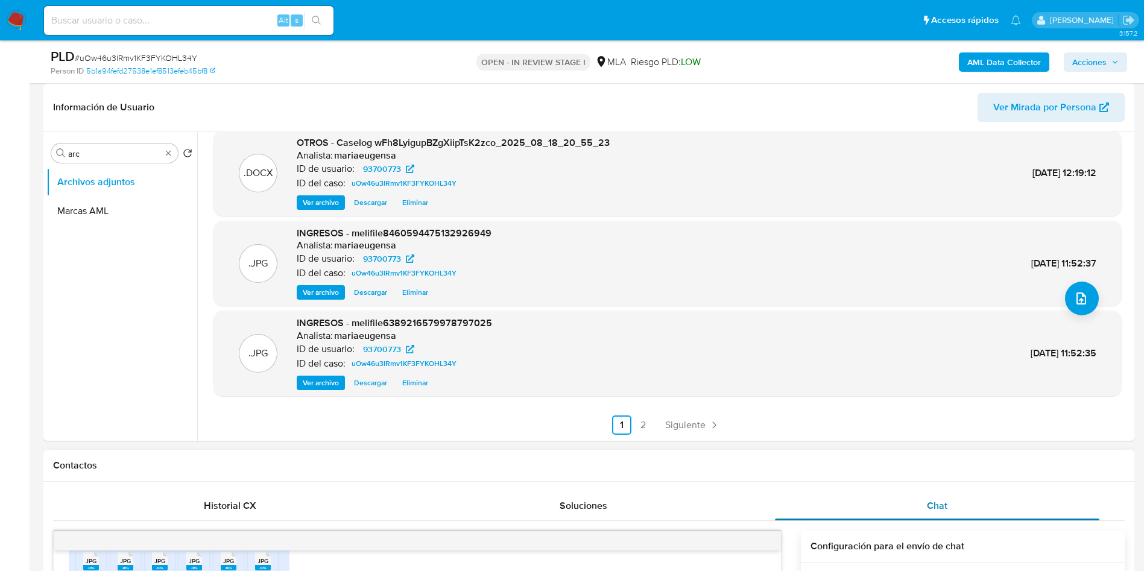
scroll to position [0, 0]
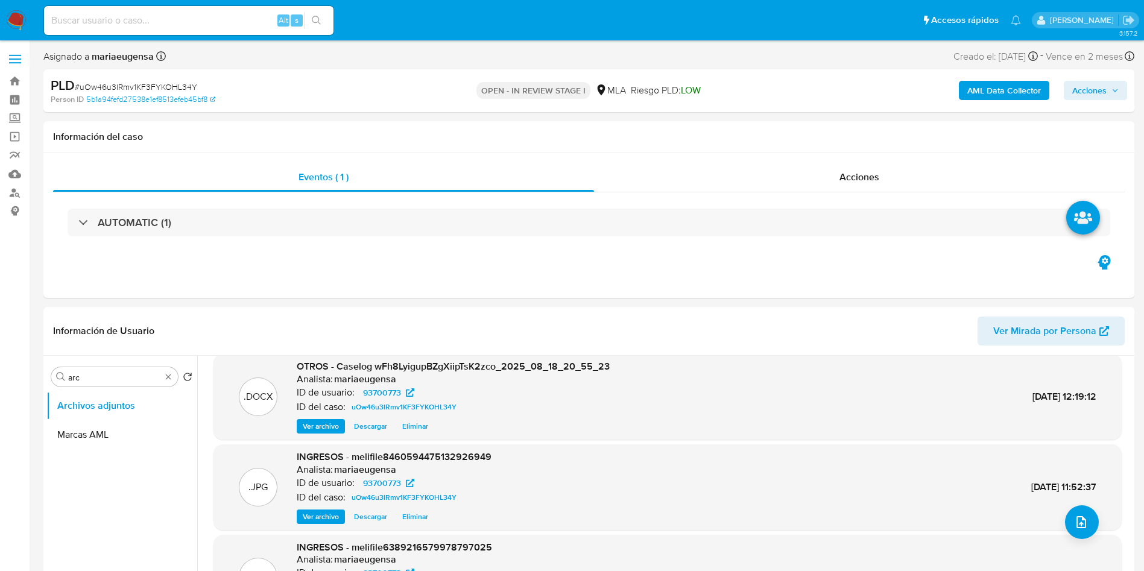
click at [1089, 82] on span "Acciones" at bounding box center [1090, 90] width 34 height 19
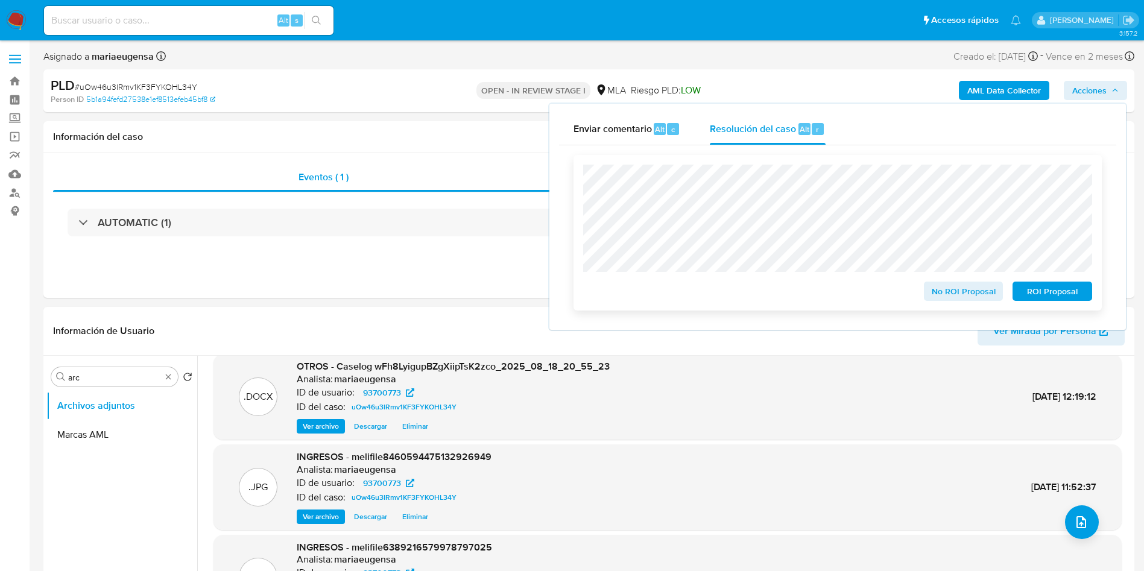
click at [948, 300] on span "No ROI Proposal" at bounding box center [964, 291] width 63 height 17
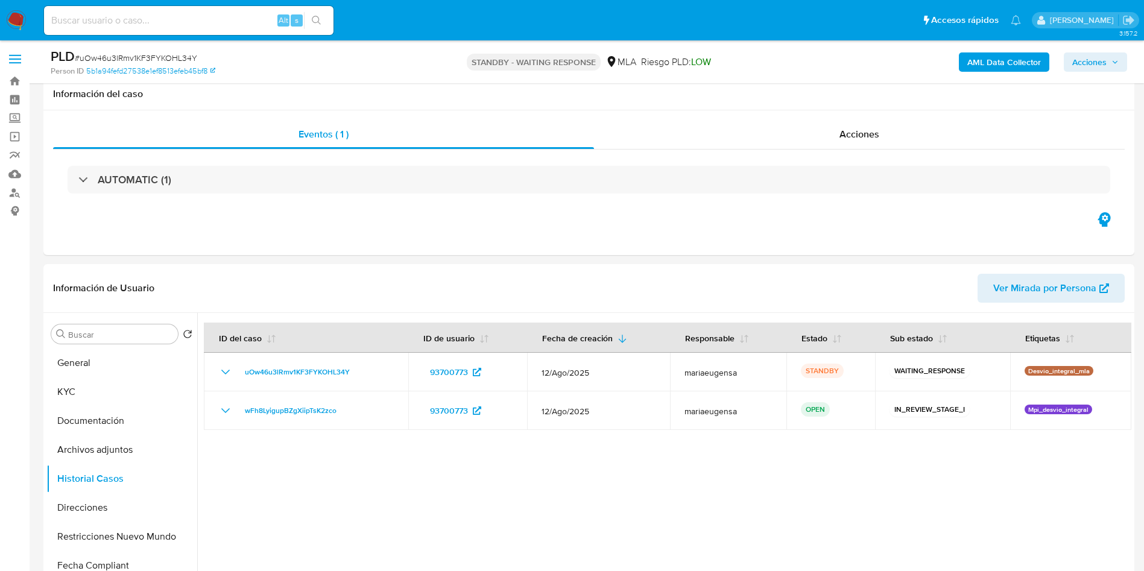
select select "10"
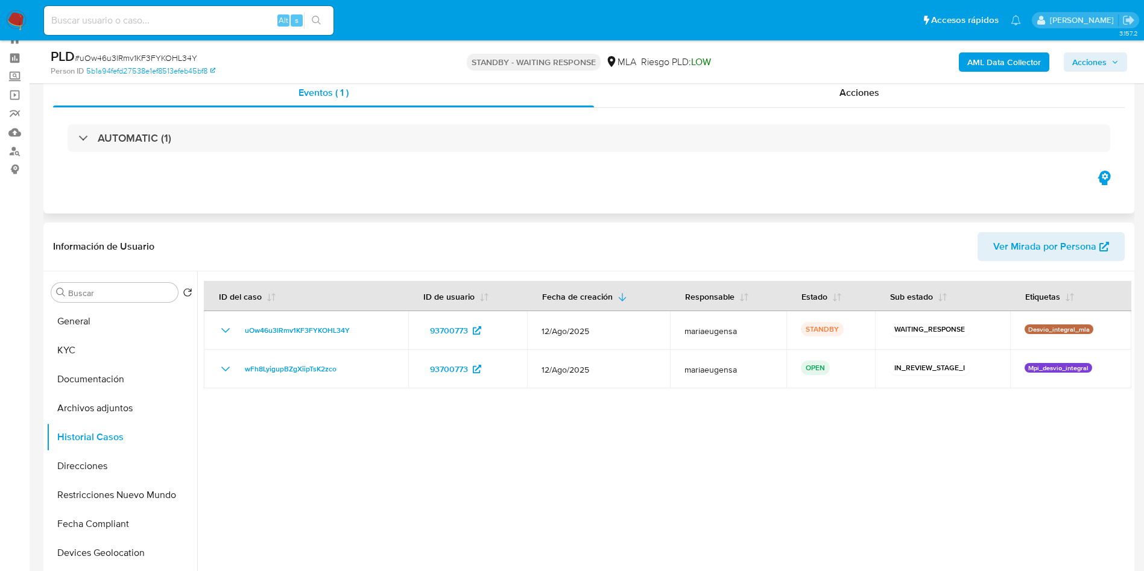
scroll to position [773, 0]
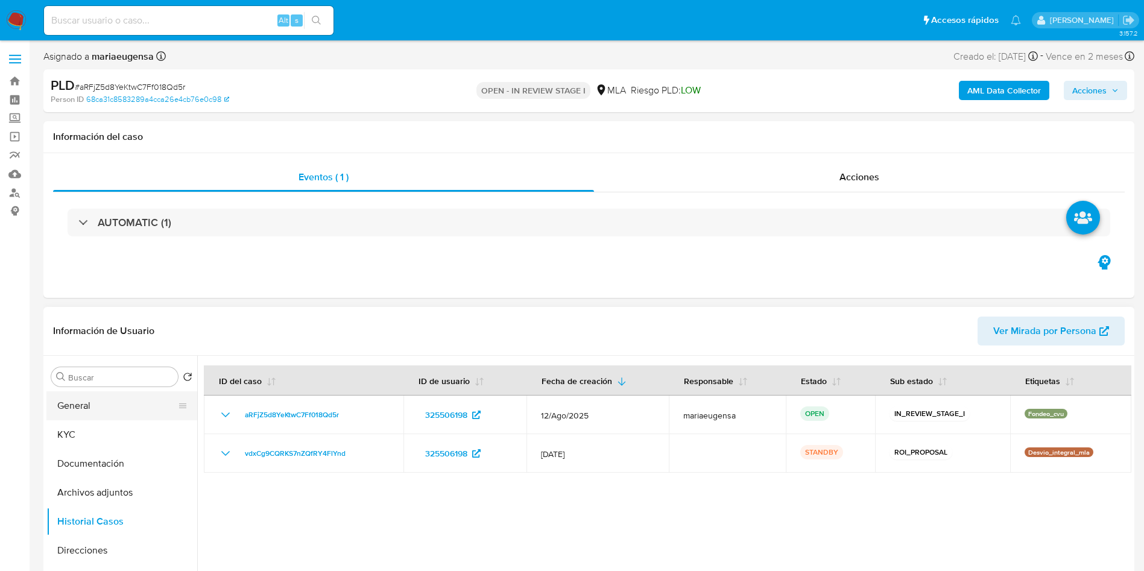
click at [127, 397] on button "General" at bounding box center [116, 405] width 141 height 29
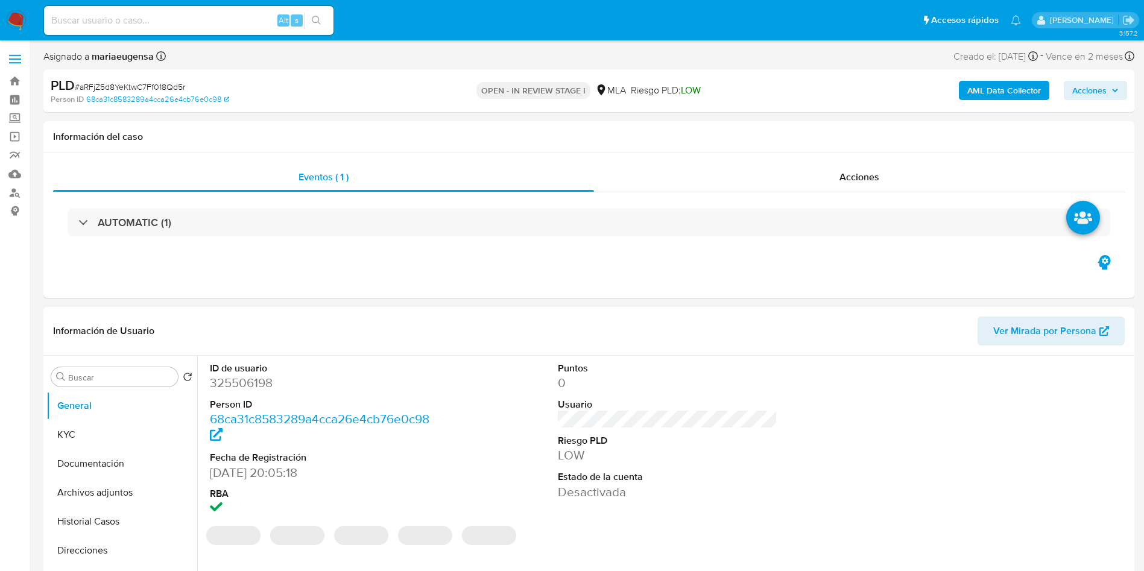
click at [255, 380] on dd "325506198" at bounding box center [320, 383] width 220 height 17
copy dd "325506198"
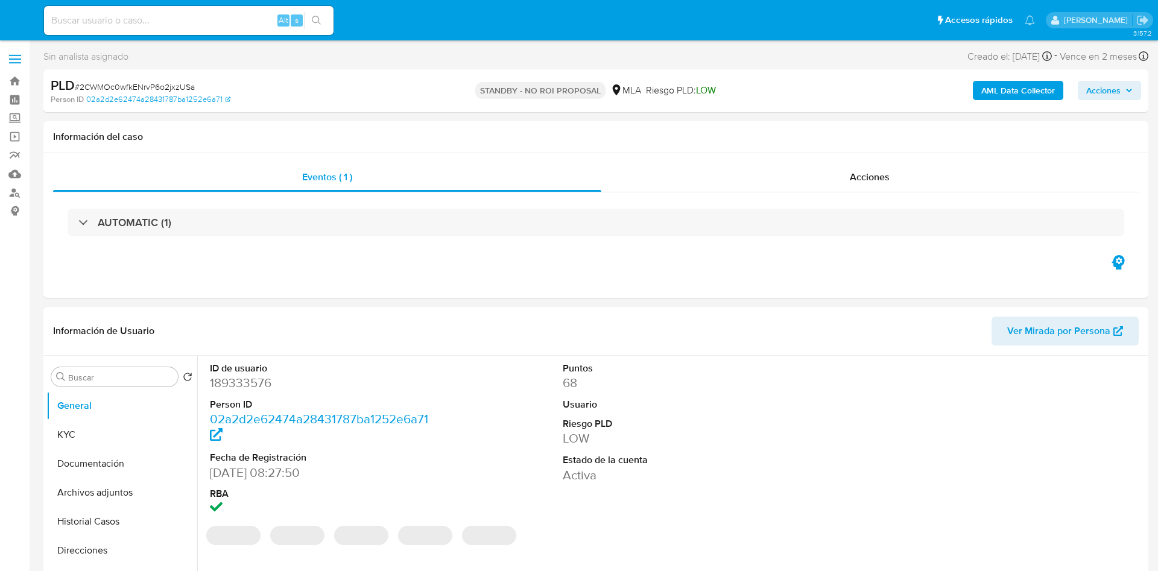
select select "10"
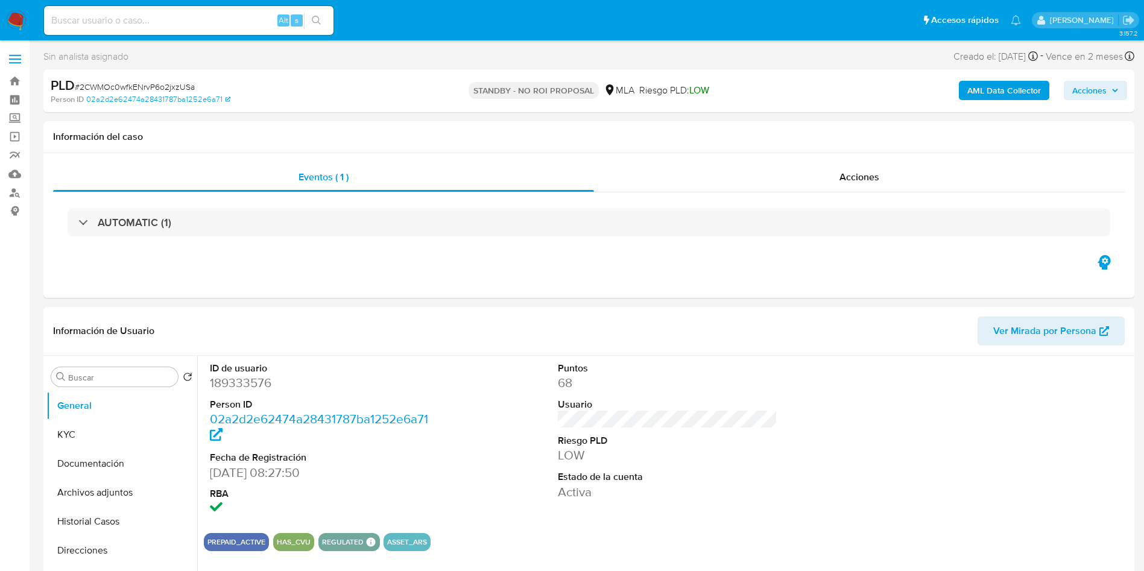
click at [190, 17] on input at bounding box center [189, 21] width 290 height 16
paste input "aRFjZ5d8YeKtwC7Ff018Qd5r"
type input "aRFjZ5d8YeKtwC7Ff018Qd5r"
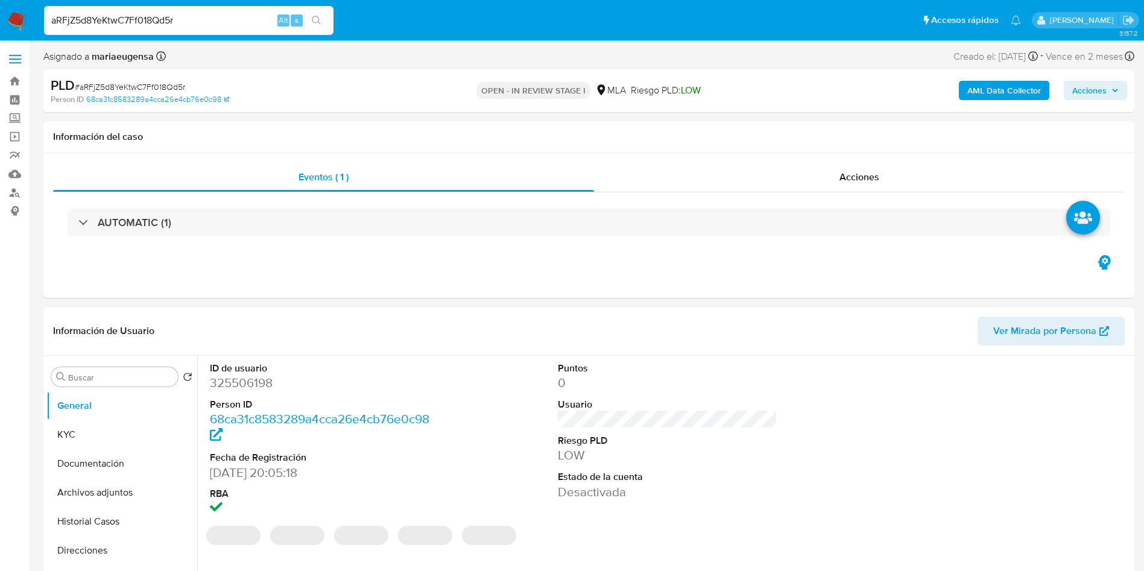
select select "10"
click at [248, 380] on dd "325506198" at bounding box center [320, 383] width 220 height 17
copy dd "325506198"
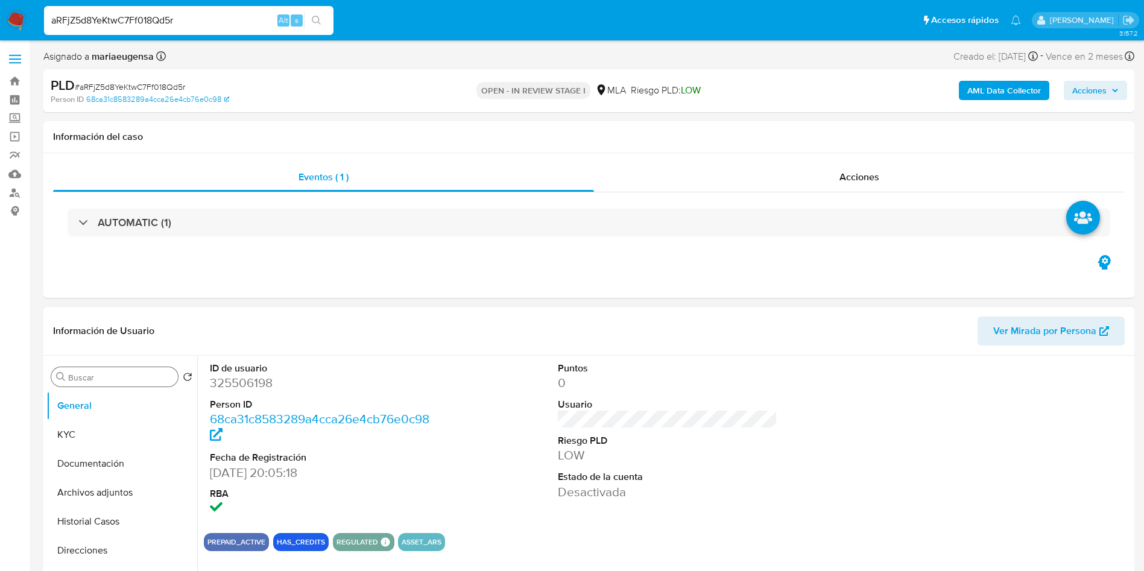
drag, startPoint x: 131, startPoint y: 383, endPoint x: 130, endPoint y: 376, distance: 7.3
click at [130, 381] on div "Buscar" at bounding box center [114, 376] width 127 height 19
click at [130, 375] on input "Buscar" at bounding box center [120, 377] width 105 height 11
click at [141, 81] on span "# aRFjZ5d8YeKtwC7Ff018Qd5r" at bounding box center [130, 87] width 110 height 12
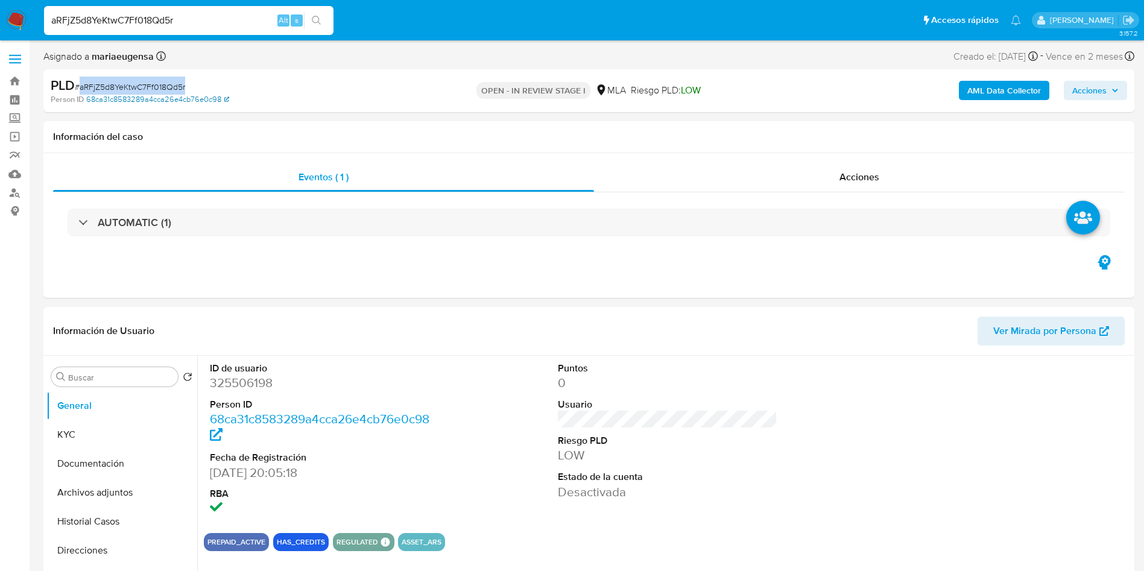
copy span "aRFjZ5d8YeKtwC7Ff018Qd5r"
click at [124, 507] on button "Historial Casos" at bounding box center [116, 521] width 141 height 29
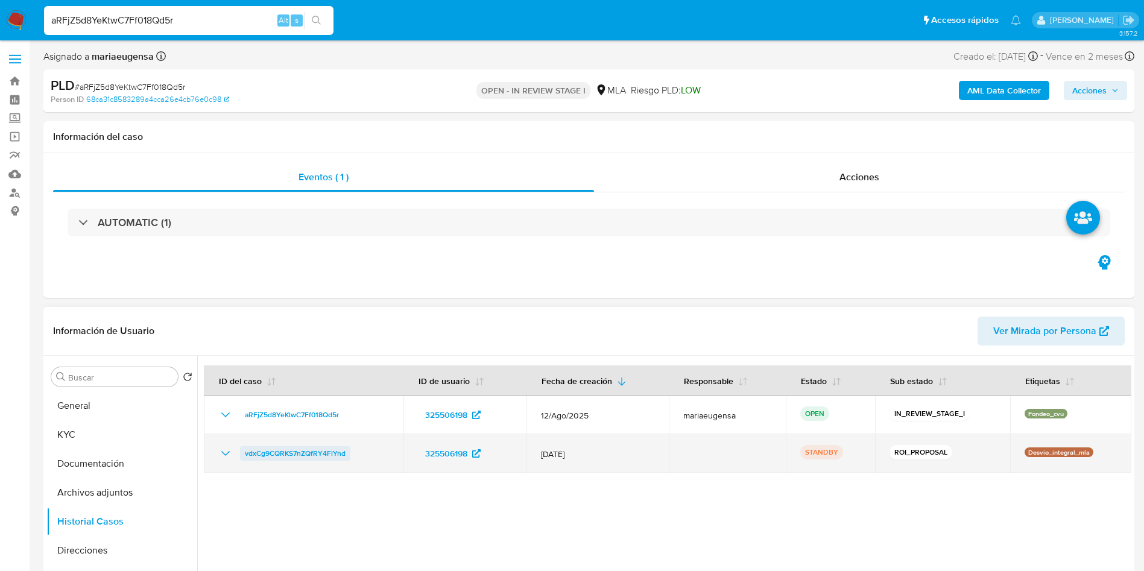
drag, startPoint x: 364, startPoint y: 453, endPoint x: 243, endPoint y: 456, distance: 120.7
click at [243, 456] on div "vdxCg9CQRKS7nZQfRY4FlYnd" at bounding box center [303, 453] width 171 height 14
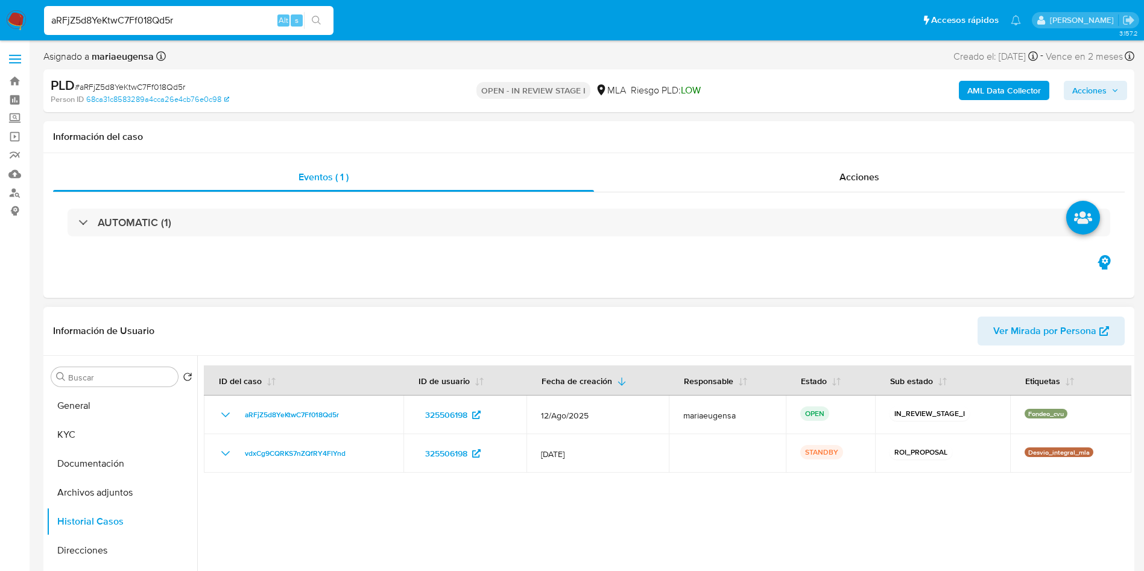
click at [266, 489] on div at bounding box center [664, 510] width 934 height 309
click at [442, 515] on div at bounding box center [664, 510] width 934 height 309
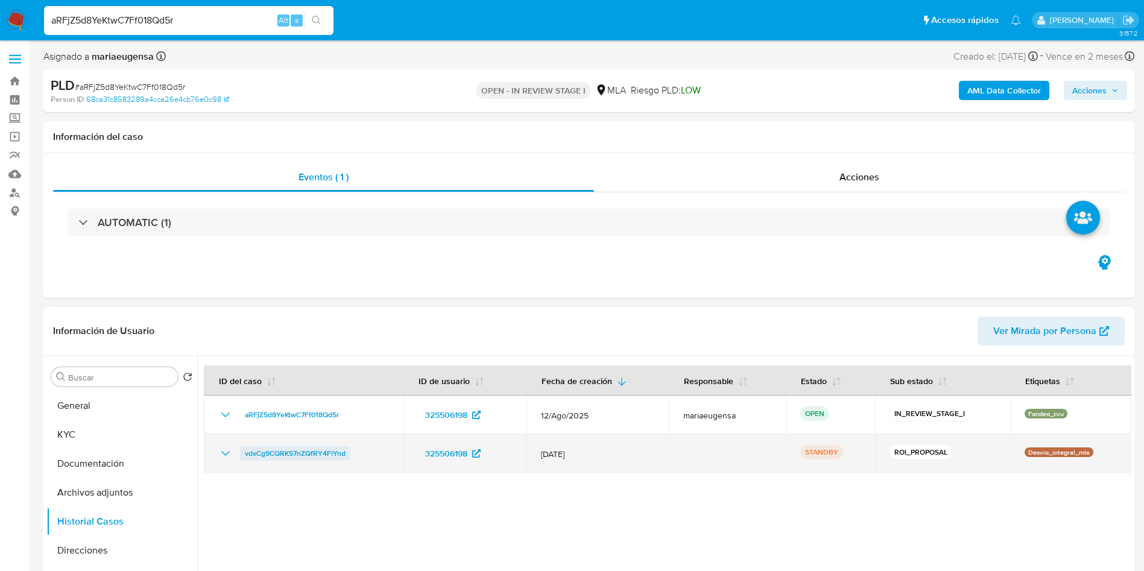
click at [287, 453] on span "vdxCg9CQRKS7nZQfRY4FlYnd" at bounding box center [295, 453] width 101 height 14
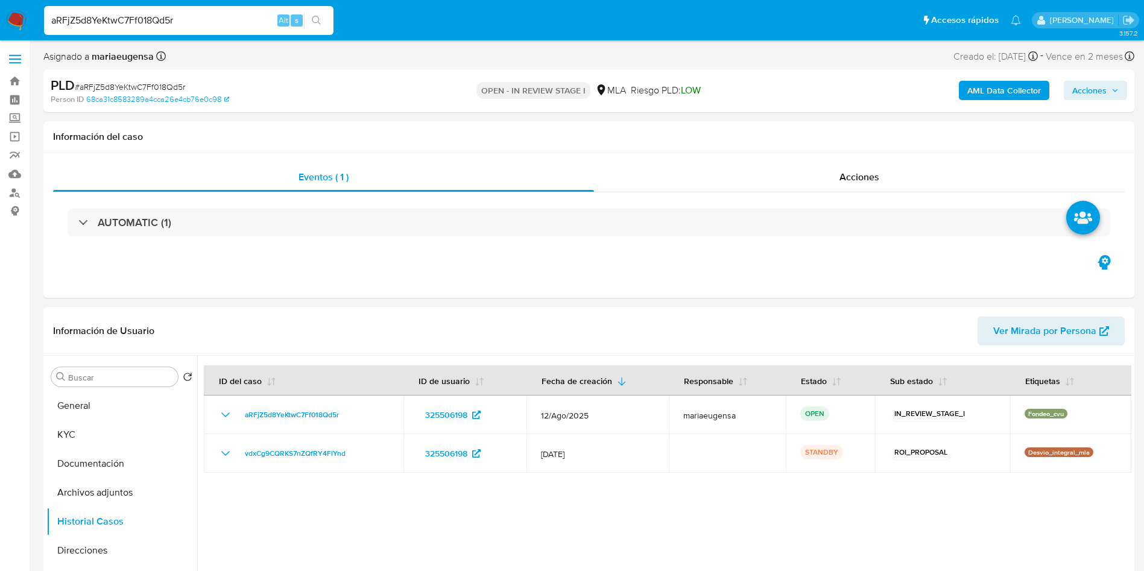
click at [975, 89] on b "AML Data Collector" at bounding box center [1005, 90] width 74 height 19
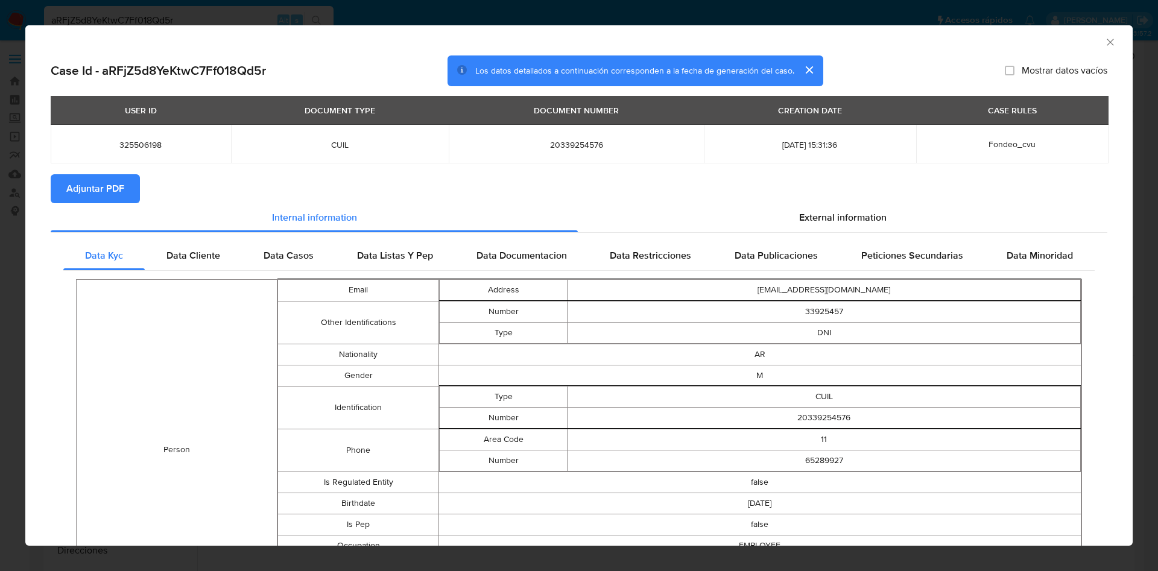
click at [101, 182] on span "Adjuntar PDF" at bounding box center [95, 189] width 58 height 27
click at [93, 189] on span "Adjuntar PDF" at bounding box center [95, 189] width 58 height 27
click at [204, 69] on h2 "Case Id - aRFjZ5d8YeKtwC7Ff018Qd5r" at bounding box center [158, 71] width 215 height 16
copy h2 "aRFjZ5d8YeKtwC7Ff018Qd5r"
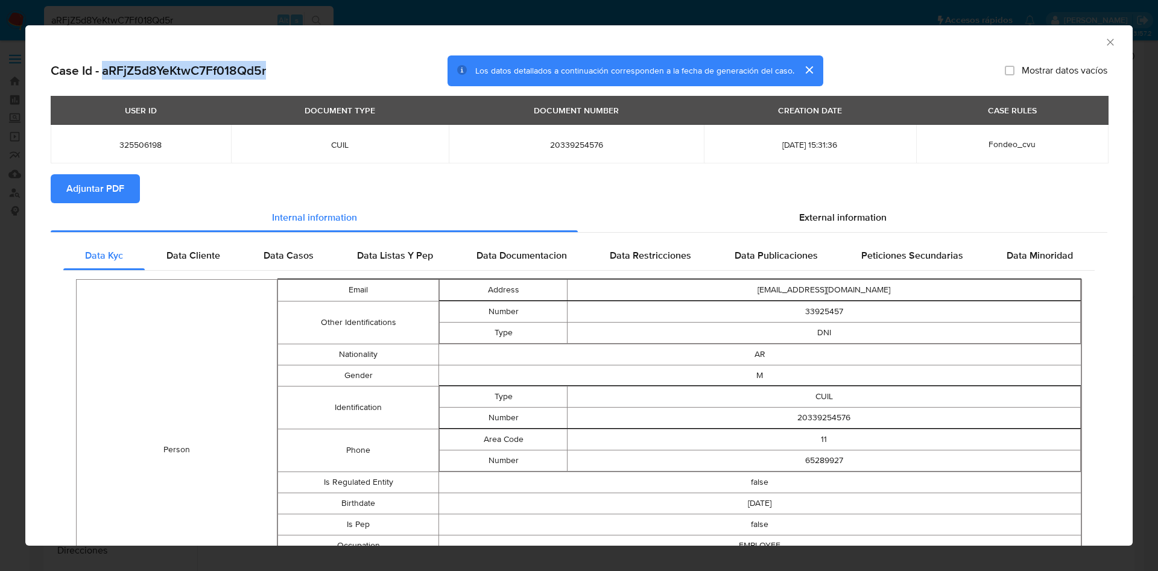
drag, startPoint x: 1094, startPoint y: 37, endPoint x: 1048, endPoint y: 65, distance: 54.4
click at [1104, 37] on icon "Cerrar ventana" at bounding box center [1110, 42] width 12 height 12
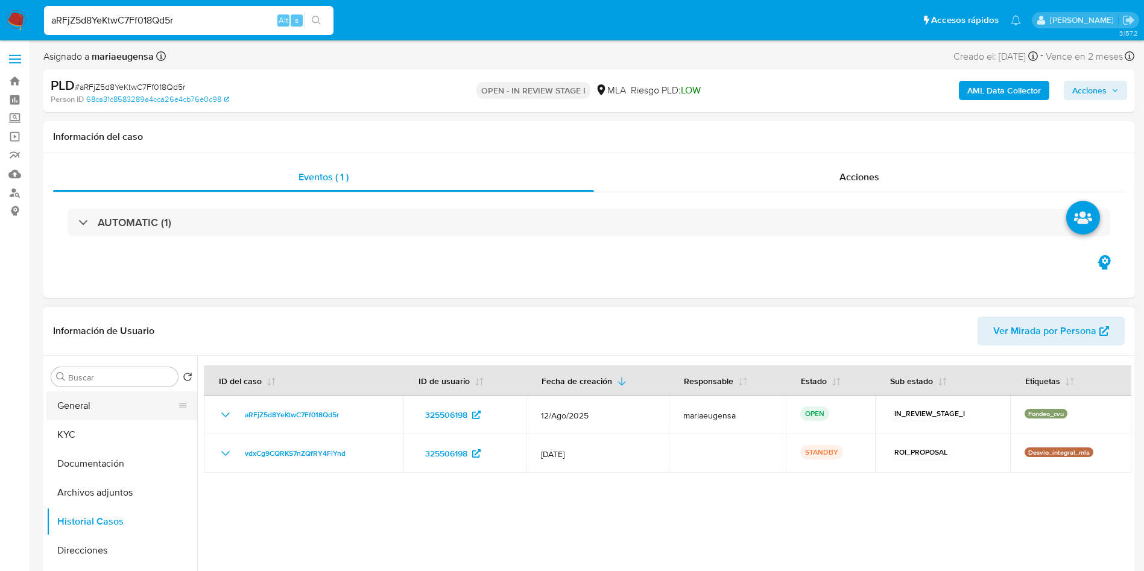
drag, startPoint x: 124, startPoint y: 399, endPoint x: 187, endPoint y: 395, distance: 62.8
click at [125, 399] on button "General" at bounding box center [116, 405] width 141 height 29
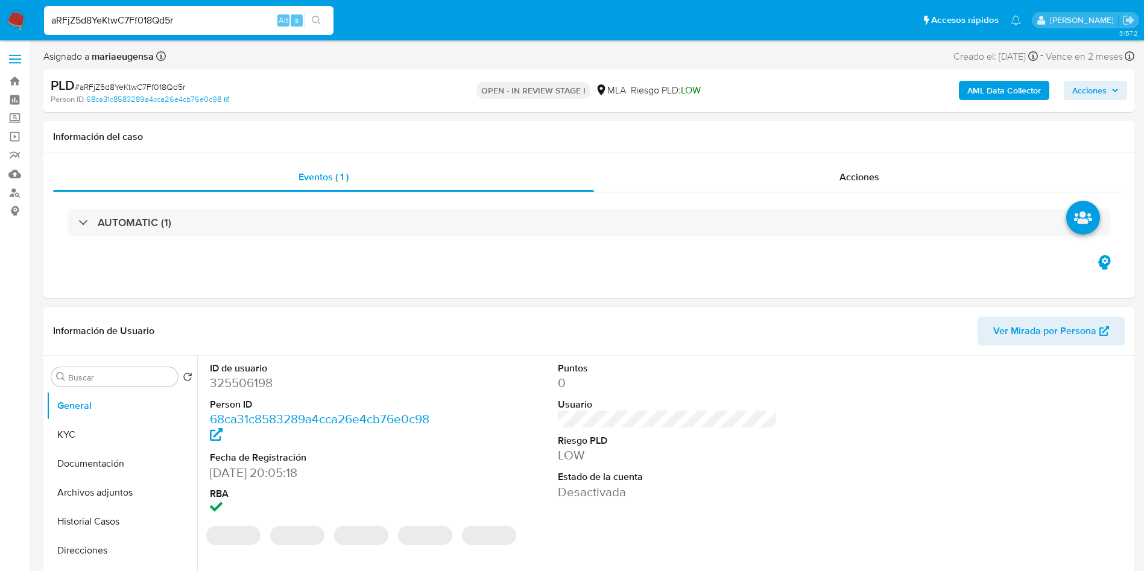
click at [224, 379] on dd "325506198" at bounding box center [320, 383] width 220 height 17
copy dd "325506198"
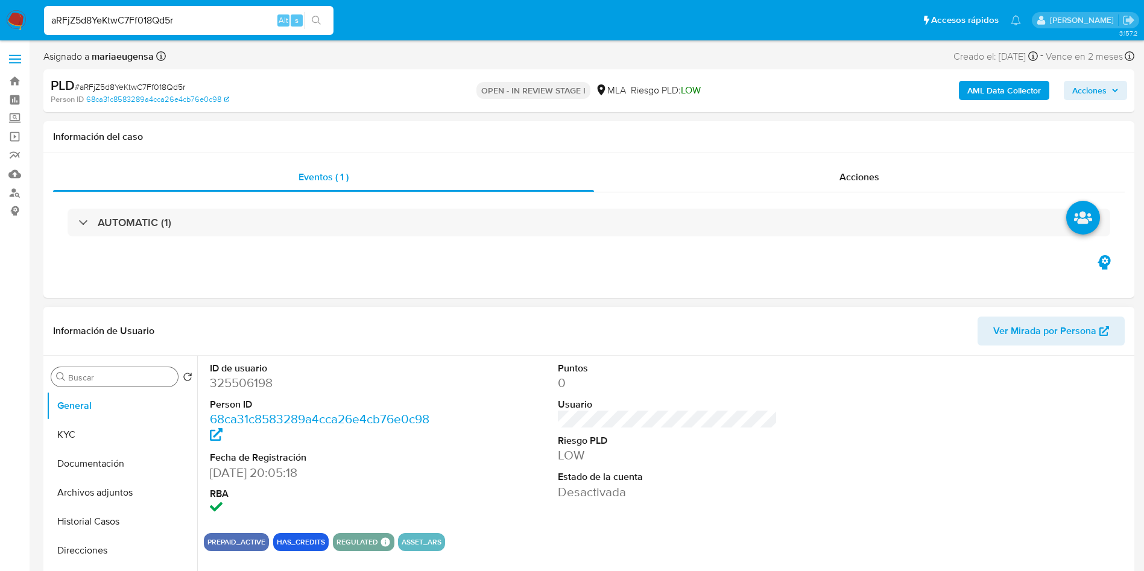
click at [144, 381] on input "Buscar" at bounding box center [120, 377] width 105 height 11
click at [122, 495] on button "Archivos adjuntos" at bounding box center [116, 492] width 141 height 29
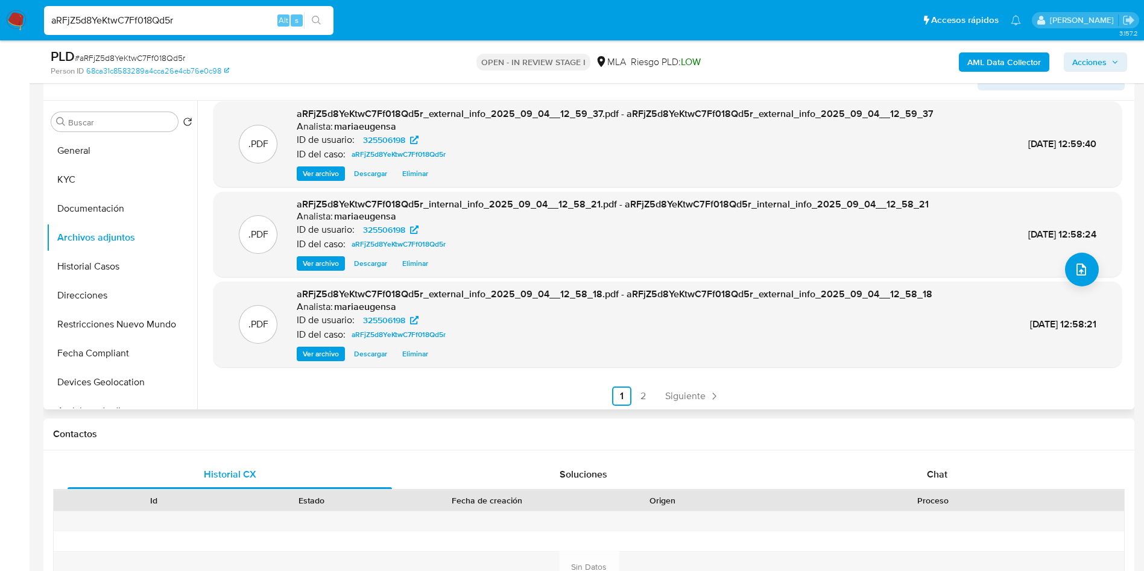
scroll to position [101, 0]
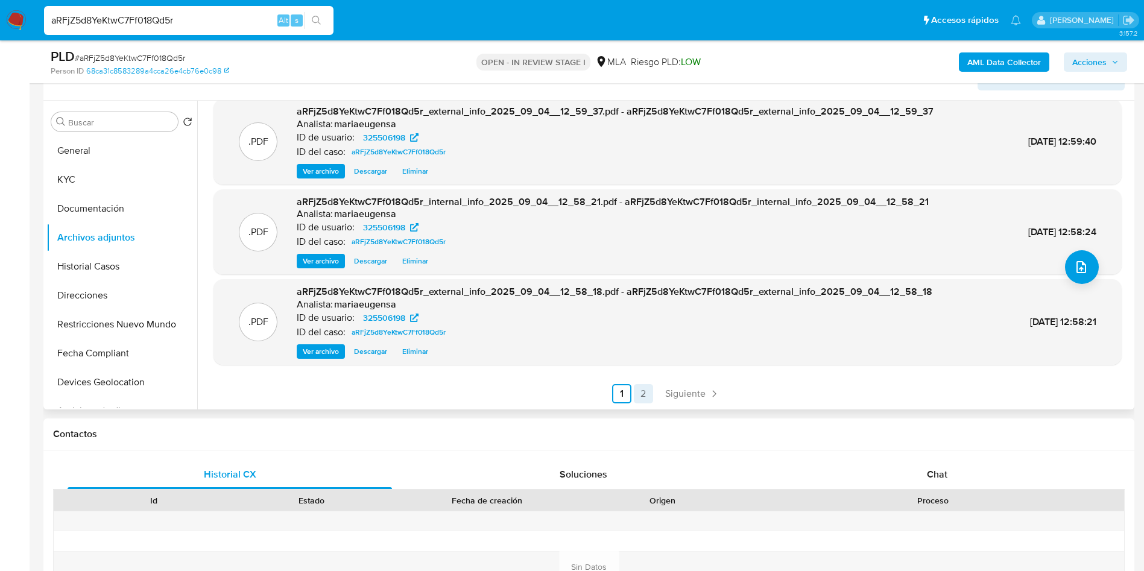
click at [642, 403] on div ".PDF aRFjZ5d8YeKtwC7Ff018Qd5r_internal_info_2025_09_04__12_59_40.pdf - aRFjZ5d8…" at bounding box center [664, 255] width 934 height 309
click at [640, 400] on link "2" at bounding box center [643, 393] width 19 height 19
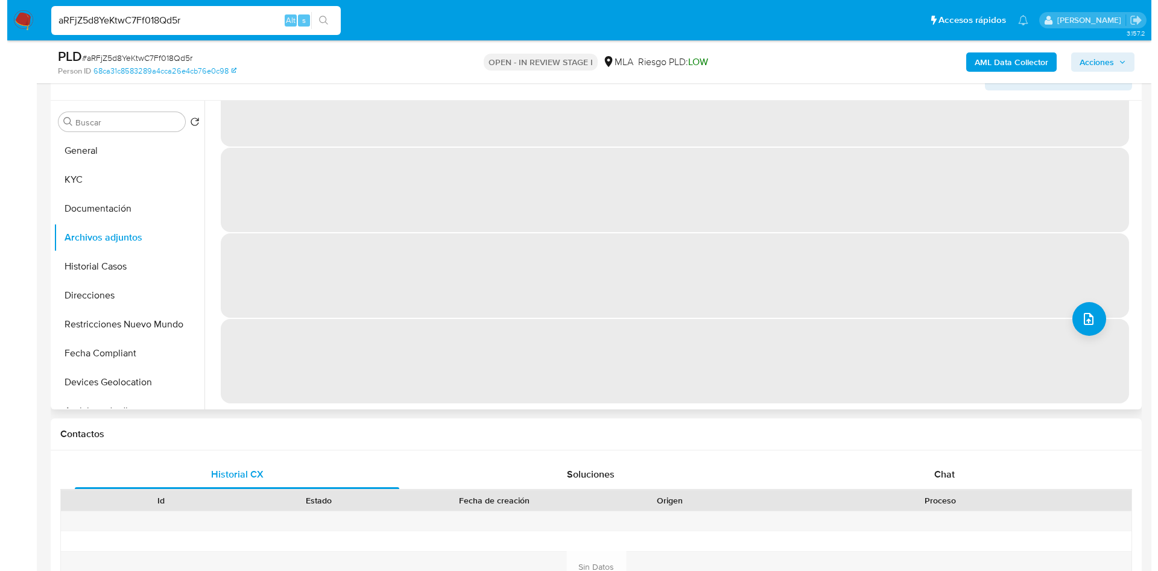
scroll to position [0, 0]
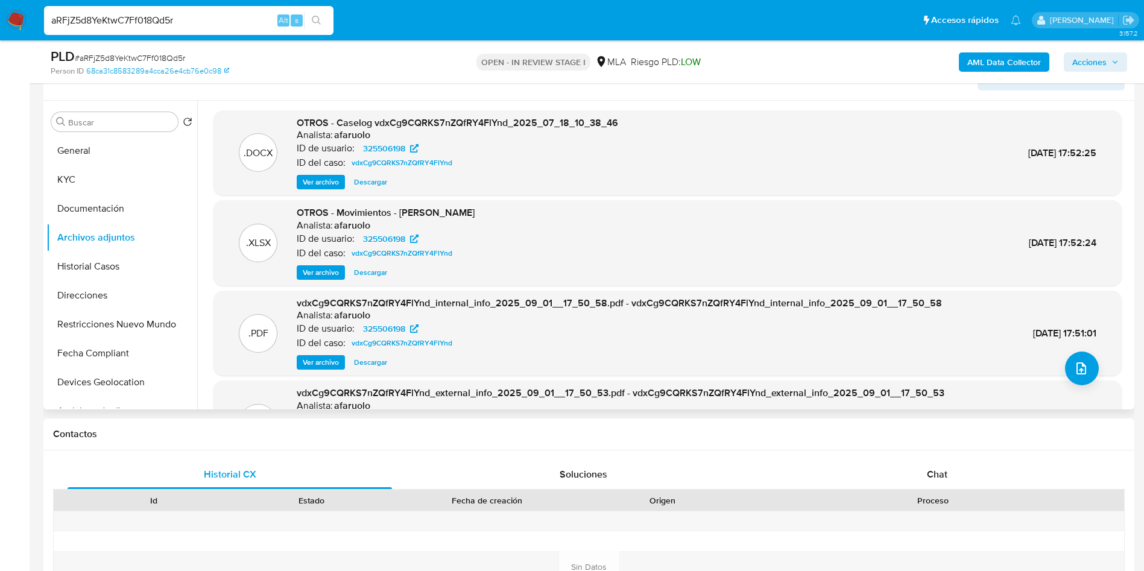
click at [324, 180] on span "Ver archivo" at bounding box center [321, 182] width 36 height 12
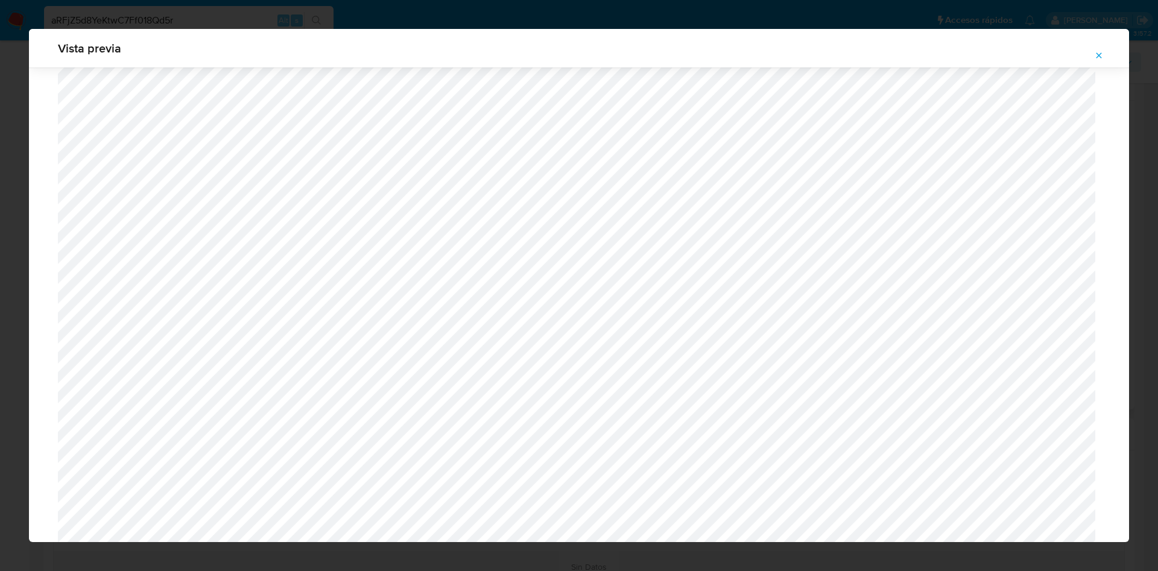
scroll to position [519, 0]
click at [1095, 54] on icon "Attachment preview" at bounding box center [1099, 56] width 10 height 10
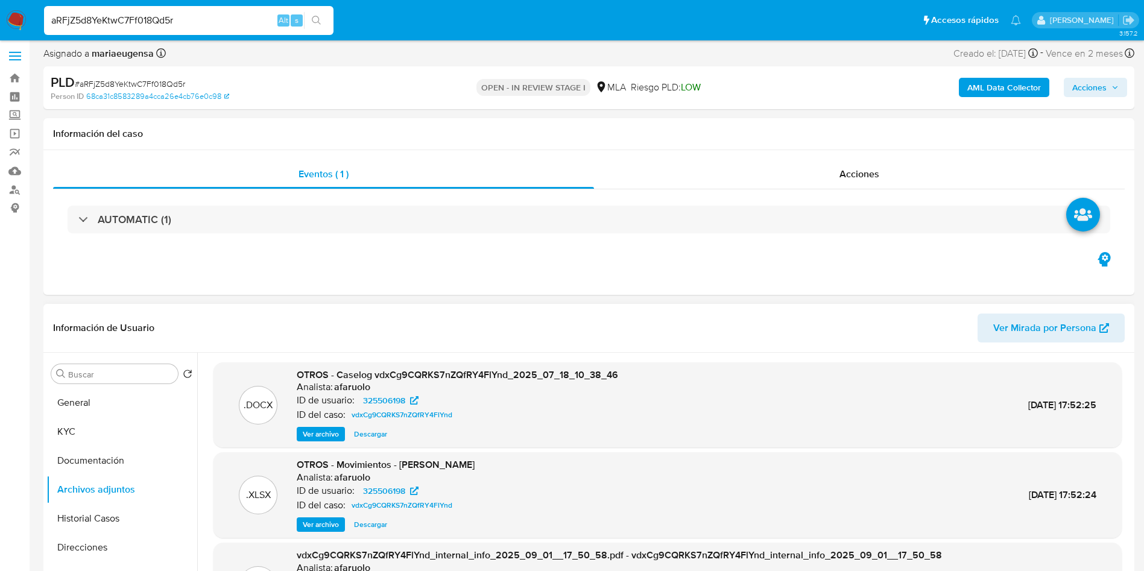
scroll to position [0, 0]
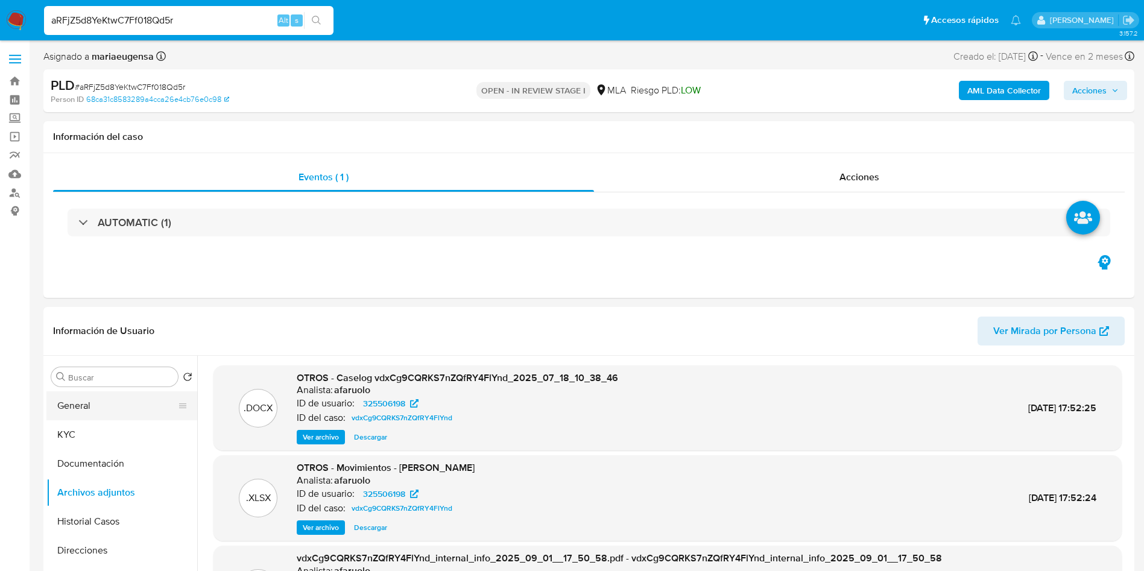
click at [120, 406] on button "General" at bounding box center [116, 405] width 141 height 29
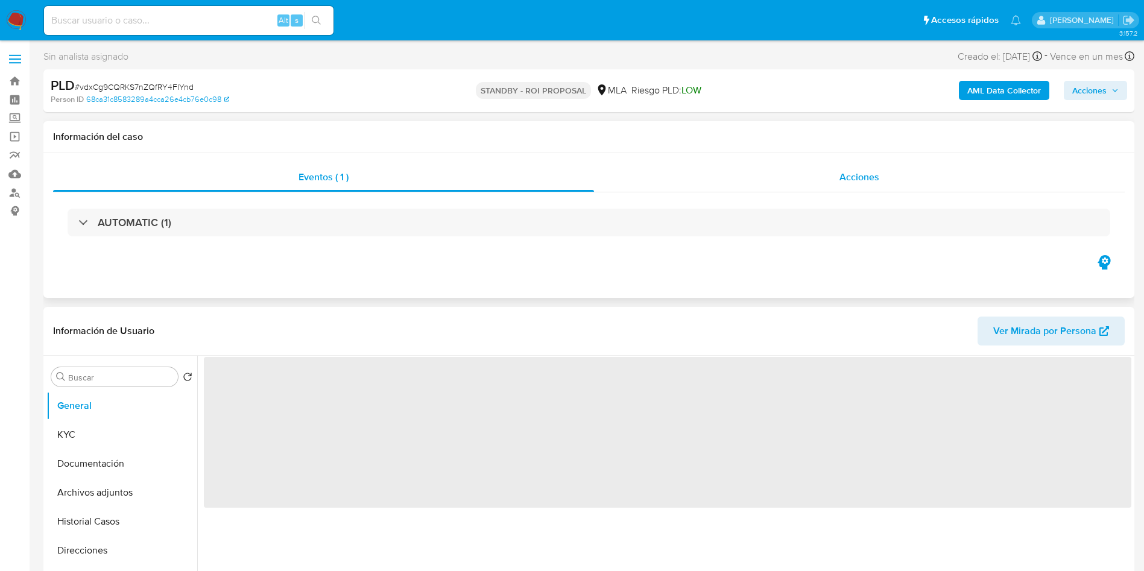
click at [730, 180] on div "Acciones" at bounding box center [859, 177] width 531 height 29
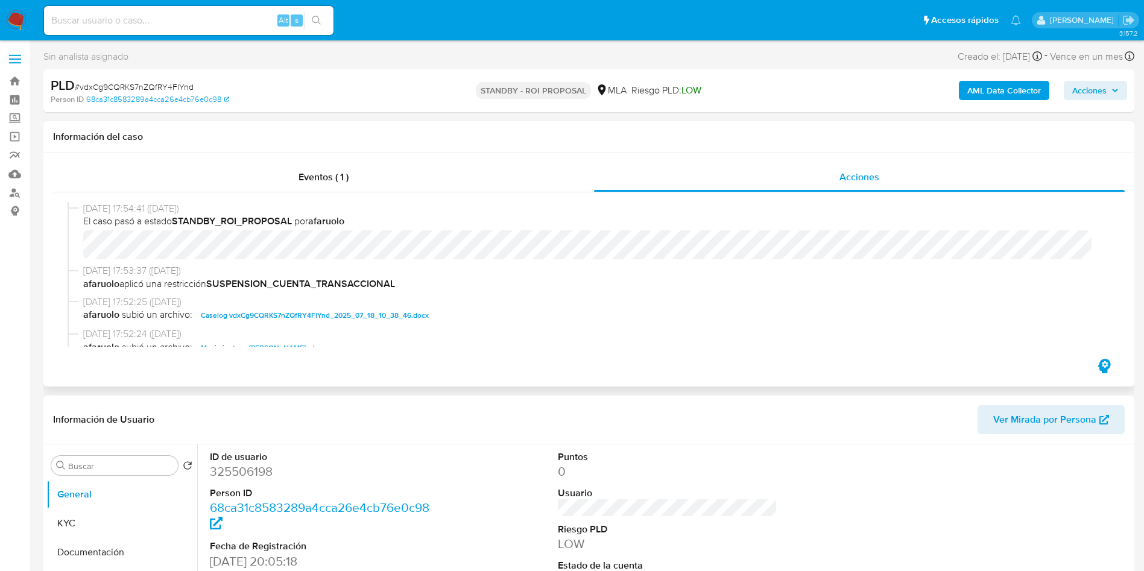
select select "10"
click at [117, 519] on button "KYC" at bounding box center [116, 523] width 141 height 29
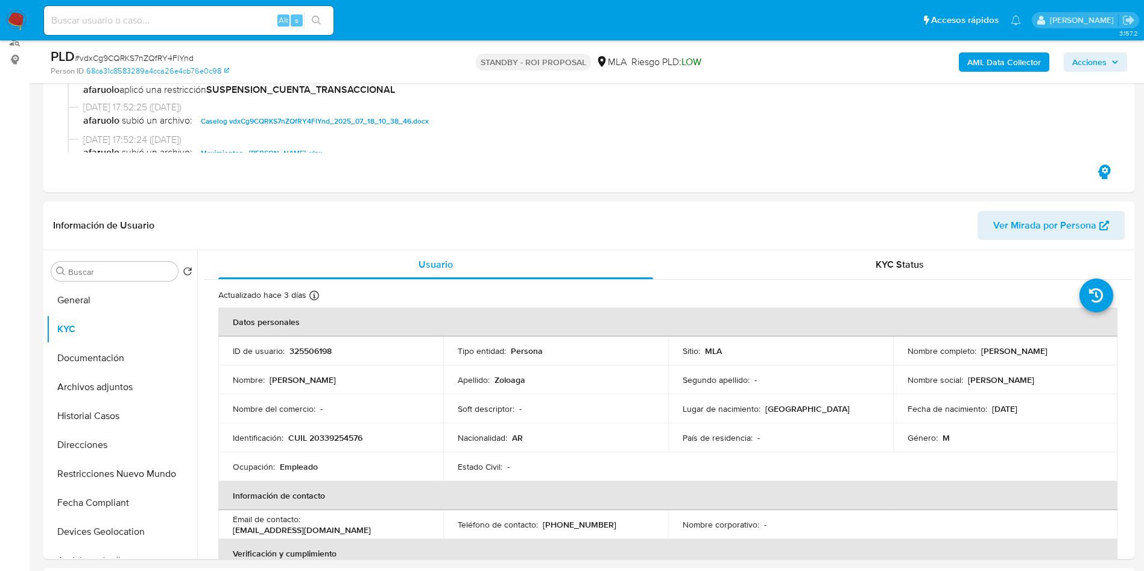
scroll to position [265, 0]
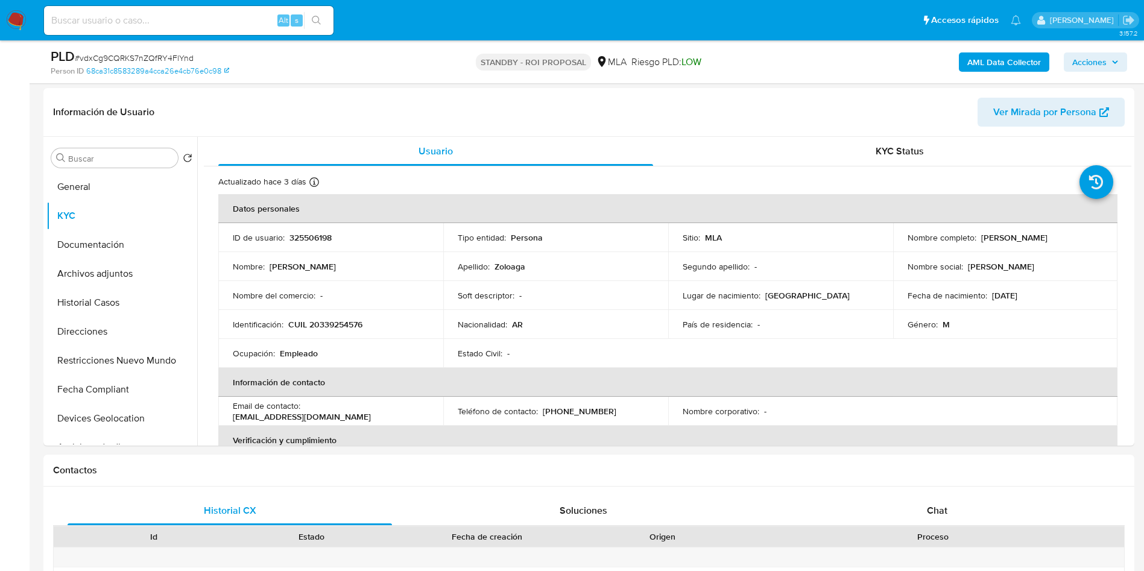
click at [994, 58] on b "AML Data Collector" at bounding box center [1005, 61] width 74 height 19
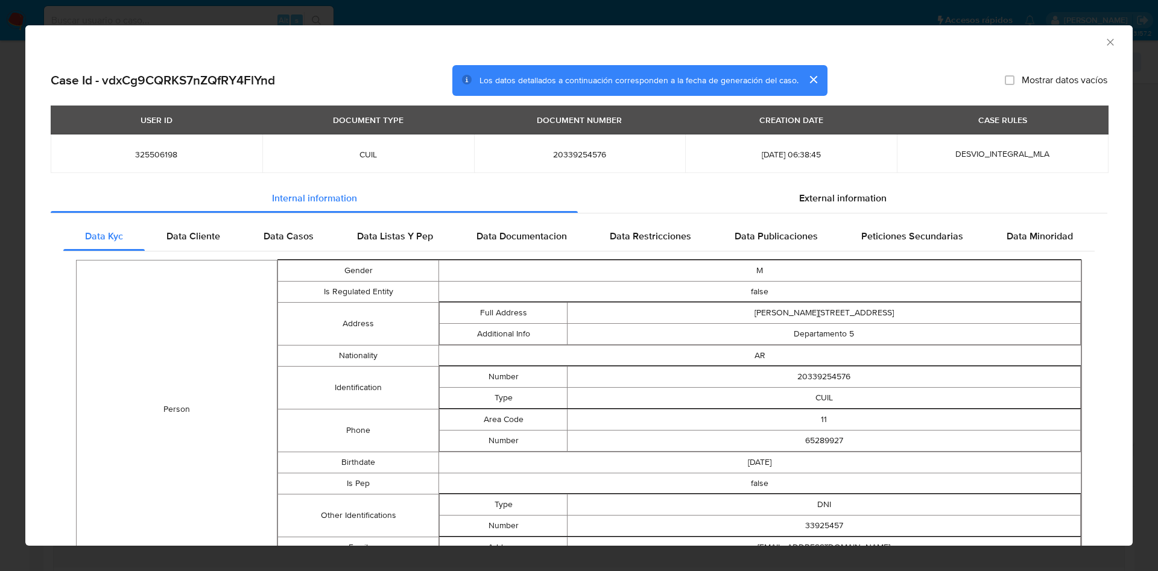
click at [1104, 40] on icon "Cerrar ventana" at bounding box center [1110, 42] width 12 height 12
